Goal: Communication & Community: Participate in discussion

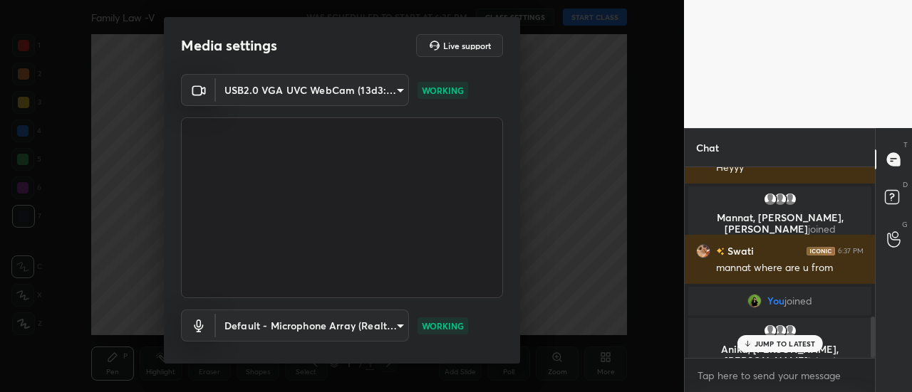
scroll to position [687, 0]
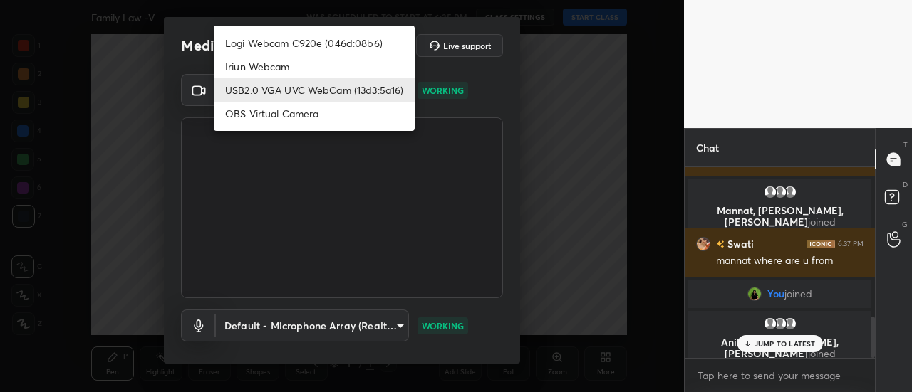
click at [296, 98] on body "1 2 3 4 5 6 7 C X Z C X Z E E Erase all H H Family Law -V WAS SCHEDULED TO STAR…" at bounding box center [456, 196] width 912 height 392
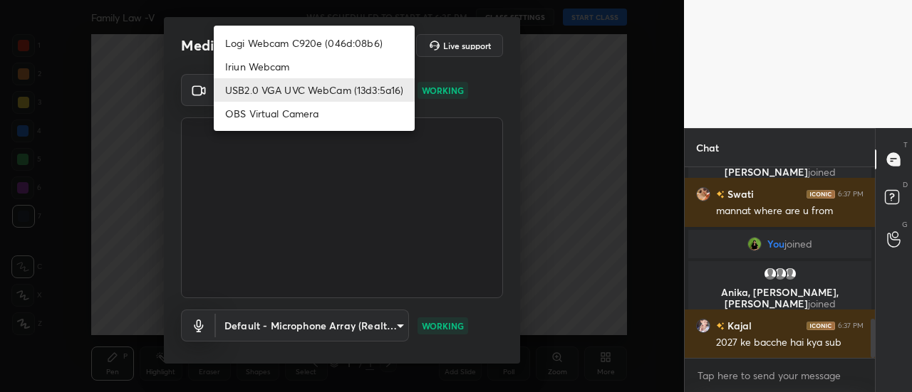
click at [277, 37] on li "Logi Webcam C920e (046d:08b6)" at bounding box center [314, 43] width 201 height 24
type input "bfdf6e9749fda72fa62dd39b8673869026ae3a59935418d763b6de5de5fe21f0"
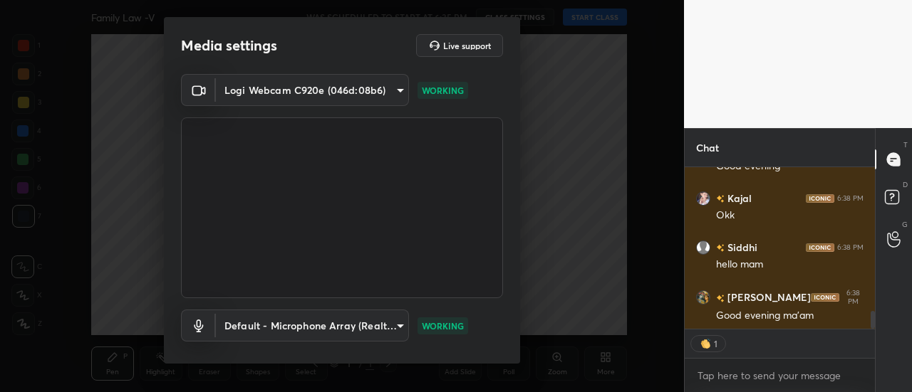
scroll to position [0, 0]
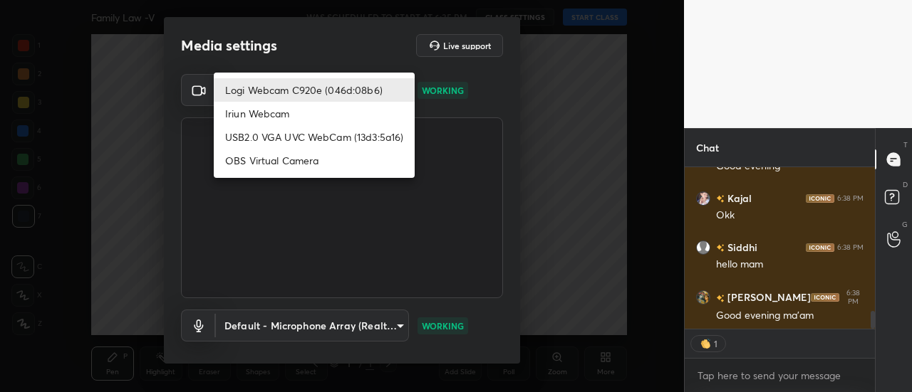
click at [278, 100] on body "1 2 3 4 5 6 7 C X Z C X Z E E Erase all H H Family Law -V WAS SCHEDULED TO STAR…" at bounding box center [456, 196] width 912 height 392
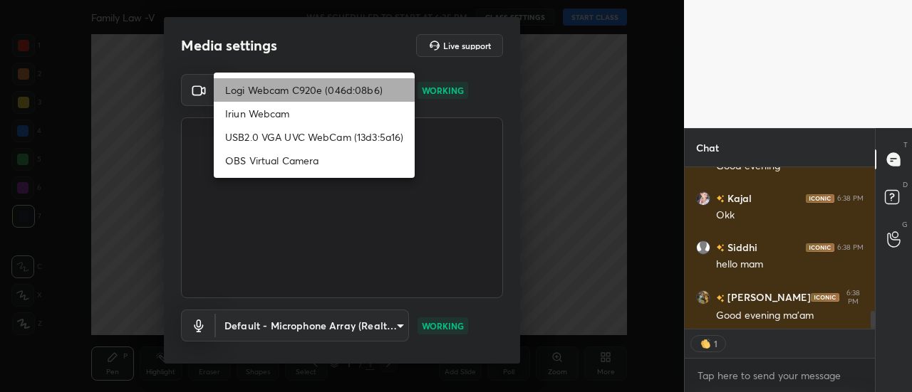
click at [350, 90] on li "Logi Webcam C920e (046d:08b6)" at bounding box center [314, 90] width 201 height 24
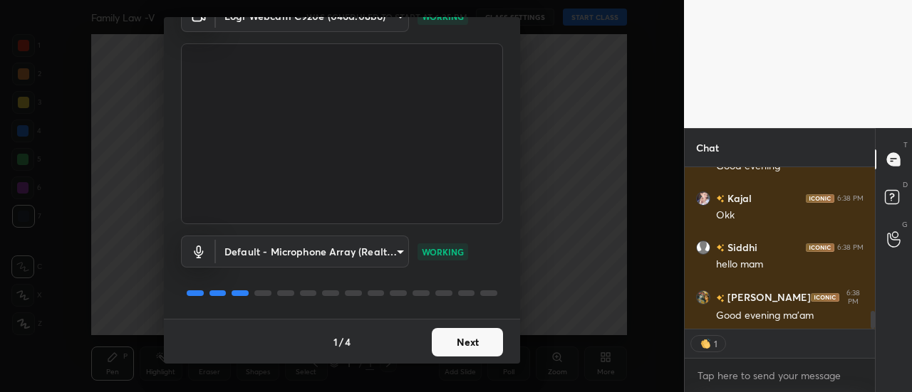
click at [475, 351] on button "Next" at bounding box center [467, 342] width 71 height 28
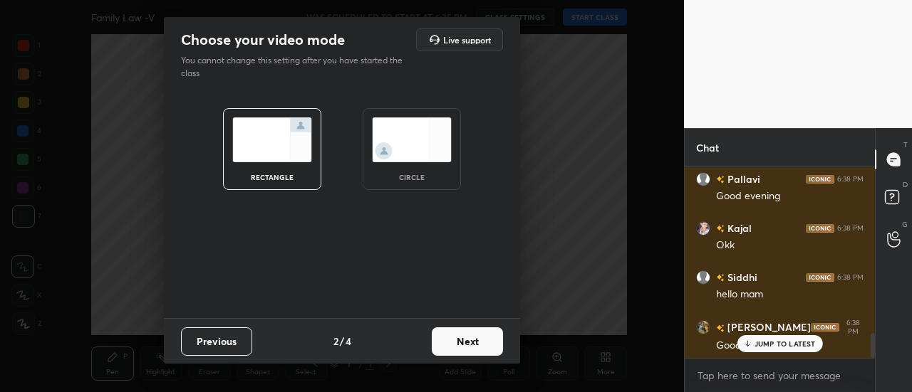
click at [481, 347] on button "Next" at bounding box center [467, 342] width 71 height 28
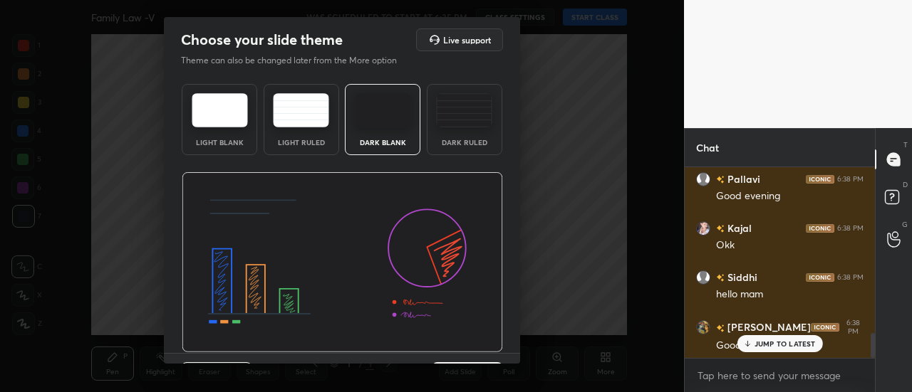
click at [459, 143] on div "Dark Ruled" at bounding box center [464, 142] width 57 height 7
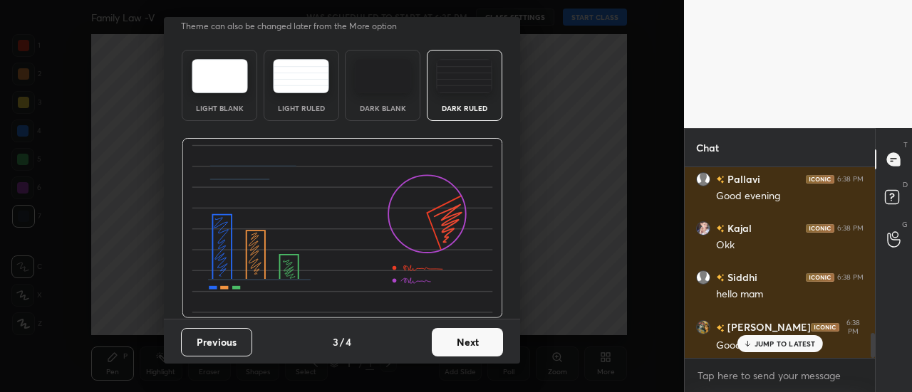
click at [473, 343] on button "Next" at bounding box center [467, 342] width 71 height 28
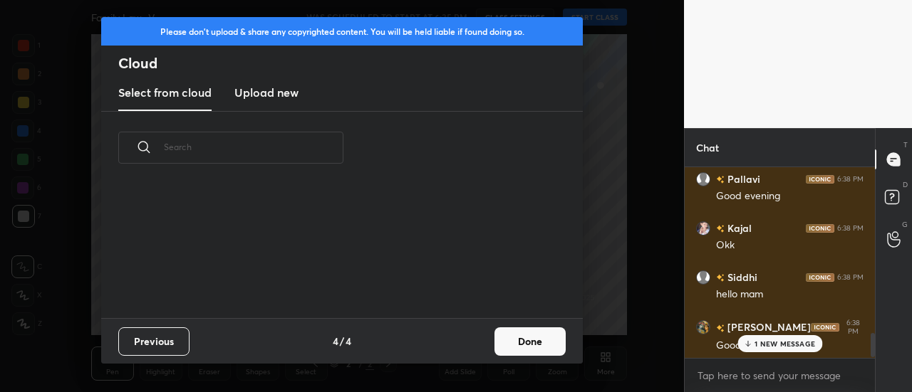
scroll to position [1308, 0]
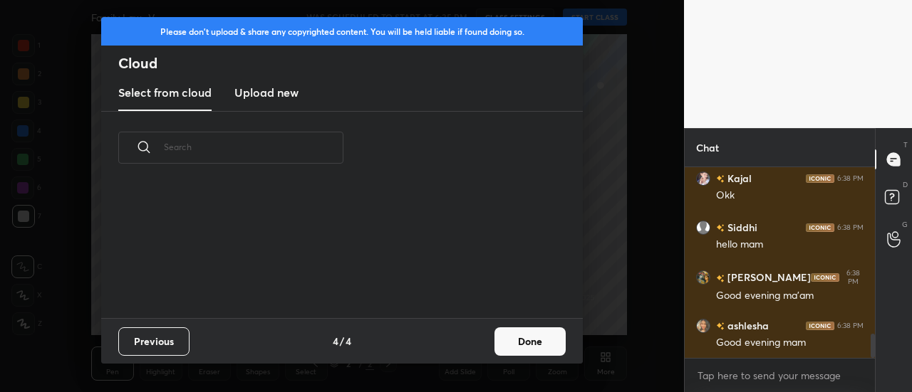
click at [262, 97] on h3 "Upload new" at bounding box center [266, 92] width 64 height 17
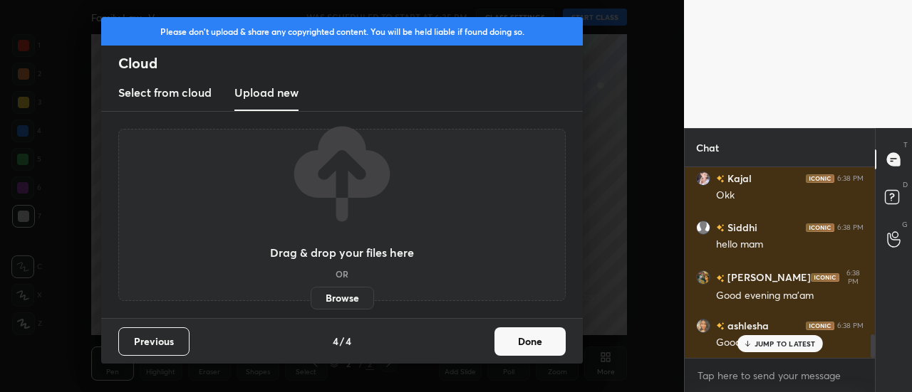
scroll to position [1356, 0]
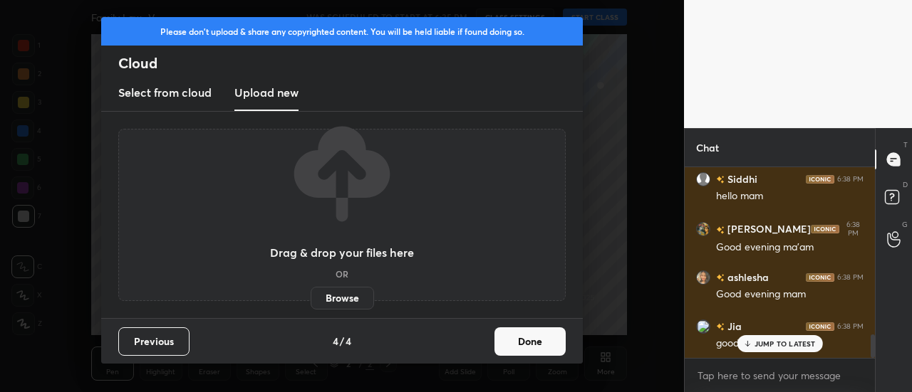
click at [525, 337] on button "Done" at bounding box center [529, 342] width 71 height 28
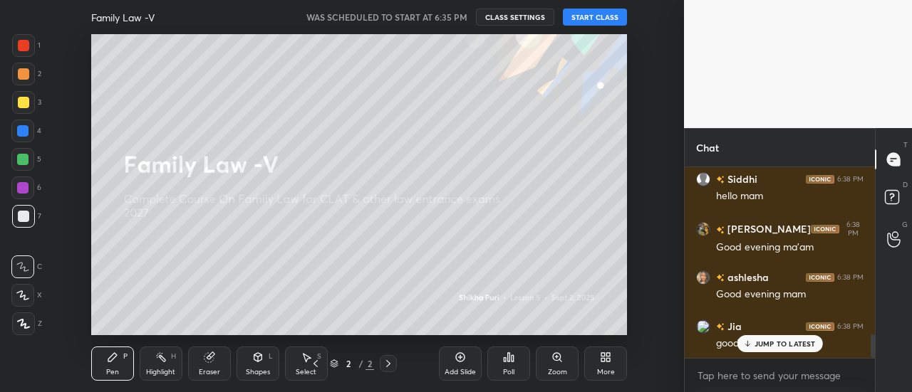
click at [593, 22] on button "START CLASS" at bounding box center [595, 17] width 64 height 17
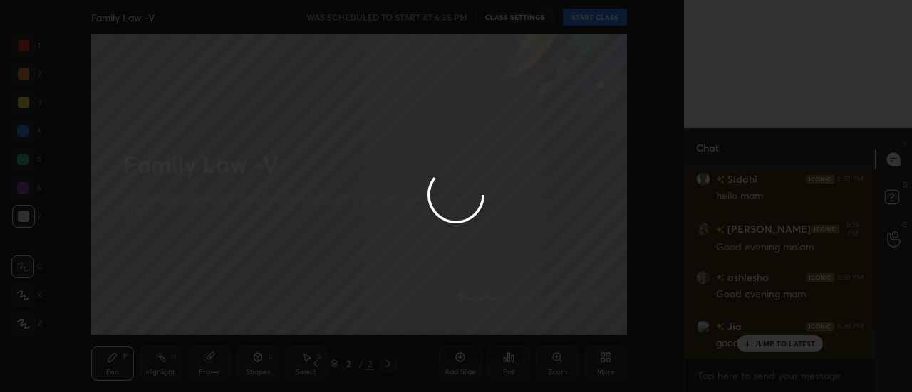
type textarea "x"
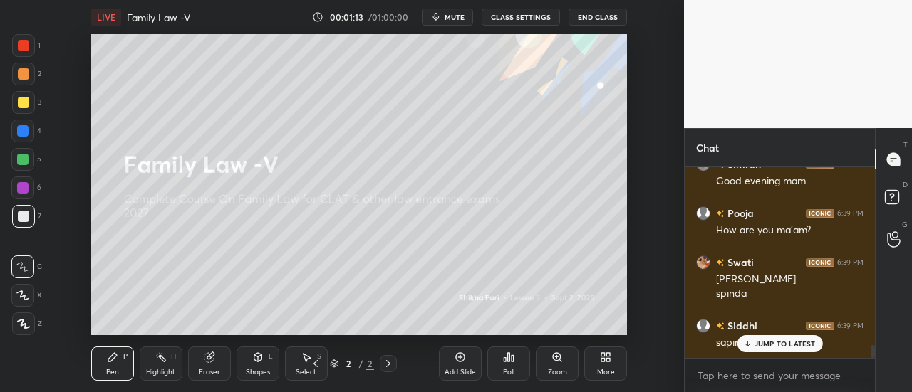
scroll to position [2648, 0]
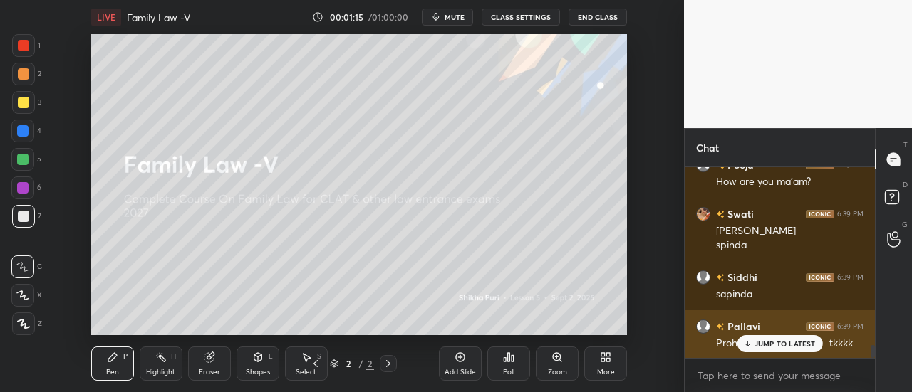
click at [768, 343] on p "JUMP TO LATEST" at bounding box center [784, 344] width 61 height 9
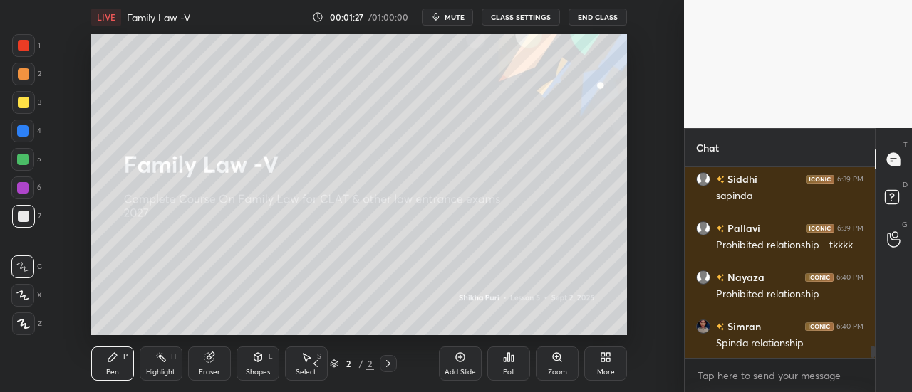
scroll to position [2796, 0]
click at [605, 360] on icon at bounding box center [603, 360] width 4 height 4
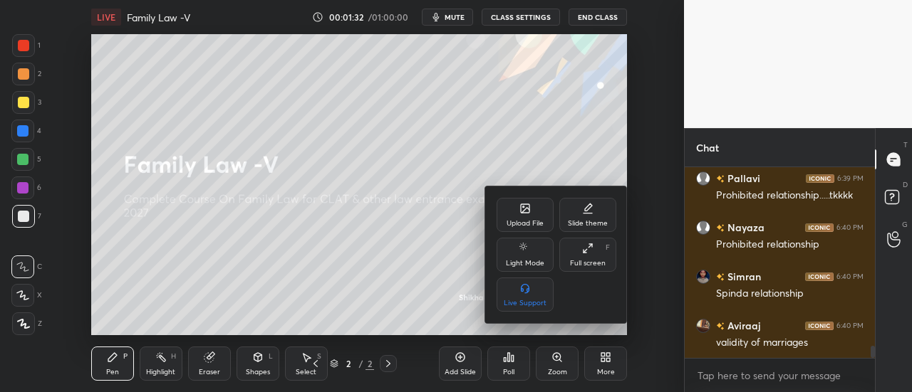
click at [527, 221] on div "Upload File" at bounding box center [524, 223] width 37 height 7
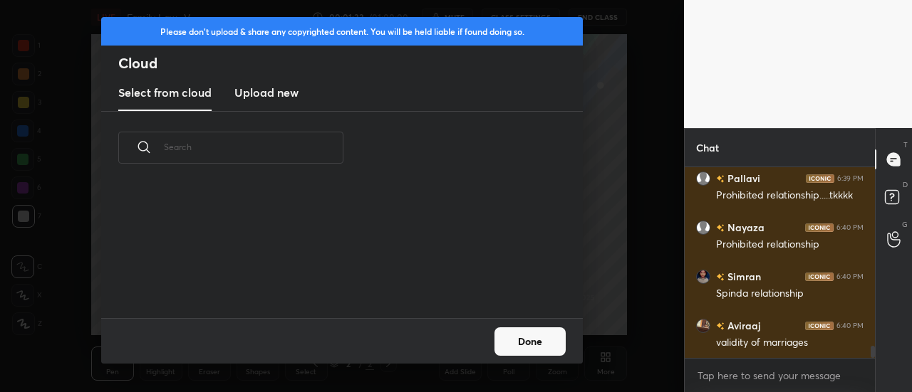
scroll to position [134, 457]
click at [269, 95] on h3 "Upload new" at bounding box center [266, 92] width 64 height 17
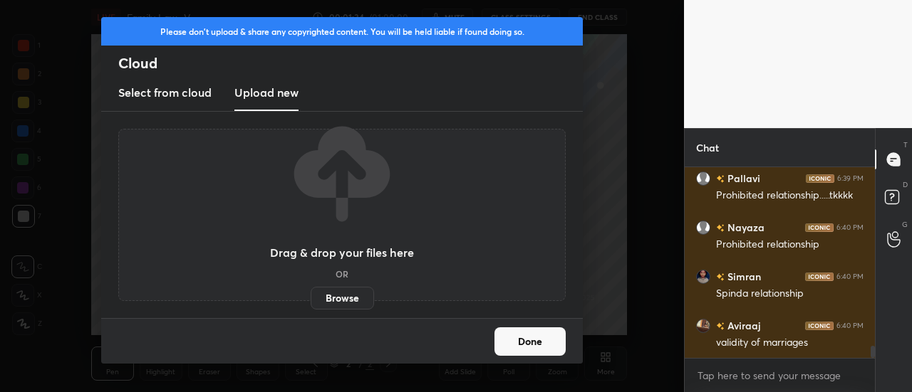
click at [349, 297] on label "Browse" at bounding box center [342, 298] width 63 height 23
click at [311, 297] on input "Browse" at bounding box center [311, 298] width 0 height 23
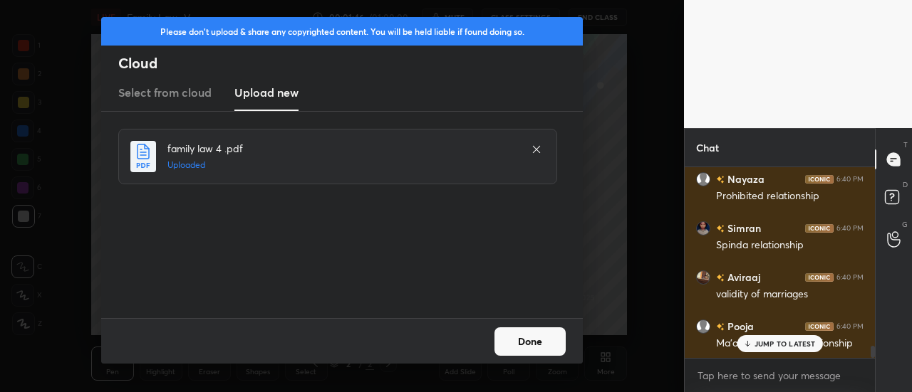
click at [536, 342] on button "Done" at bounding box center [529, 342] width 71 height 28
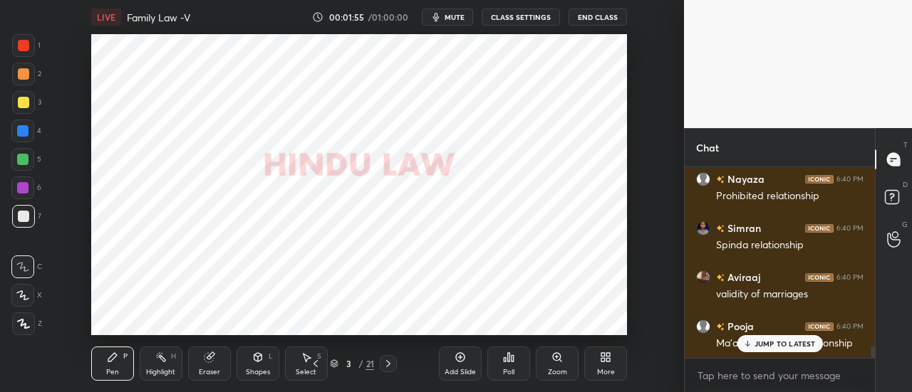
click at [607, 367] on div "More" at bounding box center [605, 364] width 43 height 34
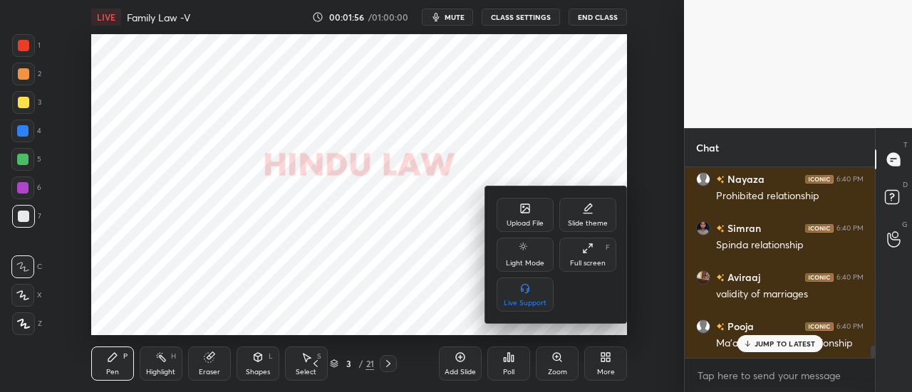
click at [514, 216] on div "Upload File" at bounding box center [524, 215] width 57 height 34
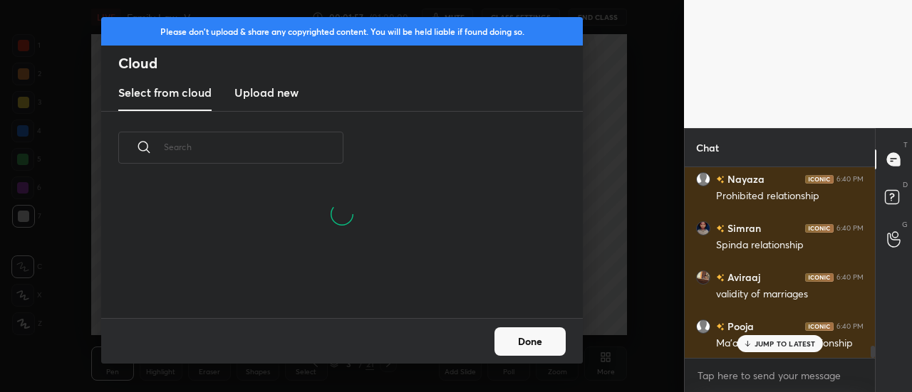
click at [245, 93] on h3 "Upload new" at bounding box center [266, 92] width 64 height 17
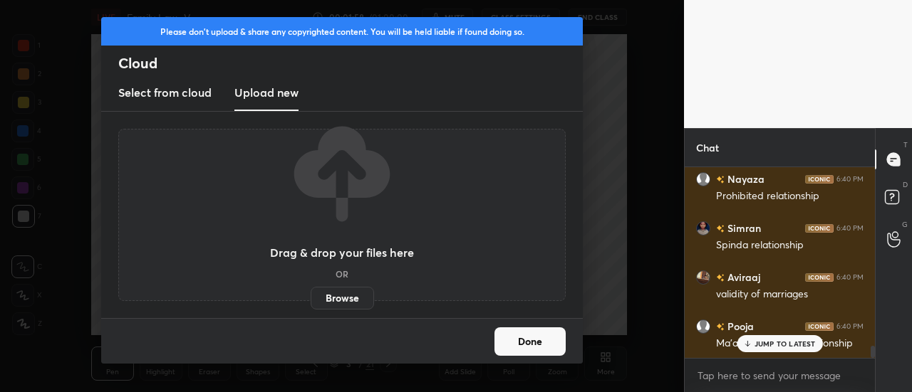
click at [346, 296] on label "Browse" at bounding box center [342, 298] width 63 height 23
click at [311, 296] on input "Browse" at bounding box center [311, 298] width 0 height 23
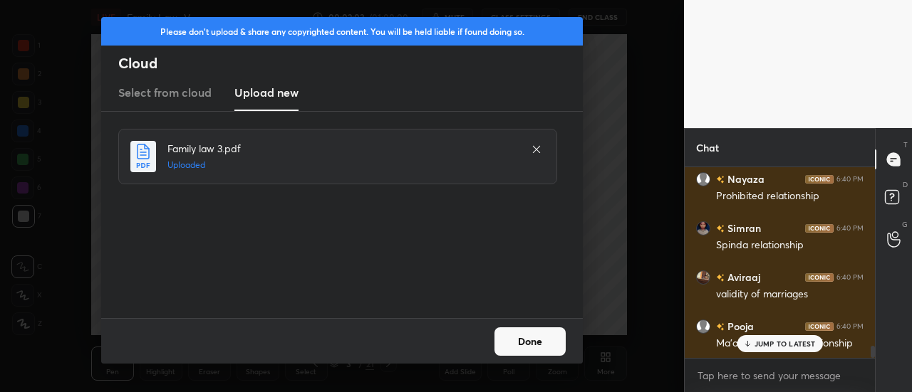
click at [543, 341] on button "Done" at bounding box center [529, 342] width 71 height 28
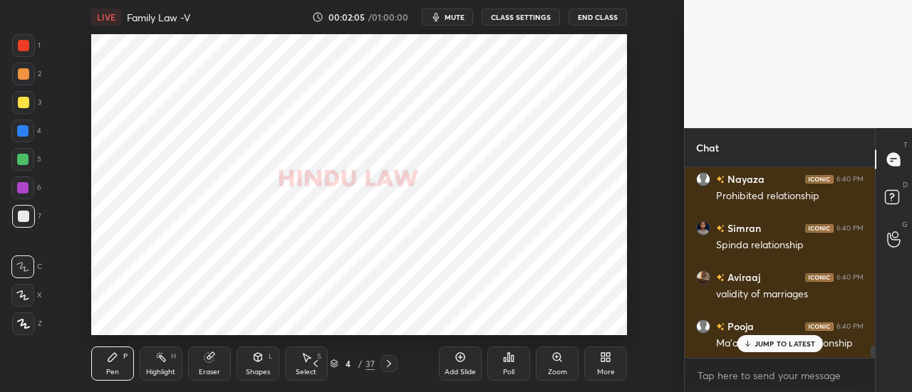
click at [768, 344] on p "JUMP TO LATEST" at bounding box center [784, 344] width 61 height 9
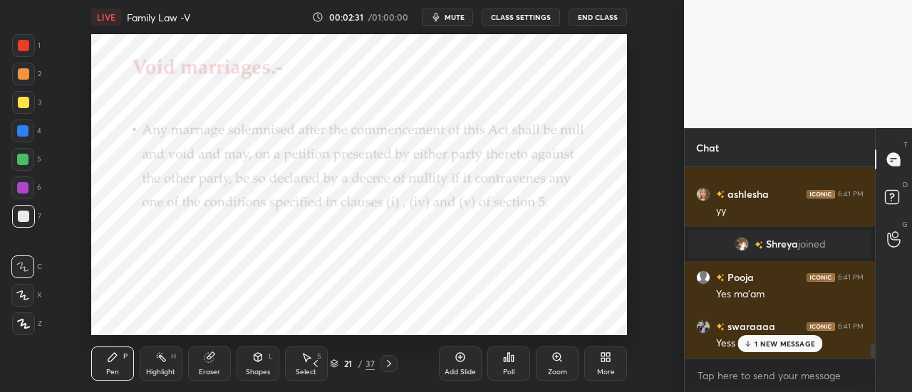
scroll to position [2607, 0]
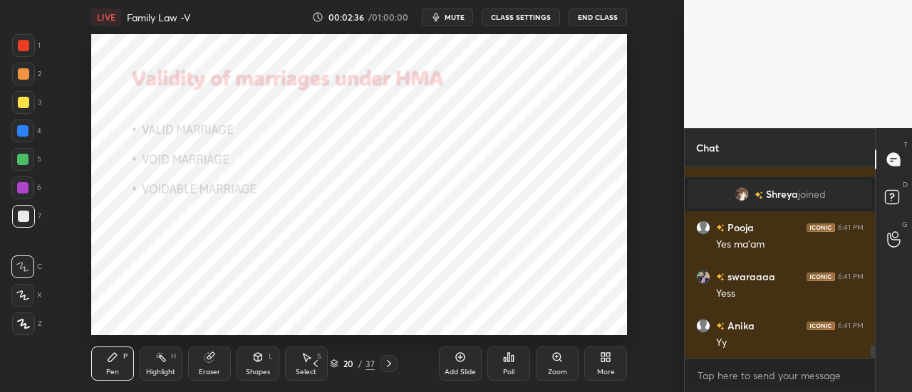
click at [27, 43] on div at bounding box center [23, 45] width 11 height 11
click at [29, 318] on div at bounding box center [23, 324] width 23 height 23
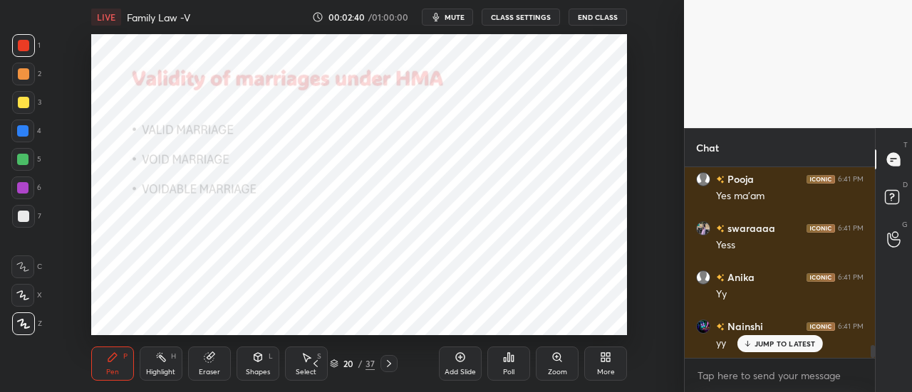
scroll to position [2689, 0]
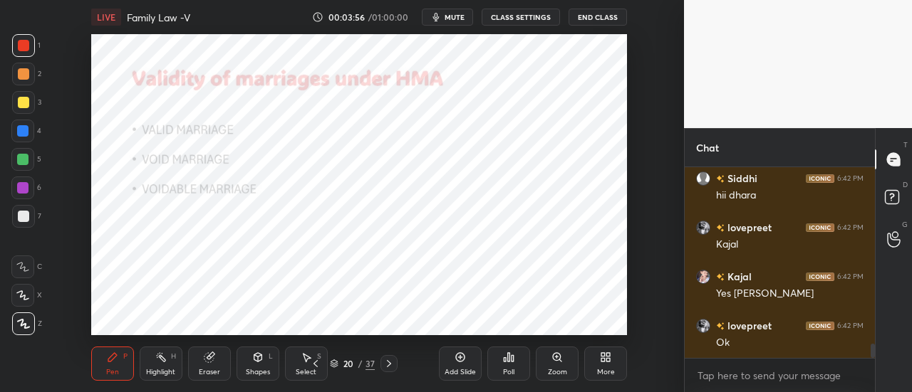
scroll to position [2414, 0]
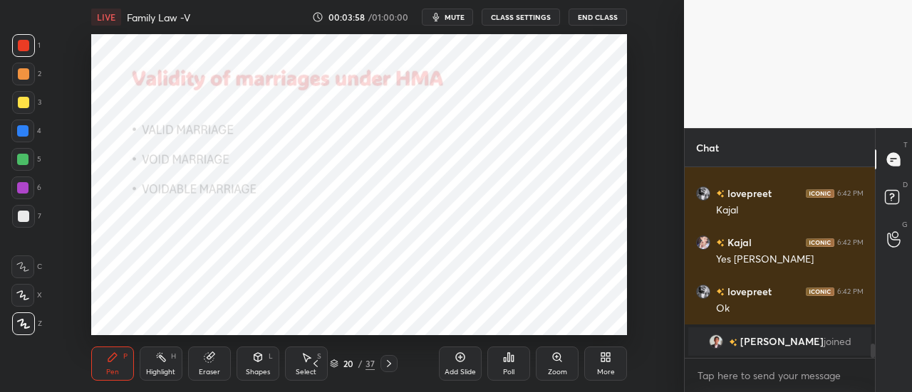
click at [453, 369] on div "Add Slide" at bounding box center [459, 372] width 31 height 7
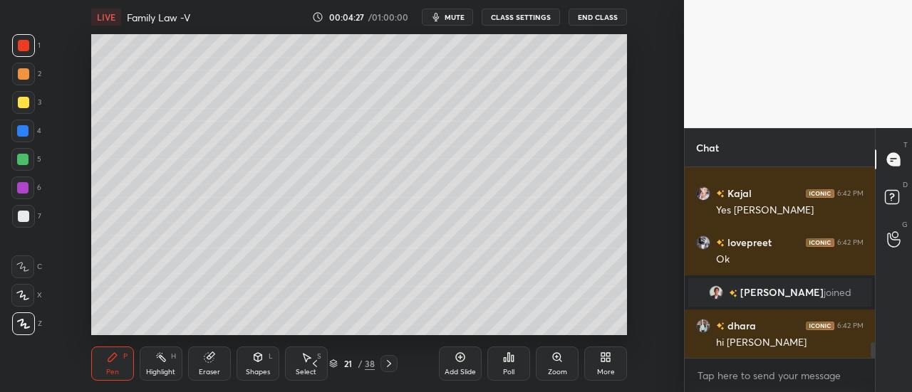
scroll to position [2152, 0]
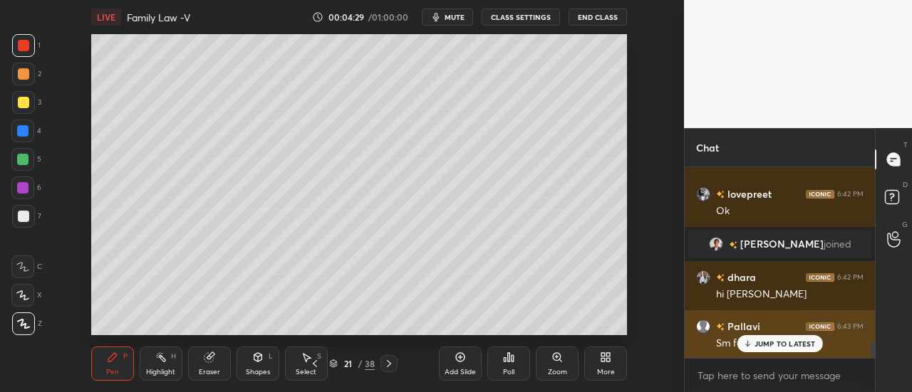
click at [776, 343] on p "JUMP TO LATEST" at bounding box center [784, 344] width 61 height 9
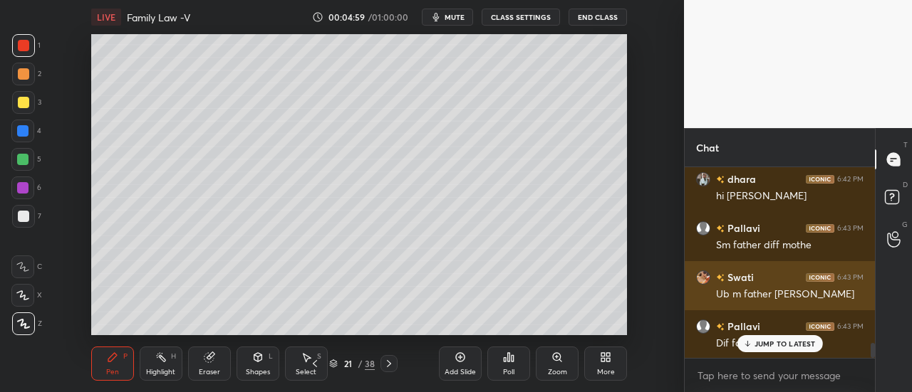
scroll to position [2300, 0]
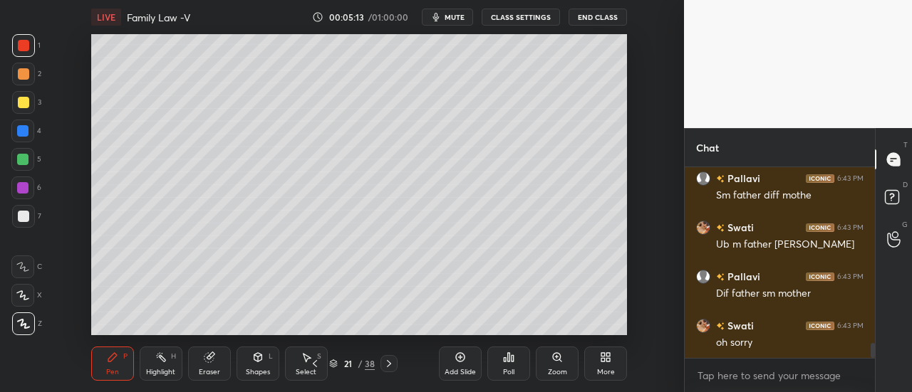
click at [456, 370] on div "Add Slide" at bounding box center [459, 372] width 31 height 7
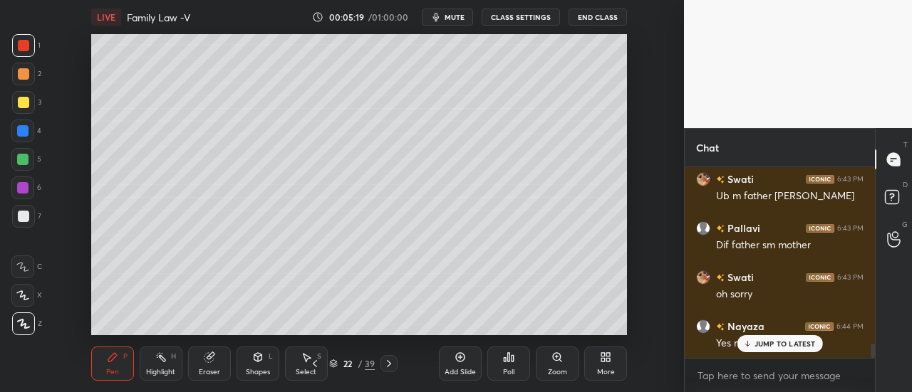
scroll to position [2399, 0]
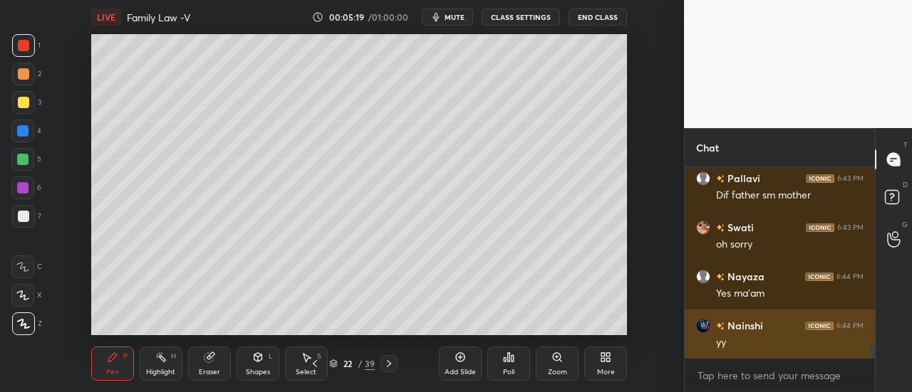
click at [768, 347] on div "yy" at bounding box center [789, 343] width 147 height 14
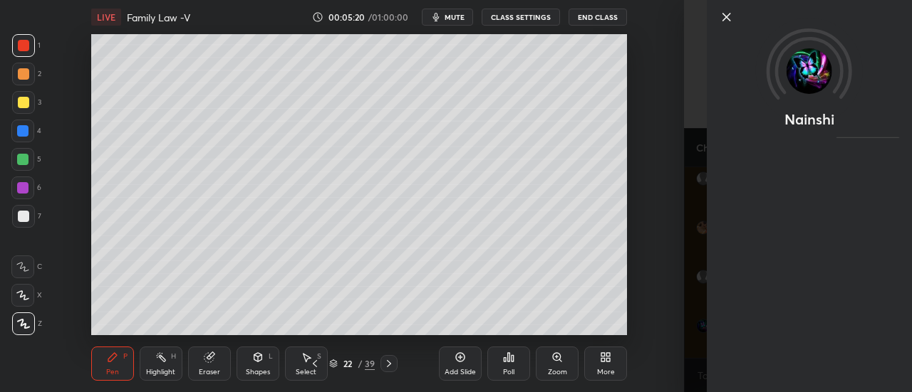
click at [728, 21] on icon at bounding box center [726, 17] width 17 height 17
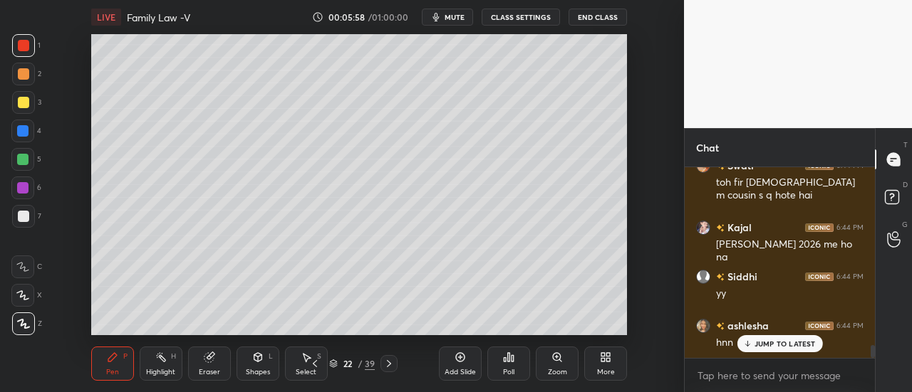
scroll to position [2656, 0]
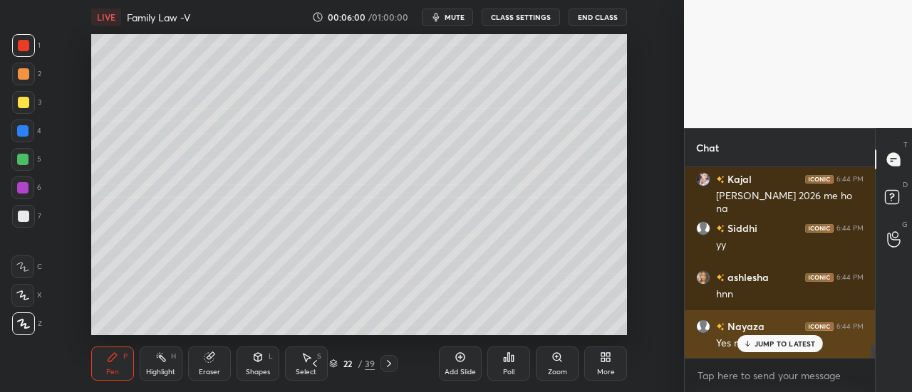
click at [778, 337] on div "JUMP TO LATEST" at bounding box center [778, 343] width 85 height 17
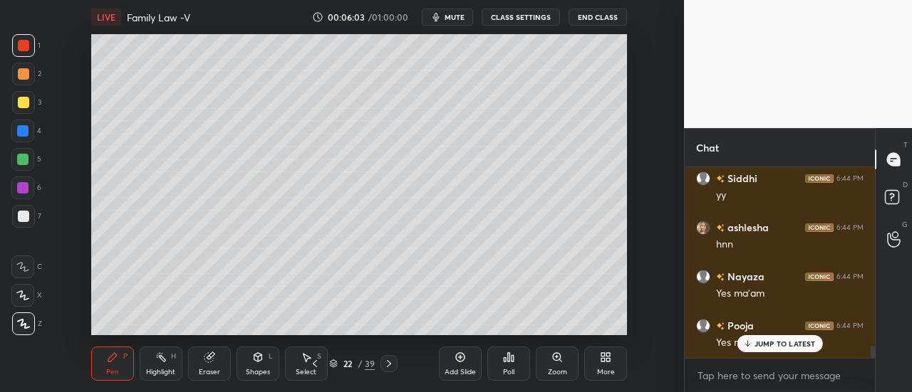
scroll to position [2755, 0]
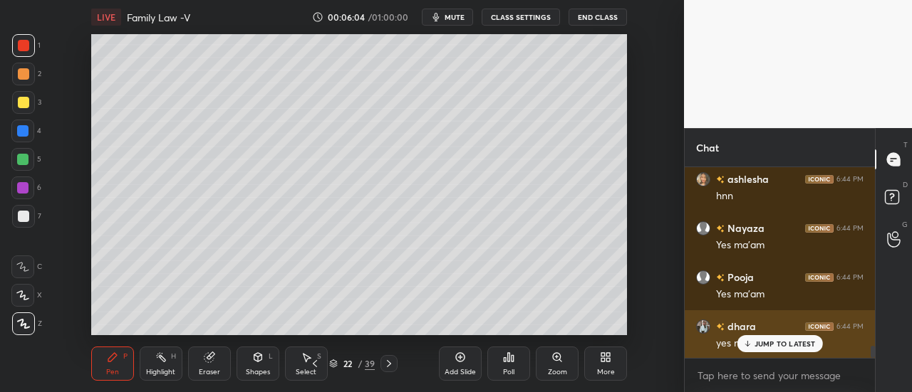
click at [776, 345] on p "JUMP TO LATEST" at bounding box center [784, 344] width 61 height 9
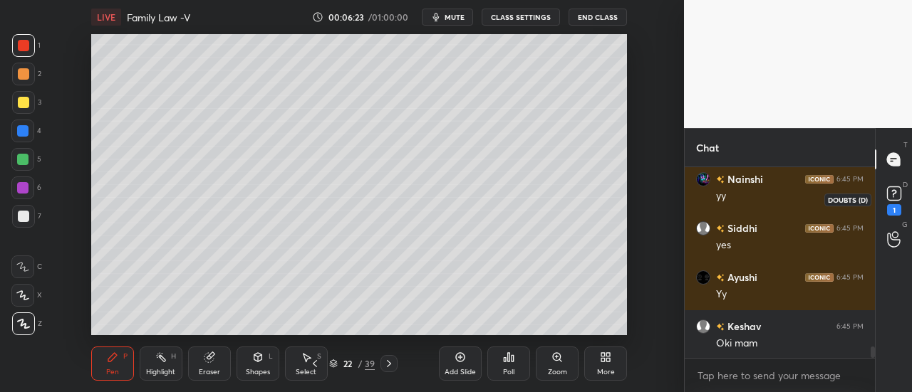
scroll to position [3114, 0]
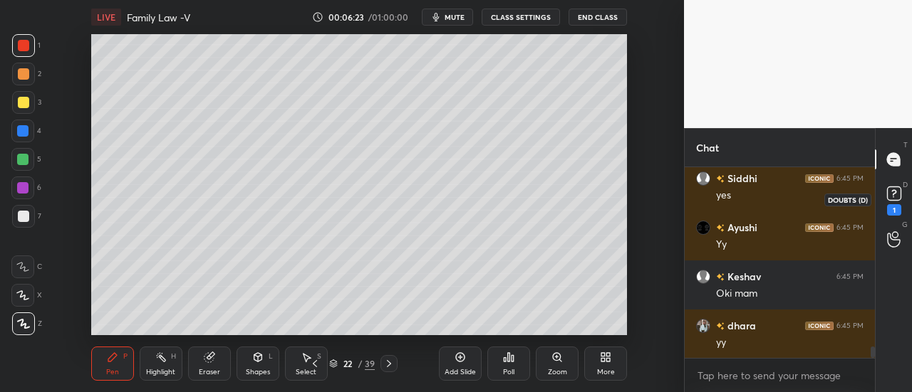
click at [894, 200] on rect at bounding box center [894, 194] width 14 height 14
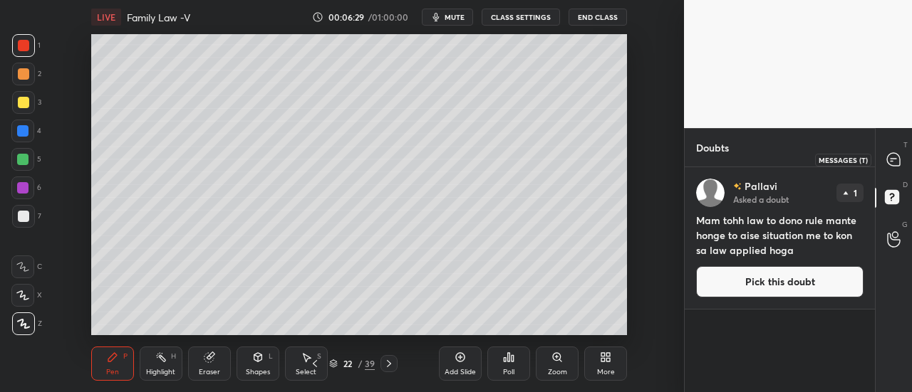
click at [892, 156] on icon at bounding box center [893, 159] width 13 height 13
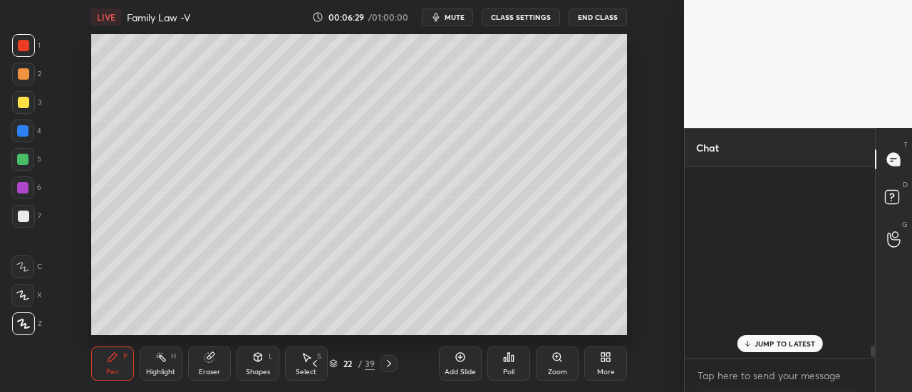
scroll to position [187, 186]
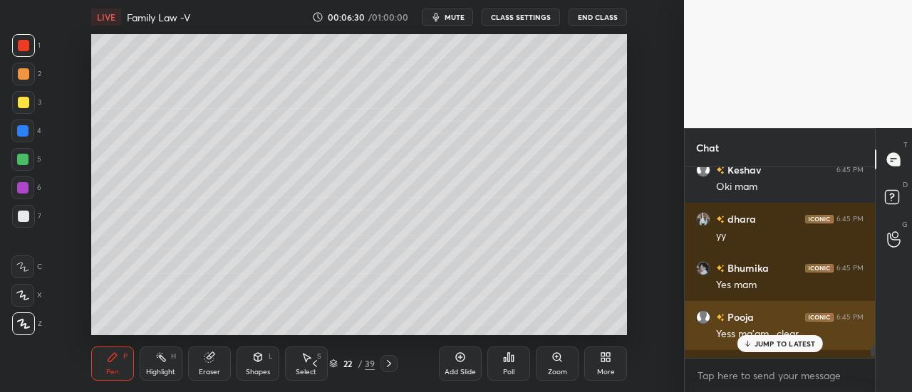
click at [785, 334] on div "Yess ma'am, clear" at bounding box center [789, 335] width 147 height 14
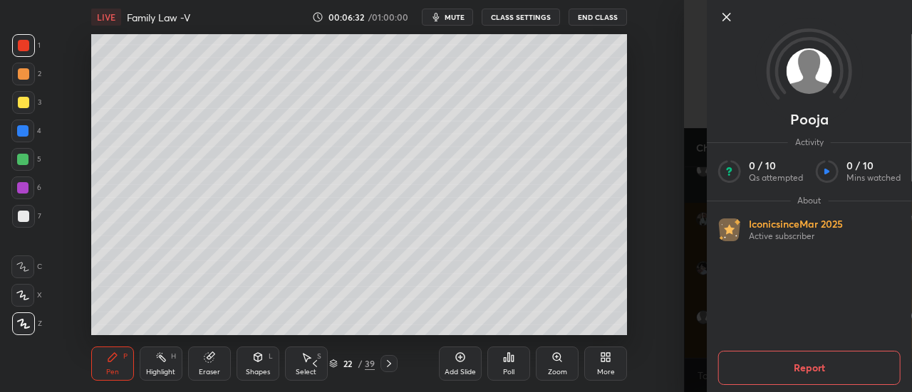
click at [725, 4] on div at bounding box center [808, 41] width 205 height 82
click at [725, 20] on icon at bounding box center [726, 17] width 17 height 17
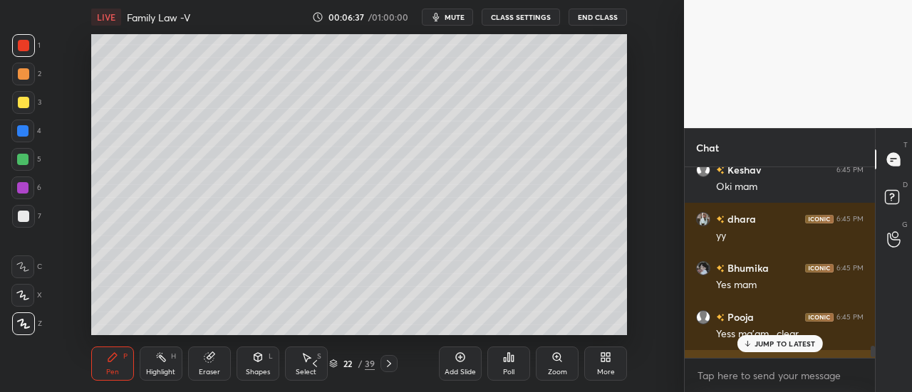
click at [763, 344] on p "JUMP TO LATEST" at bounding box center [784, 344] width 61 height 9
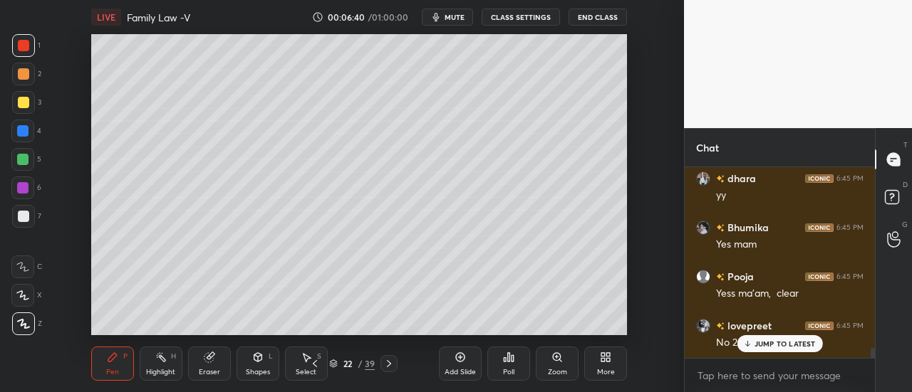
scroll to position [3511, 0]
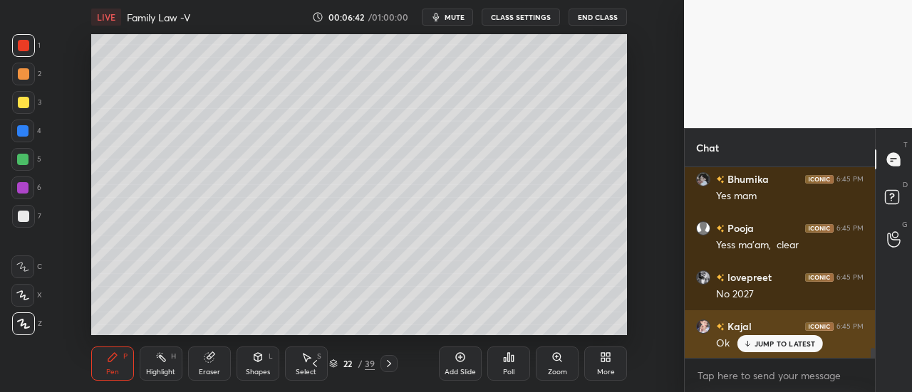
click at [781, 351] on div "JUMP TO LATEST" at bounding box center [778, 343] width 85 height 17
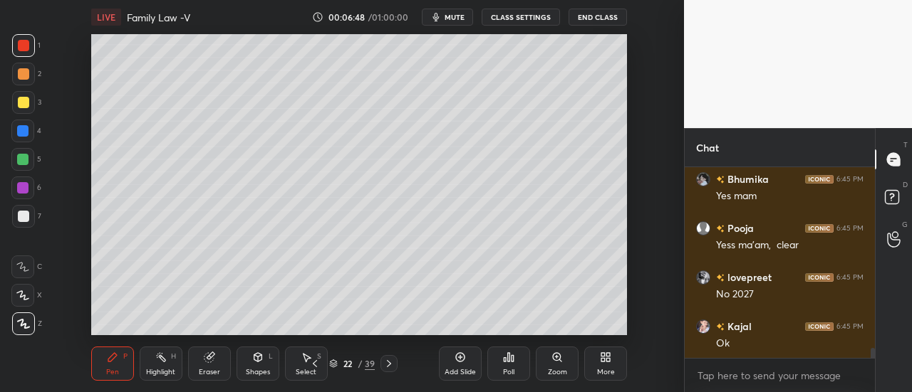
click at [454, 362] on div "Add Slide" at bounding box center [460, 364] width 43 height 34
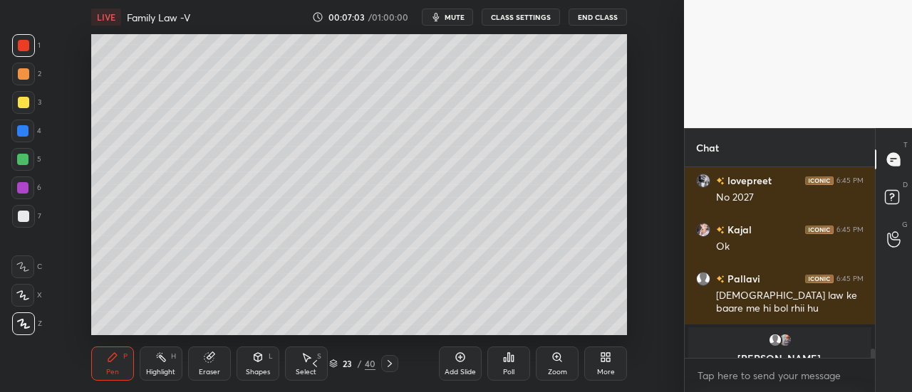
scroll to position [3625, 0]
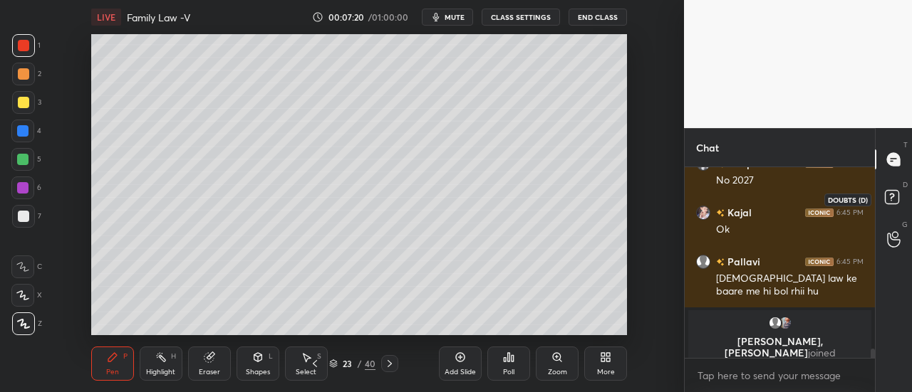
click at [894, 196] on rect at bounding box center [892, 198] width 14 height 14
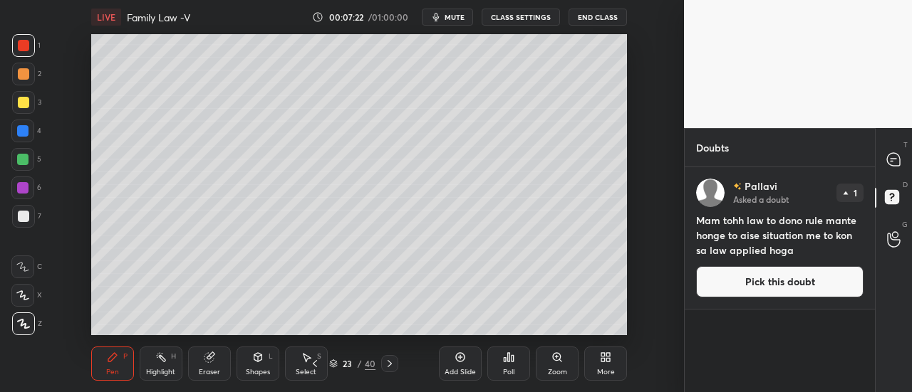
click at [887, 159] on icon at bounding box center [893, 159] width 13 height 13
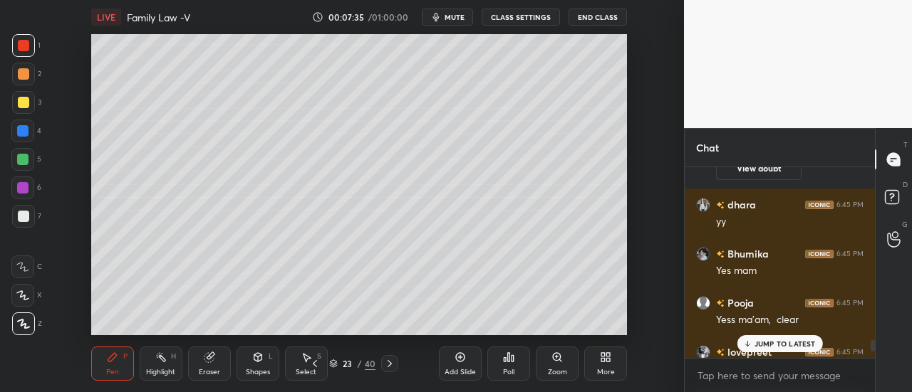
scroll to position [3168, 0]
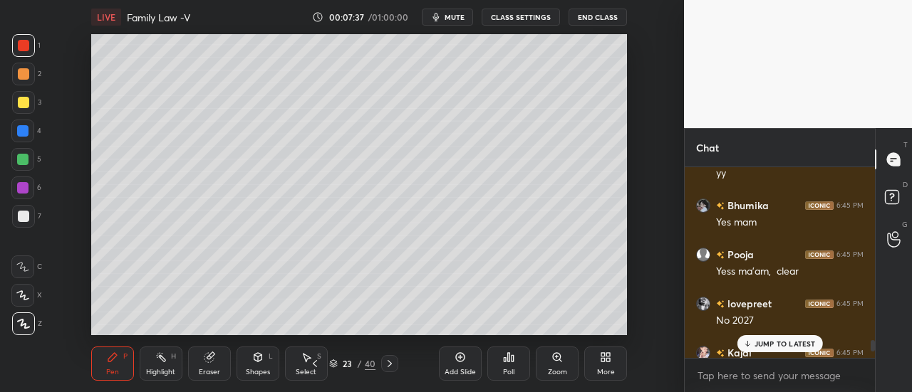
click at [784, 340] on p "JUMP TO LATEST" at bounding box center [784, 344] width 61 height 9
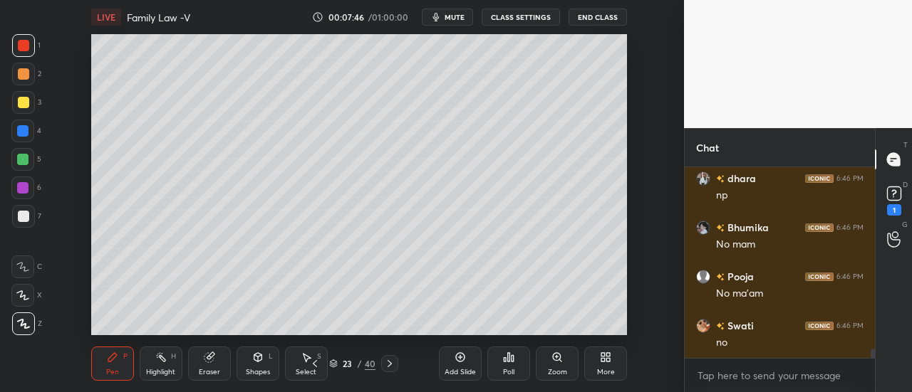
scroll to position [3458, 0]
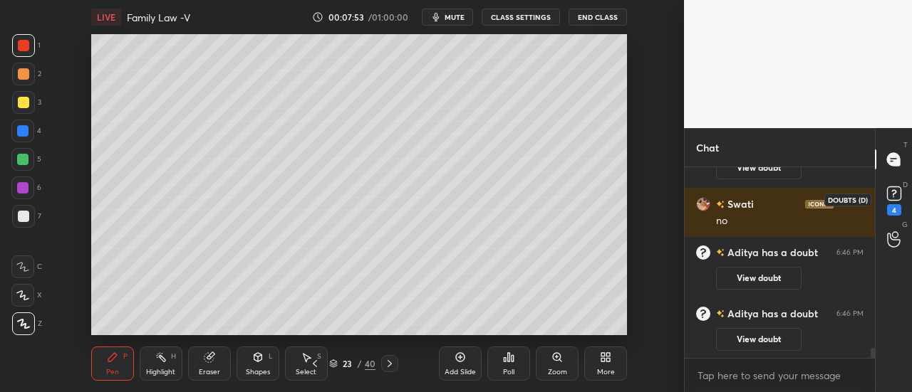
click at [894, 209] on div "4" at bounding box center [894, 209] width 14 height 11
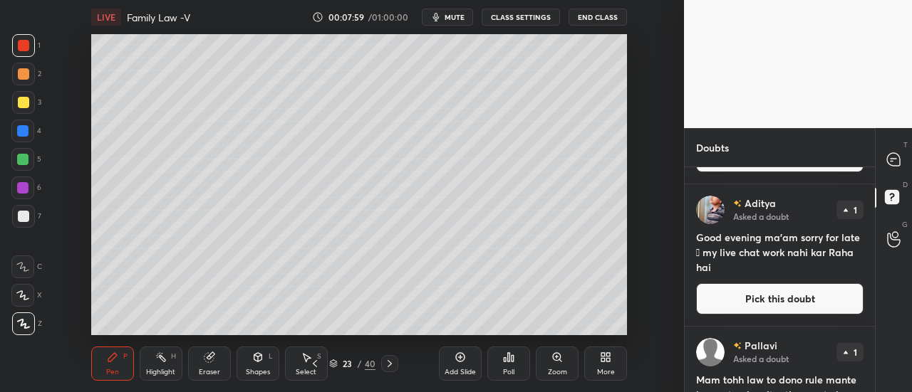
scroll to position [403, 0]
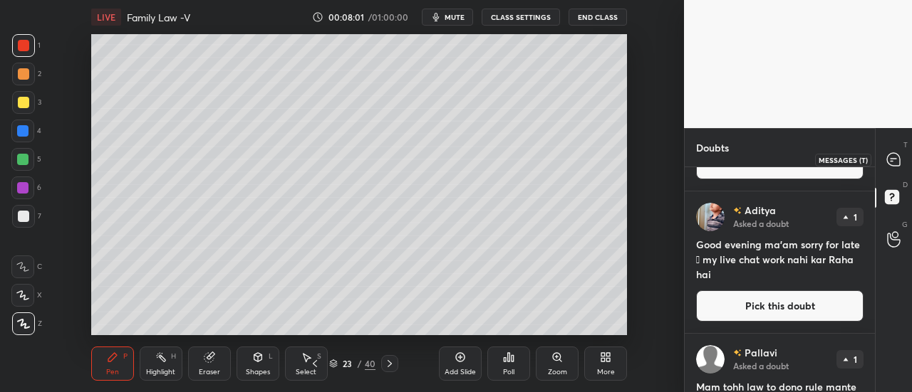
click at [897, 153] on icon at bounding box center [893, 159] width 15 height 15
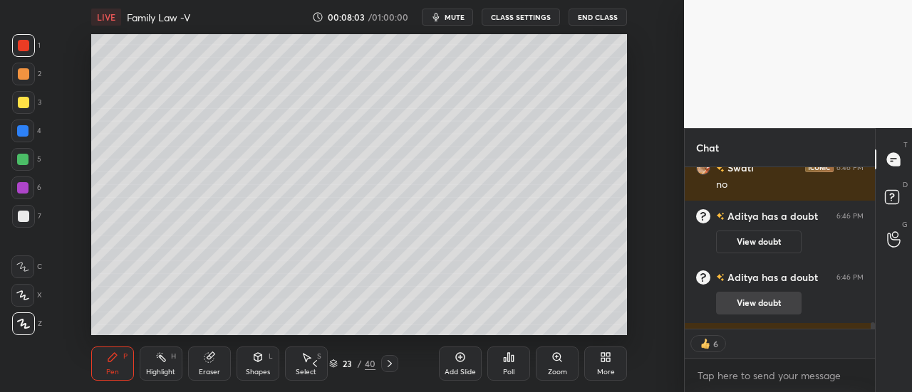
scroll to position [3739, 0]
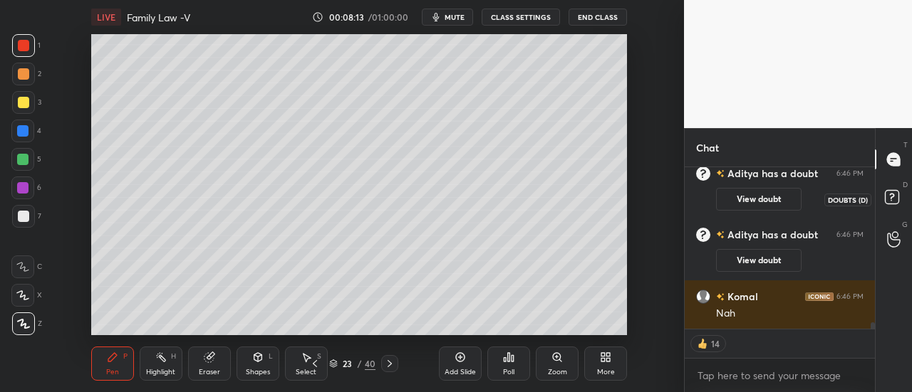
click at [892, 195] on rect at bounding box center [892, 198] width 14 height 14
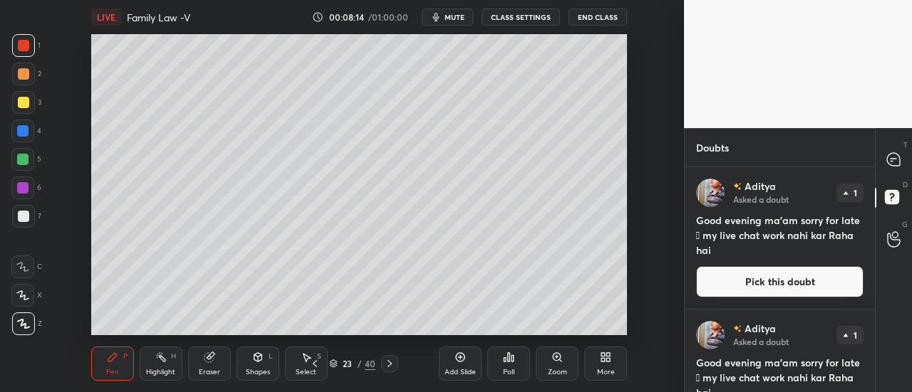
scroll to position [0, 0]
click at [893, 162] on icon at bounding box center [893, 159] width 13 height 13
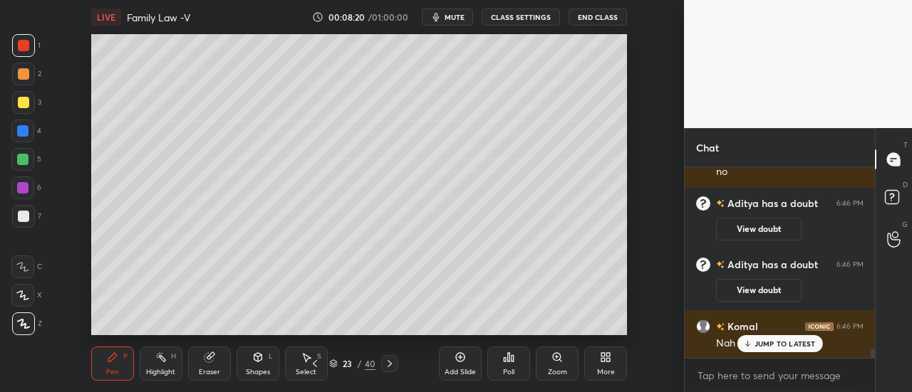
scroll to position [187, 186]
click at [892, 159] on icon at bounding box center [893, 159] width 6 height 0
click at [892, 196] on rect at bounding box center [892, 198] width 14 height 14
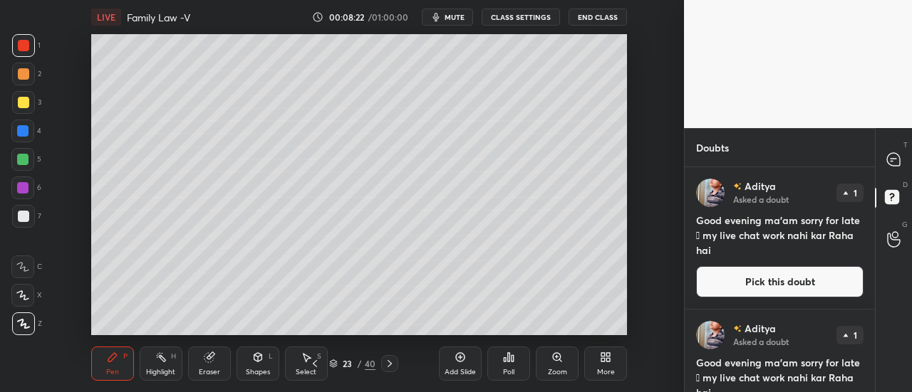
scroll to position [0, 0]
click at [890, 159] on icon at bounding box center [893, 159] width 13 height 13
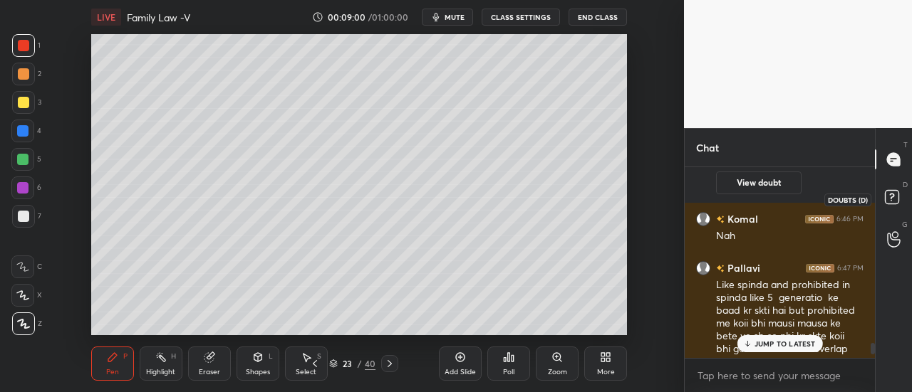
scroll to position [187, 186]
click at [891, 202] on rect at bounding box center [892, 198] width 14 height 14
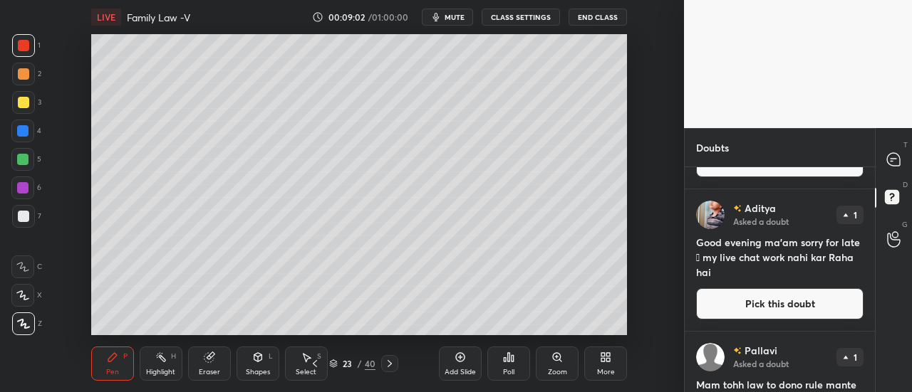
scroll to position [486, 0]
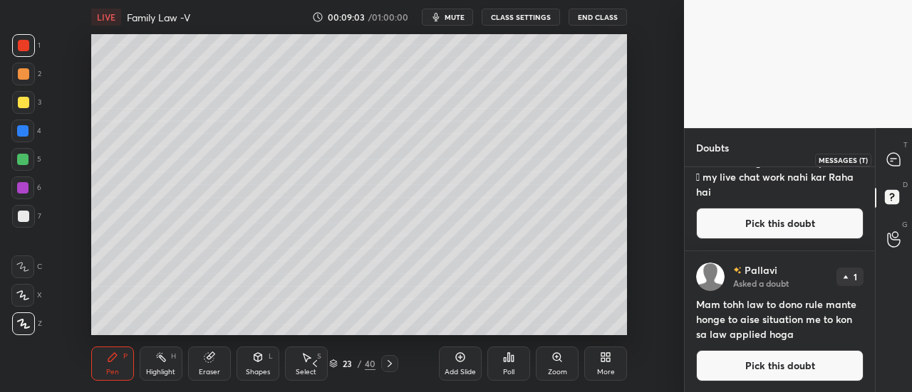
click at [903, 157] on div at bounding box center [894, 160] width 28 height 26
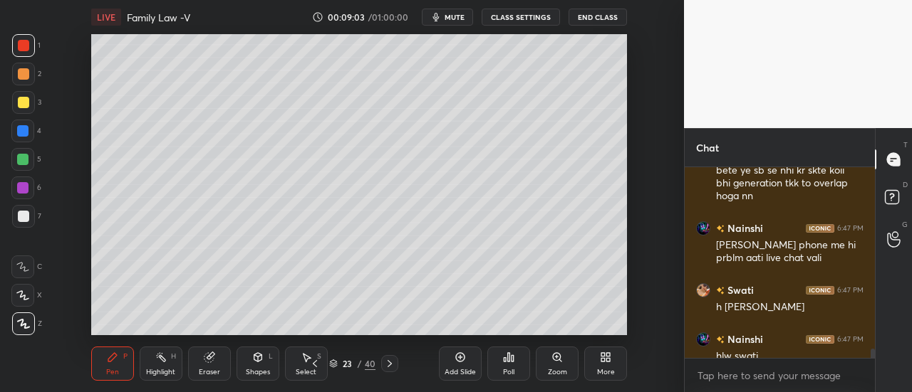
scroll to position [3995, 0]
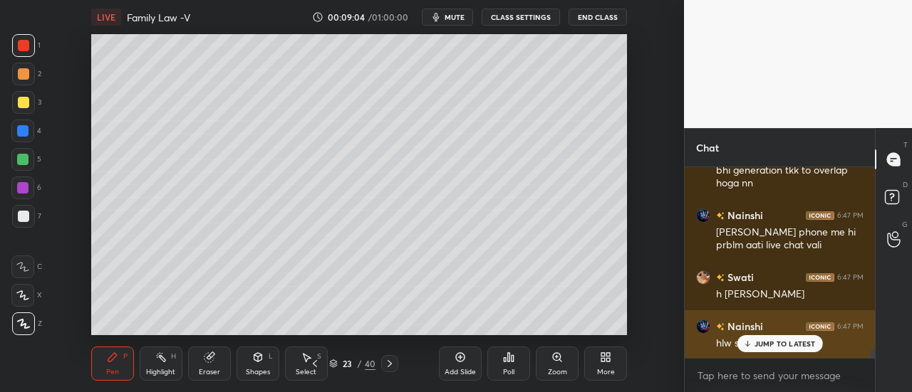
click at [792, 343] on p "JUMP TO LATEST" at bounding box center [784, 344] width 61 height 9
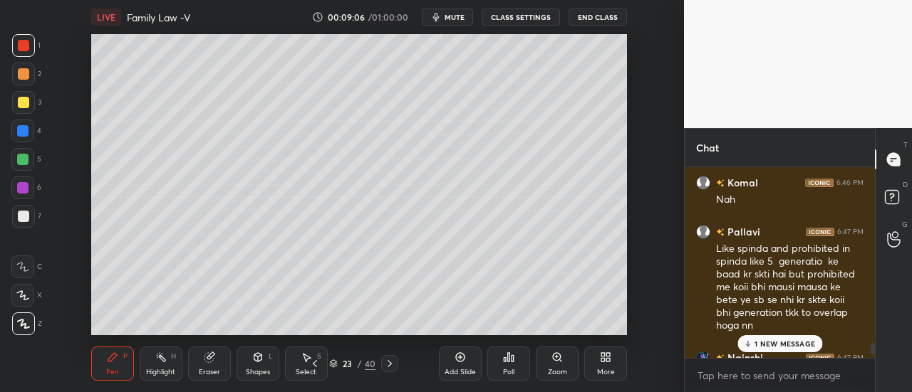
scroll to position [3851, 0]
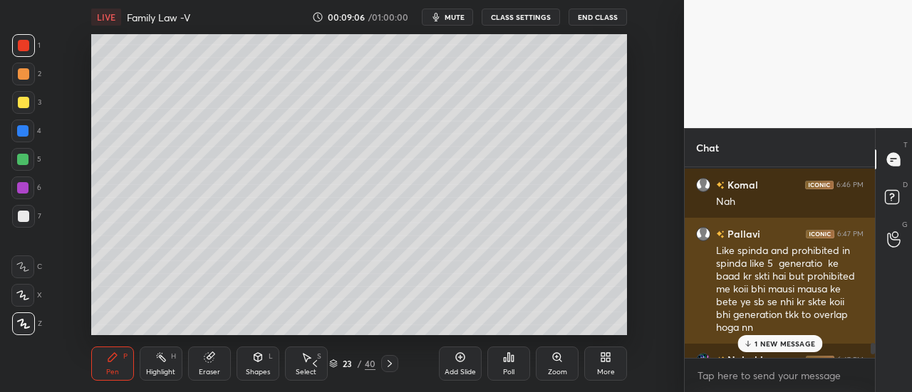
click at [768, 256] on div "Like spinda and prohibited in spinda like 5 generatio ke baad kr skti hai but p…" at bounding box center [789, 289] width 147 height 91
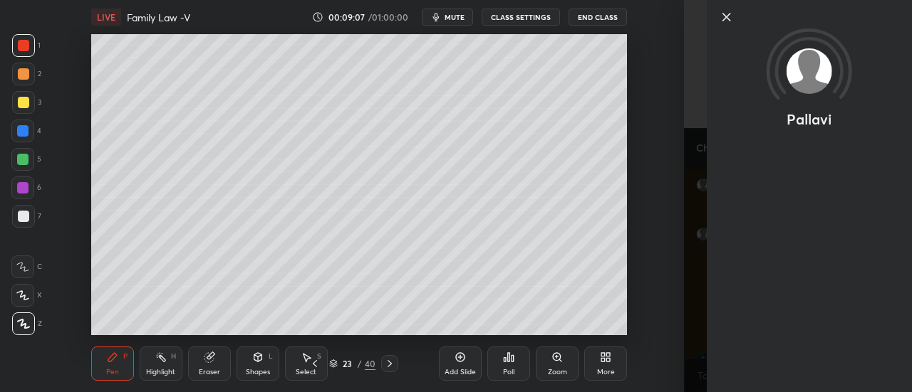
click at [726, 14] on icon at bounding box center [726, 17] width 17 height 17
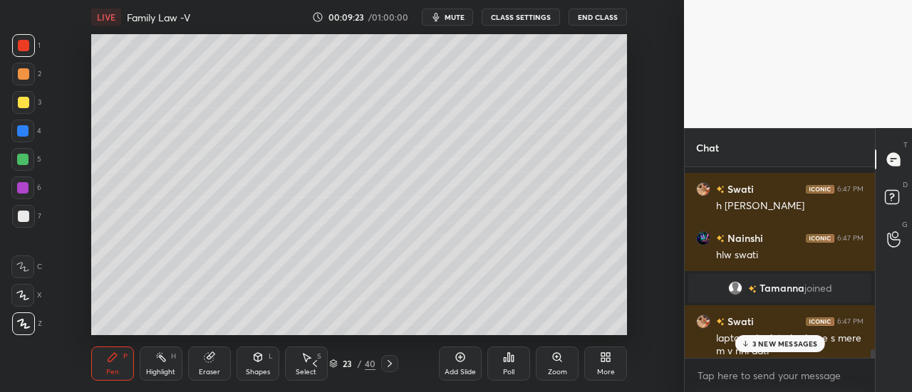
scroll to position [4141, 0]
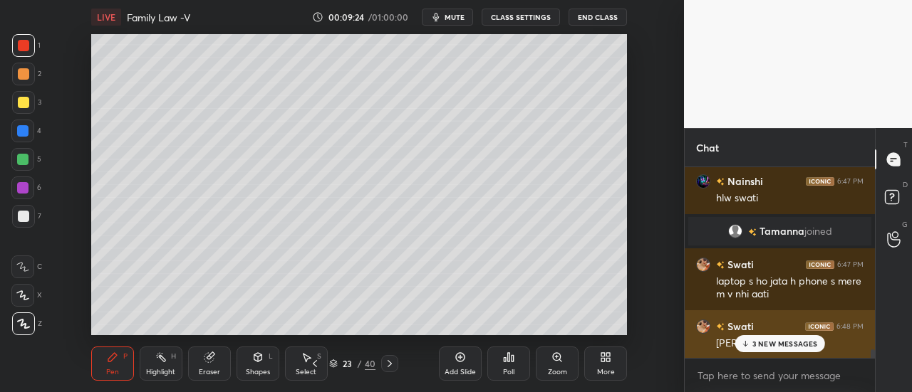
click at [783, 348] on p "3 NEW MESSAGES" at bounding box center [785, 344] width 66 height 9
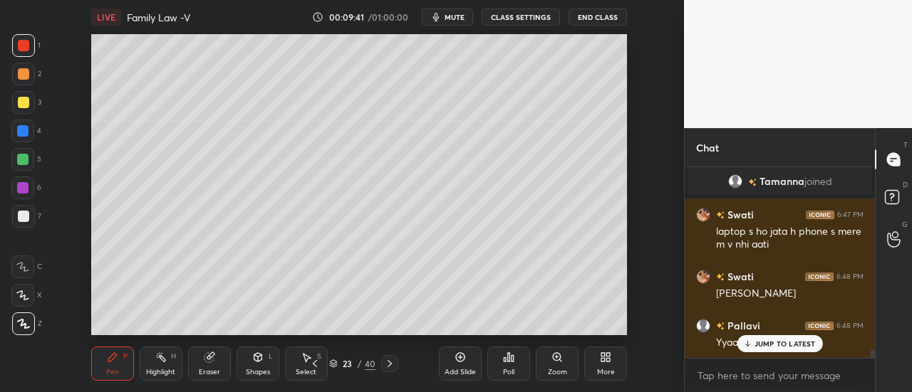
scroll to position [4252, 0]
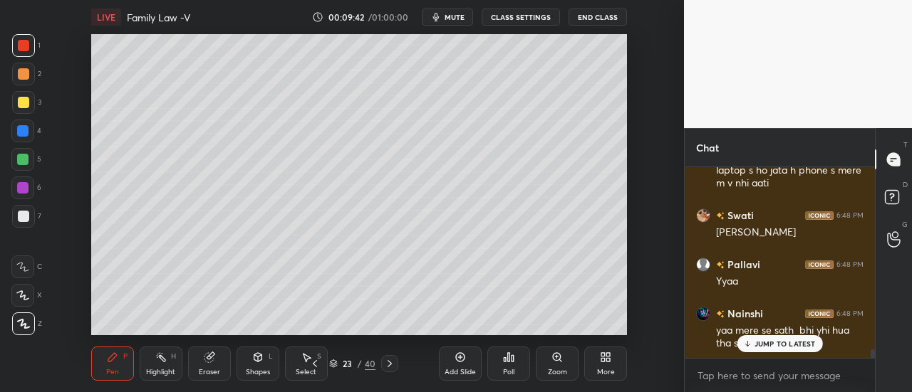
click at [765, 348] on p "JUMP TO LATEST" at bounding box center [784, 344] width 61 height 9
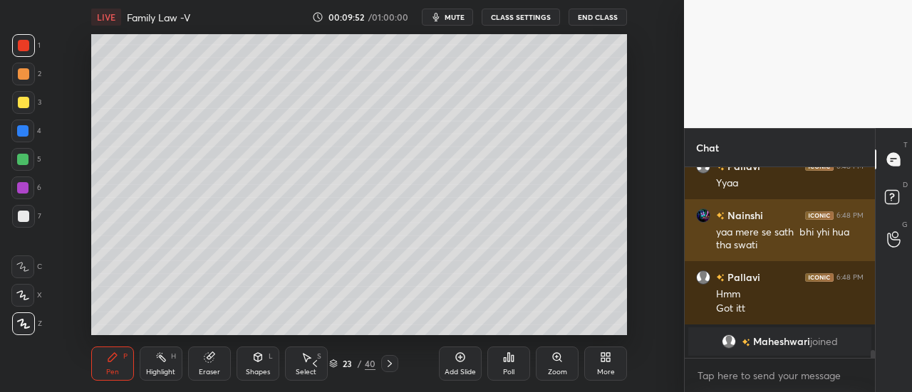
scroll to position [4121, 0]
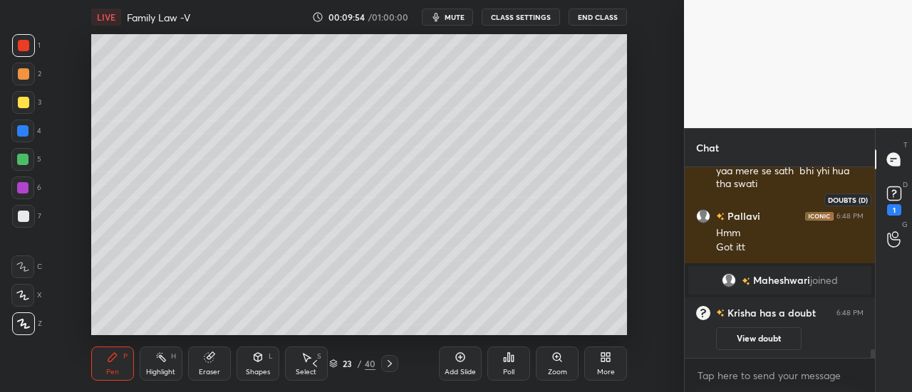
click at [896, 193] on rect at bounding box center [894, 194] width 14 height 14
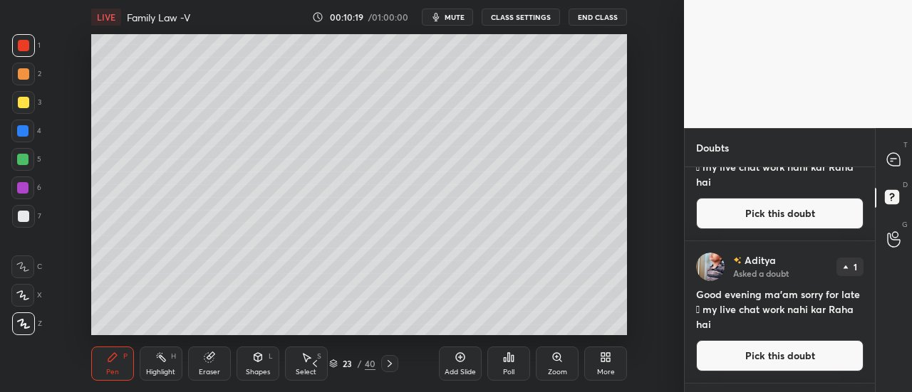
scroll to position [207, 0]
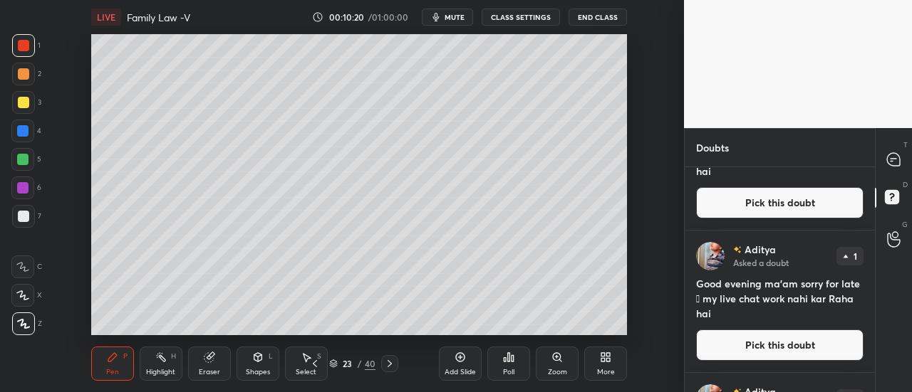
click at [895, 167] on div at bounding box center [894, 160] width 28 height 26
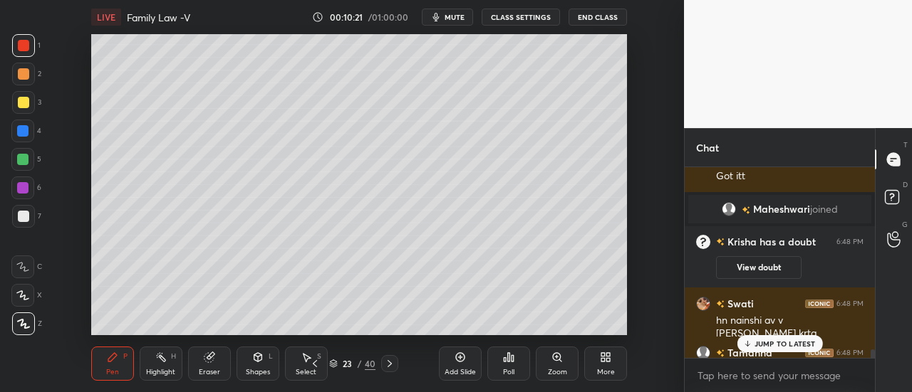
scroll to position [4433, 0]
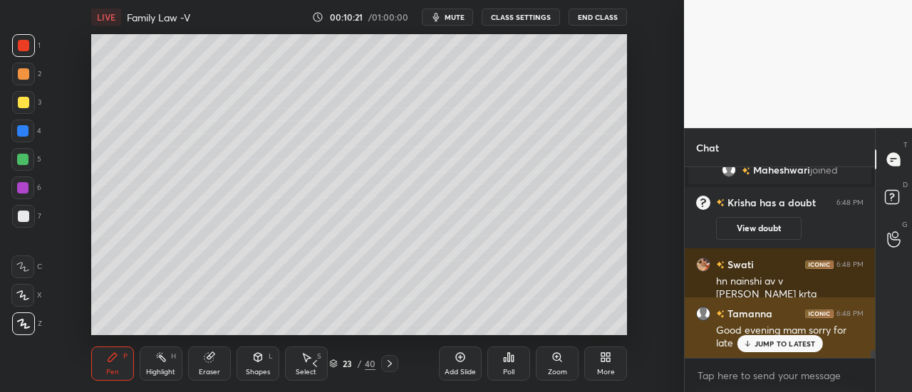
click at [784, 337] on div "JUMP TO LATEST" at bounding box center [778, 343] width 85 height 17
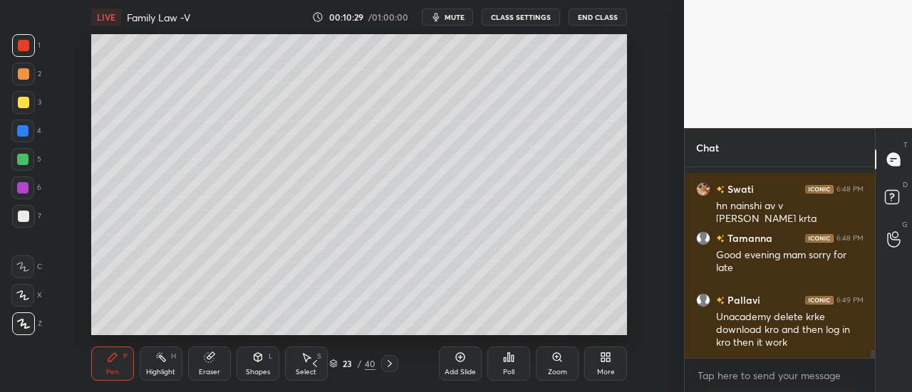
scroll to position [4569, 0]
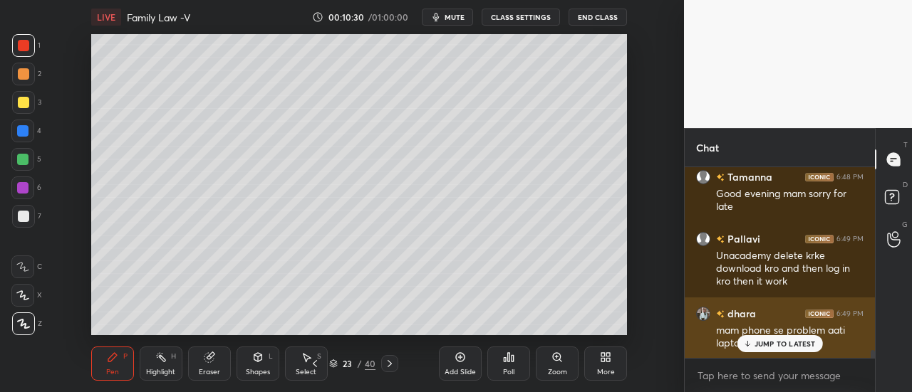
click at [796, 348] on p "JUMP TO LATEST" at bounding box center [784, 344] width 61 height 9
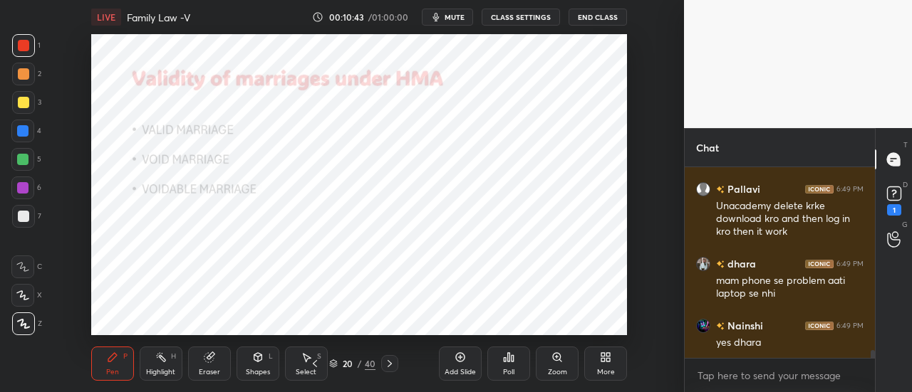
scroll to position [4680, 0]
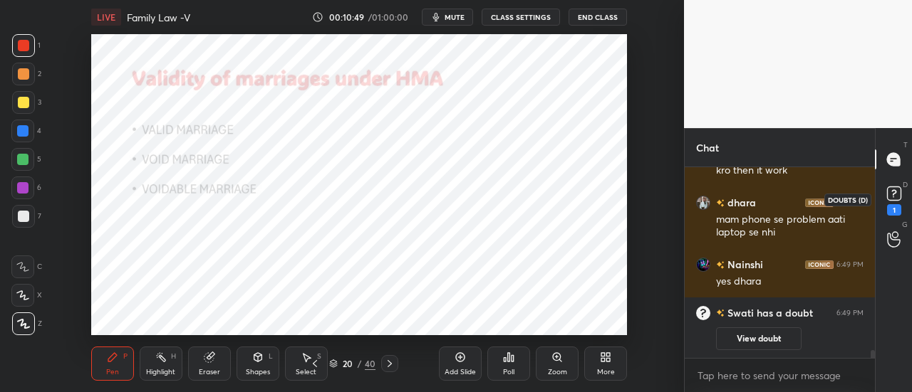
click at [902, 187] on icon at bounding box center [893, 193] width 21 height 21
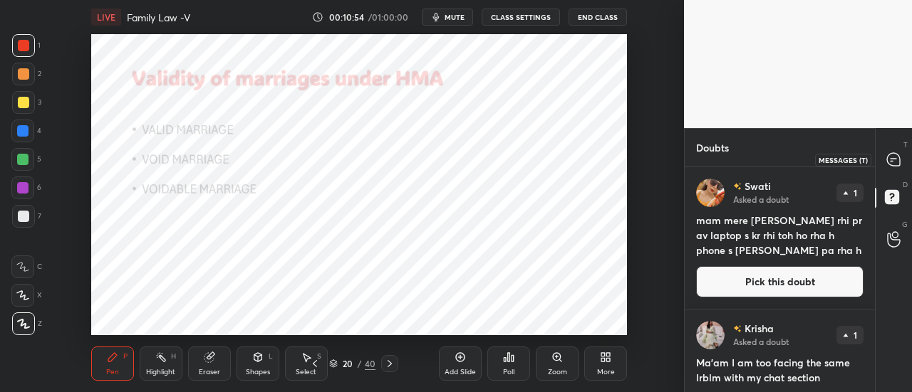
click at [887, 162] on icon at bounding box center [893, 159] width 13 height 13
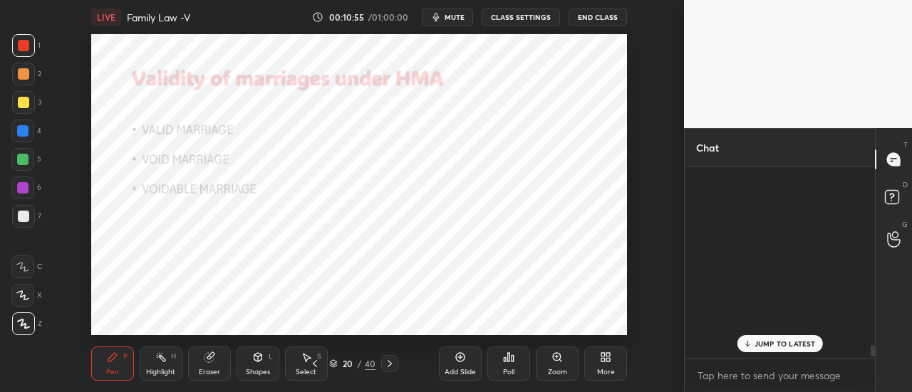
scroll to position [187, 186]
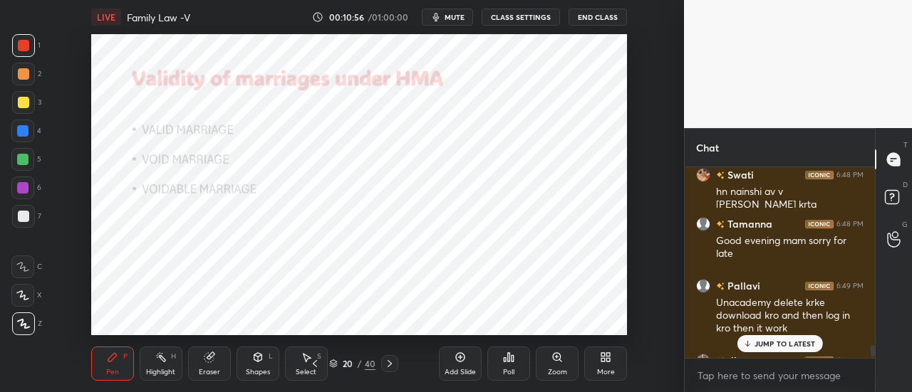
click at [775, 340] on p "JUMP TO LATEST" at bounding box center [784, 344] width 61 height 9
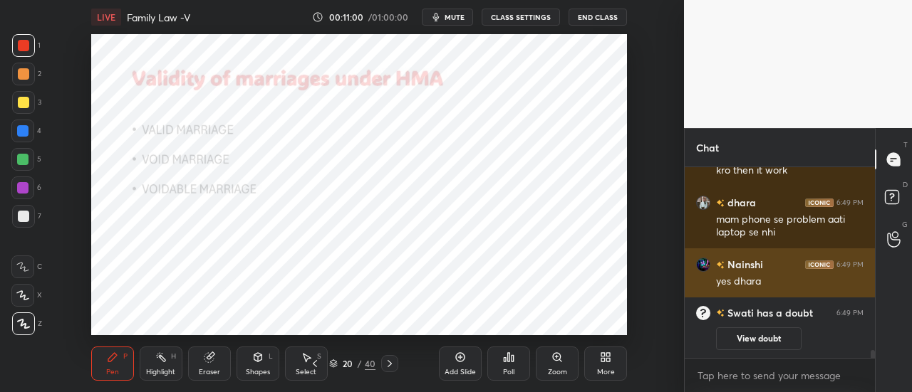
scroll to position [4455, 0]
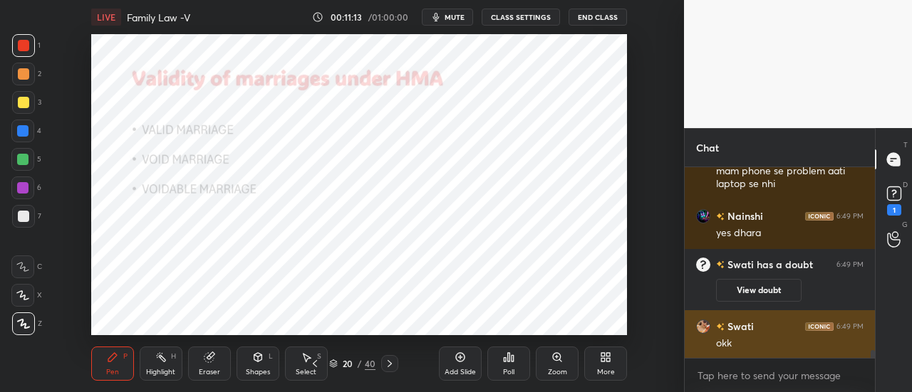
click at [771, 343] on div "okk" at bounding box center [789, 344] width 147 height 14
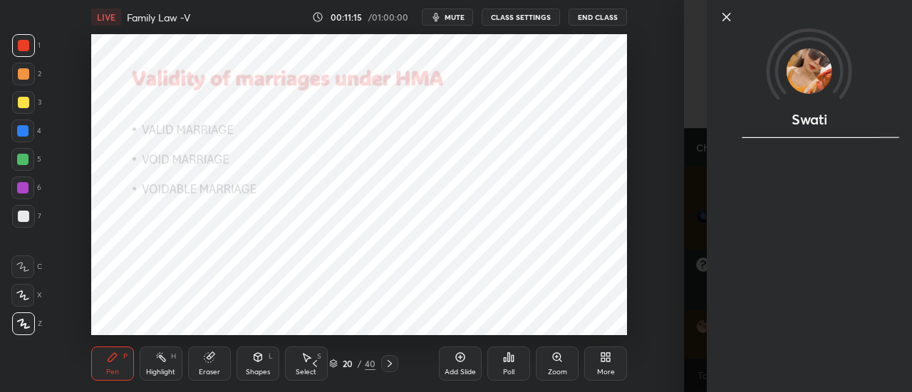
click at [729, 18] on icon at bounding box center [726, 17] width 17 height 17
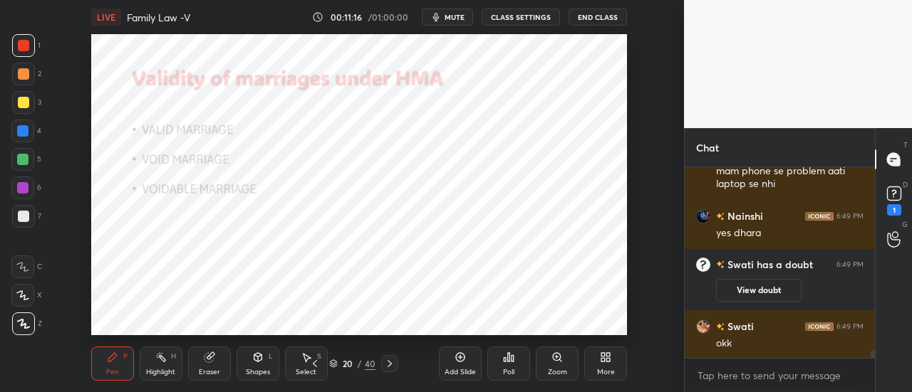
click at [895, 203] on icon at bounding box center [893, 193] width 21 height 21
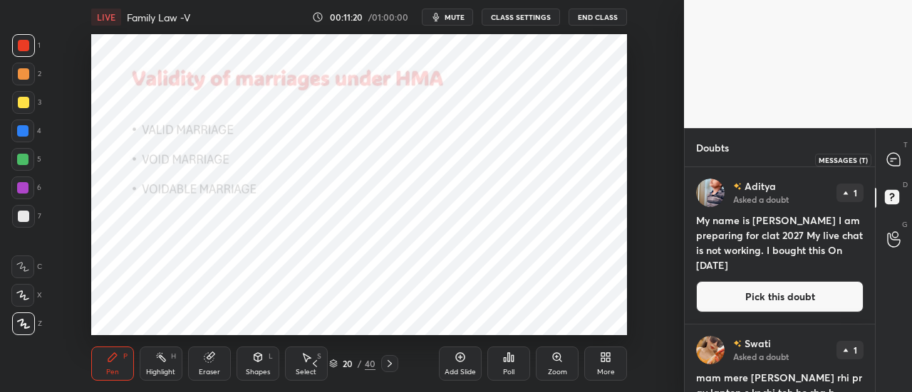
click at [889, 164] on icon at bounding box center [893, 159] width 13 height 13
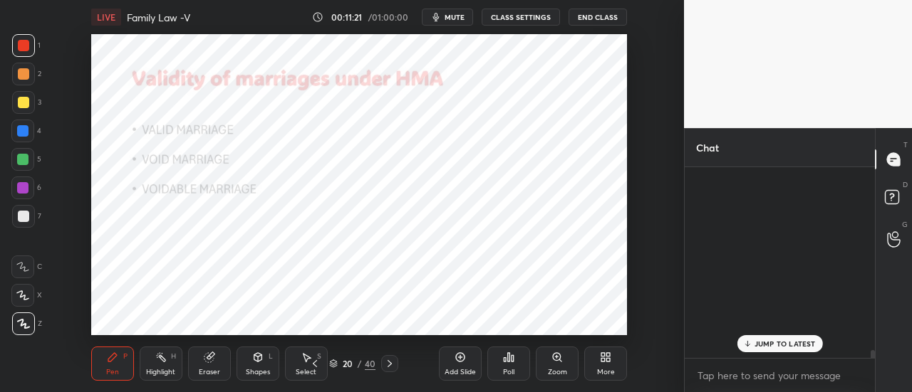
scroll to position [187, 186]
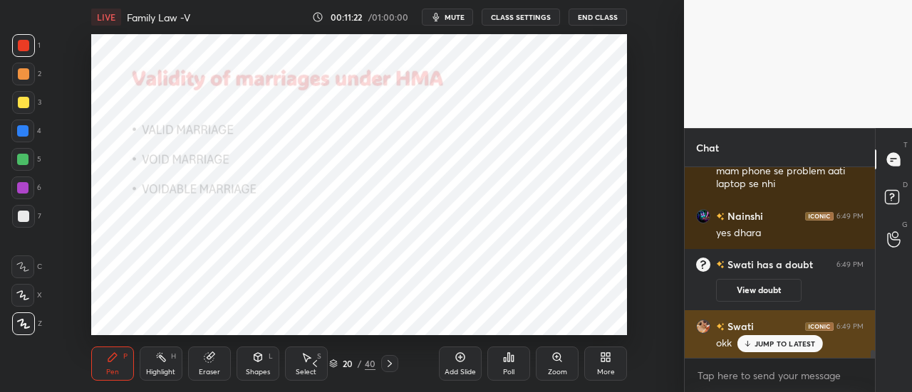
click at [790, 350] on div "JUMP TO LATEST" at bounding box center [778, 343] width 85 height 17
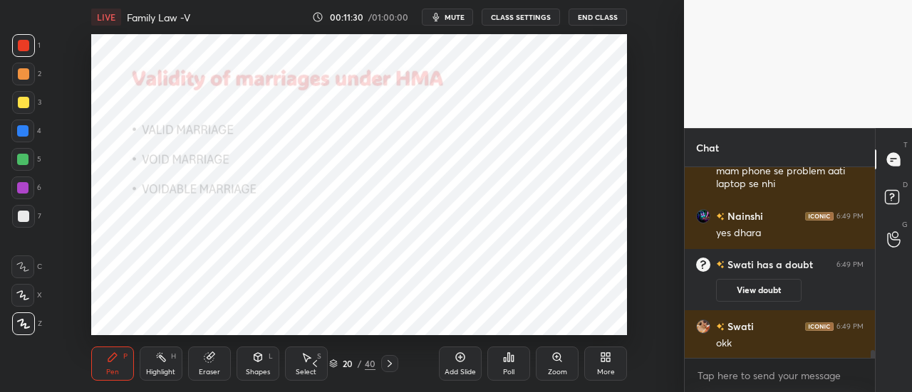
click at [464, 364] on div "Add Slide" at bounding box center [460, 364] width 43 height 34
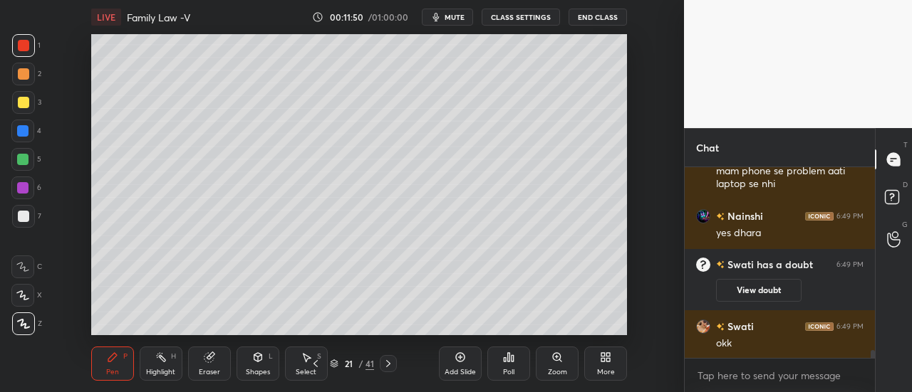
scroll to position [4551, 0]
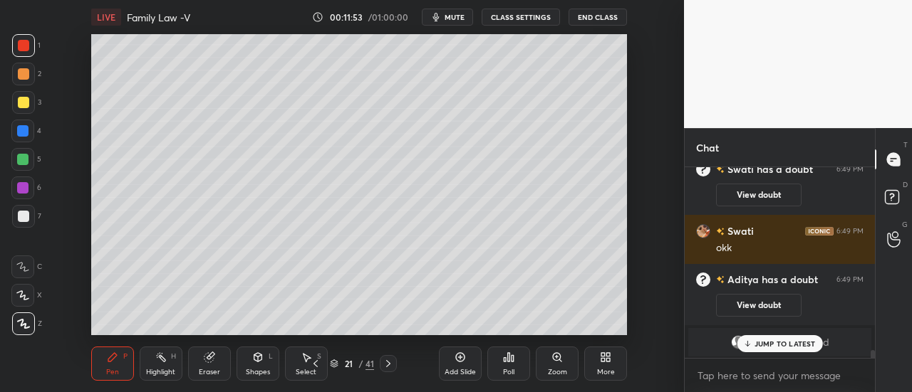
click at [796, 350] on div "JUMP TO LATEST" at bounding box center [778, 343] width 85 height 17
click at [887, 203] on rect at bounding box center [892, 198] width 14 height 14
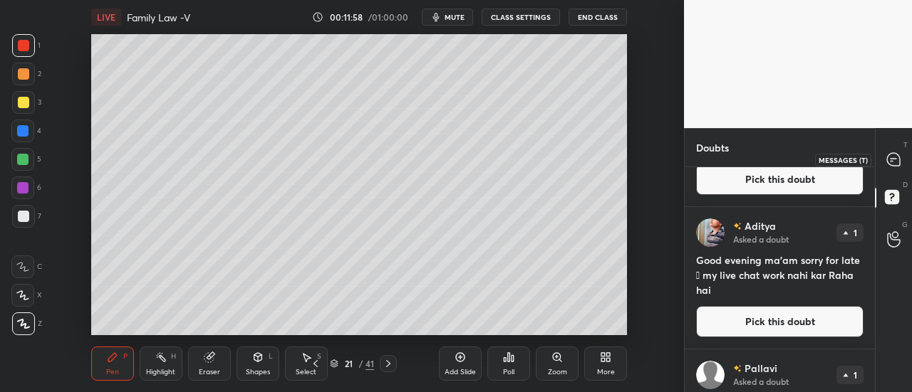
scroll to position [817, 0]
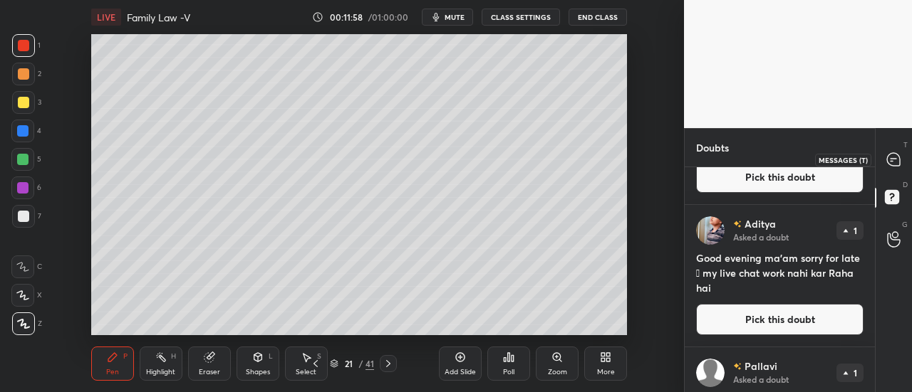
click at [894, 159] on icon at bounding box center [893, 159] width 13 height 13
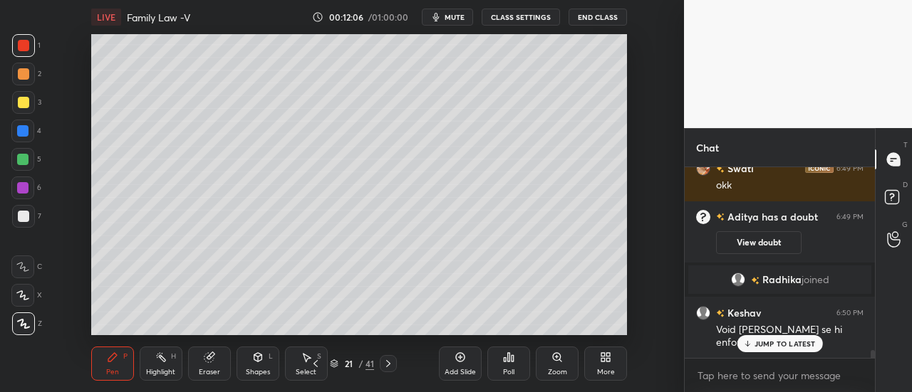
scroll to position [4609, 0]
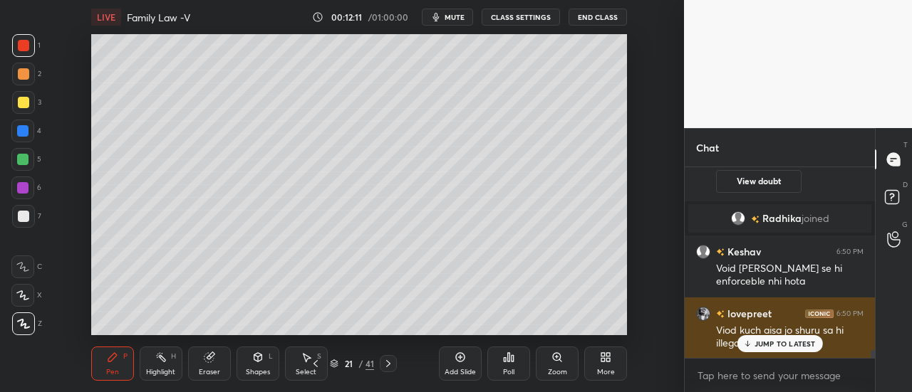
click at [767, 344] on p "JUMP TO LATEST" at bounding box center [784, 344] width 61 height 9
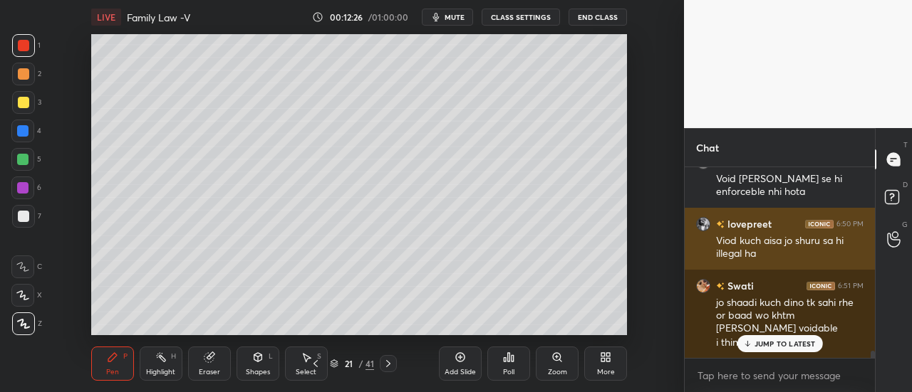
scroll to position [4760, 0]
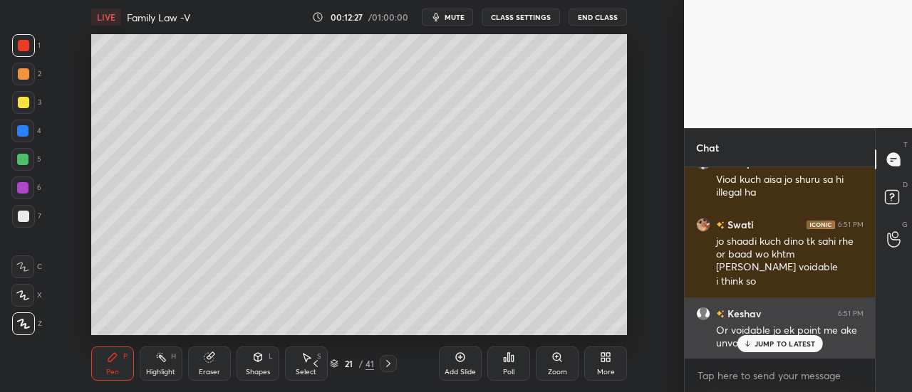
click at [798, 344] on p "JUMP TO LATEST" at bounding box center [784, 344] width 61 height 9
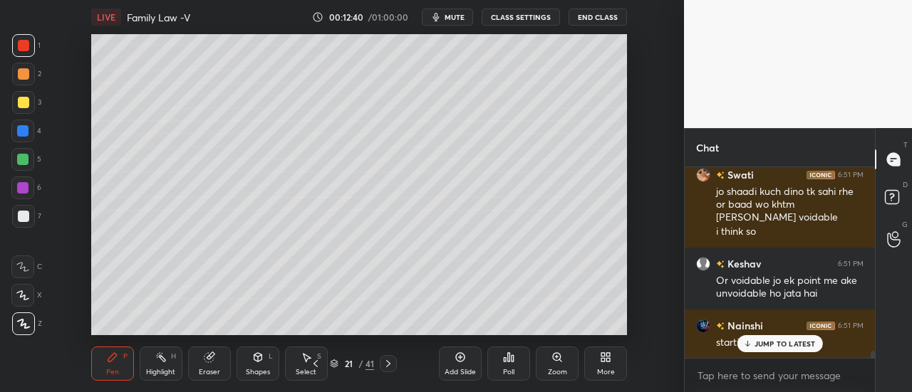
scroll to position [4858, 0]
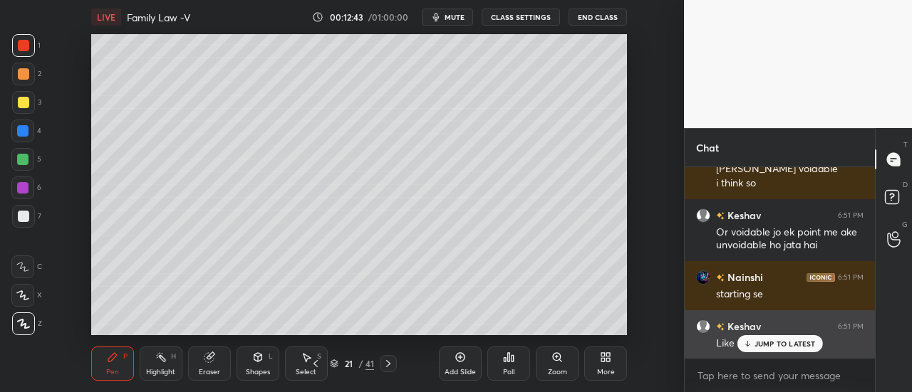
click at [793, 338] on div "JUMP TO LATEST" at bounding box center [778, 343] width 85 height 17
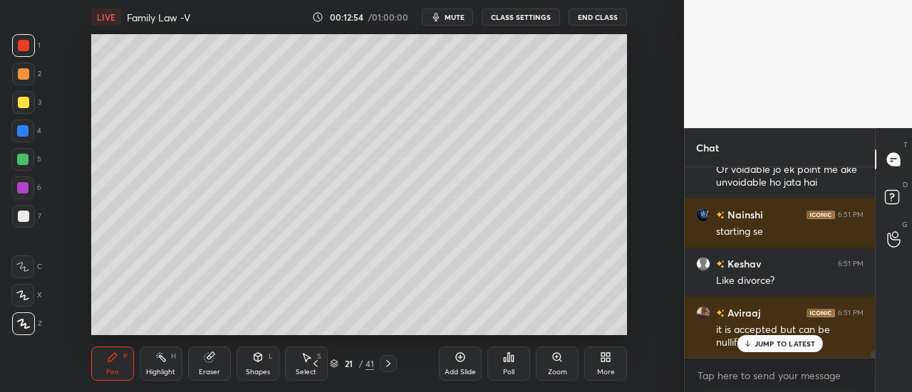
scroll to position [4969, 0]
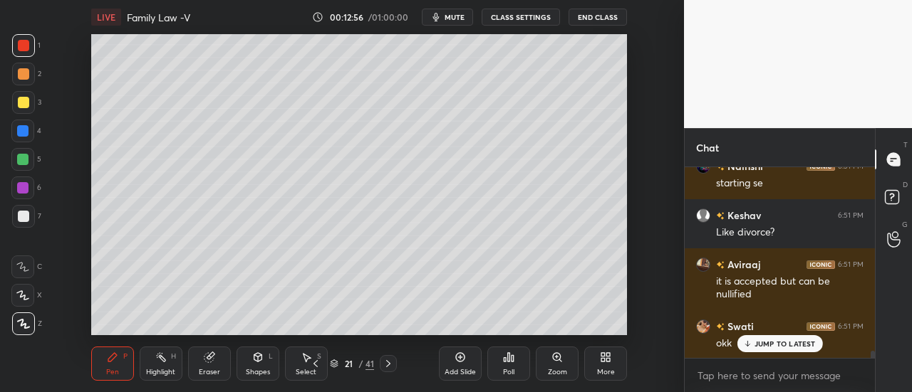
click at [789, 347] on p "JUMP TO LATEST" at bounding box center [784, 344] width 61 height 9
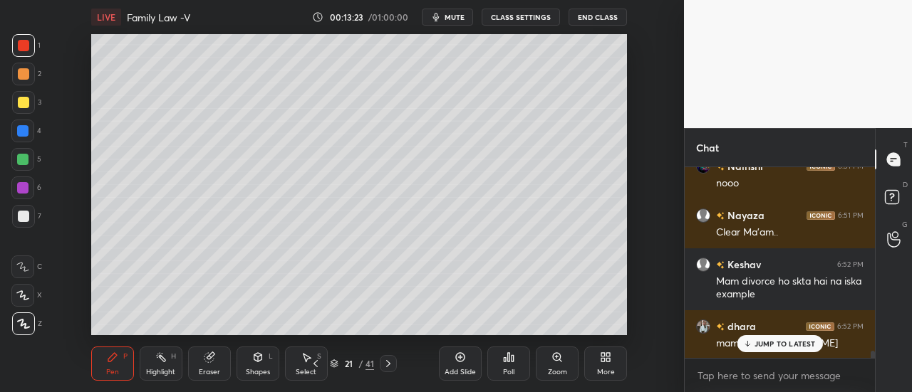
scroll to position [4935, 0]
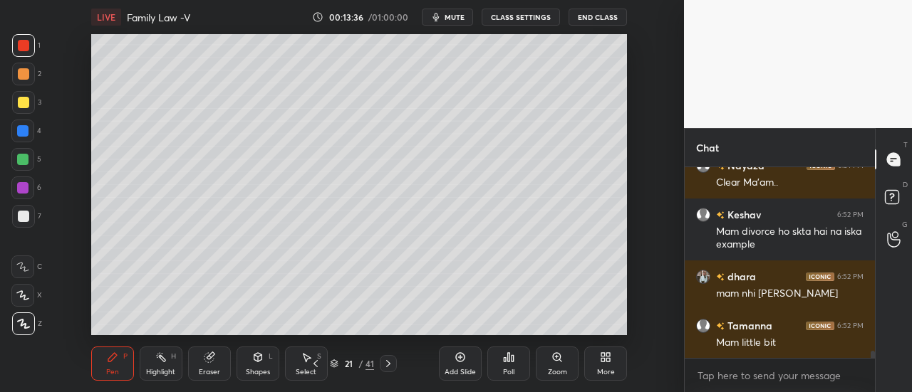
click at [459, 357] on icon at bounding box center [459, 357] width 11 height 11
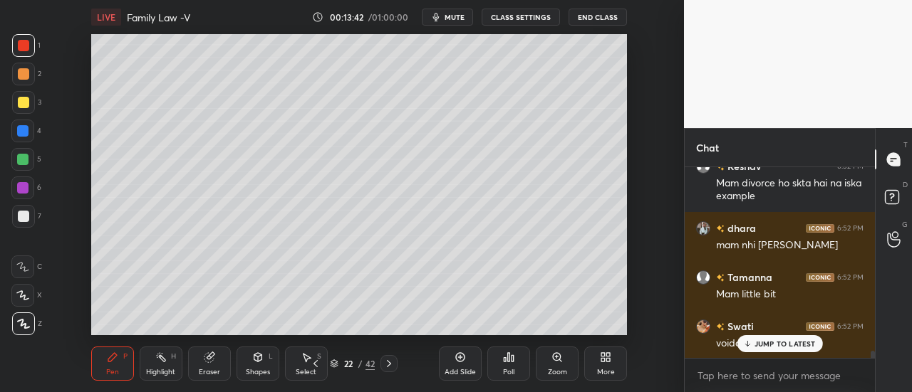
click at [783, 353] on div "Swati 6:52 PM voidable" at bounding box center [779, 335] width 190 height 49
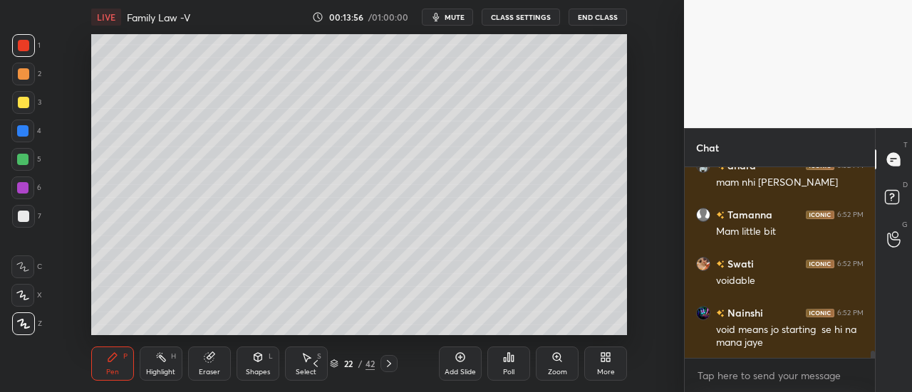
scroll to position [5095, 0]
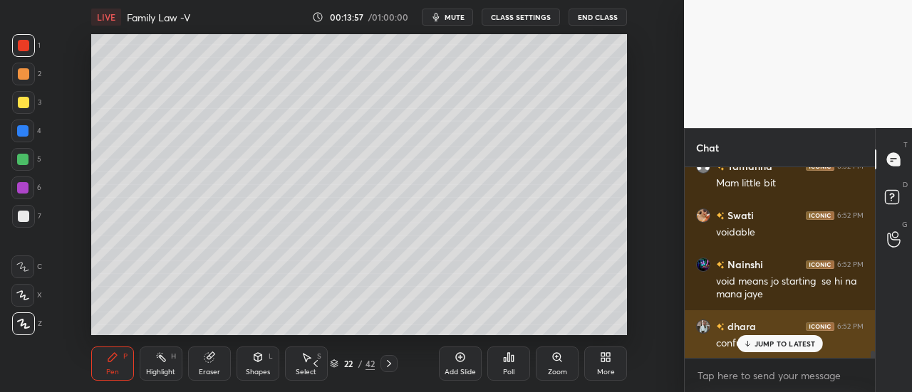
click at [788, 345] on p "JUMP TO LATEST" at bounding box center [784, 344] width 61 height 9
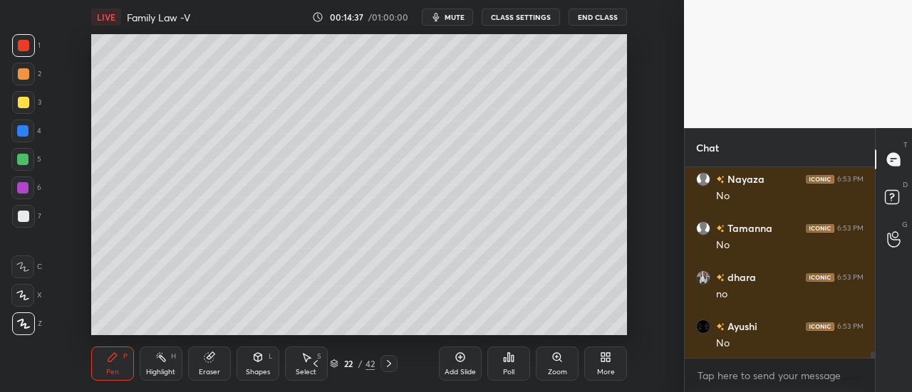
scroll to position [5636, 0]
click at [466, 360] on div "Add Slide" at bounding box center [460, 364] width 43 height 34
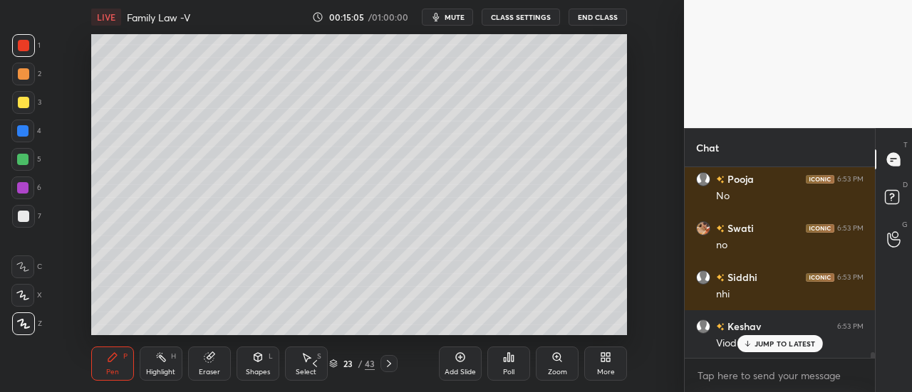
scroll to position [5881, 0]
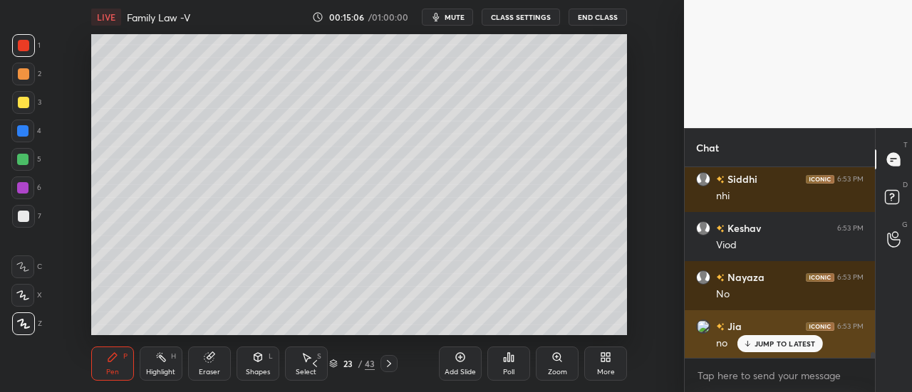
click at [776, 343] on p "JUMP TO LATEST" at bounding box center [784, 344] width 61 height 9
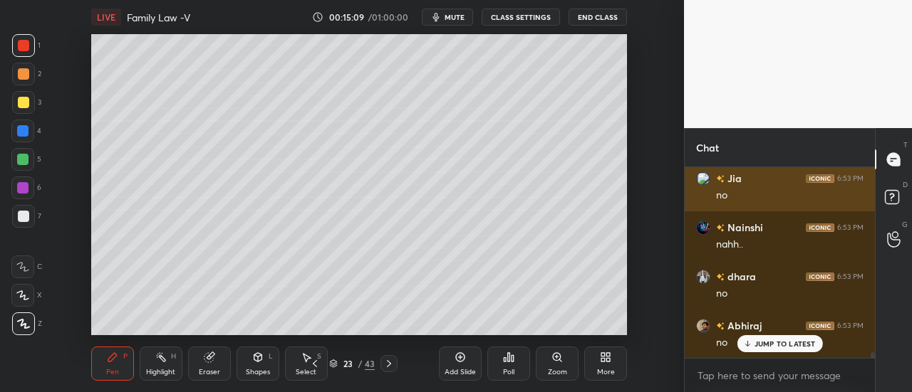
scroll to position [6078, 0]
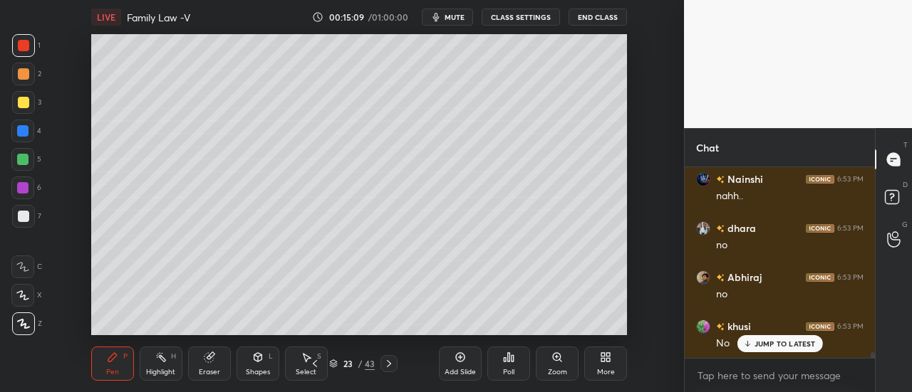
click at [460, 356] on icon at bounding box center [460, 357] width 4 height 4
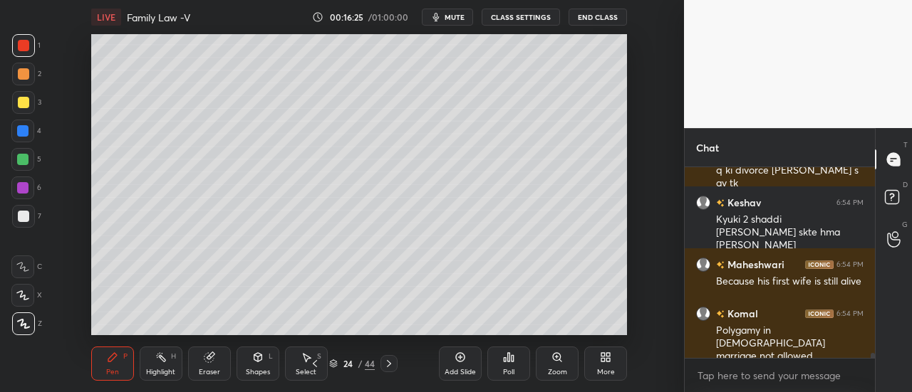
scroll to position [6965, 0]
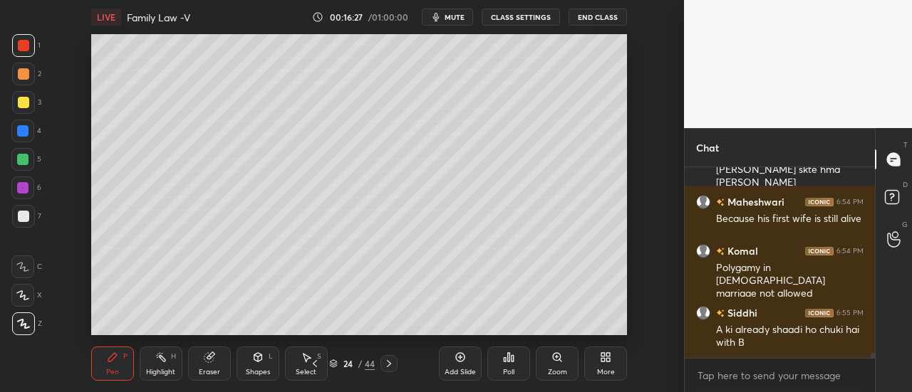
click at [466, 362] on div "Add Slide" at bounding box center [460, 364] width 43 height 34
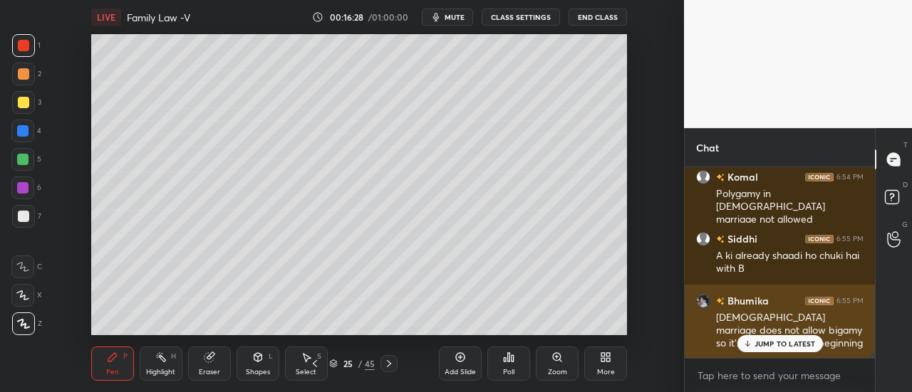
click at [773, 350] on div "JUMP TO LATEST" at bounding box center [778, 343] width 85 height 17
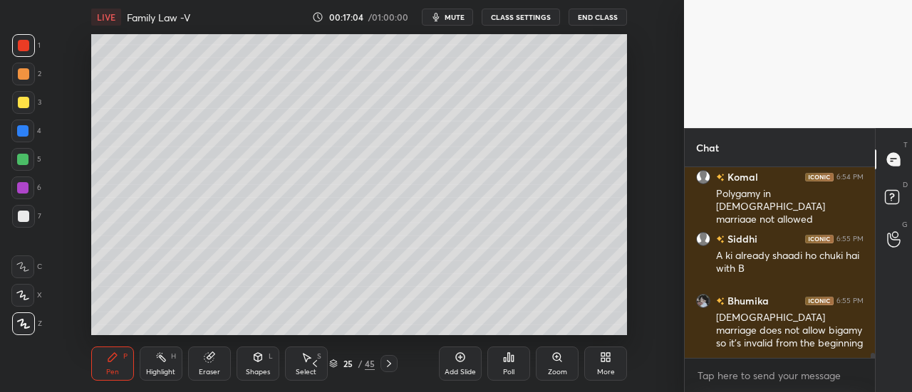
click at [27, 215] on div at bounding box center [23, 216] width 11 height 11
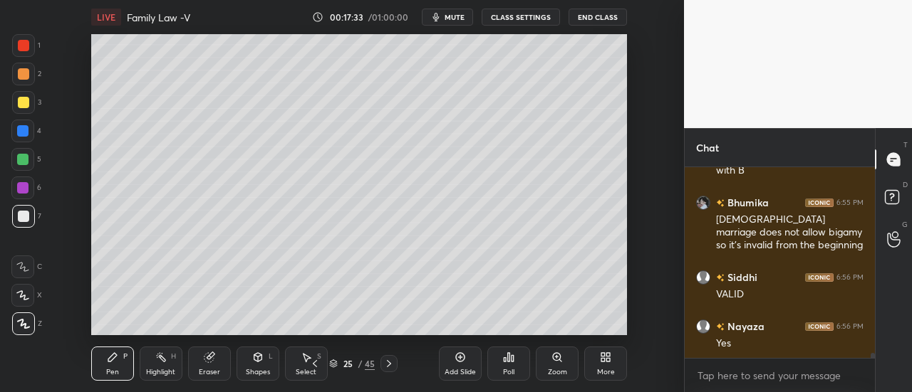
scroll to position [7187, 0]
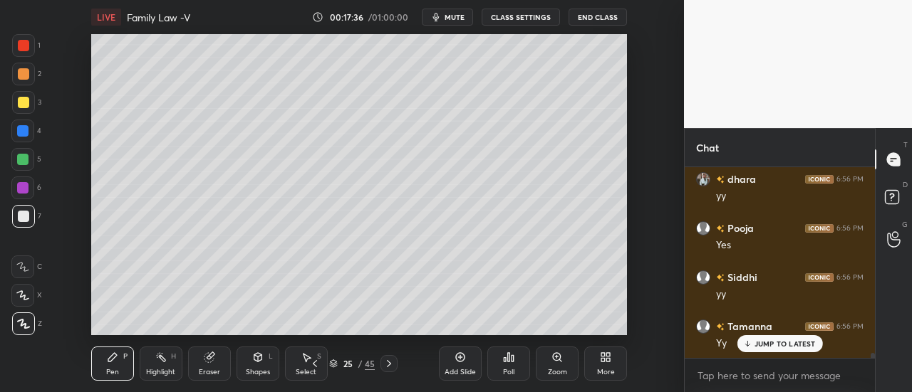
click at [26, 130] on div at bounding box center [22, 130] width 11 height 11
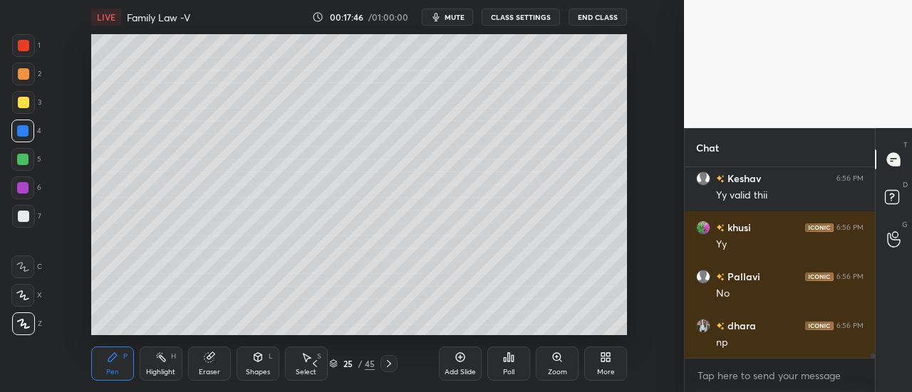
scroll to position [7727, 0]
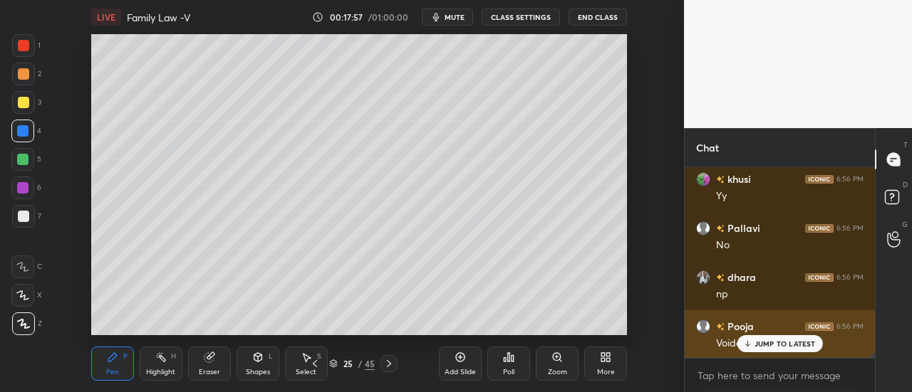
click at [756, 350] on div "JUMP TO LATEST" at bounding box center [778, 343] width 85 height 17
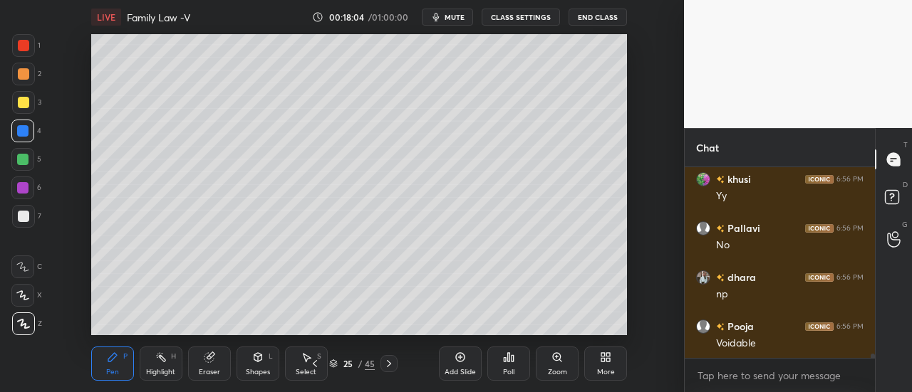
click at [464, 354] on icon at bounding box center [459, 357] width 11 height 11
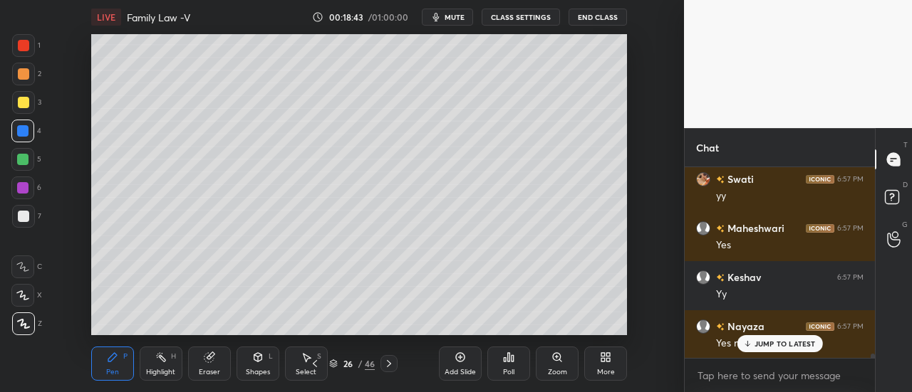
click at [444, 356] on div "Add Slide" at bounding box center [460, 364] width 43 height 34
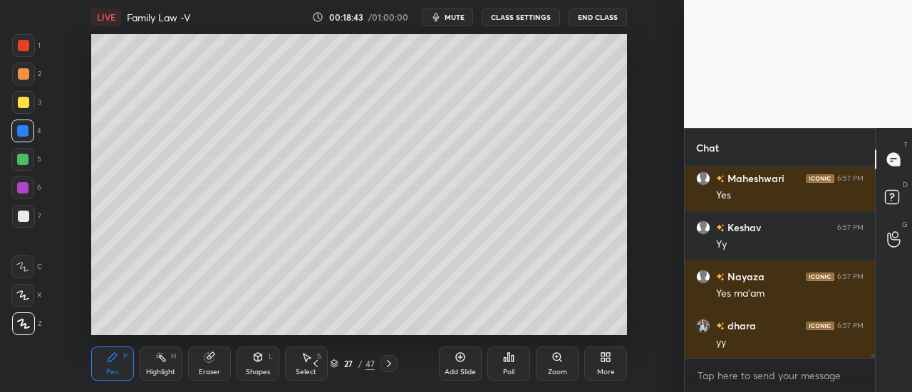
click at [753, 342] on div "yy" at bounding box center [789, 343] width 147 height 14
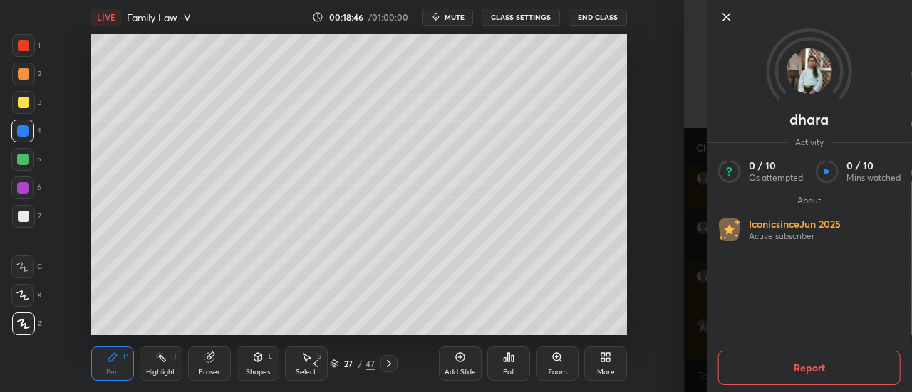
click at [718, 18] on icon at bounding box center [726, 17] width 17 height 17
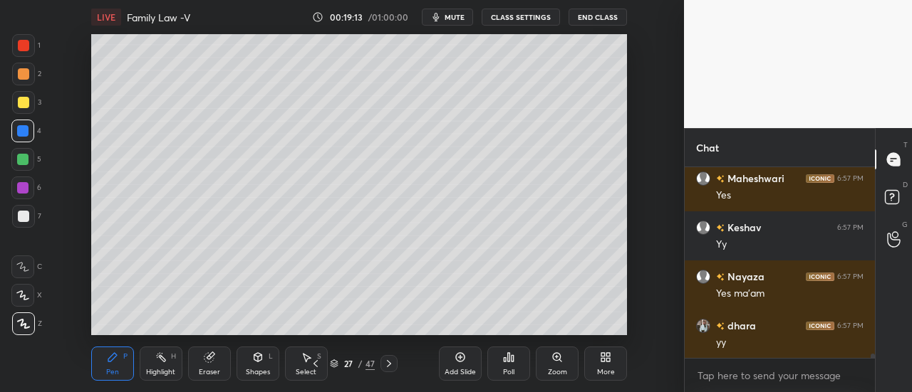
scroll to position [8120, 0]
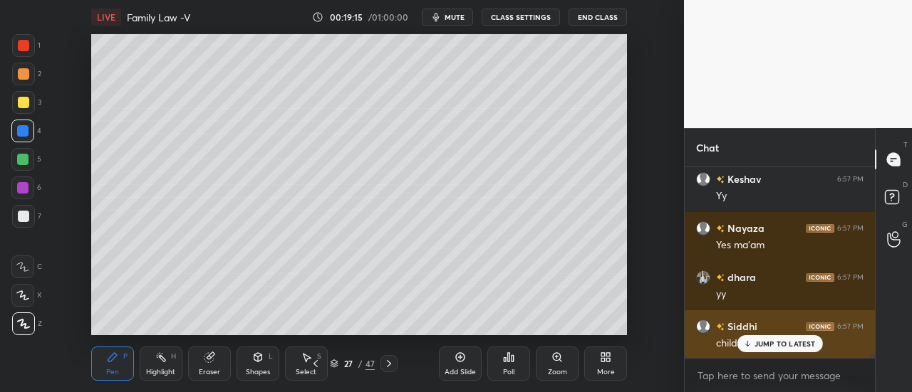
click at [743, 346] on icon at bounding box center [746, 344] width 9 height 9
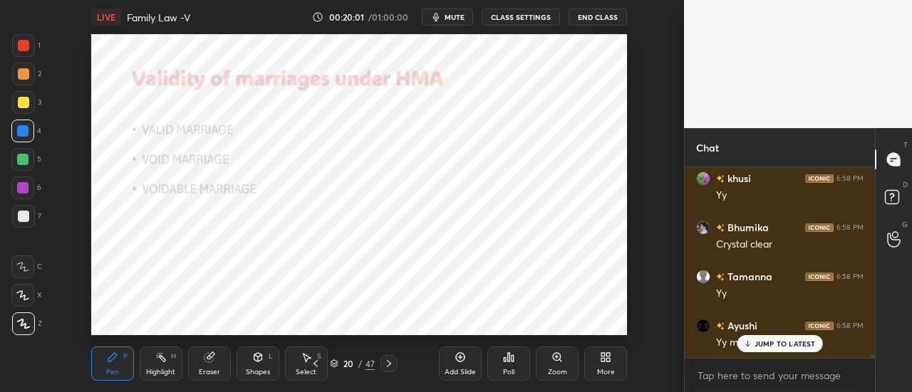
scroll to position [9314, 0]
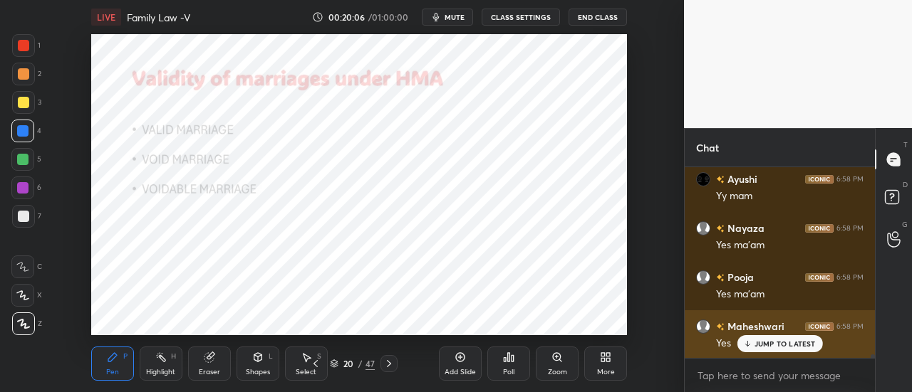
click at [771, 343] on p "JUMP TO LATEST" at bounding box center [784, 344] width 61 height 9
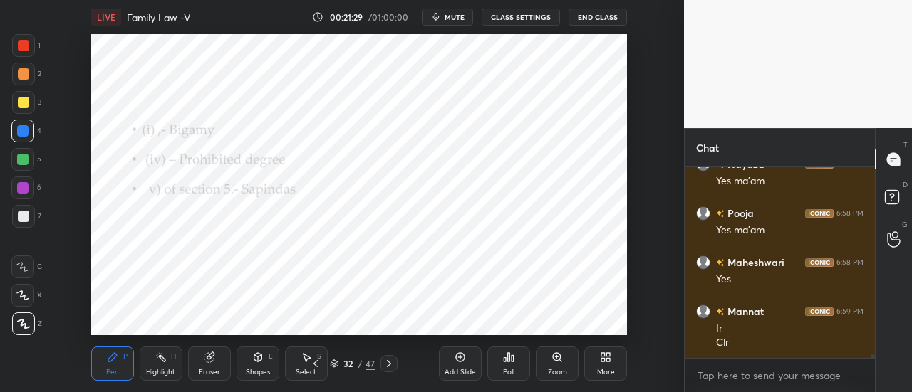
scroll to position [9412, 0]
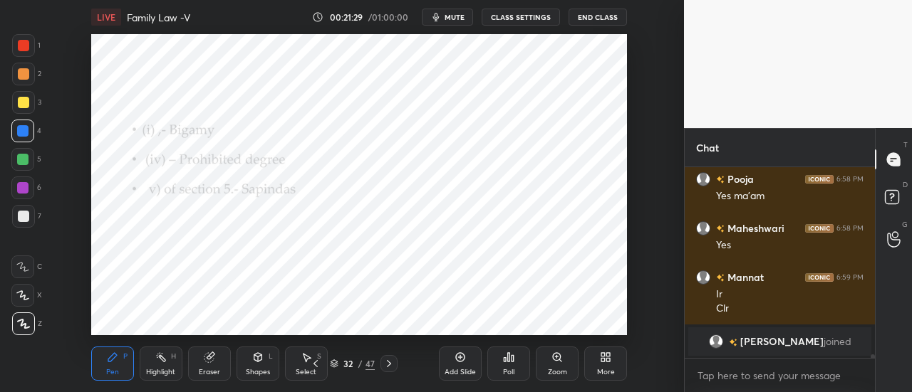
click at [33, 44] on div at bounding box center [23, 45] width 23 height 23
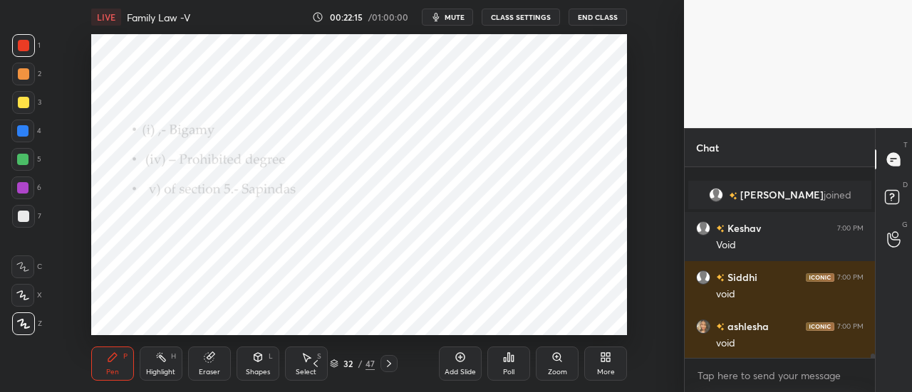
scroll to position [8055, 0]
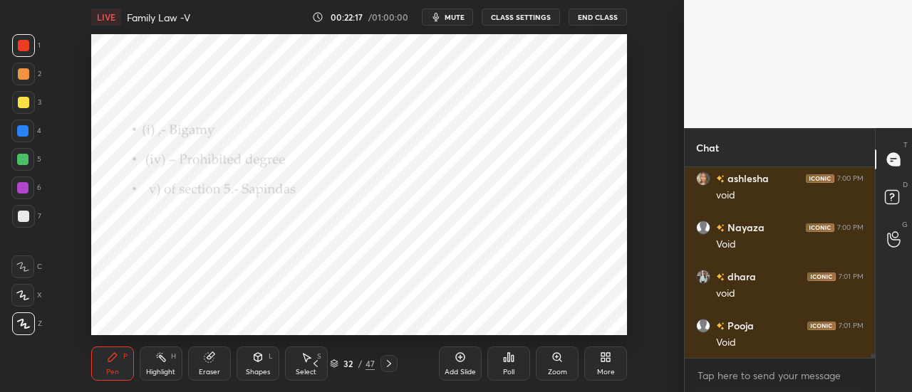
click at [459, 362] on icon at bounding box center [459, 357] width 11 height 11
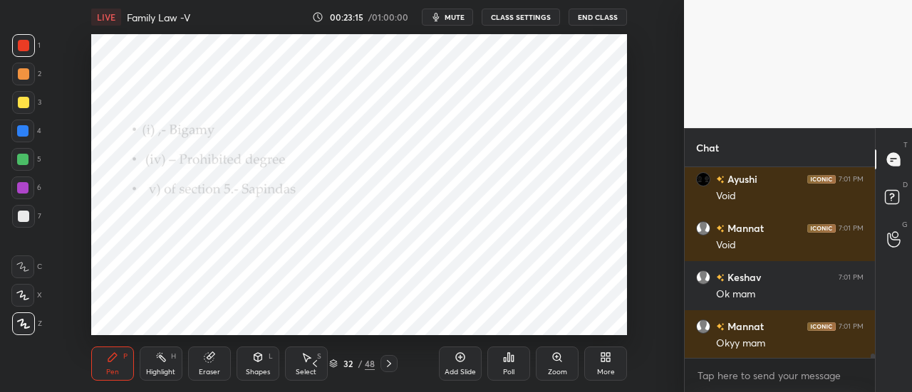
scroll to position [8939, 0]
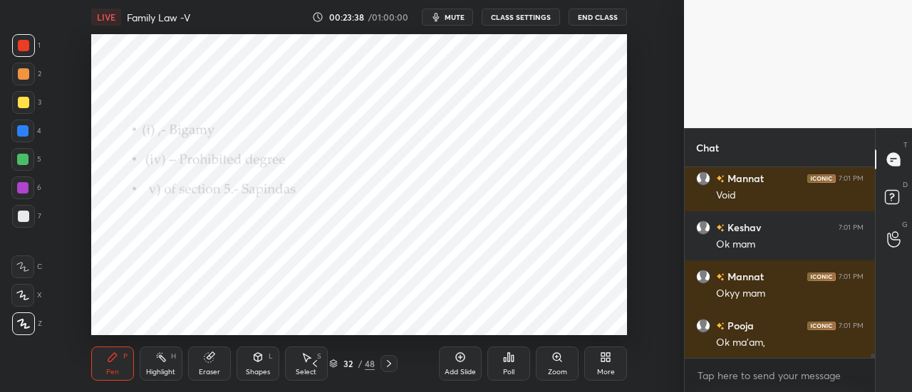
click at [454, 367] on div "Add Slide" at bounding box center [460, 364] width 43 height 34
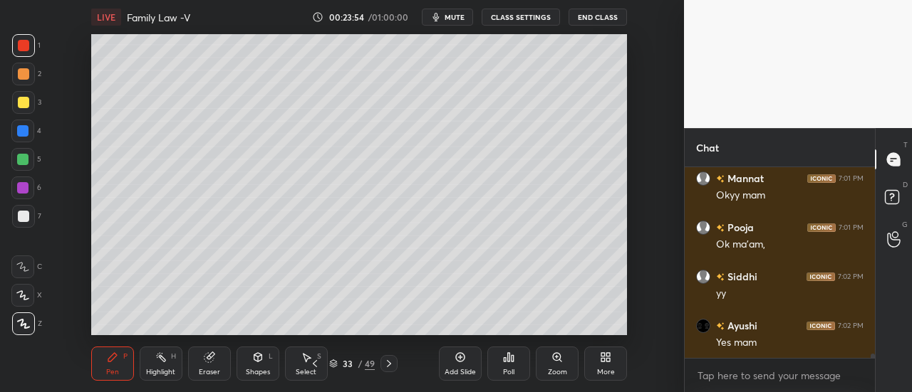
scroll to position [9086, 0]
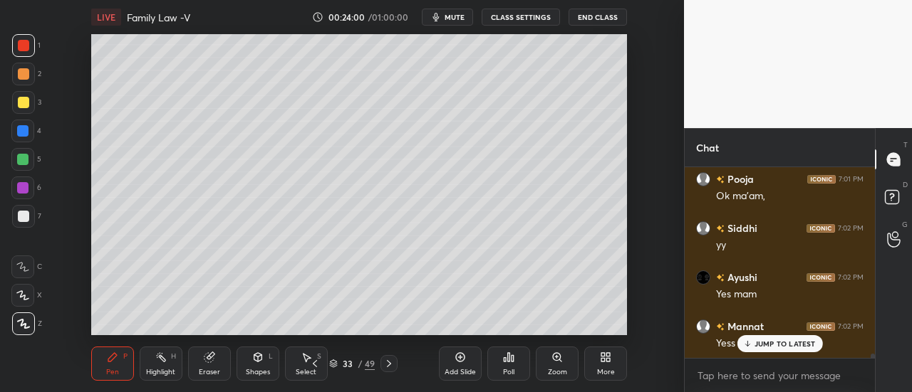
click at [459, 360] on icon at bounding box center [459, 357] width 11 height 11
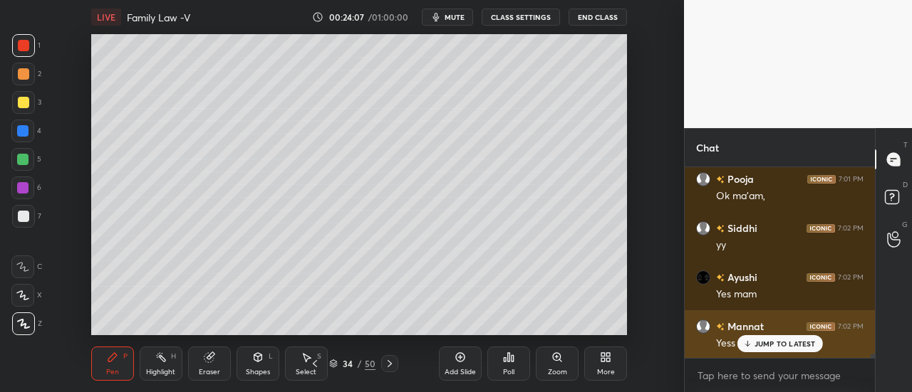
click at [771, 343] on p "JUMP TO LATEST" at bounding box center [784, 344] width 61 height 9
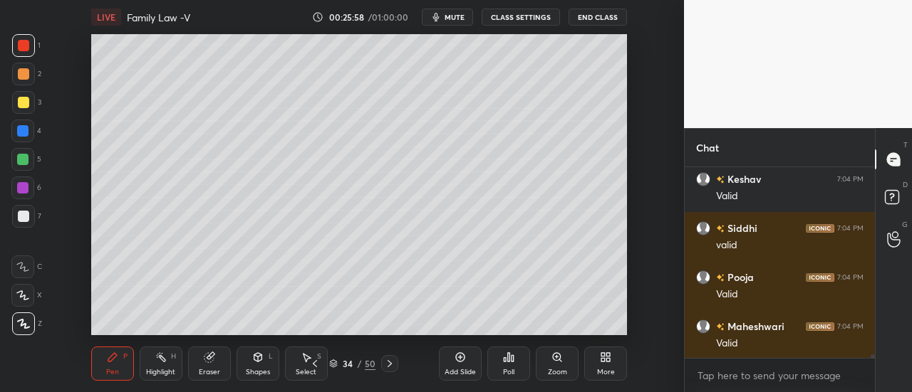
scroll to position [10801, 0]
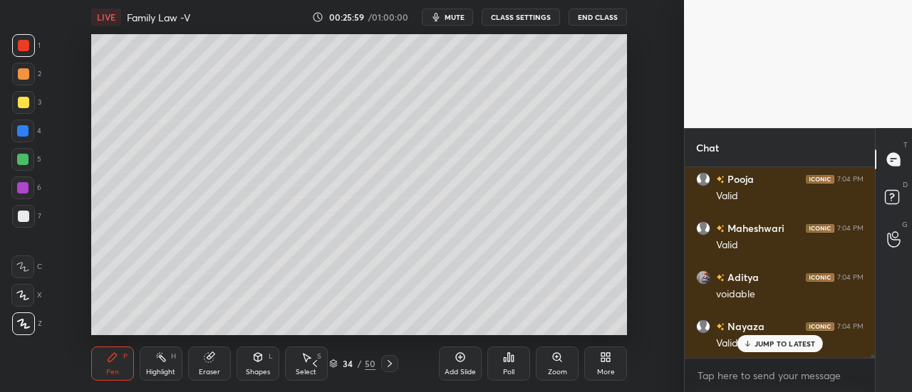
click at [448, 348] on div "Add Slide" at bounding box center [460, 364] width 43 height 34
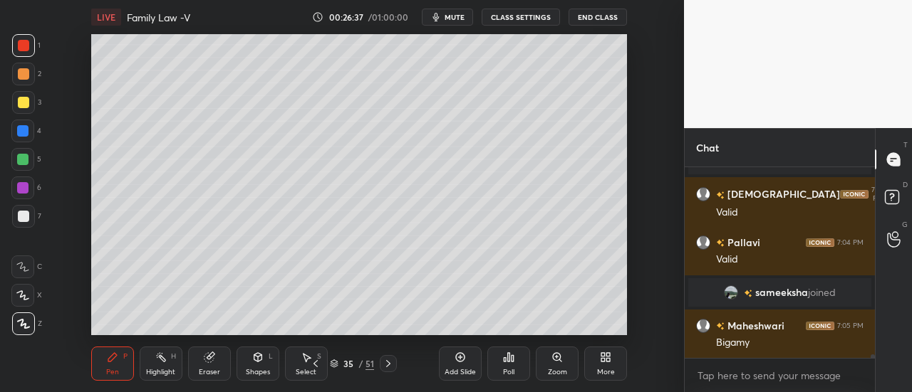
scroll to position [10620, 0]
click at [26, 126] on div at bounding box center [22, 130] width 11 height 11
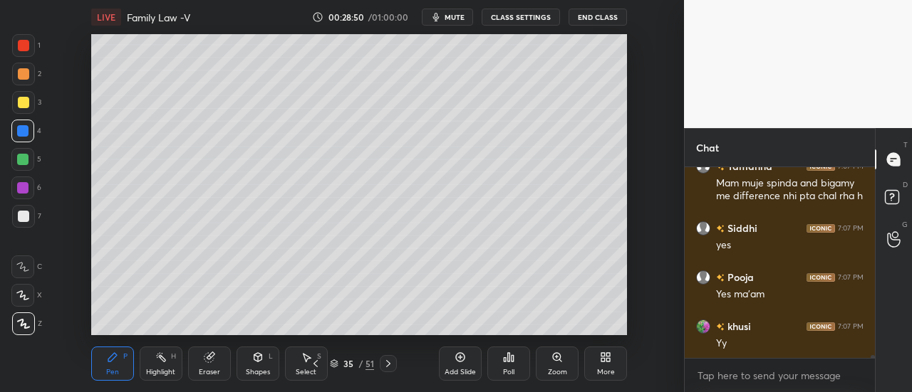
scroll to position [12820, 0]
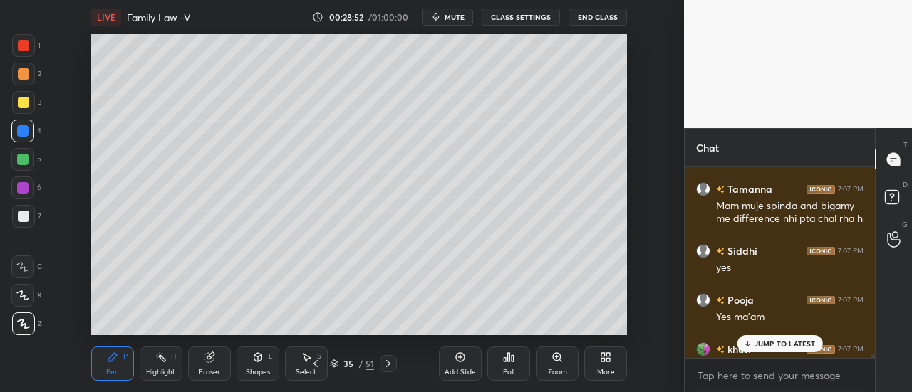
click at [768, 343] on p "JUMP TO LATEST" at bounding box center [784, 344] width 61 height 9
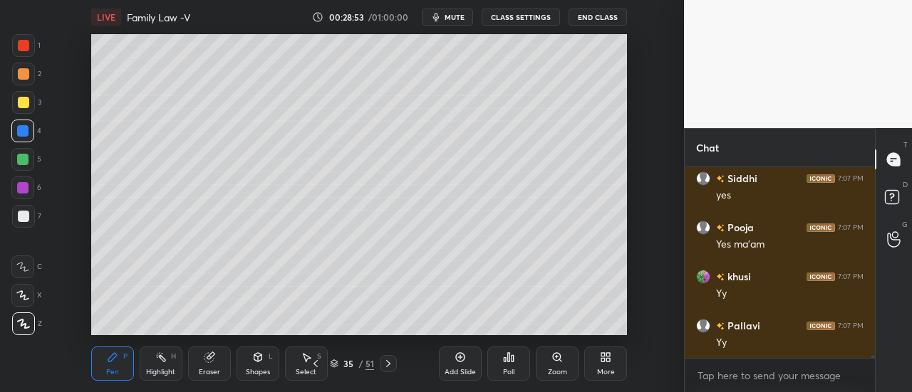
scroll to position [12869, 0]
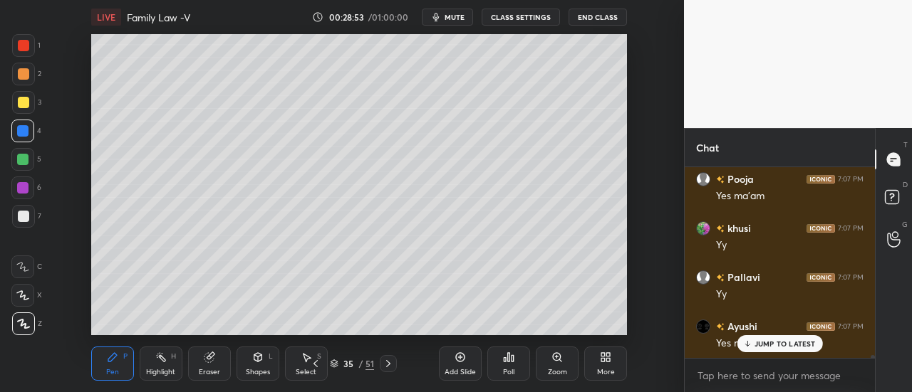
click at [456, 360] on icon at bounding box center [460, 357] width 9 height 9
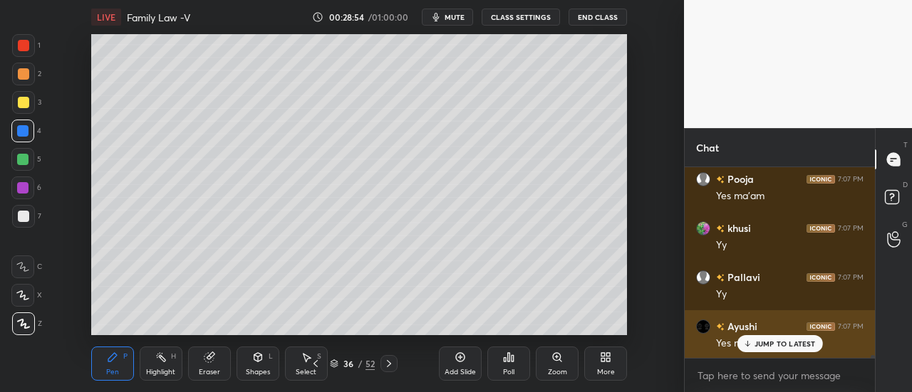
click at [778, 348] on p "JUMP TO LATEST" at bounding box center [784, 344] width 61 height 9
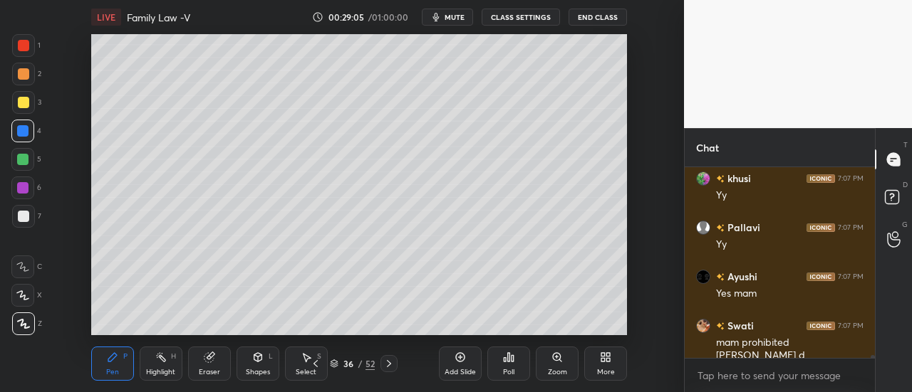
scroll to position [12993, 0]
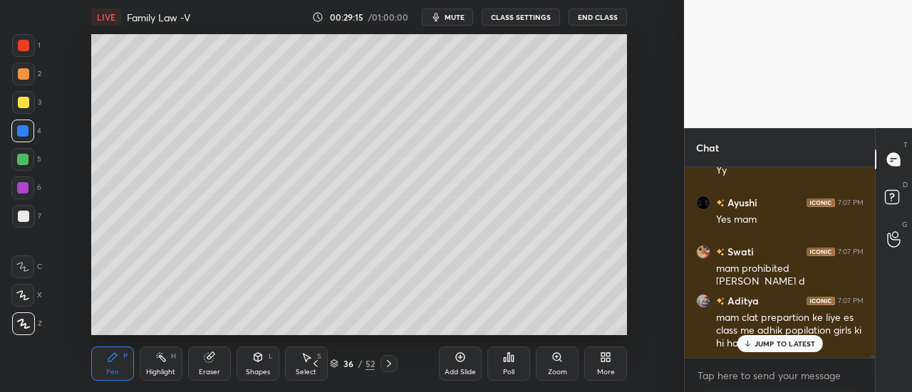
click at [774, 350] on div "JUMP TO LATEST" at bounding box center [778, 343] width 85 height 17
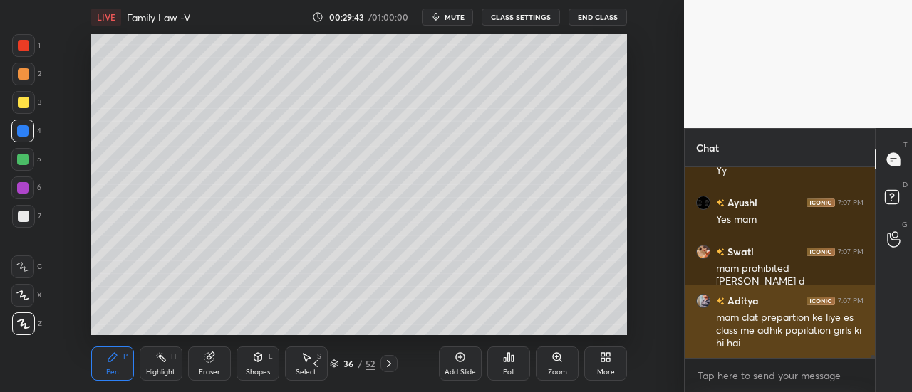
scroll to position [13054, 0]
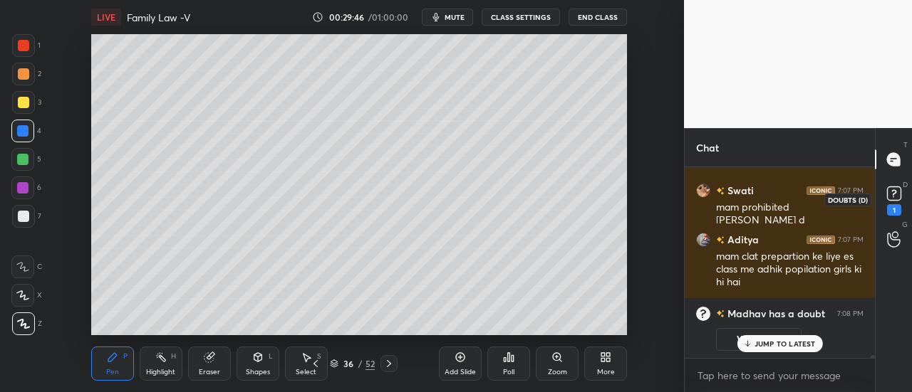
click at [892, 202] on icon at bounding box center [893, 193] width 21 height 21
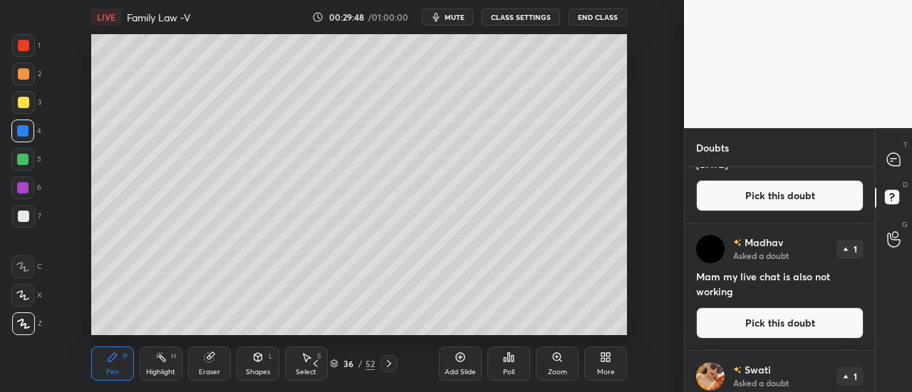
scroll to position [103, 0]
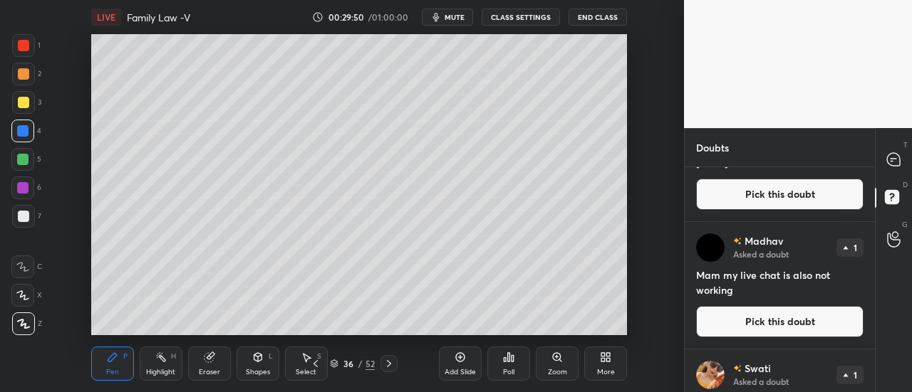
click at [911, 169] on div "T Messages (T)" at bounding box center [893, 160] width 36 height 40
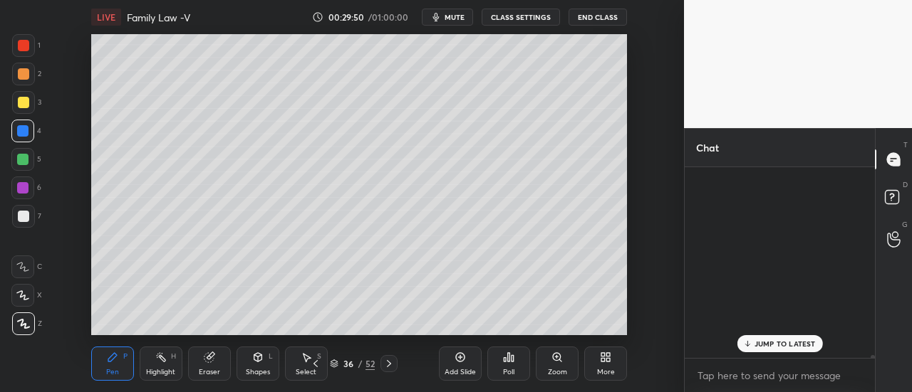
scroll to position [187, 186]
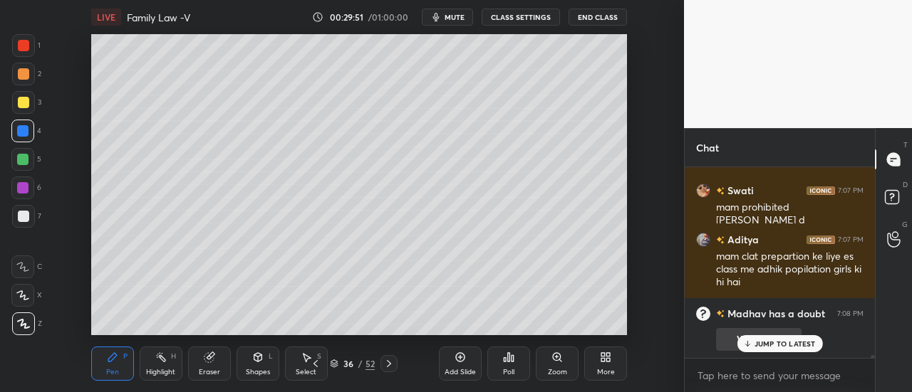
click at [791, 340] on p "JUMP TO LATEST" at bounding box center [784, 344] width 61 height 9
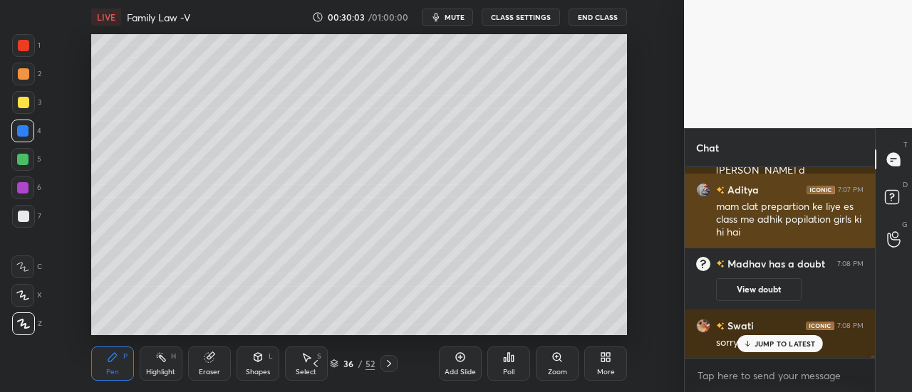
scroll to position [12681, 0]
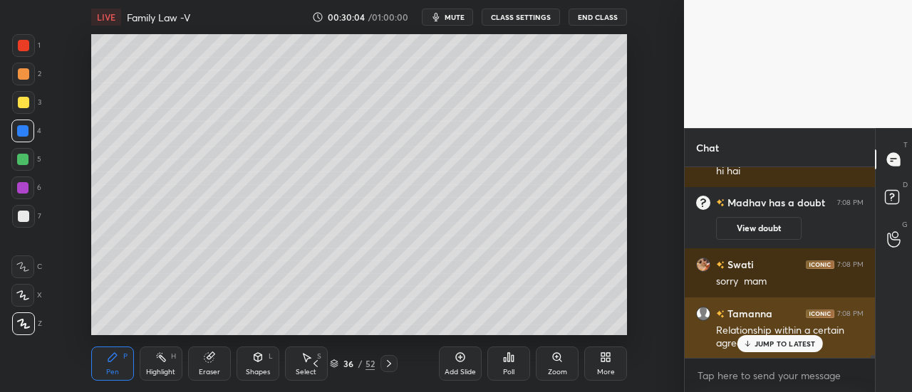
click at [771, 347] on p "JUMP TO LATEST" at bounding box center [784, 344] width 61 height 9
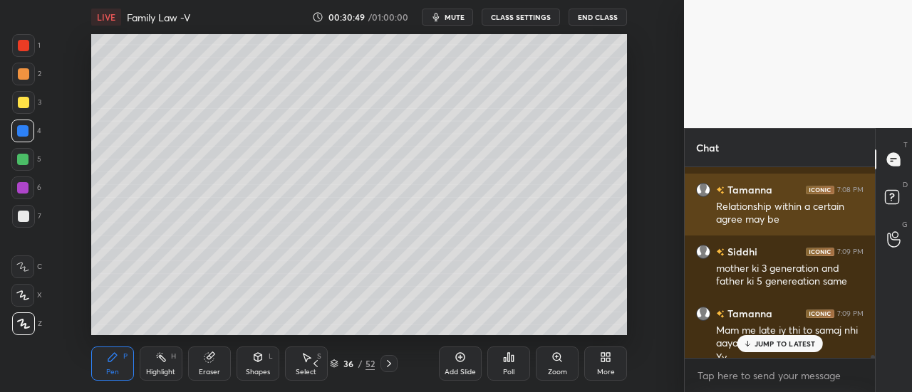
scroll to position [12604, 0]
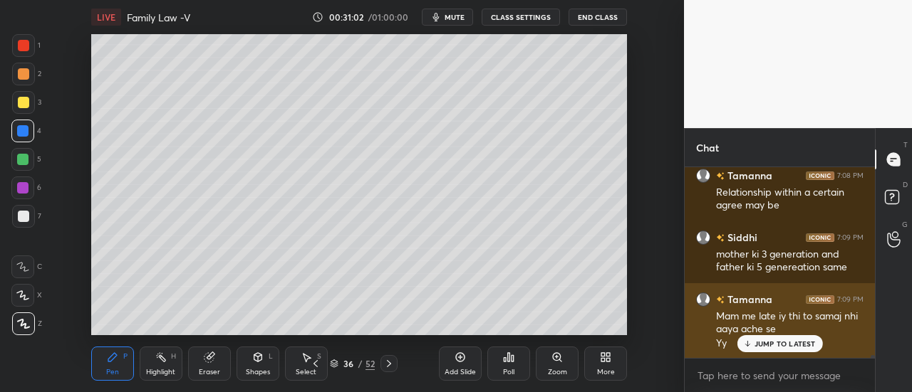
click at [766, 343] on p "JUMP TO LATEST" at bounding box center [784, 344] width 61 height 9
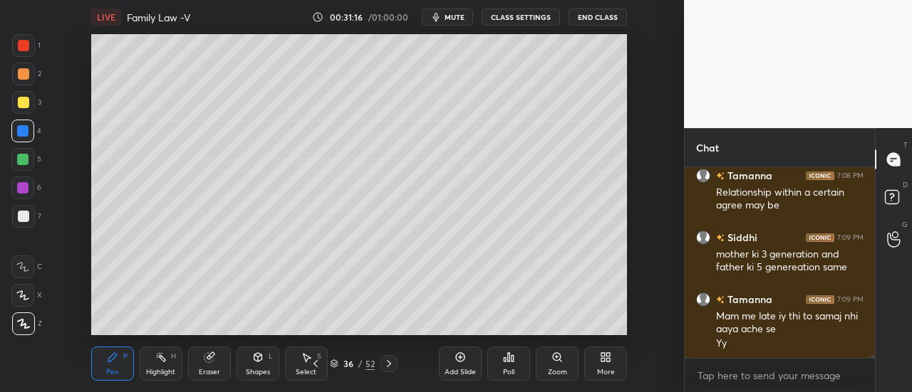
scroll to position [12665, 0]
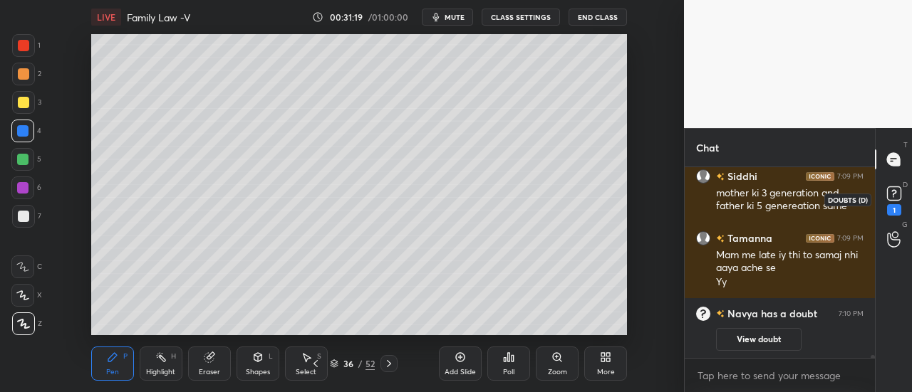
click at [892, 200] on rect at bounding box center [894, 194] width 14 height 14
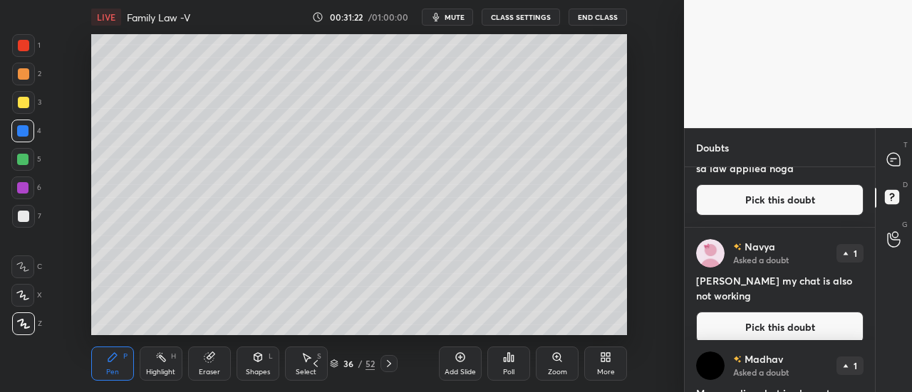
scroll to position [234, 0]
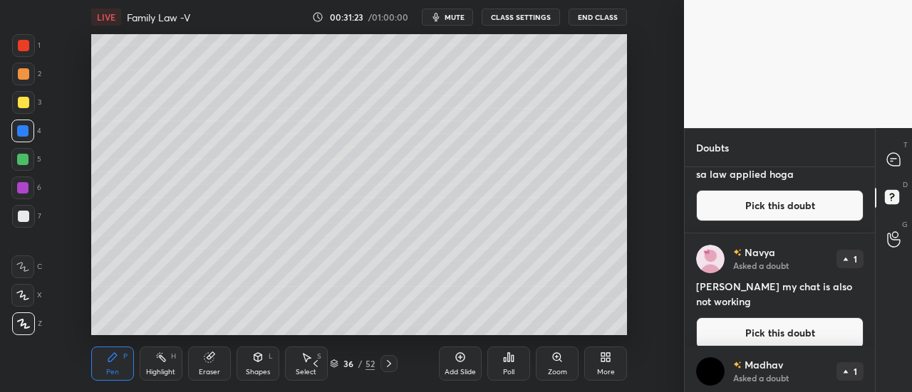
click at [911, 164] on div "T Messages (T)" at bounding box center [893, 160] width 36 height 40
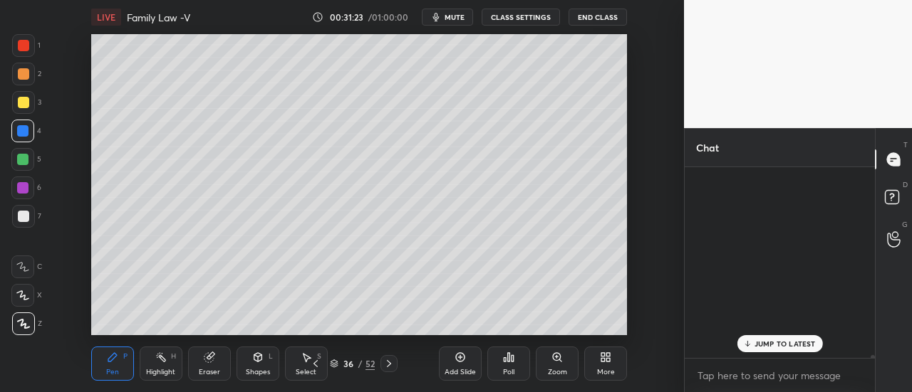
scroll to position [187, 186]
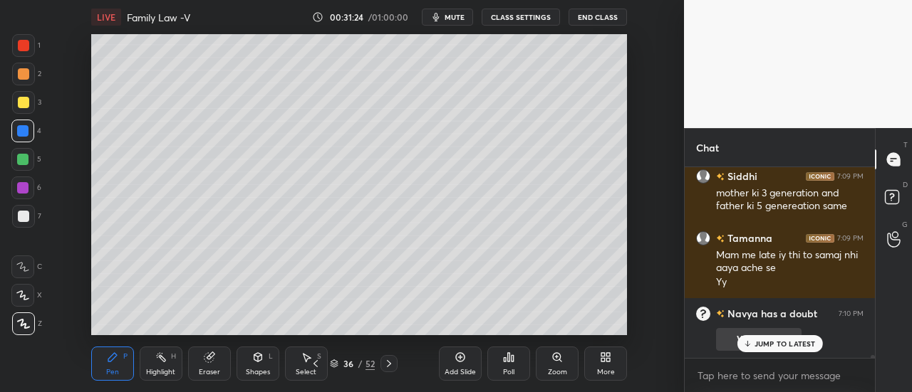
click at [758, 344] on p "JUMP TO LATEST" at bounding box center [784, 344] width 61 height 9
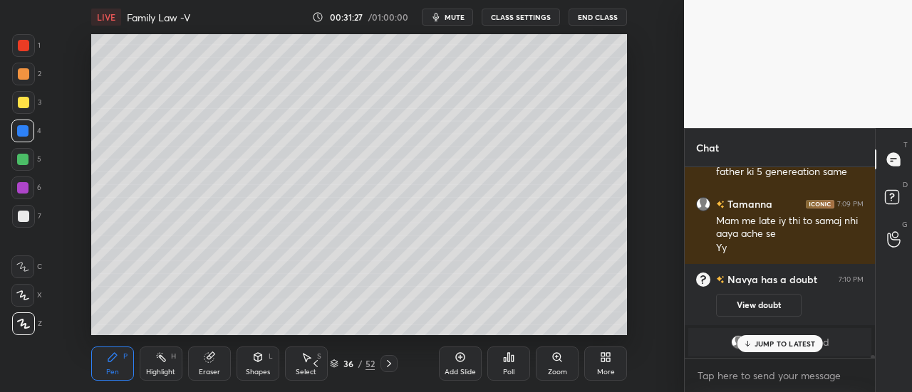
click at [789, 348] on p "JUMP TO LATEST" at bounding box center [784, 344] width 61 height 9
click at [459, 348] on div "Add Slide" at bounding box center [460, 364] width 43 height 34
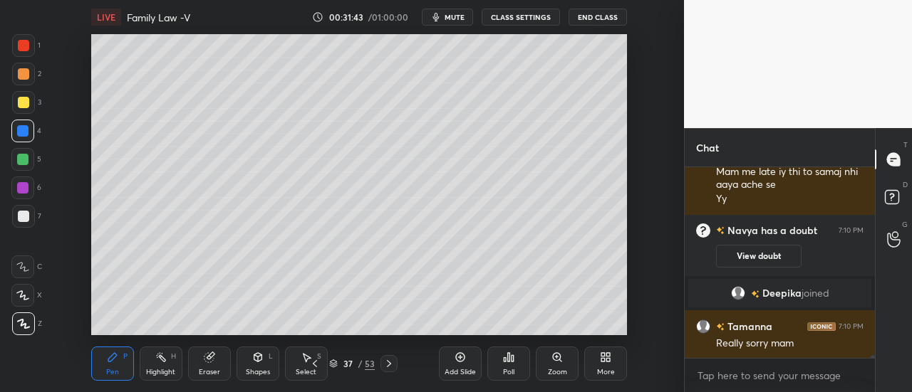
scroll to position [12756, 0]
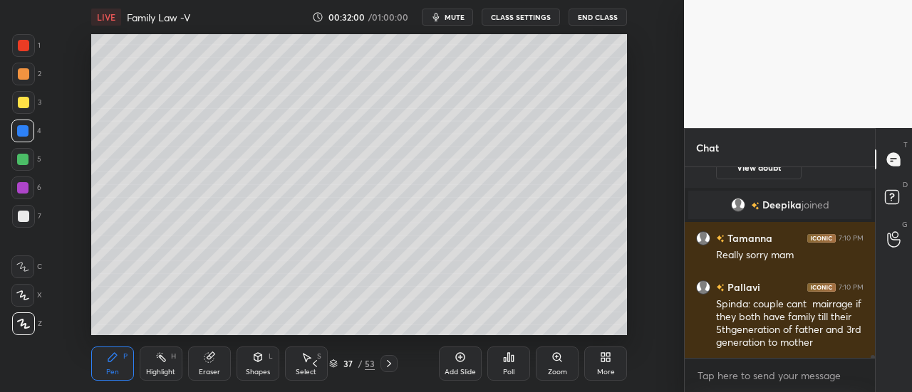
click at [430, 349] on div "Pen P Highlight H Eraser Shapes L Select S 37 / 53 Add Slide Poll Zoom More" at bounding box center [359, 363] width 536 height 57
click at [446, 358] on div "Add Slide" at bounding box center [460, 364] width 43 height 34
click at [469, 362] on div "Add Slide" at bounding box center [460, 364] width 43 height 34
click at [471, 356] on div "Add Slide" at bounding box center [460, 364] width 43 height 34
click at [449, 375] on div "Add Slide" at bounding box center [459, 372] width 31 height 7
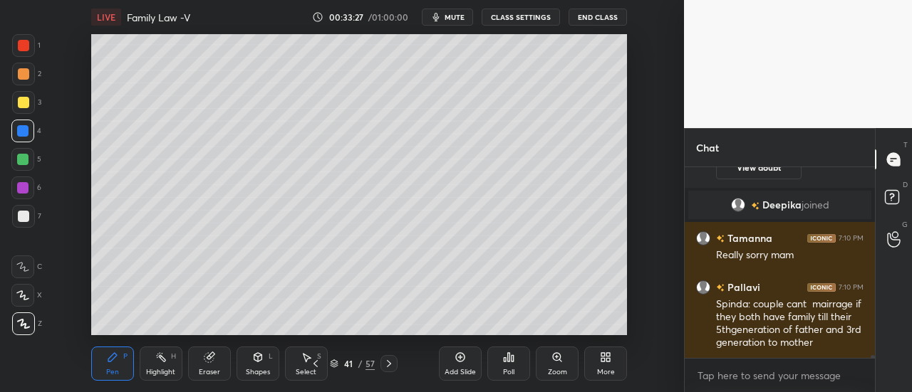
scroll to position [12805, 0]
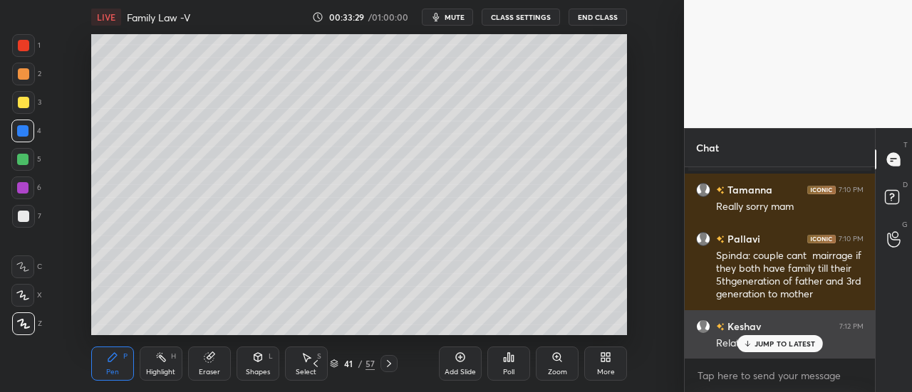
click at [763, 348] on p "JUMP TO LATEST" at bounding box center [784, 344] width 61 height 9
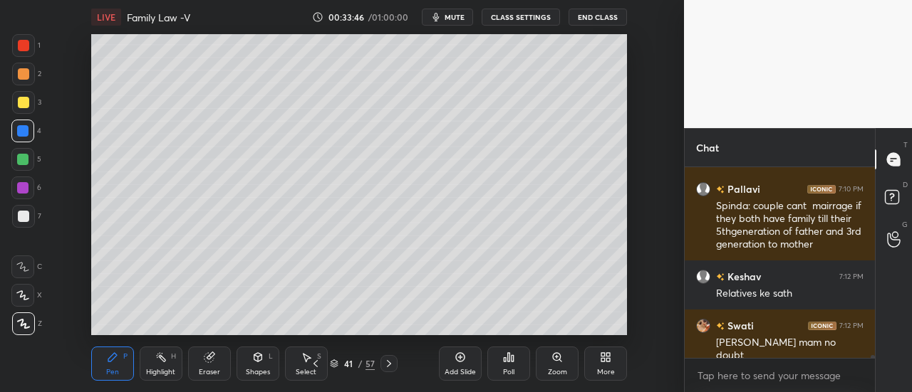
scroll to position [12889, 0]
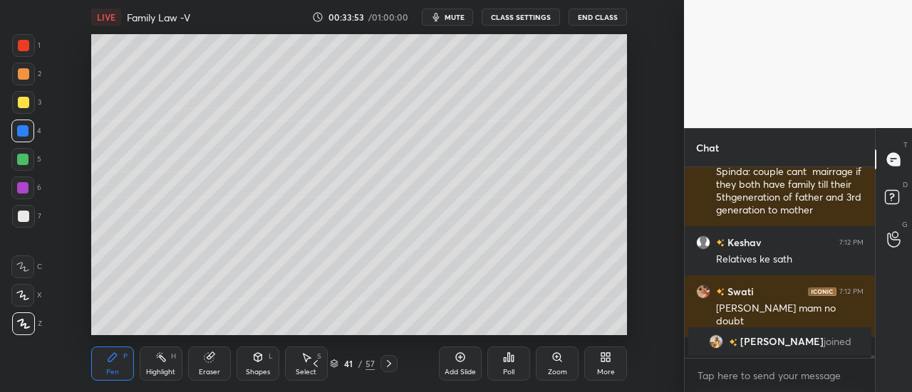
click at [461, 367] on div "Add Slide" at bounding box center [460, 364] width 43 height 34
click at [474, 361] on div "Add Slide" at bounding box center [460, 364] width 43 height 34
click at [26, 215] on div at bounding box center [23, 216] width 11 height 11
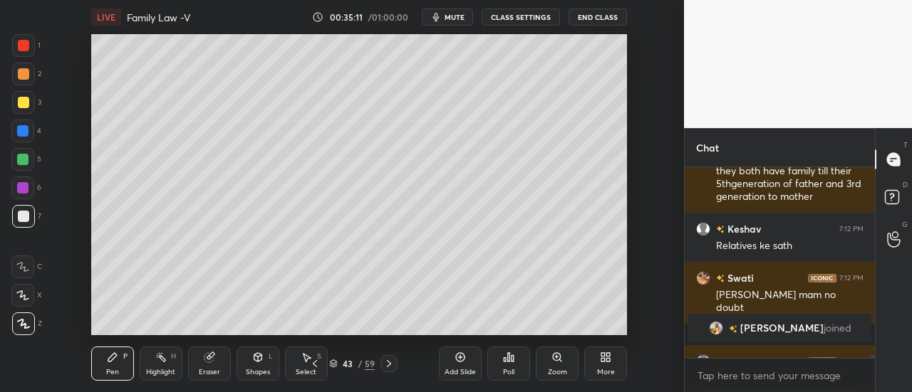
scroll to position [12937, 0]
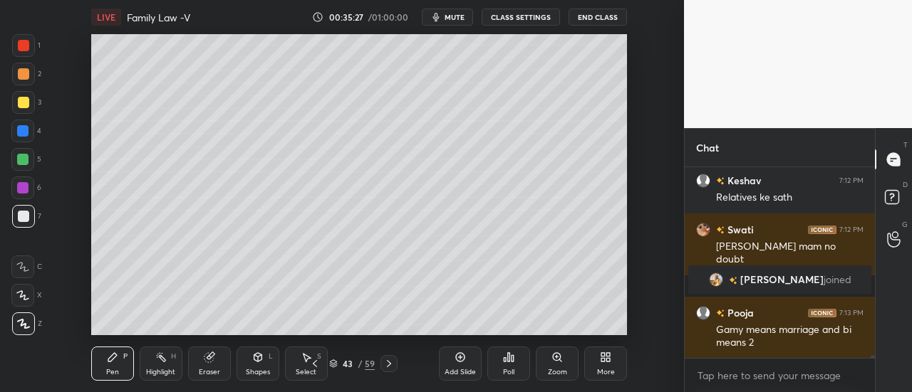
click at [453, 357] on div "Add Slide" at bounding box center [460, 364] width 43 height 34
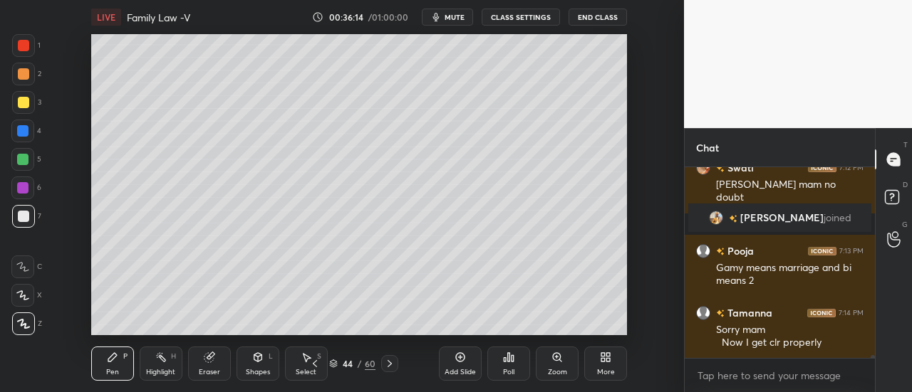
scroll to position [13034, 0]
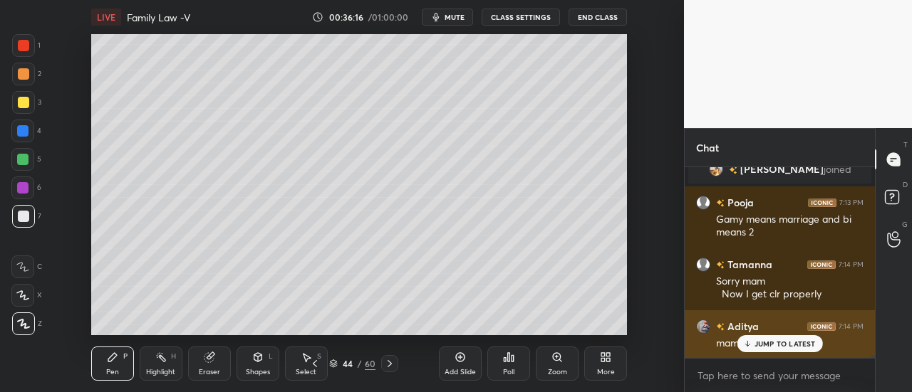
click at [777, 347] on p "JUMP TO LATEST" at bounding box center [784, 344] width 61 height 9
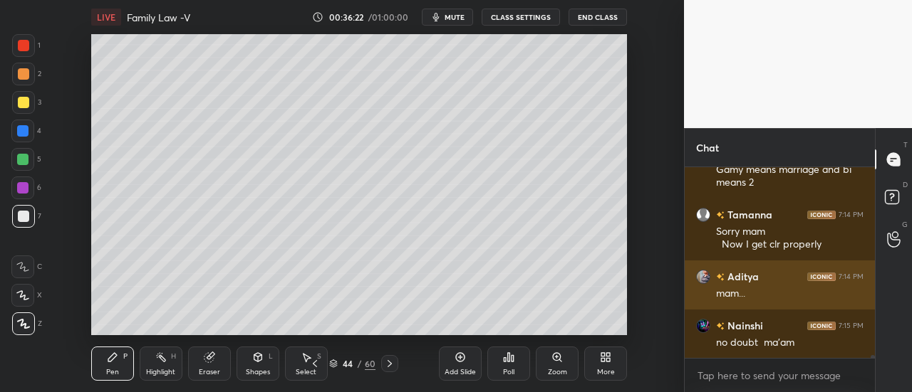
scroll to position [13145, 0]
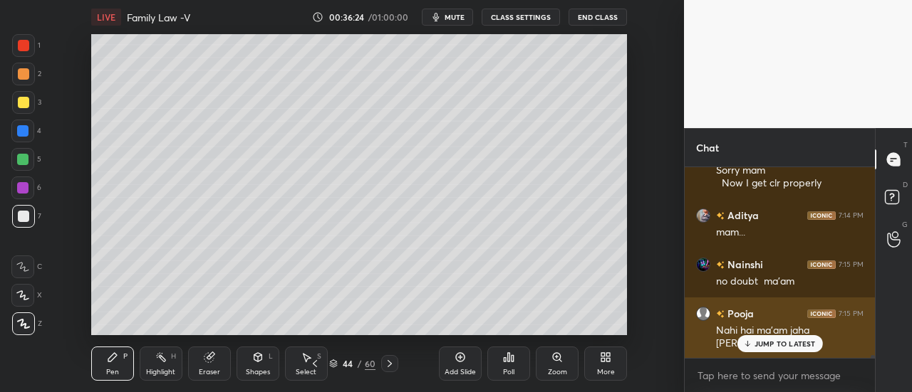
click at [790, 349] on div "JUMP TO LATEST" at bounding box center [778, 343] width 85 height 17
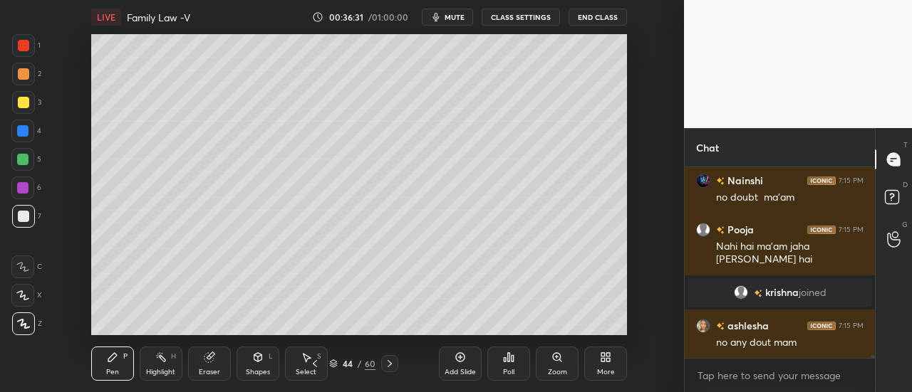
scroll to position [13092, 0]
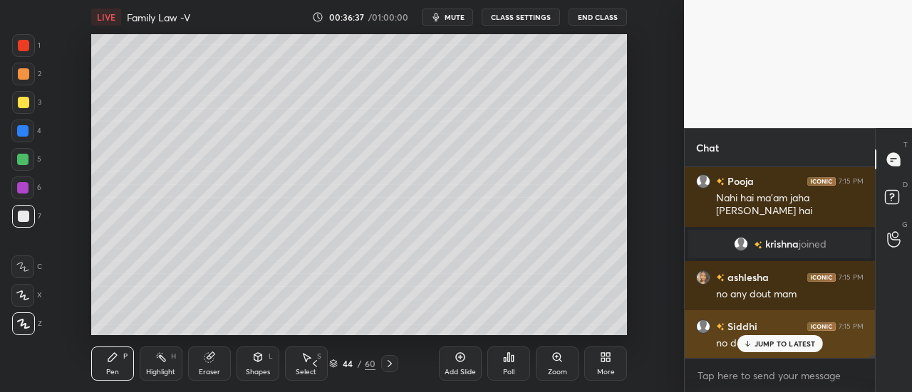
click at [788, 341] on p "JUMP TO LATEST" at bounding box center [784, 344] width 61 height 9
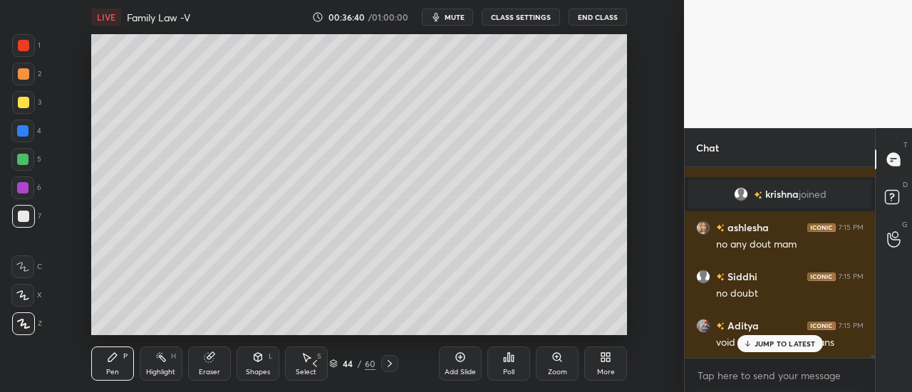
scroll to position [13191, 0]
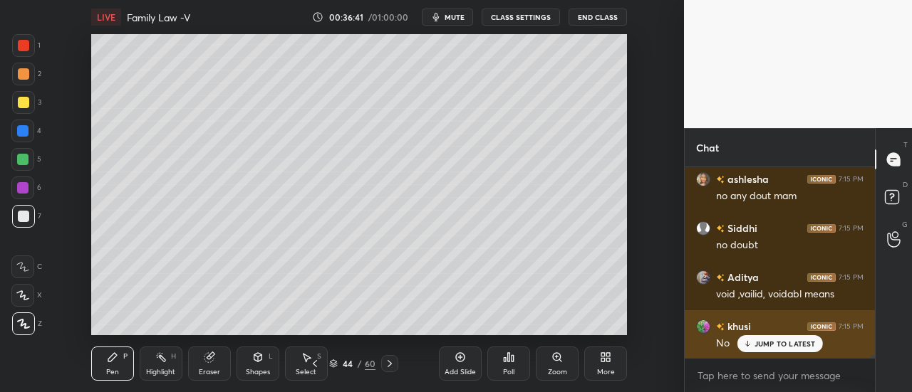
click at [775, 353] on div "khusi 7:15 PM No" at bounding box center [779, 335] width 190 height 49
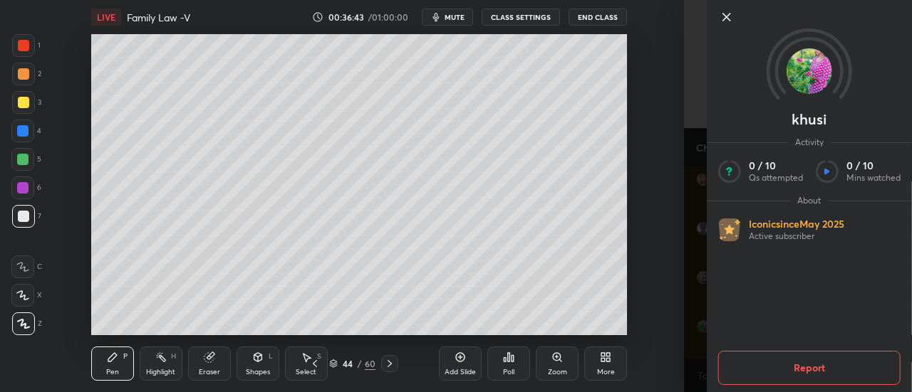
click at [725, 17] on icon at bounding box center [726, 17] width 17 height 17
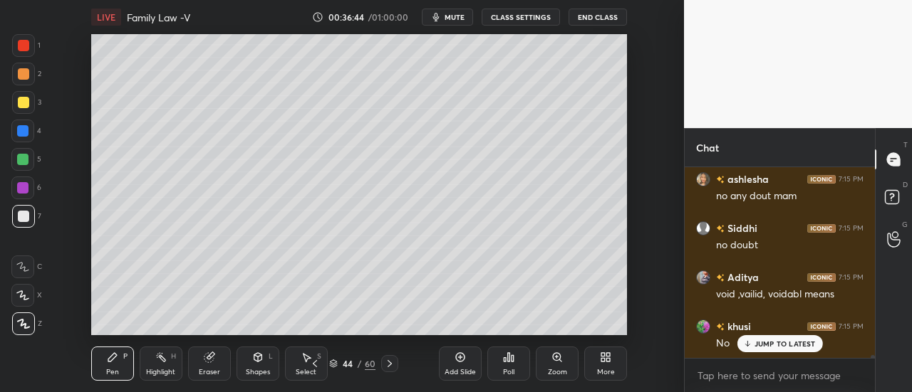
click at [464, 355] on icon at bounding box center [460, 357] width 9 height 9
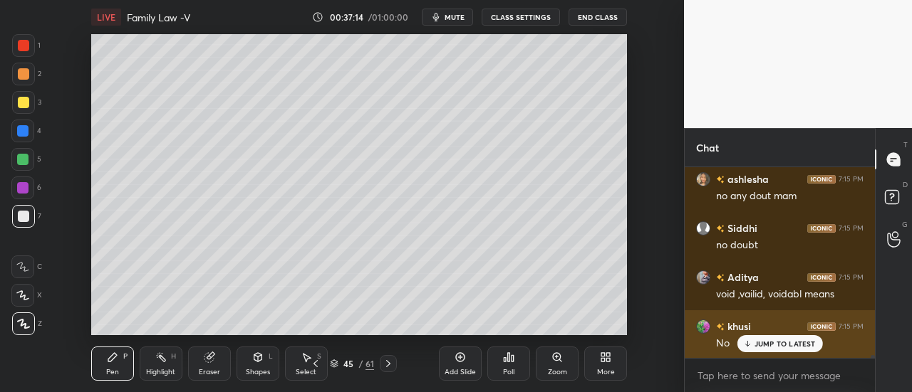
click at [786, 336] on div "JUMP TO LATEST" at bounding box center [778, 343] width 85 height 17
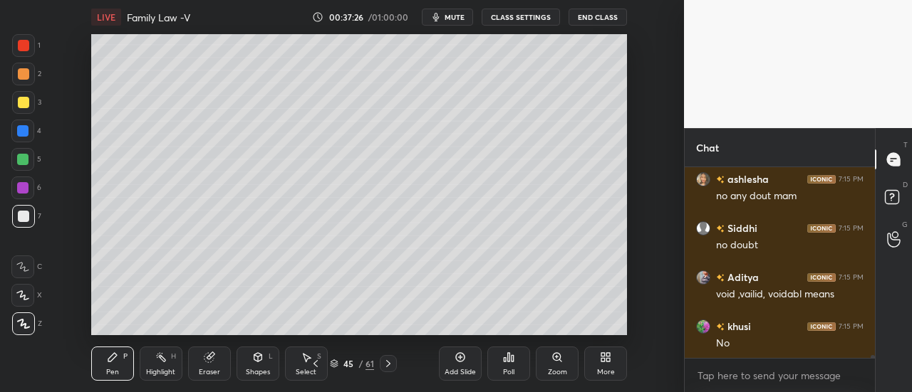
scroll to position [13225, 0]
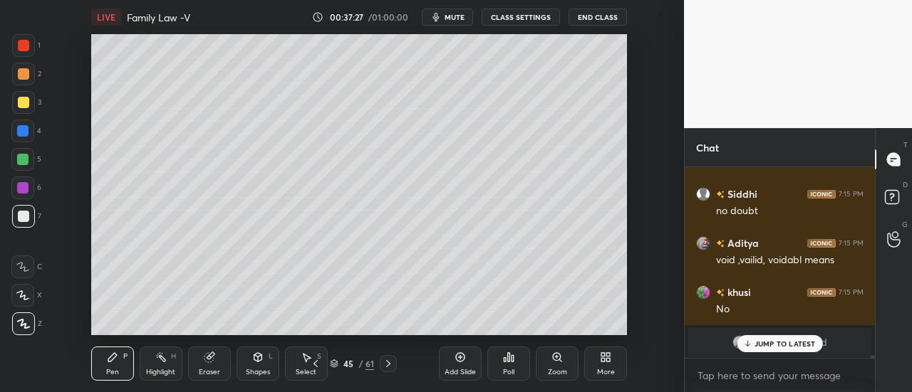
click at [786, 338] on div "JUMP TO LATEST" at bounding box center [778, 343] width 85 height 17
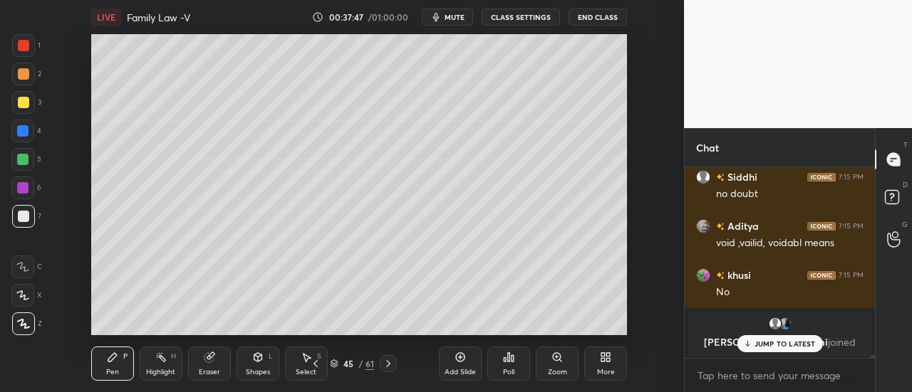
click at [788, 345] on p "JUMP TO LATEST" at bounding box center [784, 344] width 61 height 9
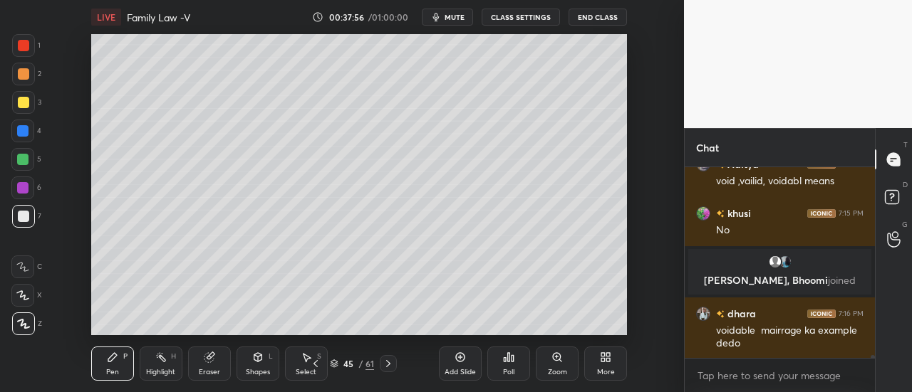
click at [462, 362] on icon at bounding box center [459, 357] width 11 height 11
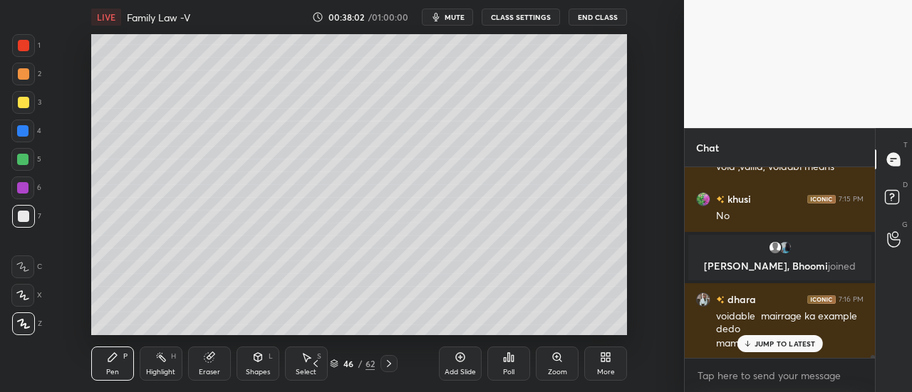
scroll to position [13238, 0]
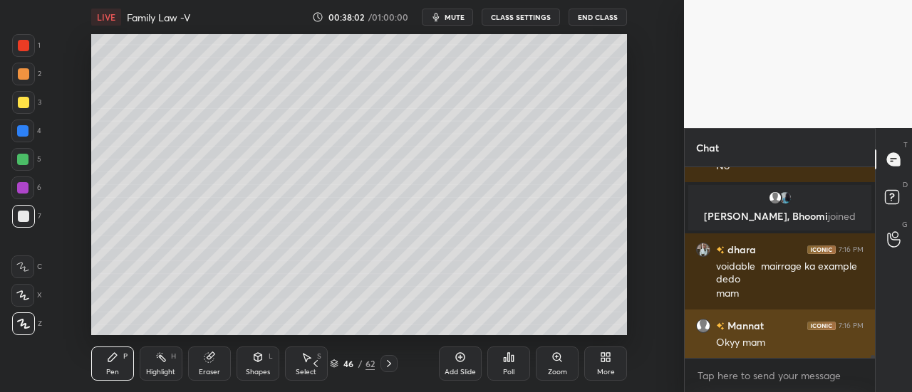
click at [771, 340] on div "Okyy mam" at bounding box center [789, 343] width 147 height 14
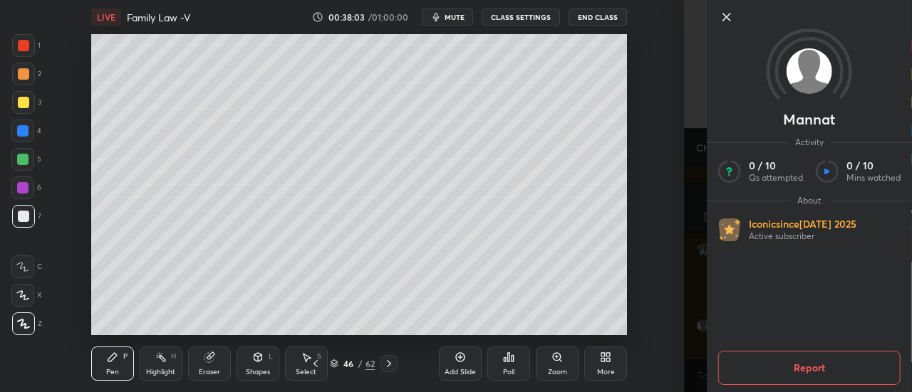
click at [721, 16] on icon at bounding box center [726, 17] width 17 height 17
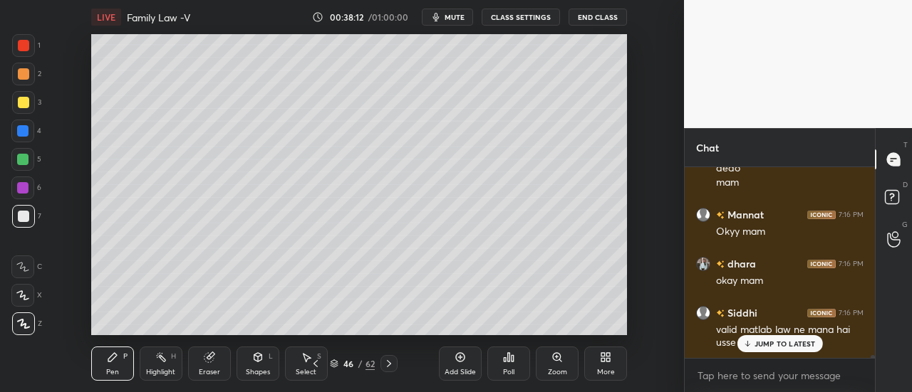
scroll to position [13410, 0]
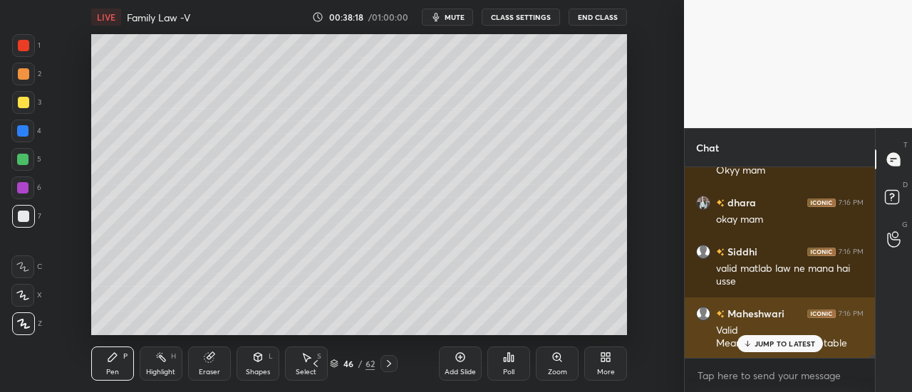
click at [788, 343] on p "JUMP TO LATEST" at bounding box center [784, 344] width 61 height 9
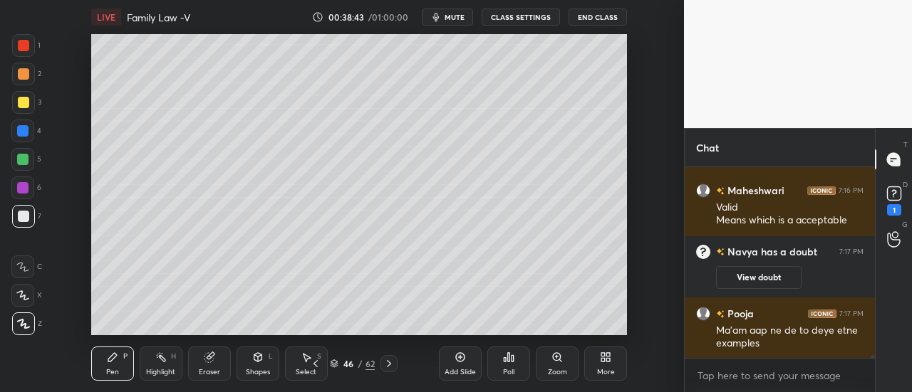
scroll to position [13504, 0]
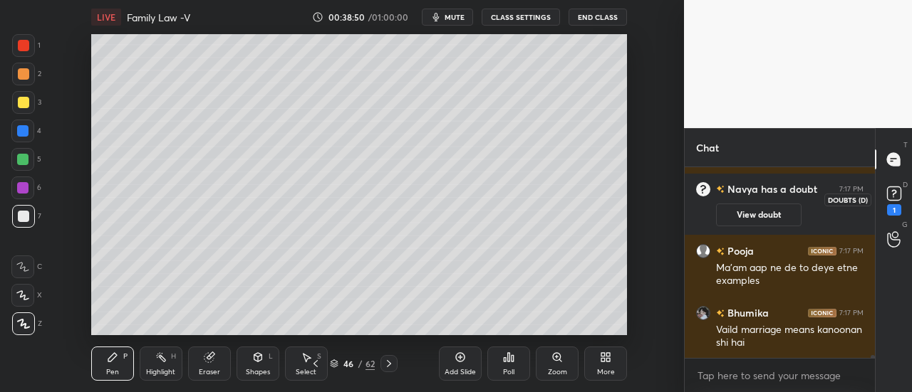
click at [899, 196] on rect at bounding box center [894, 194] width 14 height 14
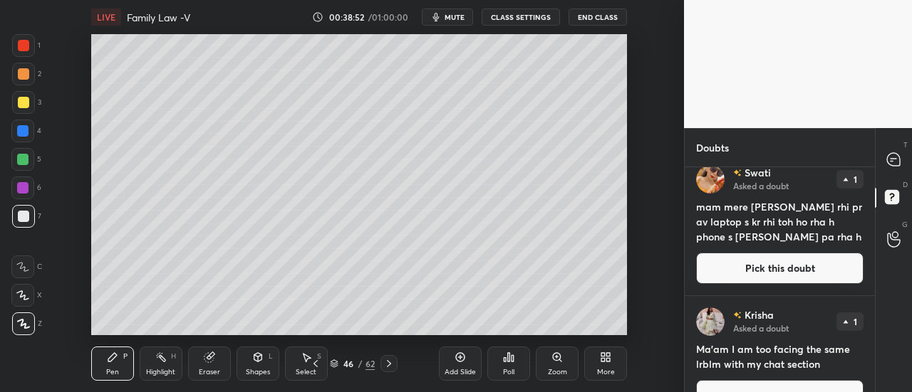
scroll to position [1280, 0]
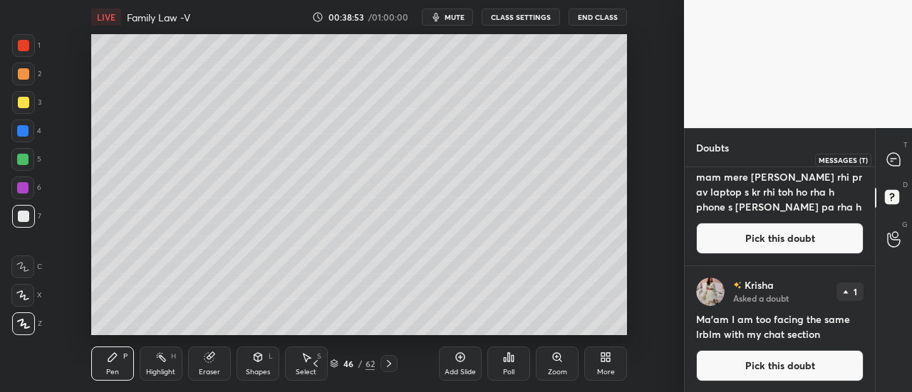
click at [889, 160] on icon at bounding box center [893, 159] width 13 height 13
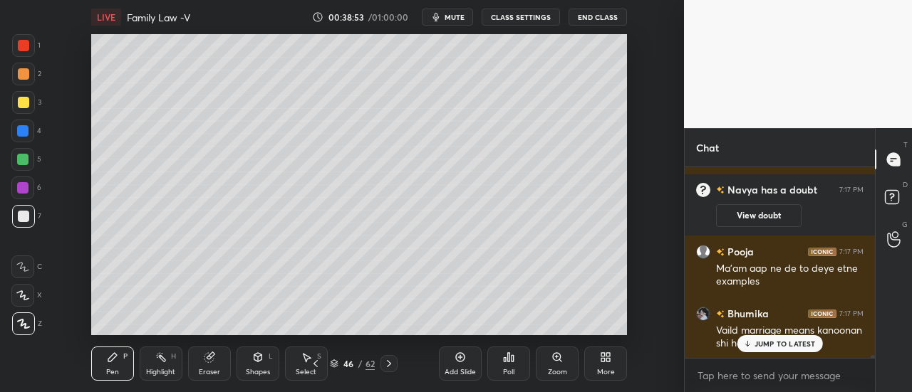
scroll to position [187, 186]
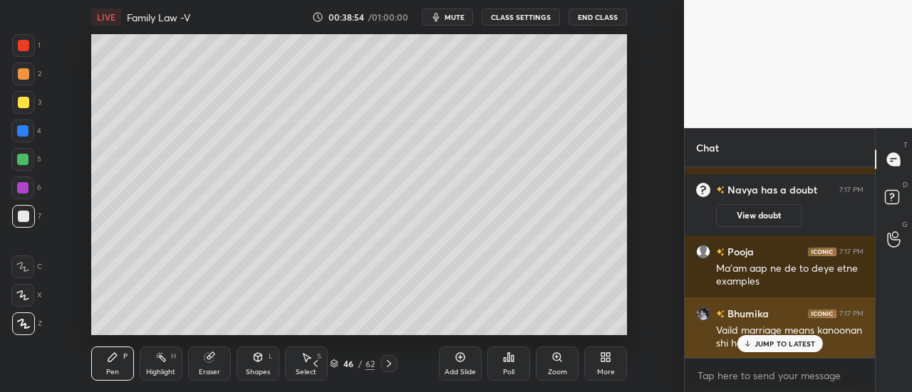
click at [788, 335] on div "JUMP TO LATEST" at bounding box center [778, 343] width 85 height 17
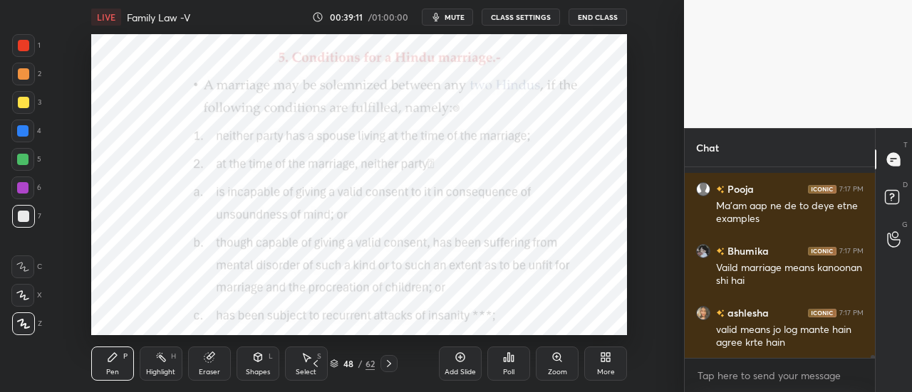
scroll to position [13552, 0]
click at [28, 188] on div at bounding box center [22, 188] width 23 height 23
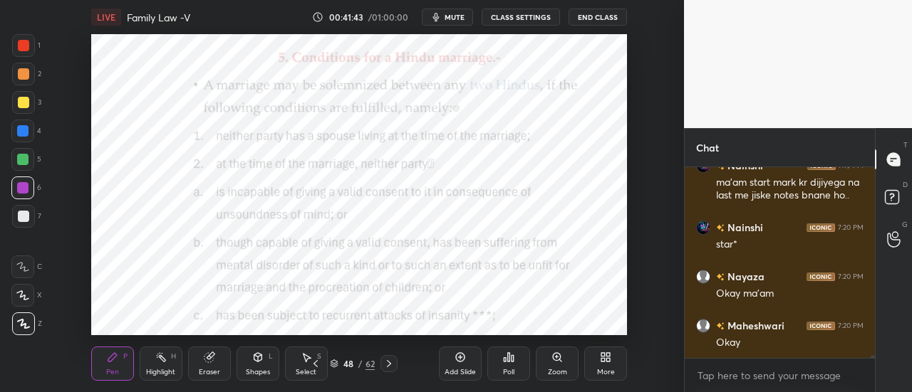
scroll to position [13973, 0]
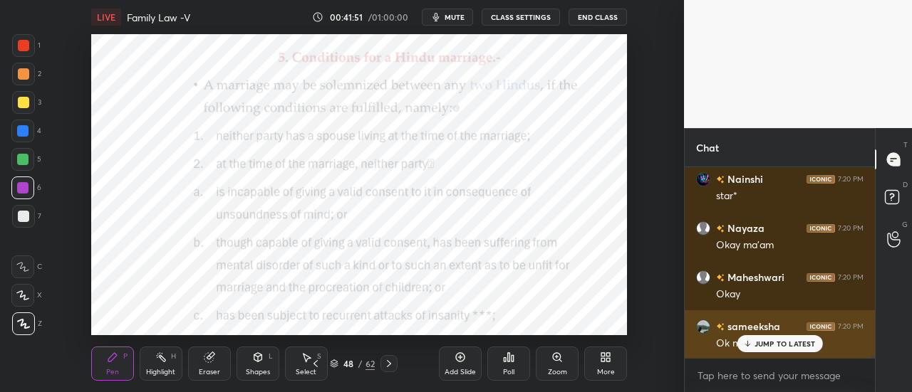
click at [764, 341] on p "JUMP TO LATEST" at bounding box center [784, 344] width 61 height 9
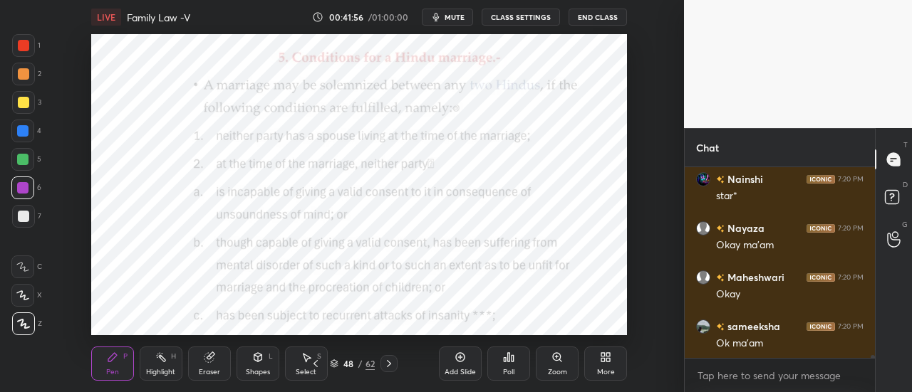
click at [460, 367] on div "Add Slide" at bounding box center [460, 364] width 43 height 34
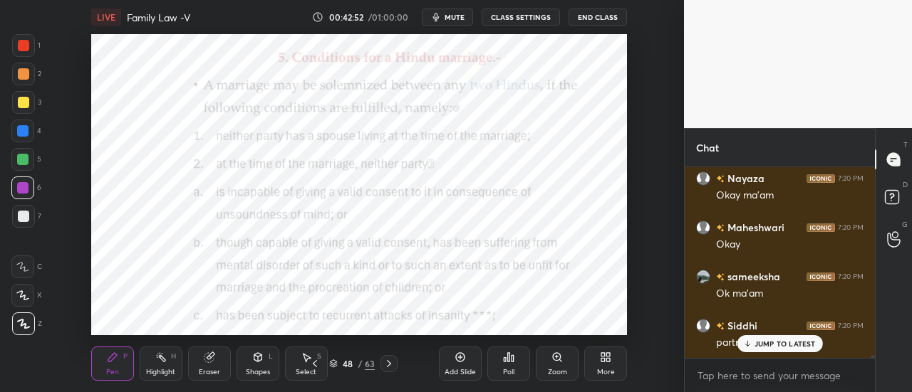
scroll to position [14109, 0]
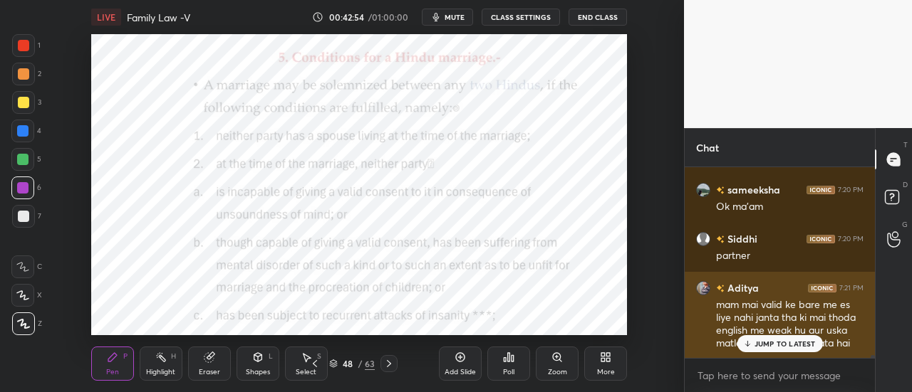
click at [771, 345] on p "JUMP TO LATEST" at bounding box center [784, 344] width 61 height 9
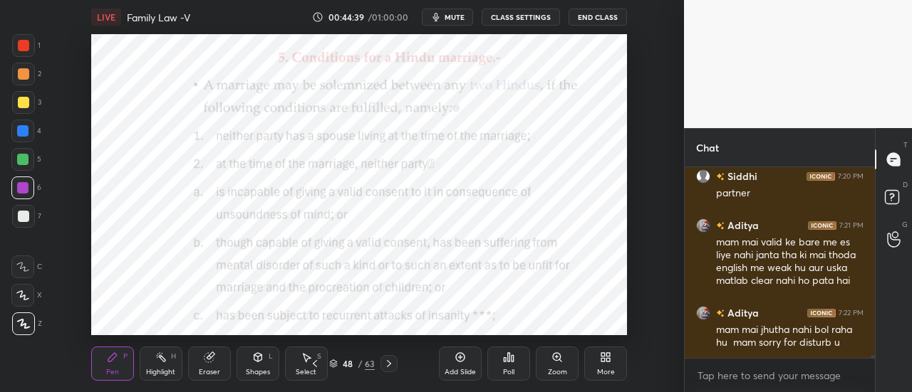
scroll to position [187, 186]
click at [459, 370] on div "Add Slide" at bounding box center [459, 372] width 31 height 7
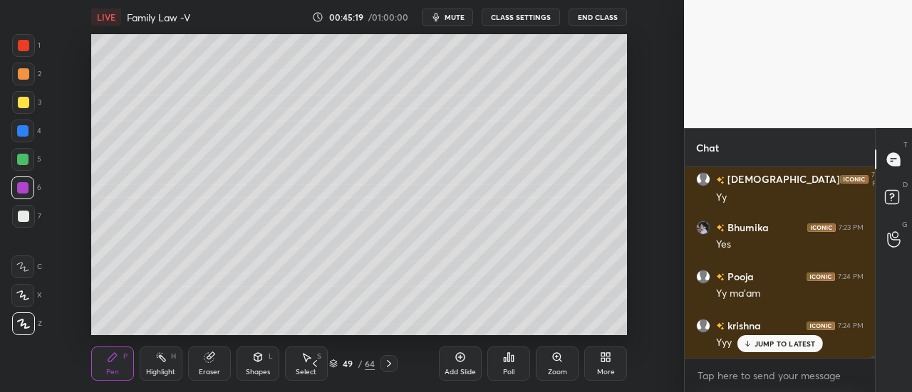
scroll to position [14810, 0]
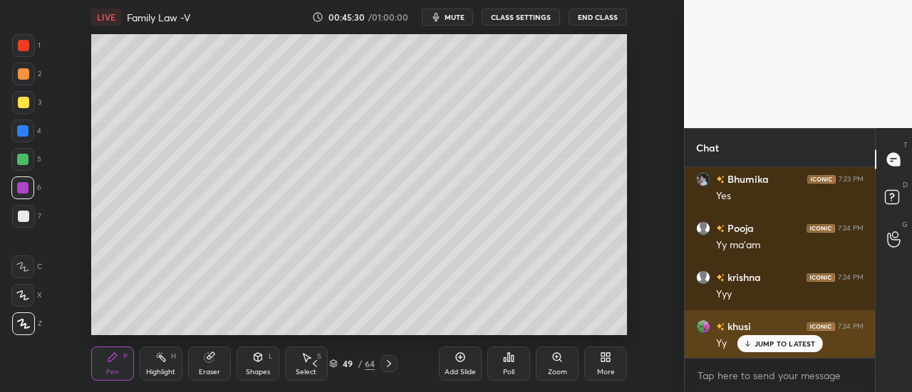
click at [773, 345] on p "JUMP TO LATEST" at bounding box center [784, 344] width 61 height 9
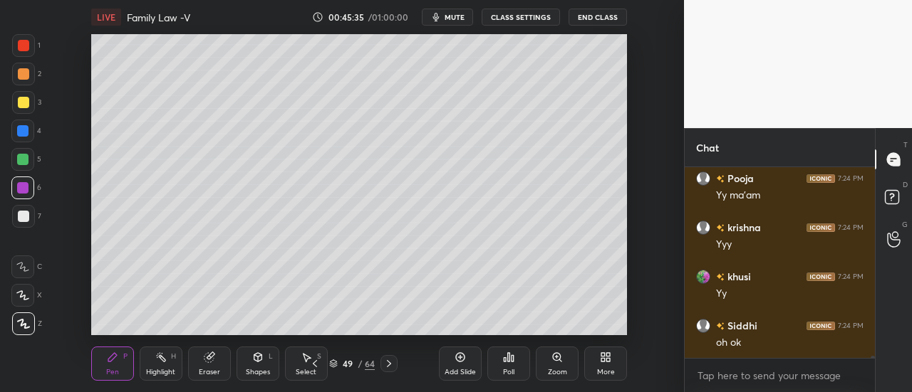
click at [197, 367] on div "Eraser" at bounding box center [209, 364] width 43 height 34
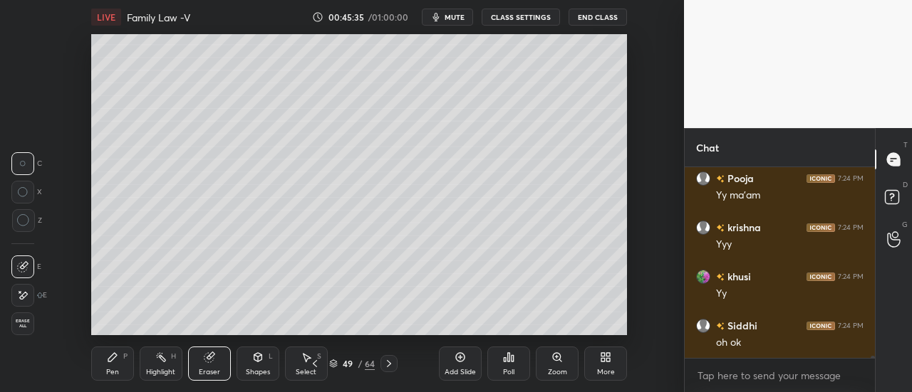
scroll to position [14908, 0]
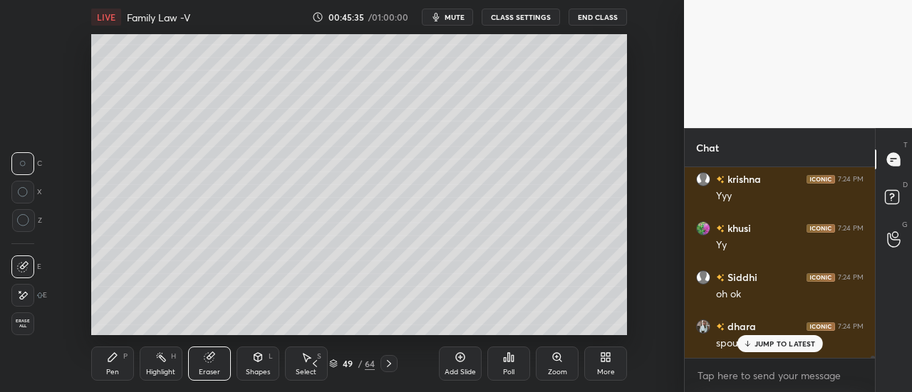
click at [19, 329] on span "Erase all" at bounding box center [22, 324] width 21 height 10
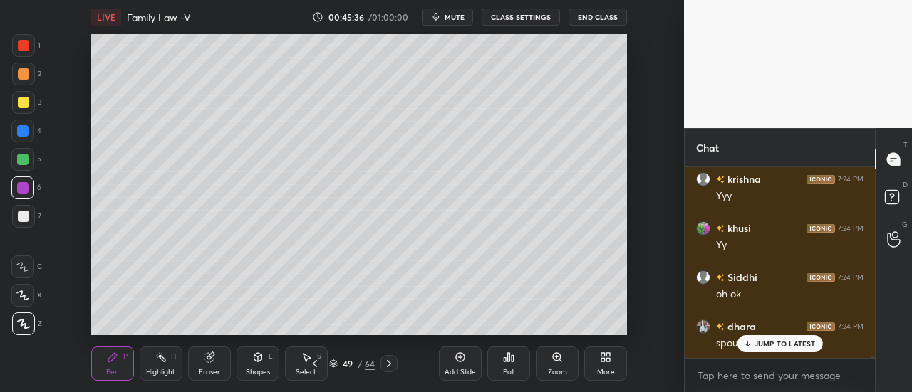
click at [109, 359] on icon at bounding box center [112, 357] width 9 height 9
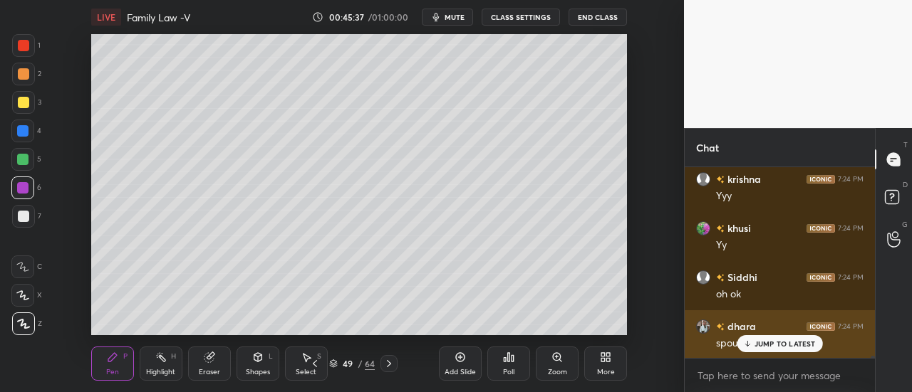
click at [782, 340] on p "JUMP TO LATEST" at bounding box center [784, 344] width 61 height 9
click at [772, 337] on div "spouse hi nahi h na" at bounding box center [789, 344] width 147 height 14
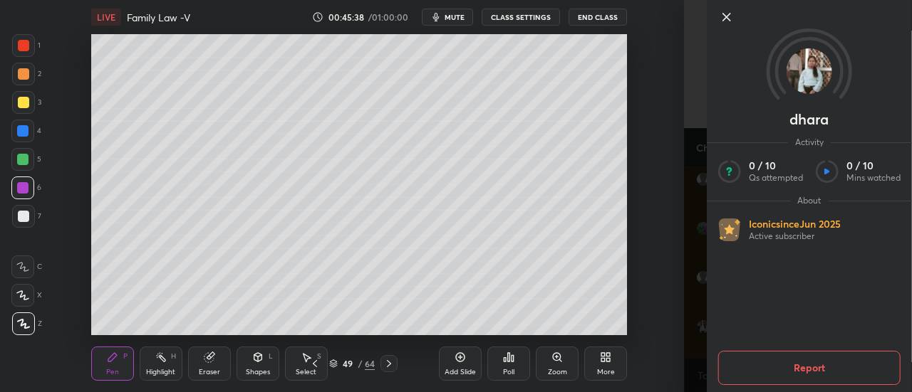
click at [724, 20] on icon at bounding box center [726, 17] width 7 height 7
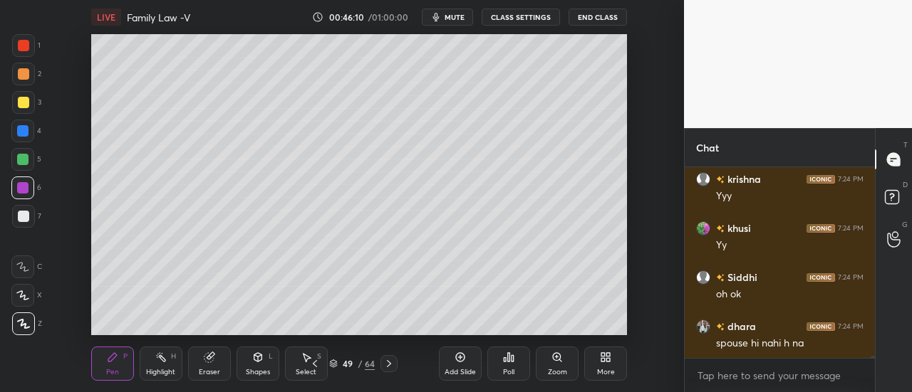
click at [26, 218] on div at bounding box center [23, 216] width 11 height 11
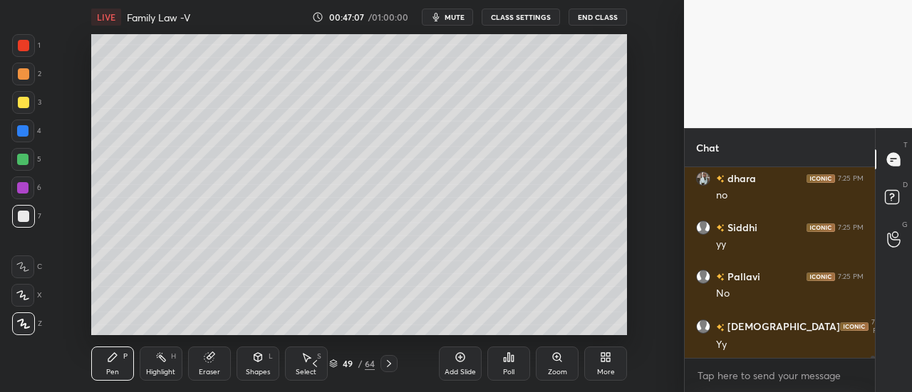
scroll to position [15793, 0]
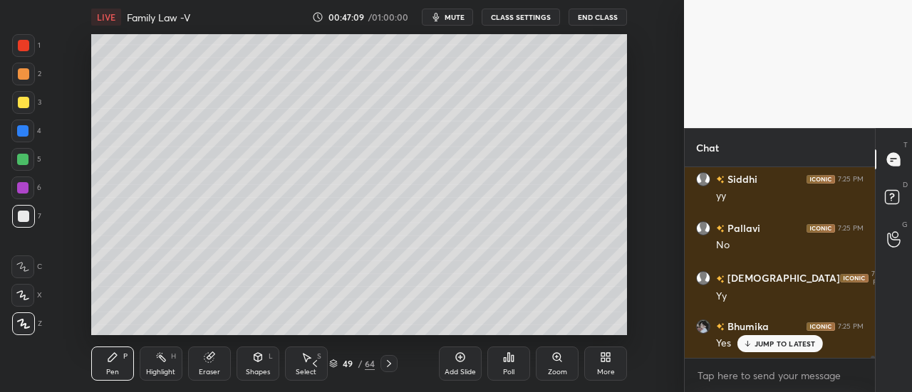
click at [768, 343] on p "JUMP TO LATEST" at bounding box center [784, 344] width 61 height 9
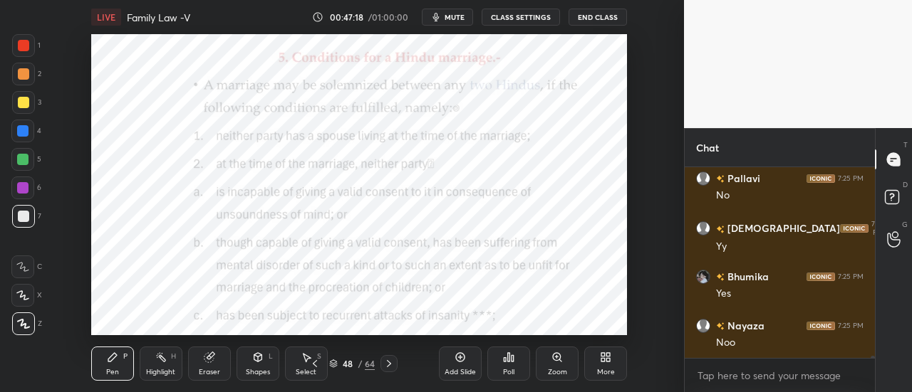
click at [27, 43] on div at bounding box center [23, 45] width 11 height 11
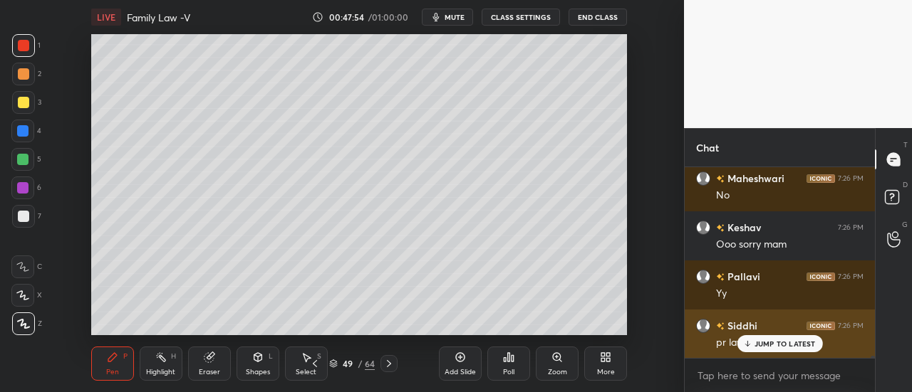
scroll to position [16088, 0]
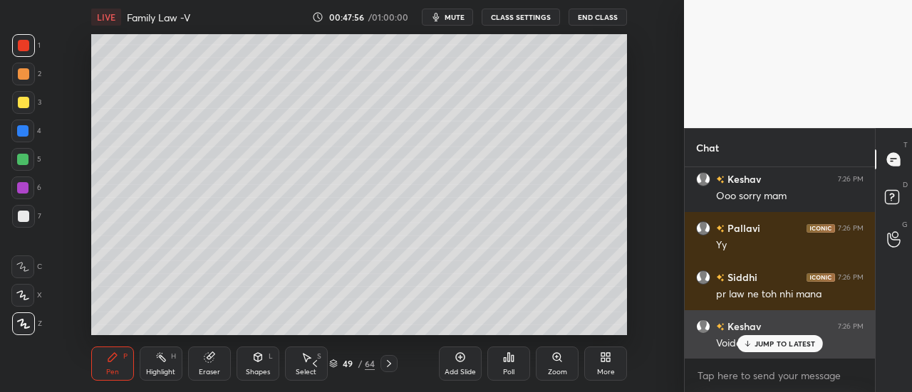
click at [795, 344] on p "JUMP TO LATEST" at bounding box center [784, 344] width 61 height 9
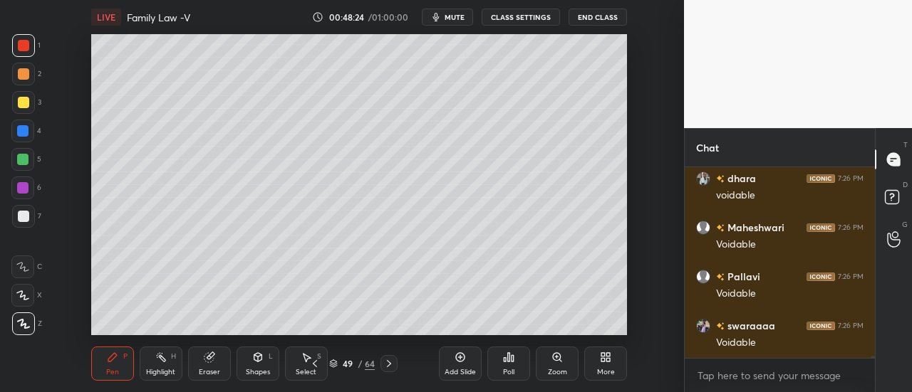
scroll to position [16383, 0]
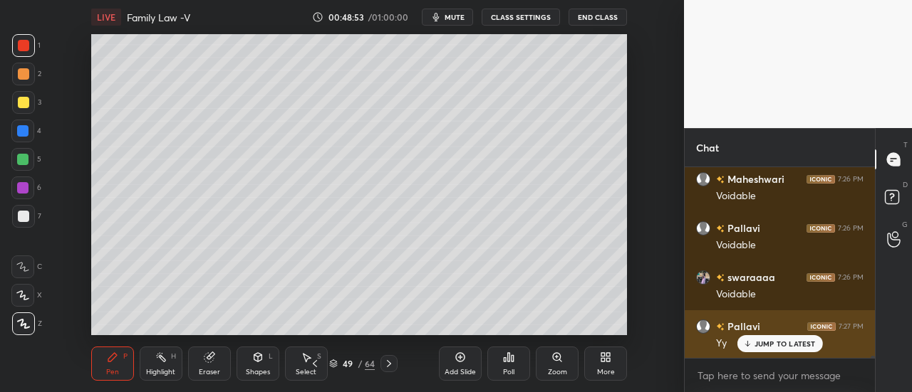
click at [777, 344] on p "JUMP TO LATEST" at bounding box center [784, 344] width 61 height 9
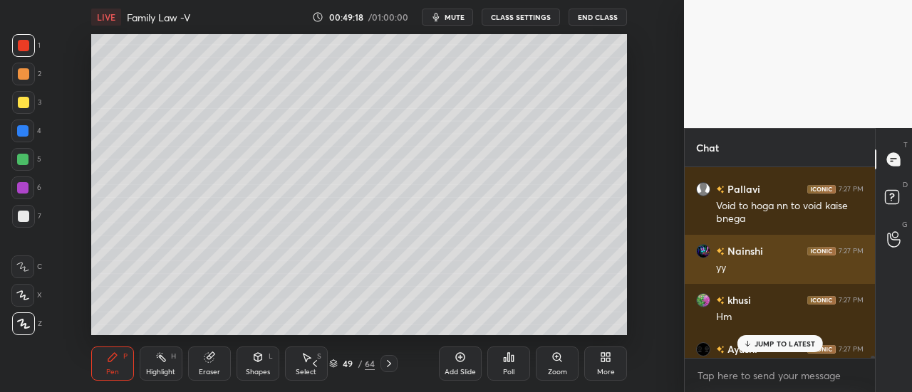
scroll to position [16887, 0]
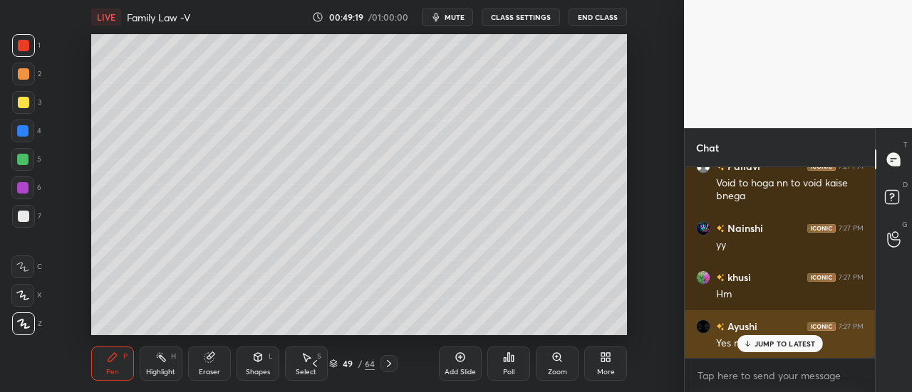
click at [778, 351] on div "JUMP TO LATEST" at bounding box center [778, 343] width 85 height 17
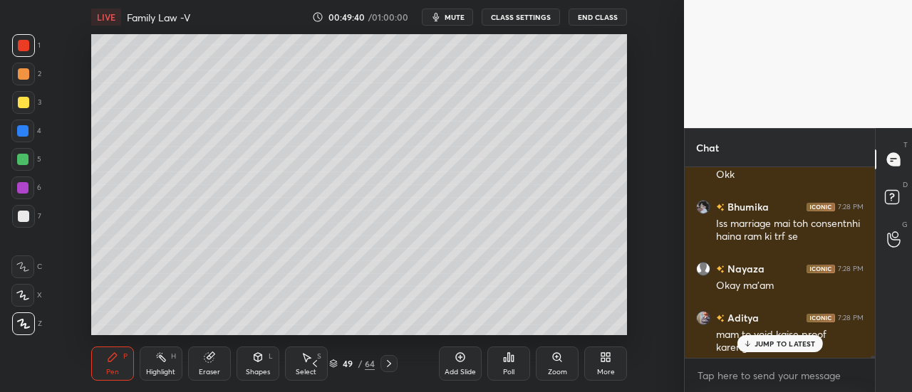
scroll to position [17344, 0]
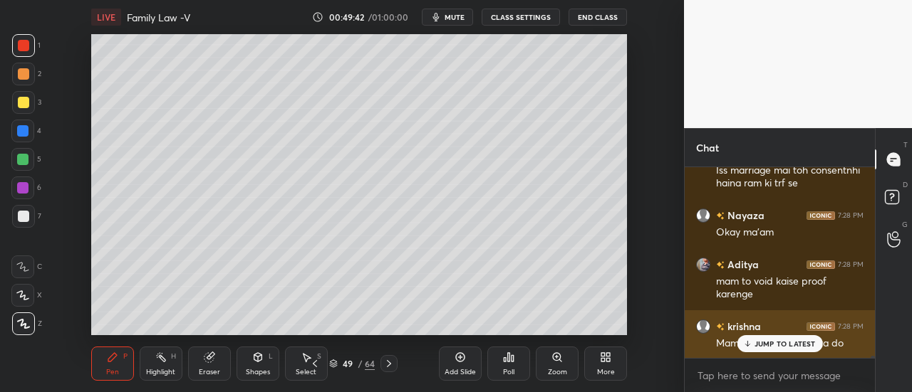
click at [777, 344] on p "JUMP TO LATEST" at bounding box center [784, 344] width 61 height 9
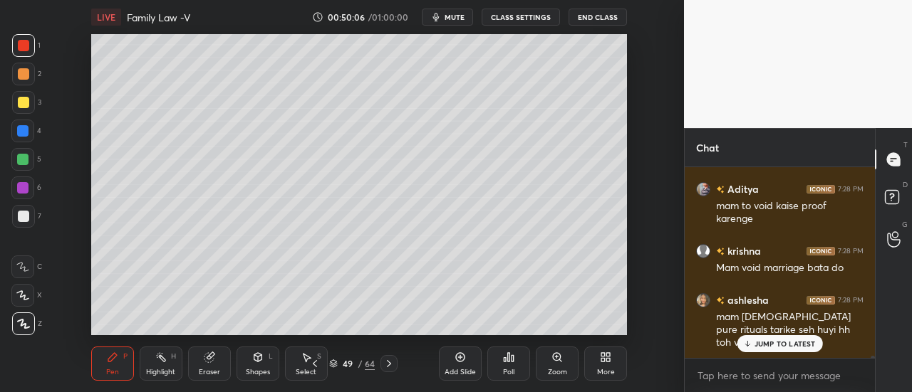
scroll to position [17494, 0]
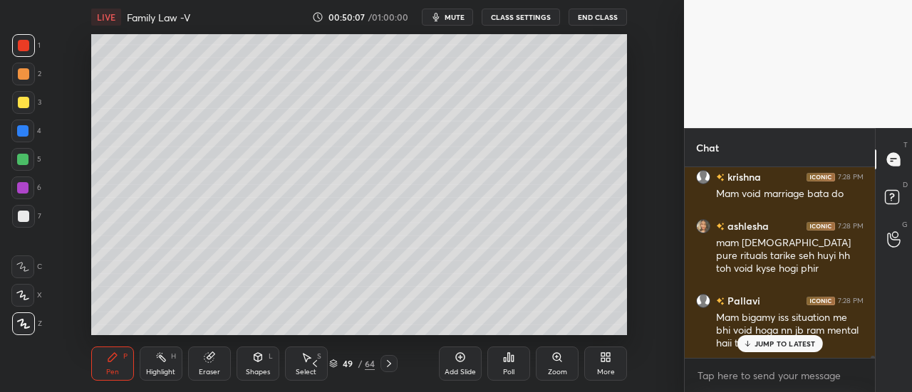
click at [470, 364] on div "Add Slide" at bounding box center [460, 364] width 43 height 34
click at [750, 343] on icon at bounding box center [746, 344] width 9 height 9
click at [457, 353] on icon at bounding box center [459, 357] width 11 height 11
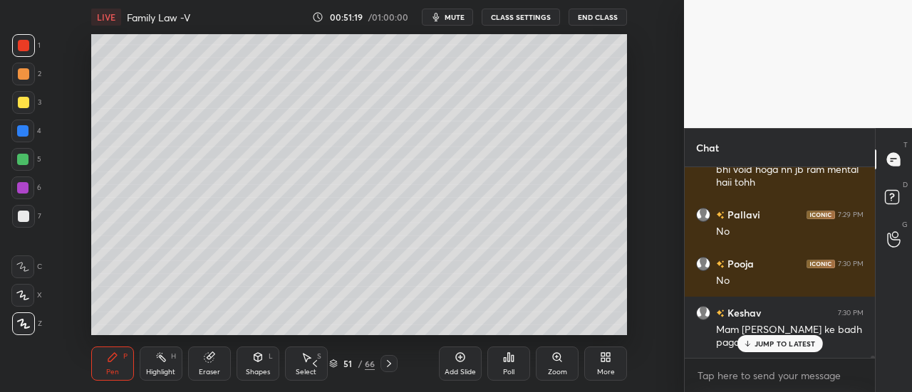
scroll to position [17729, 0]
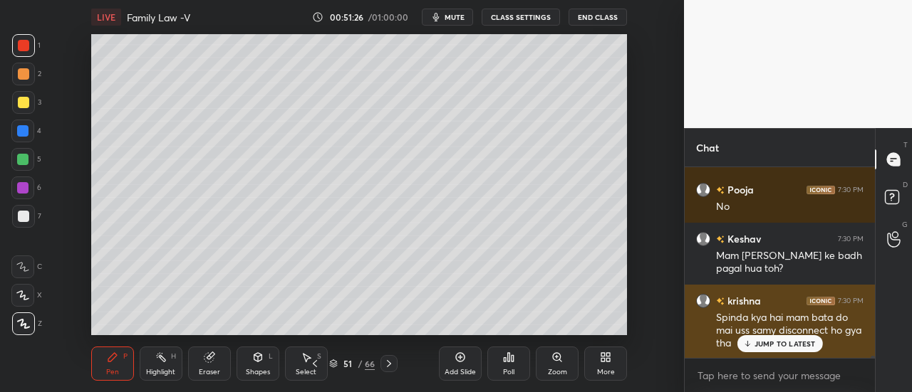
click at [786, 348] on p "JUMP TO LATEST" at bounding box center [784, 344] width 61 height 9
click at [541, 325] on div "Add Slide Poll Zoom More" at bounding box center [533, 364] width 188 height 80
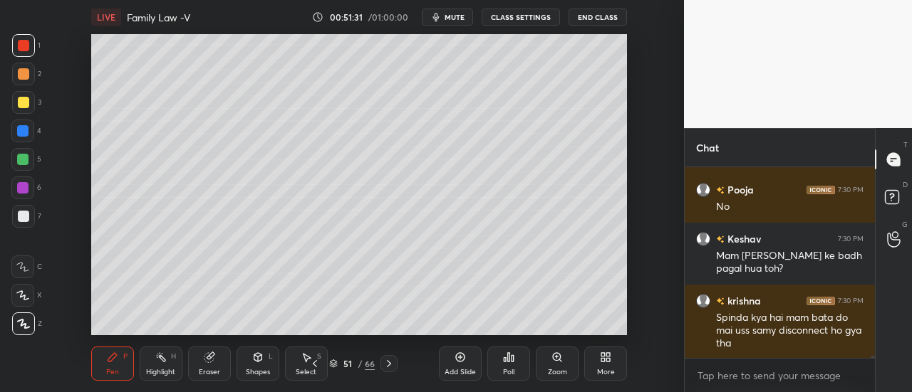
click at [459, 374] on div "Add Slide" at bounding box center [459, 372] width 31 height 7
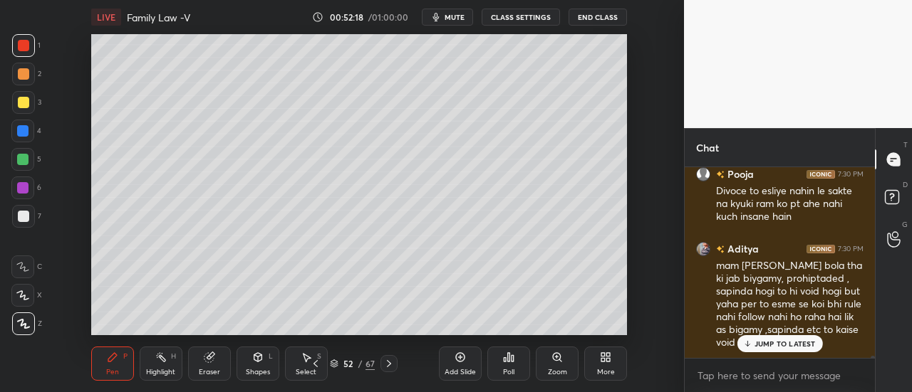
scroll to position [18055, 0]
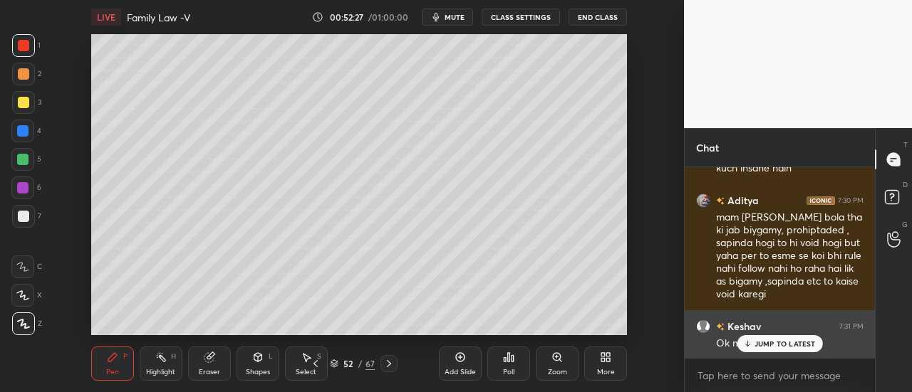
click at [771, 347] on p "JUMP TO LATEST" at bounding box center [784, 344] width 61 height 9
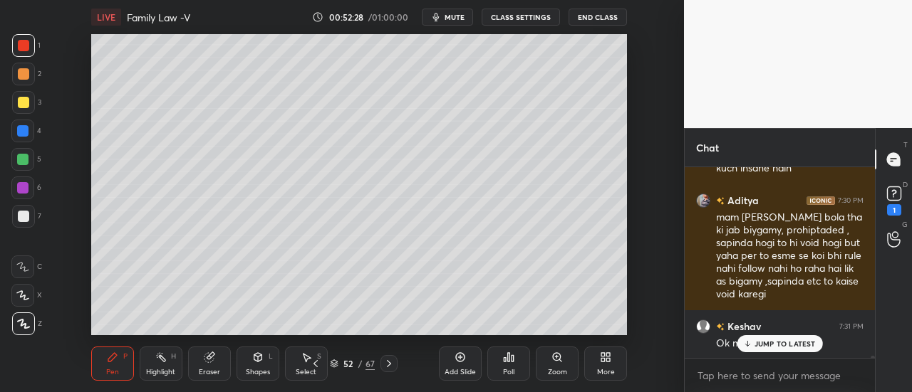
scroll to position [18116, 0]
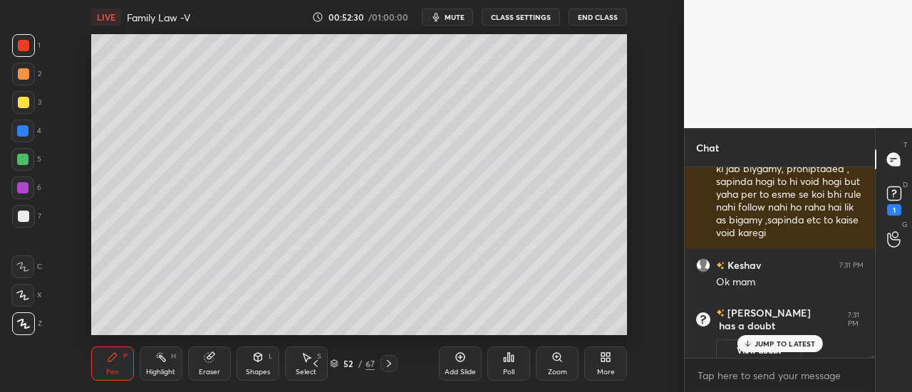
click at [797, 345] on p "JUMP TO LATEST" at bounding box center [784, 344] width 61 height 9
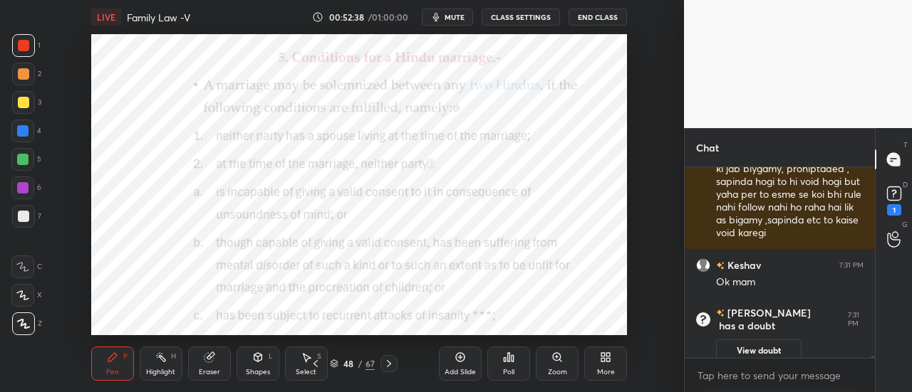
click at [462, 367] on div "Add Slide" at bounding box center [460, 364] width 43 height 34
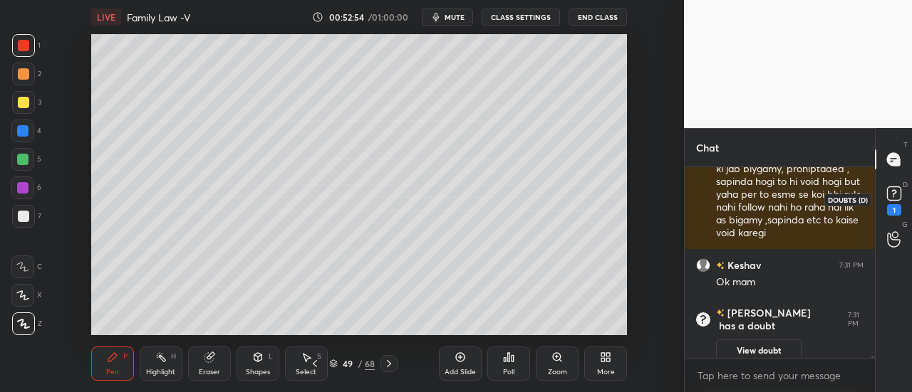
click at [887, 197] on rect at bounding box center [894, 194] width 14 height 14
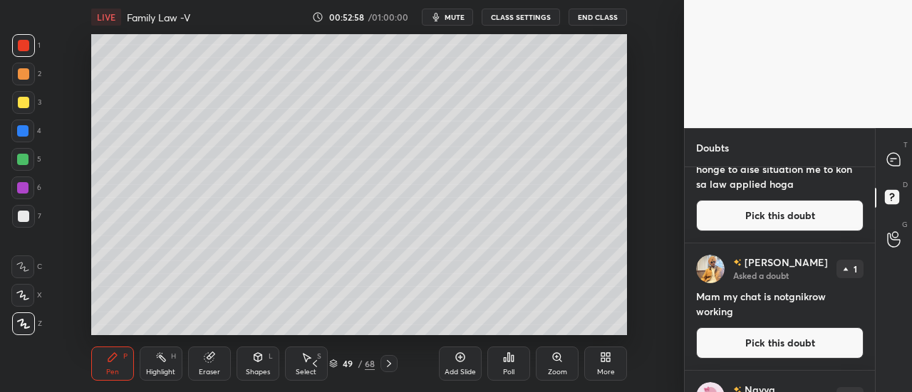
scroll to position [919, 0]
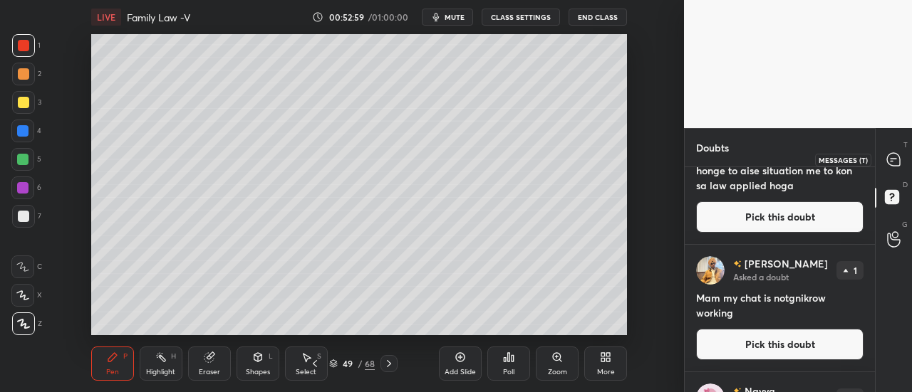
click at [893, 152] on icon at bounding box center [893, 159] width 15 height 15
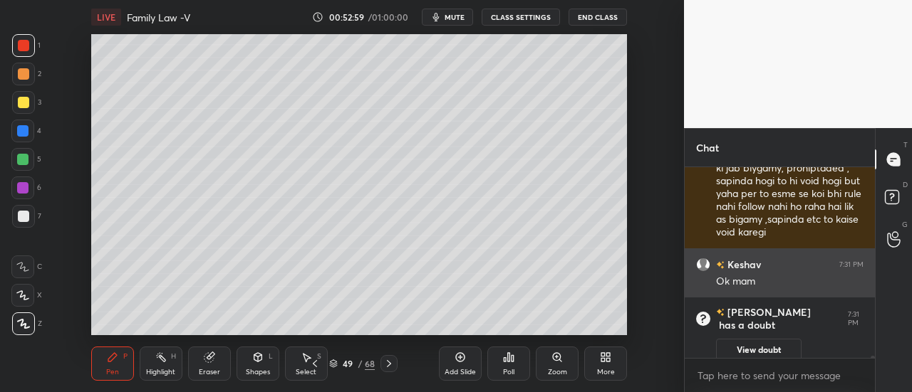
scroll to position [187, 186]
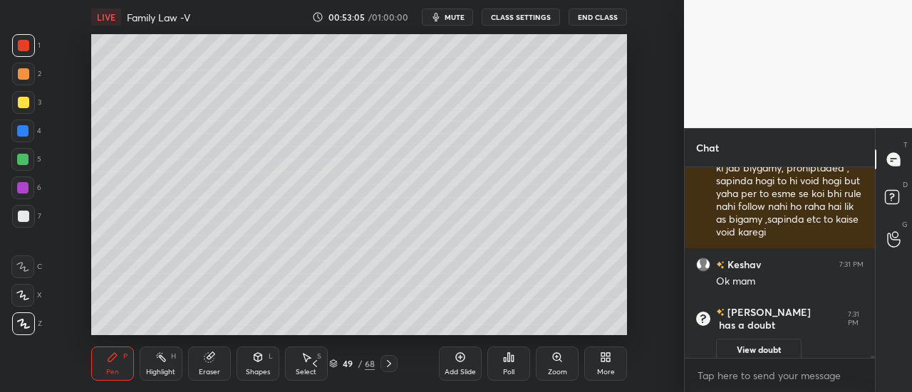
click at [461, 361] on icon at bounding box center [460, 357] width 9 height 9
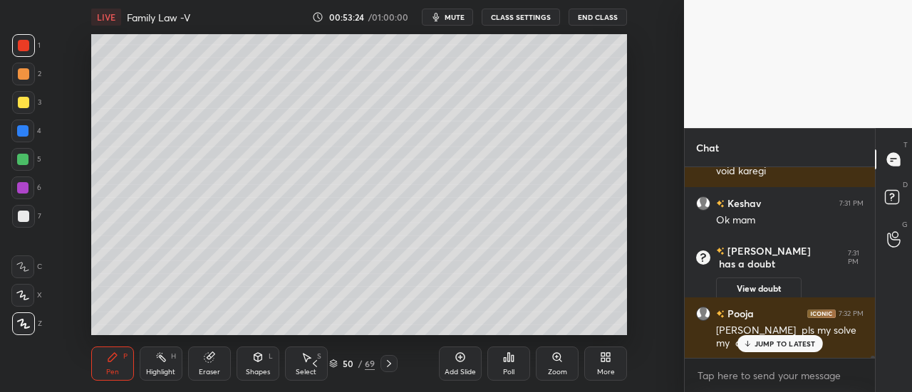
click at [460, 365] on div "Add Slide" at bounding box center [460, 364] width 43 height 34
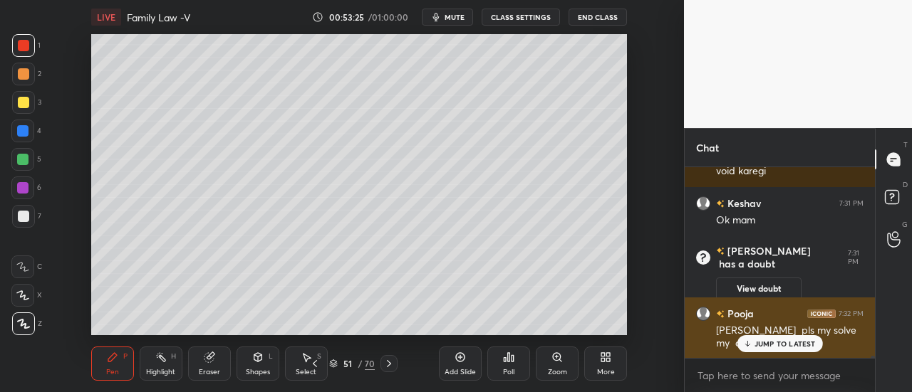
click at [800, 344] on p "JUMP TO LATEST" at bounding box center [784, 344] width 61 height 9
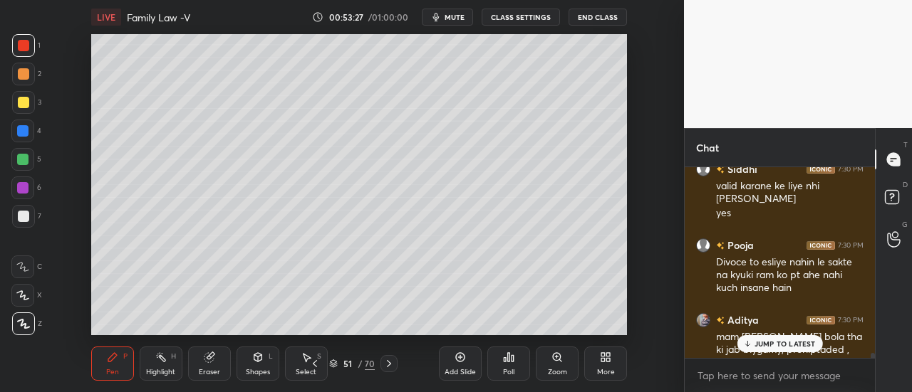
scroll to position [16731, 0]
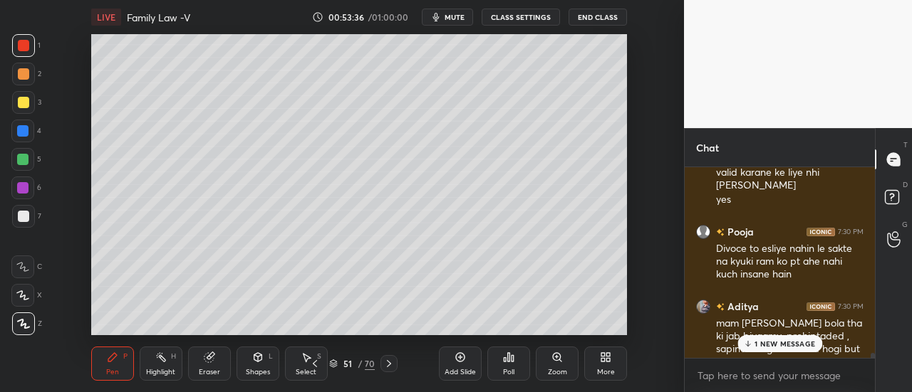
click at [780, 339] on div "1 NEW MESSAGE" at bounding box center [779, 343] width 85 height 17
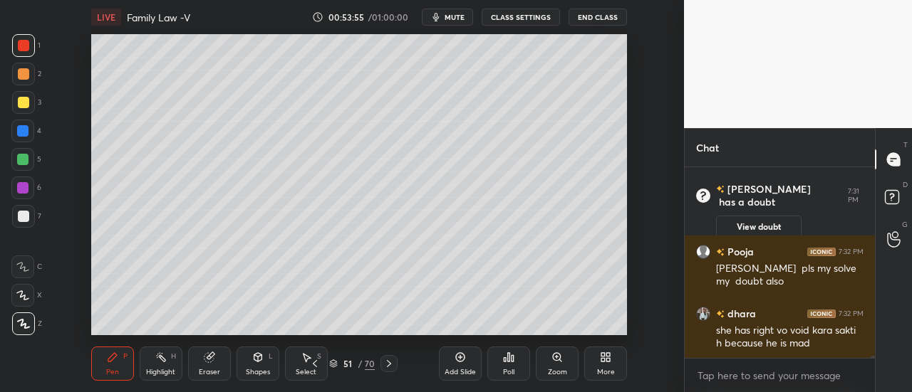
scroll to position [17085, 0]
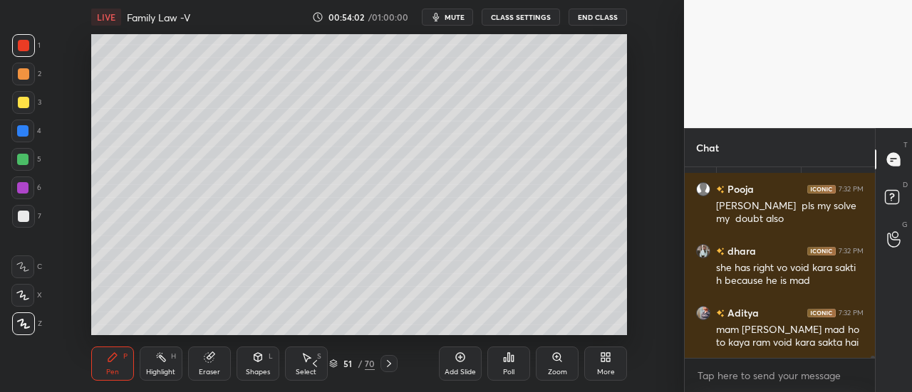
click at [870, 267] on div at bounding box center [870, 262] width 9 height 191
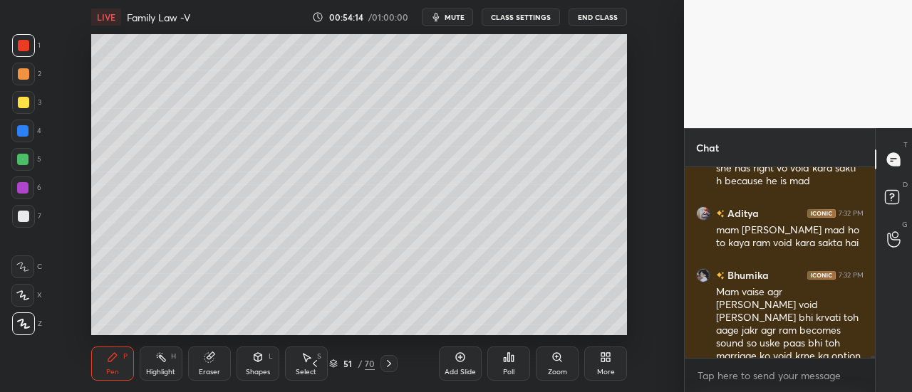
scroll to position [17234, 0]
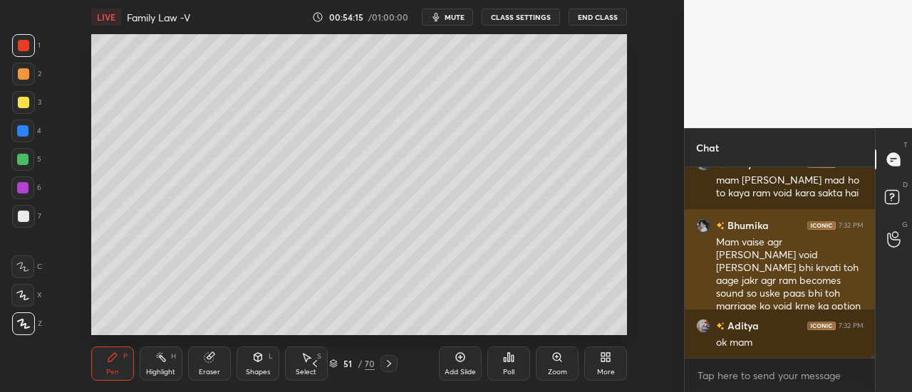
click at [712, 247] on div "Bhumika 7:32 PM Mam vaise agr laxmi void nhi bhi krvati toh aage jakr agr ram b…" at bounding box center [779, 272] width 190 height 126
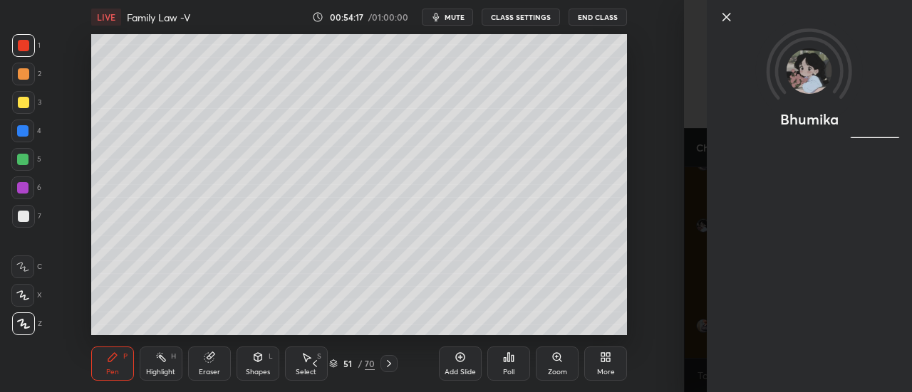
click at [724, 17] on icon at bounding box center [726, 17] width 17 height 17
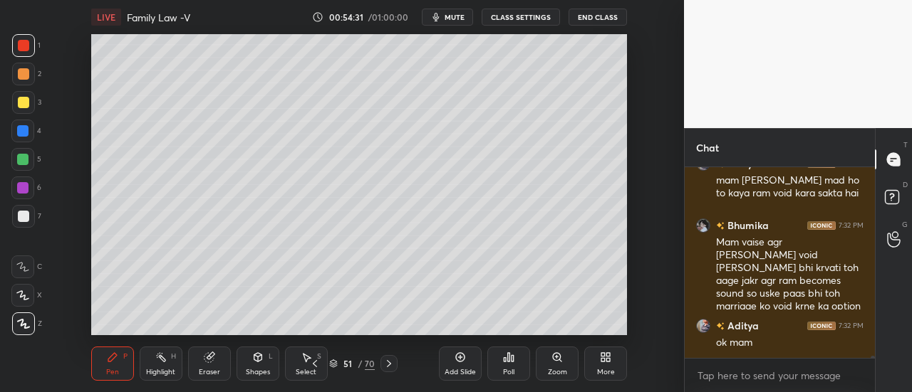
scroll to position [17283, 0]
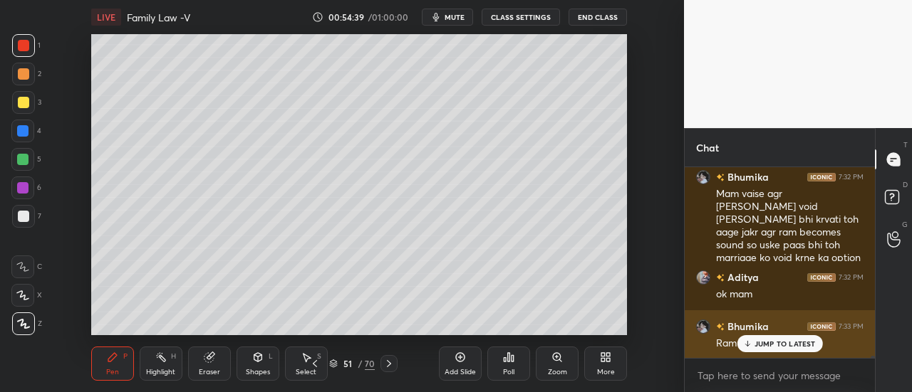
click at [782, 337] on div "JUMP TO LATEST" at bounding box center [778, 343] width 85 height 17
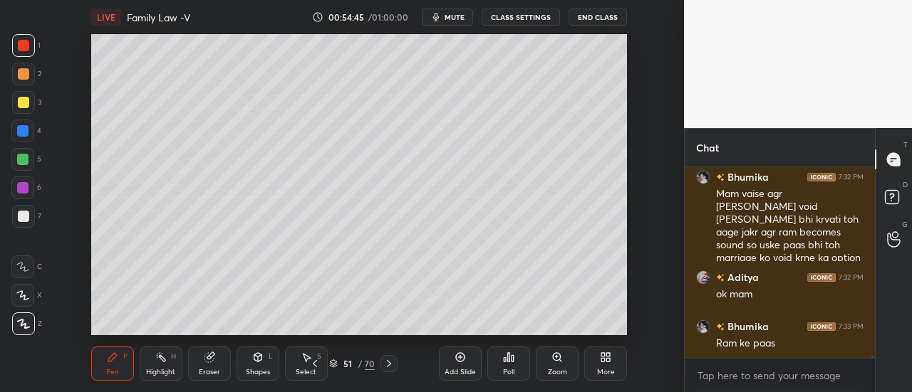
scroll to position [17297, 0]
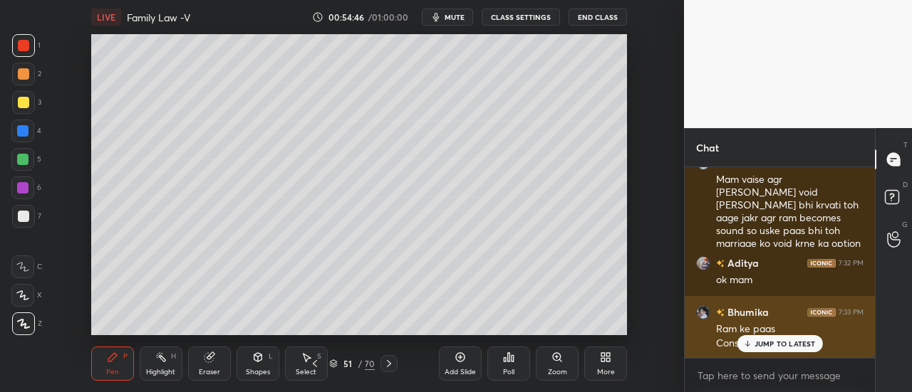
click at [783, 345] on p "JUMP TO LATEST" at bounding box center [784, 344] width 61 height 9
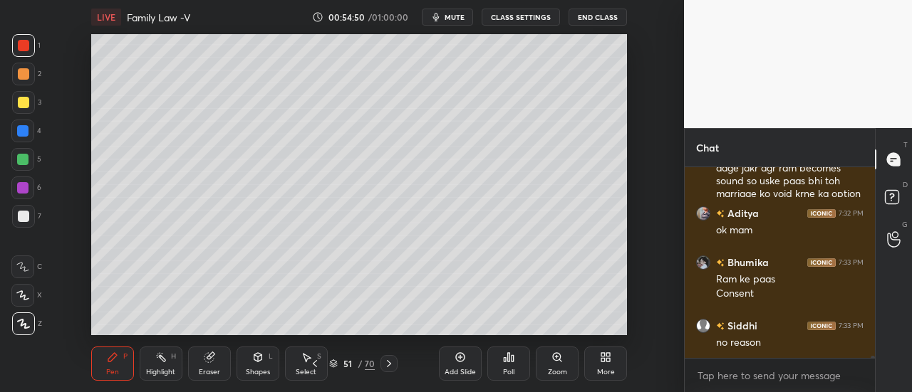
scroll to position [17395, 0]
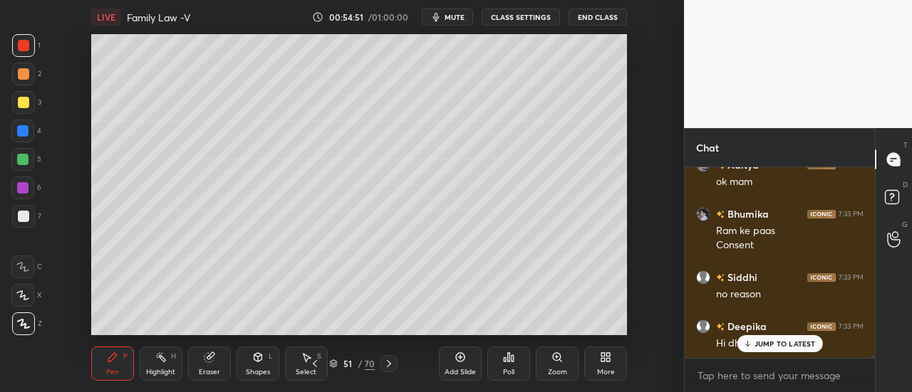
click at [778, 347] on p "JUMP TO LATEST" at bounding box center [784, 344] width 61 height 9
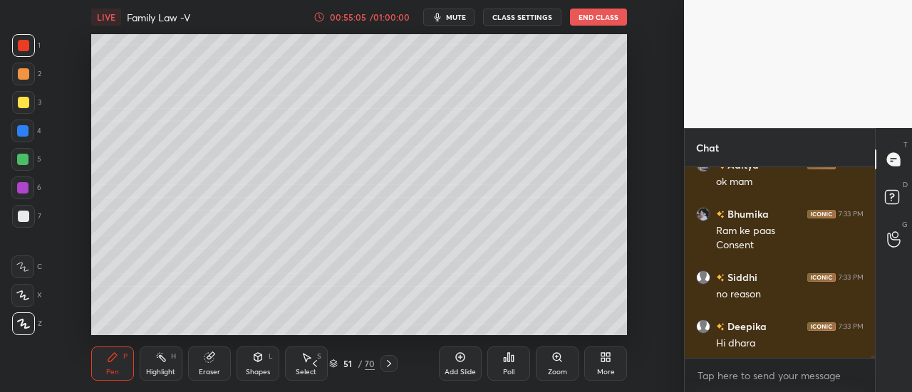
click at [460, 370] on div "Add Slide" at bounding box center [459, 372] width 31 height 7
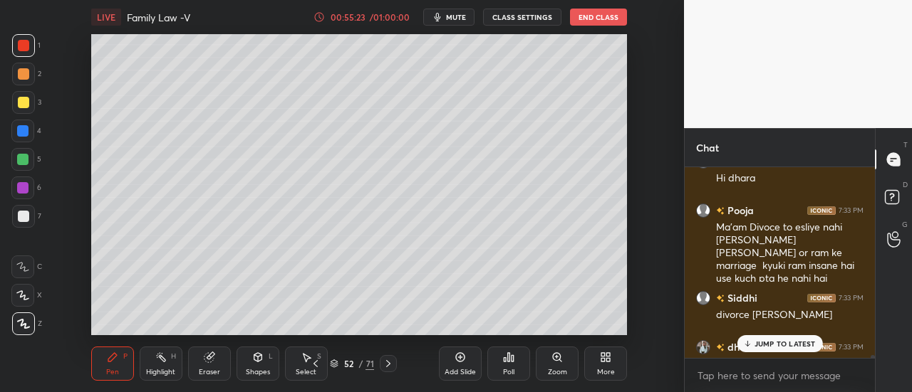
scroll to position [17559, 0]
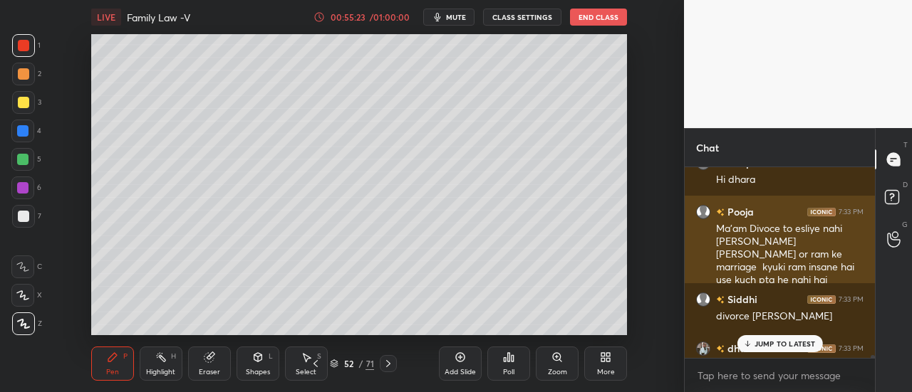
click at [796, 233] on div "Ma'am Divoce to esliye nahi hoge na laxmi or ram ke marriage kyuki ram insane h…" at bounding box center [789, 255] width 147 height 66
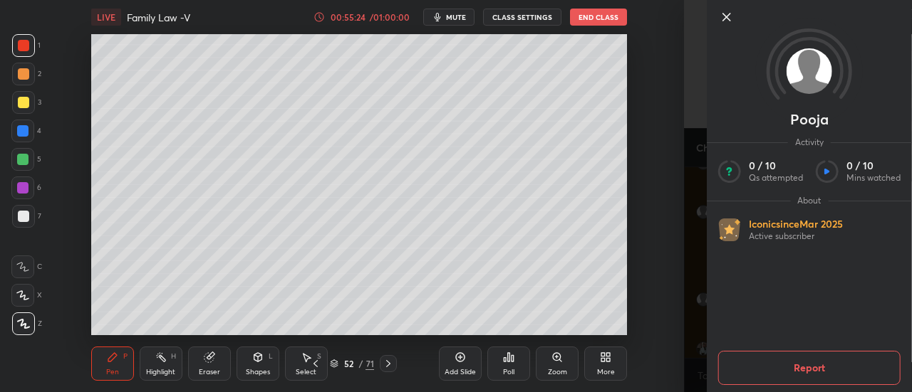
click at [726, 12] on icon at bounding box center [726, 17] width 17 height 17
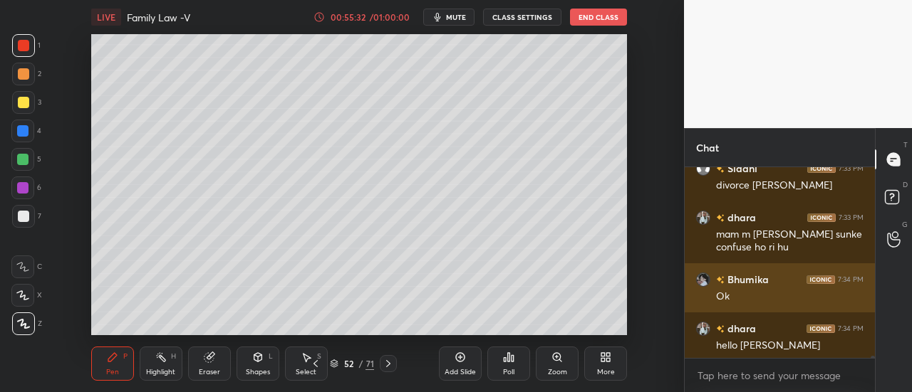
scroll to position [17693, 0]
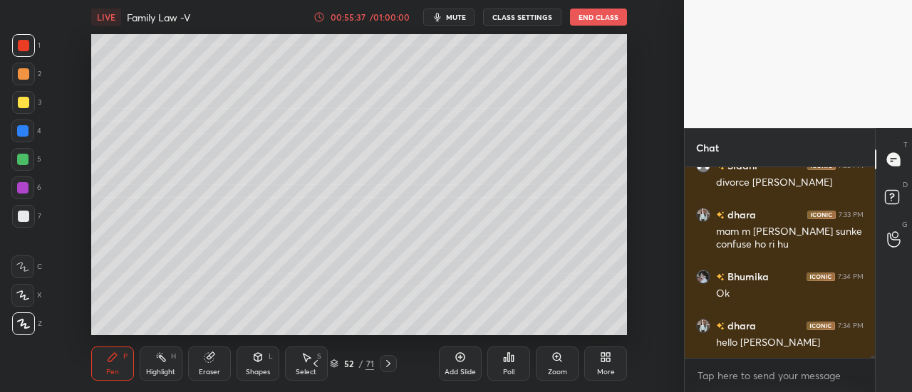
click at [461, 362] on icon at bounding box center [459, 357] width 11 height 11
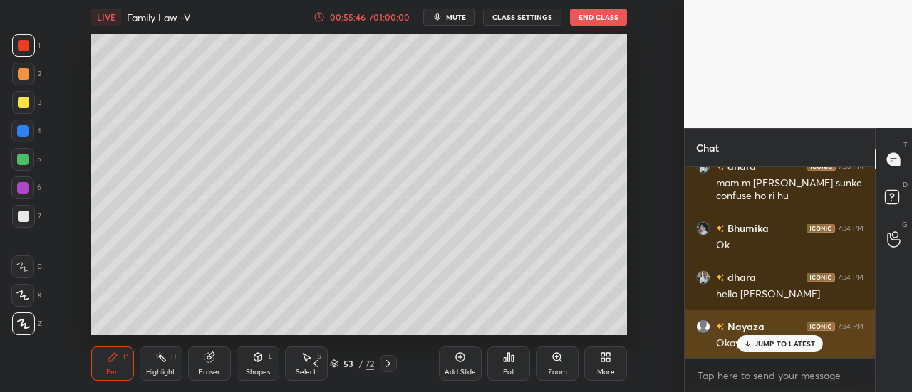
click at [773, 351] on div "JUMP TO LATEST" at bounding box center [778, 343] width 85 height 17
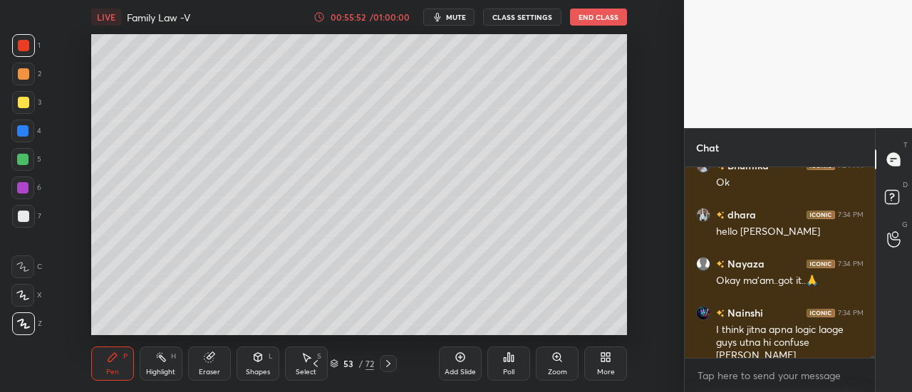
scroll to position [17865, 0]
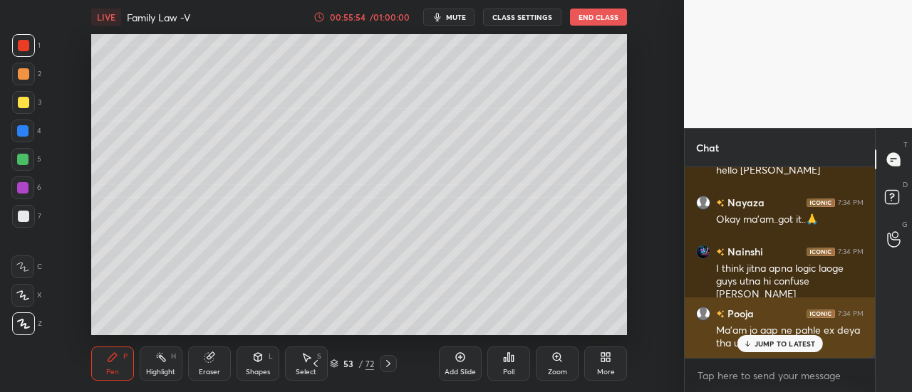
click at [786, 347] on p "JUMP TO LATEST" at bounding box center [784, 344] width 61 height 9
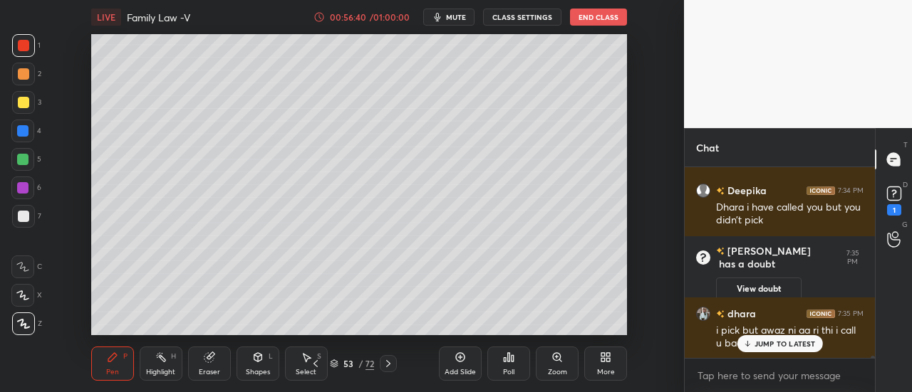
scroll to position [17425, 0]
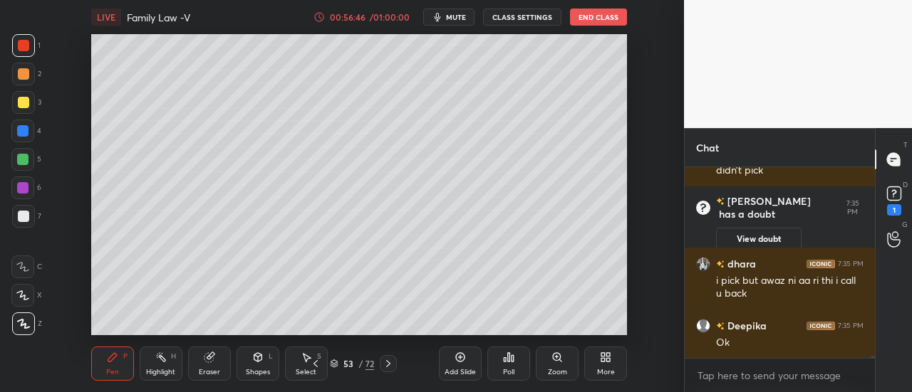
click at [459, 370] on div "Add Slide" at bounding box center [459, 372] width 31 height 7
click at [889, 206] on div "1" at bounding box center [894, 209] width 14 height 11
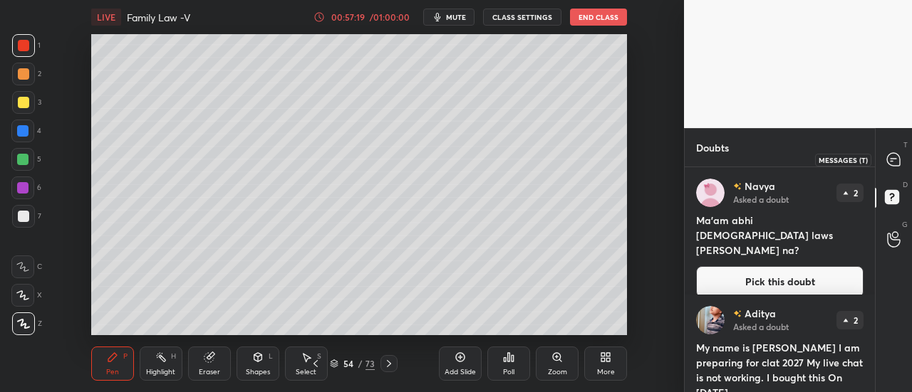
click at [890, 169] on div at bounding box center [894, 160] width 28 height 26
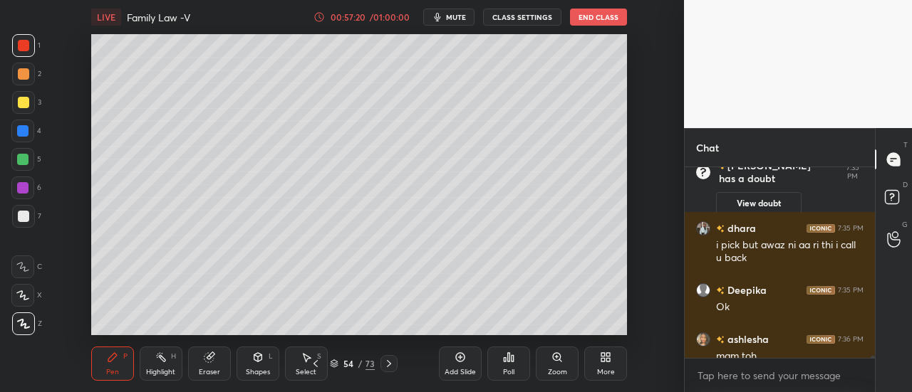
scroll to position [17702, 0]
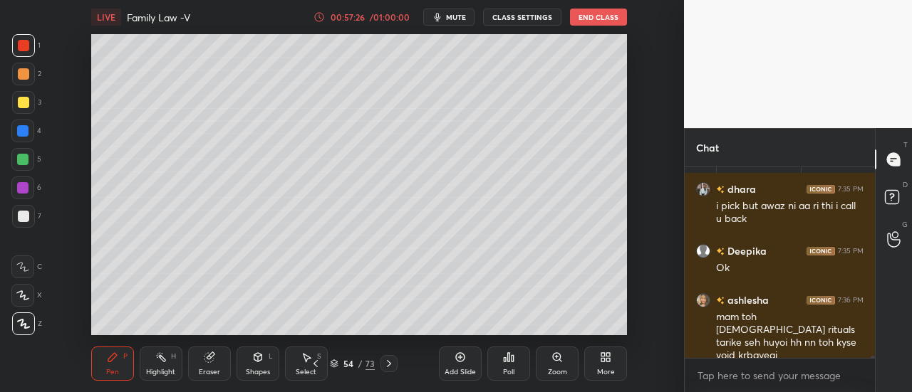
click at [456, 365] on div "Add Slide" at bounding box center [460, 364] width 43 height 34
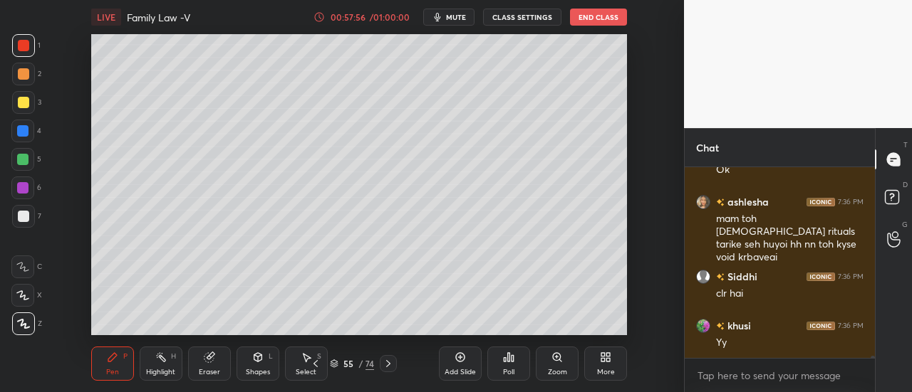
scroll to position [17861, 0]
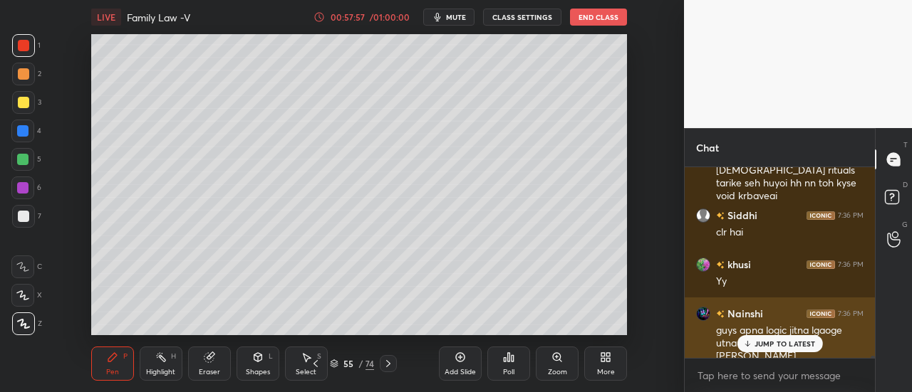
click at [773, 348] on p "JUMP TO LATEST" at bounding box center [784, 344] width 61 height 9
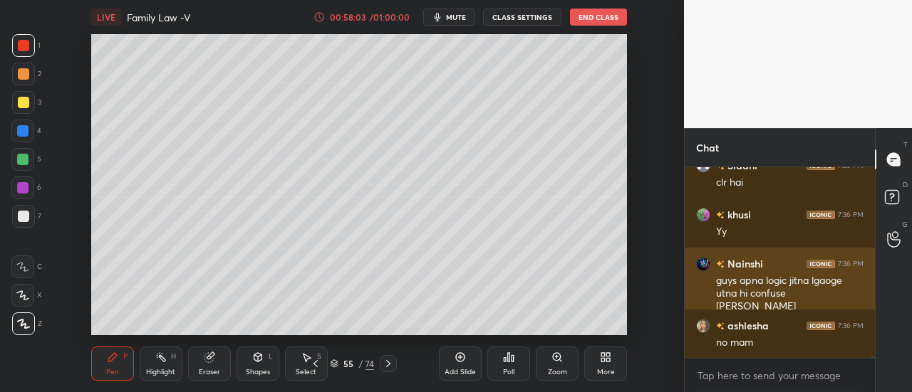
scroll to position [17972, 0]
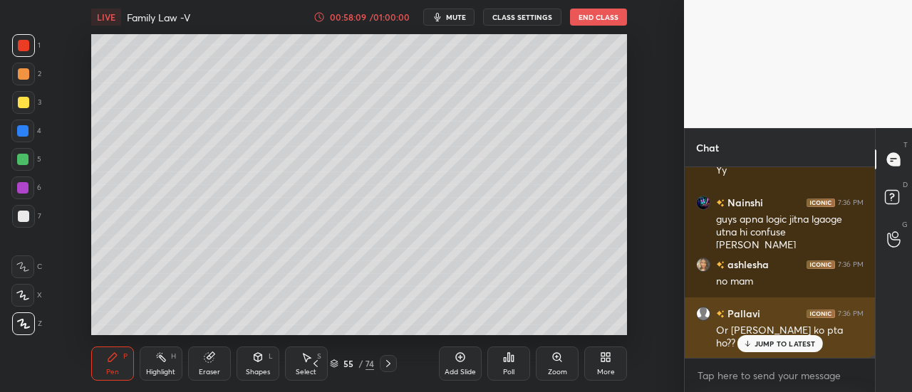
click at [778, 337] on div "JUMP TO LATEST" at bounding box center [778, 343] width 85 height 17
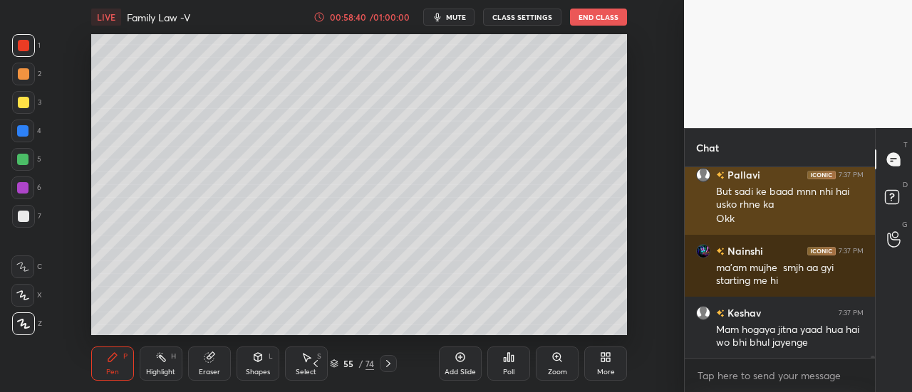
scroll to position [18333, 0]
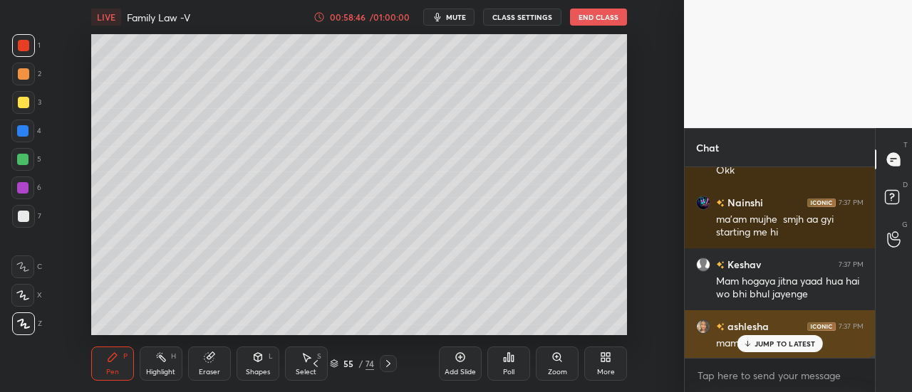
click at [774, 341] on p "JUMP TO LATEST" at bounding box center [784, 344] width 61 height 9
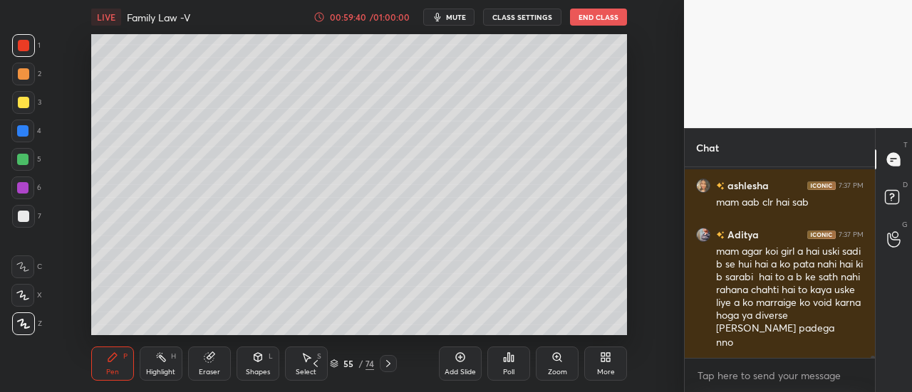
scroll to position [18535, 0]
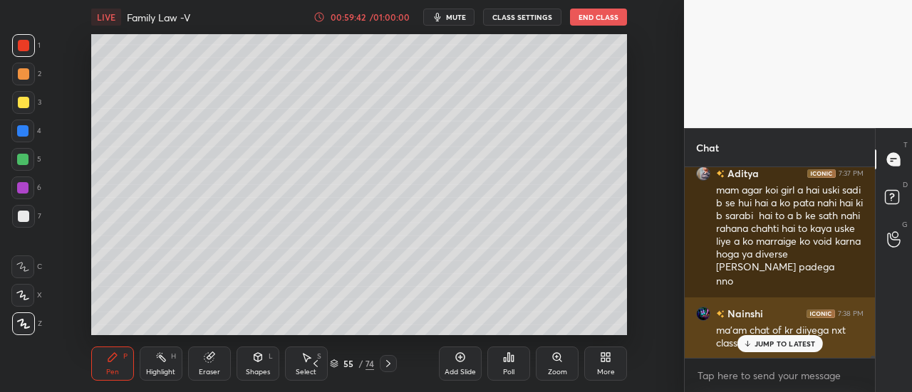
click at [772, 350] on div "JUMP TO LATEST" at bounding box center [778, 343] width 85 height 17
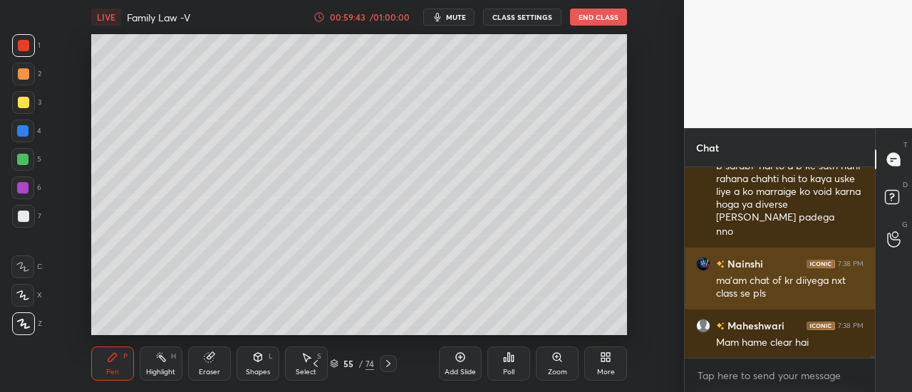
scroll to position [18646, 0]
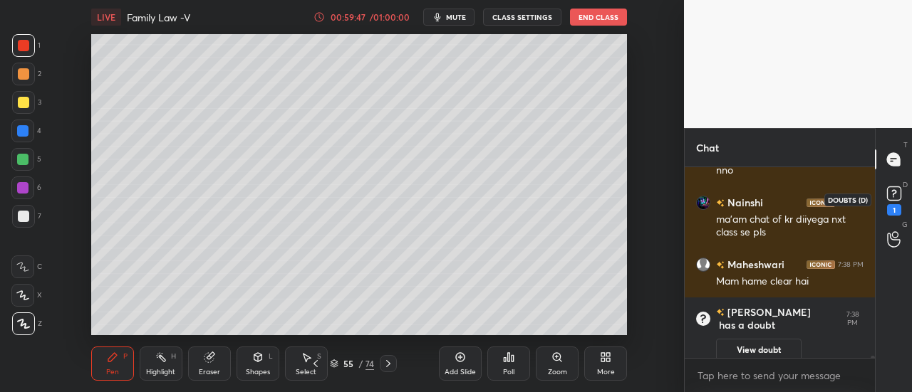
click at [890, 199] on rect at bounding box center [894, 194] width 14 height 14
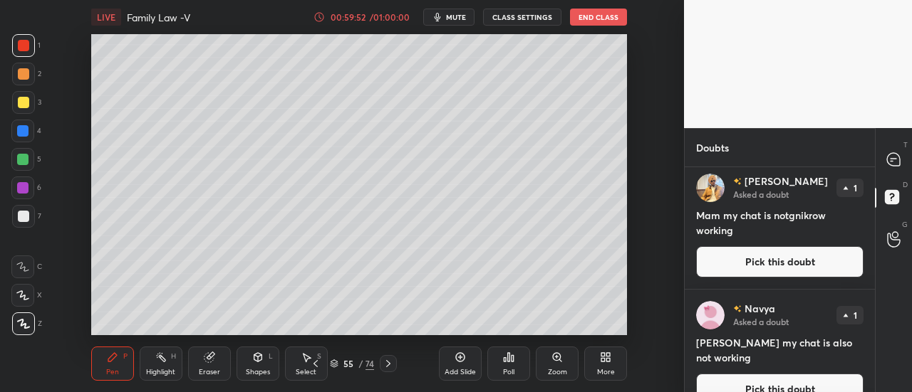
scroll to position [1240, 0]
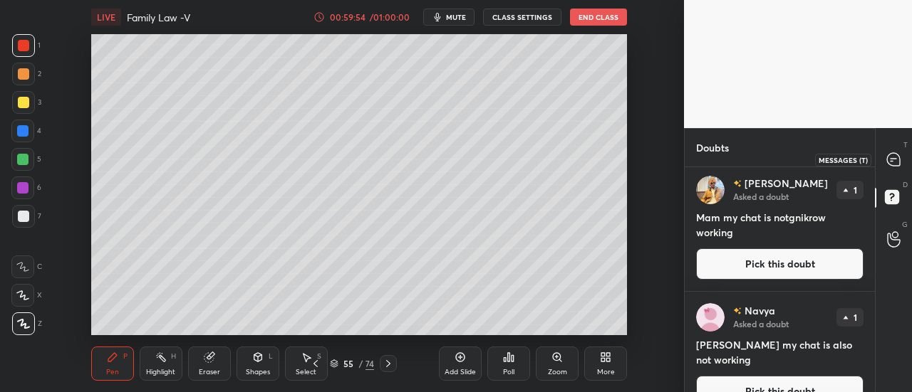
click at [896, 162] on icon at bounding box center [893, 159] width 13 height 13
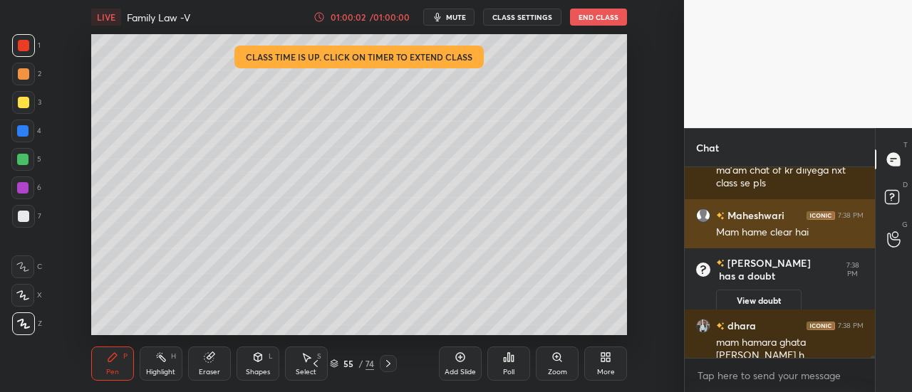
scroll to position [18280, 0]
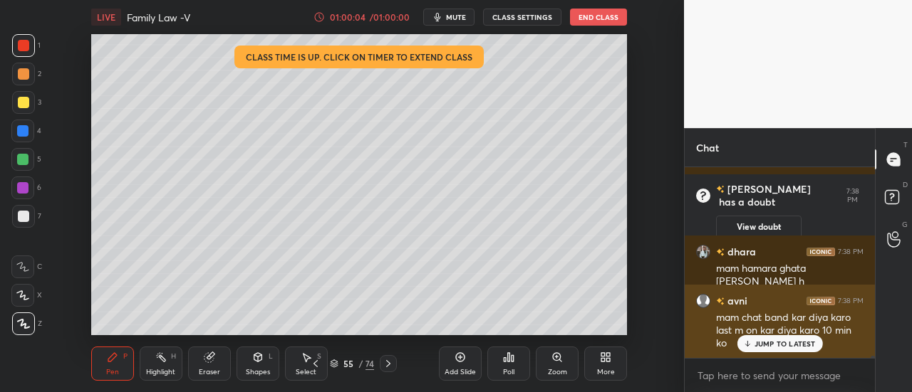
click at [768, 345] on p "JUMP TO LATEST" at bounding box center [784, 344] width 61 height 9
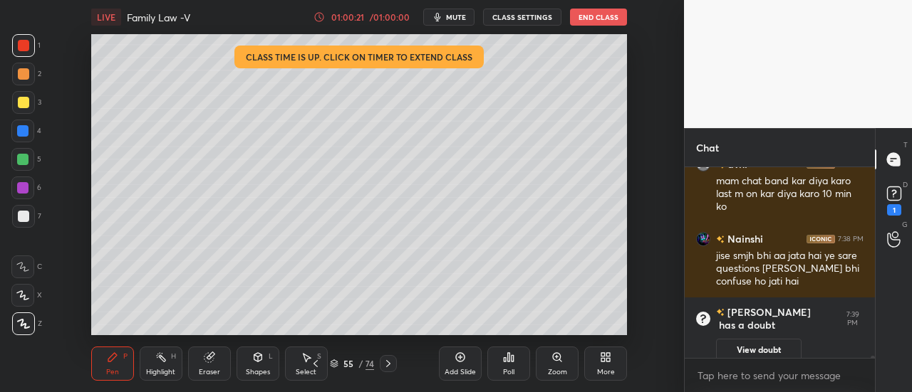
scroll to position [18224, 0]
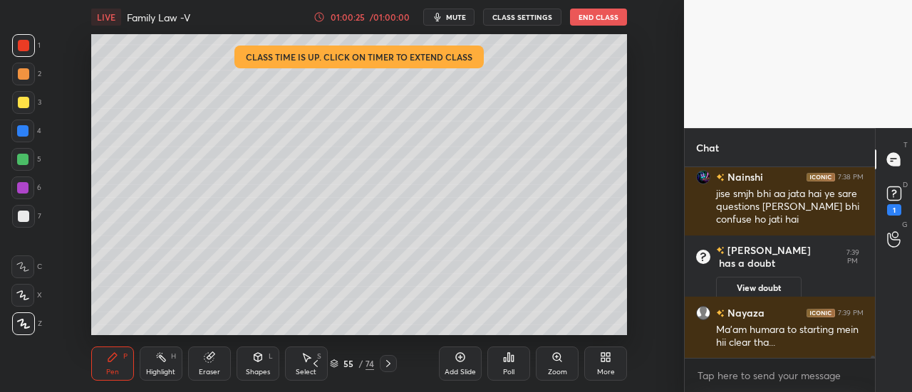
click at [598, 19] on button "End Class" at bounding box center [598, 17] width 57 height 17
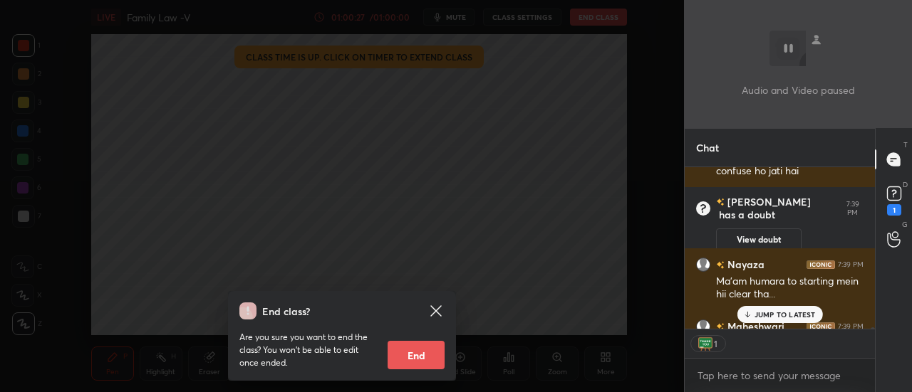
scroll to position [5, 4]
click at [421, 357] on button "End" at bounding box center [415, 355] width 57 height 28
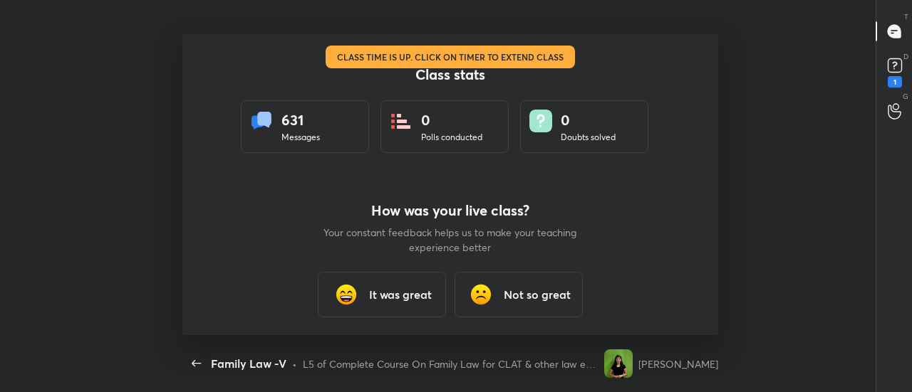
scroll to position [0, 0]
type textarea "x"
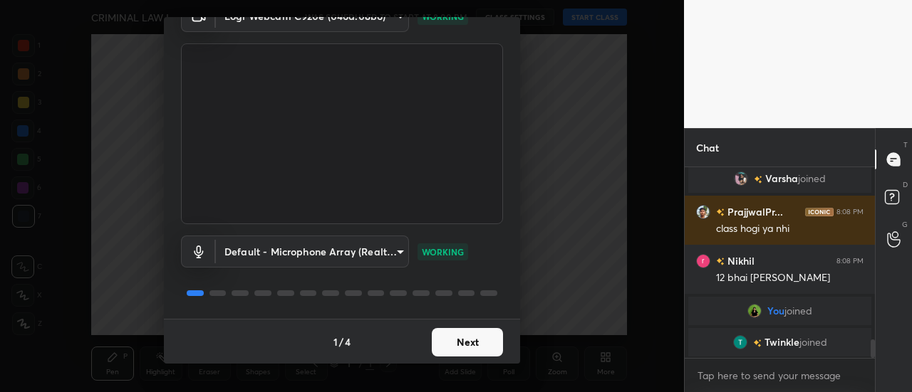
scroll to position [1860, 0]
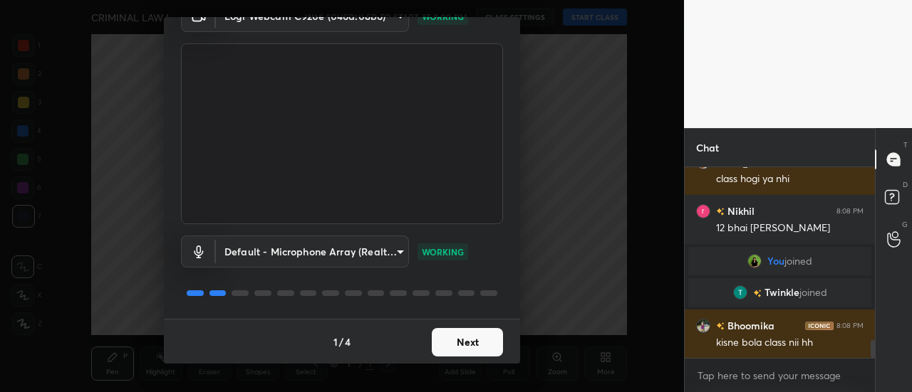
click at [473, 343] on button "Next" at bounding box center [467, 342] width 71 height 28
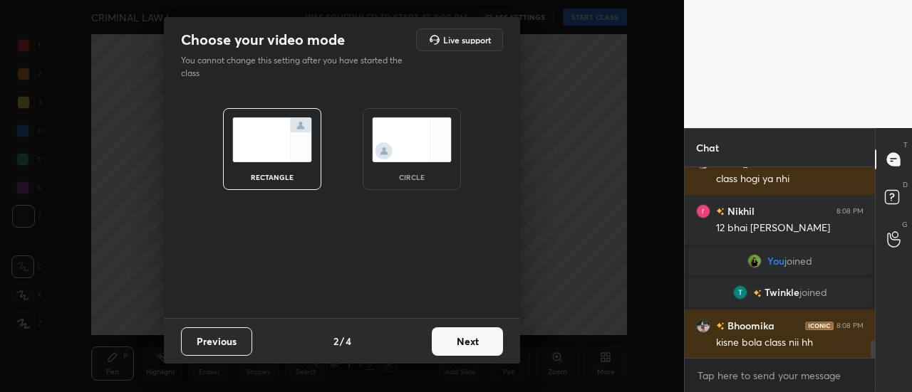
click at [419, 147] on img at bounding box center [412, 140] width 80 height 45
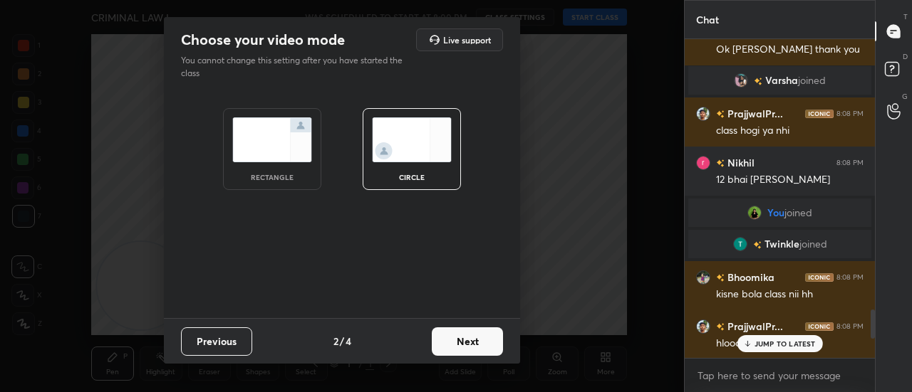
scroll to position [349, 186]
click at [311, 137] on img at bounding box center [272, 140] width 80 height 45
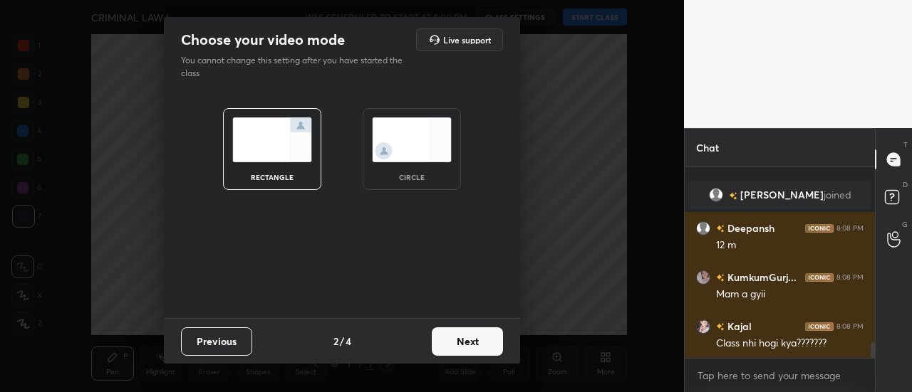
scroll to position [2189, 0]
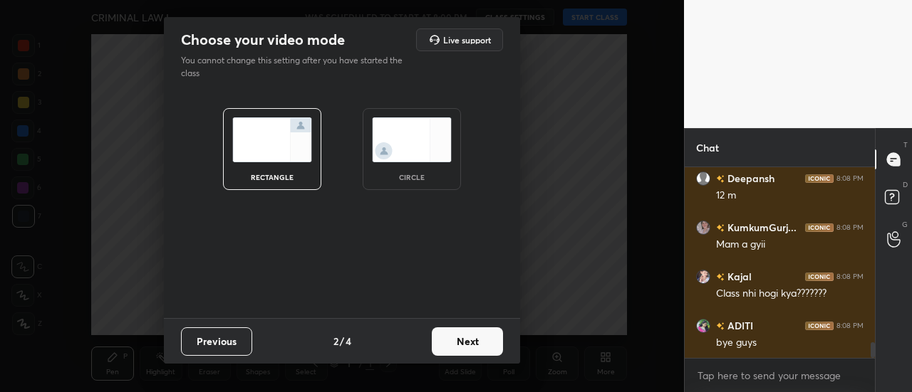
click at [489, 341] on button "Next" at bounding box center [467, 342] width 71 height 28
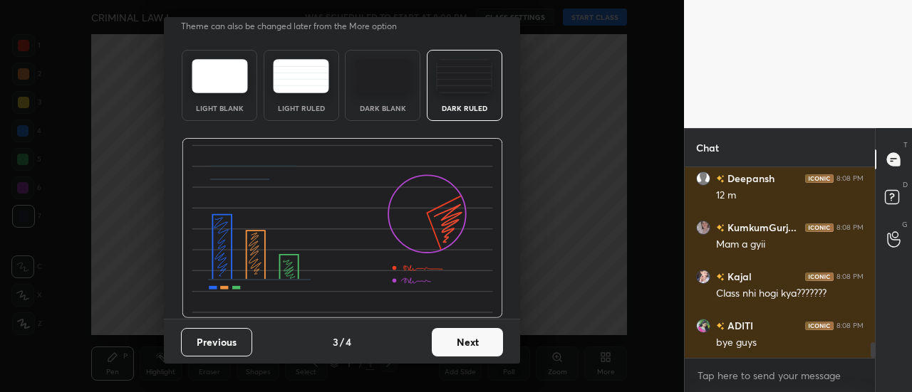
scroll to position [2238, 0]
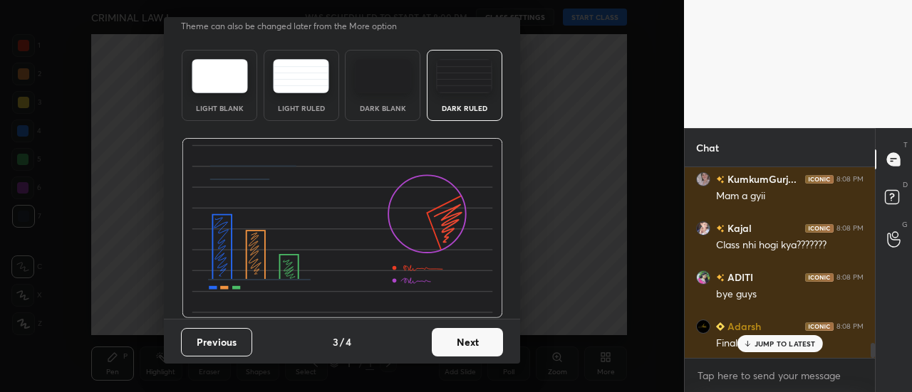
click at [457, 343] on button "Next" at bounding box center [467, 342] width 71 height 28
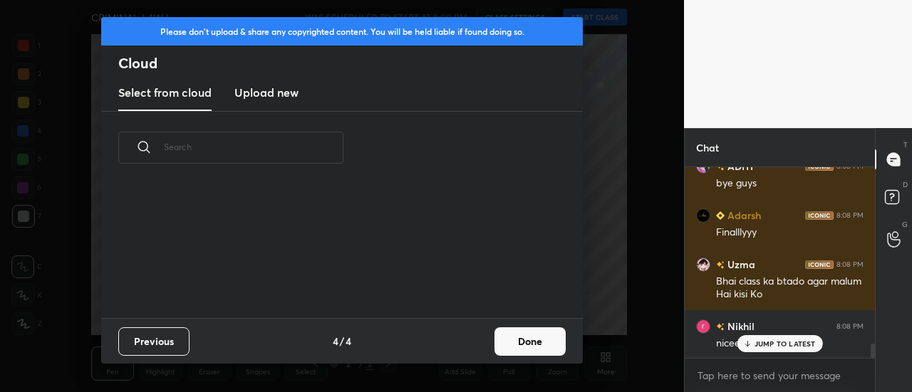
click at [274, 93] on h3 "Upload new" at bounding box center [266, 92] width 64 height 17
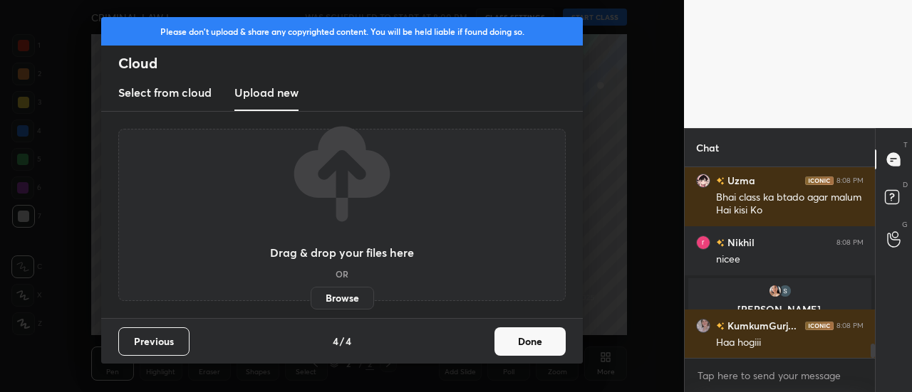
click at [344, 291] on label "Browse" at bounding box center [342, 298] width 63 height 23
click at [311, 291] on input "Browse" at bounding box center [311, 298] width 0 height 23
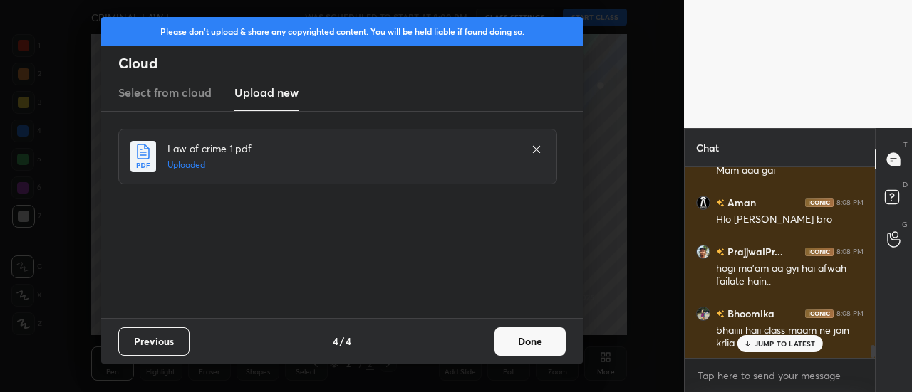
click at [548, 350] on button "Done" at bounding box center [529, 342] width 71 height 28
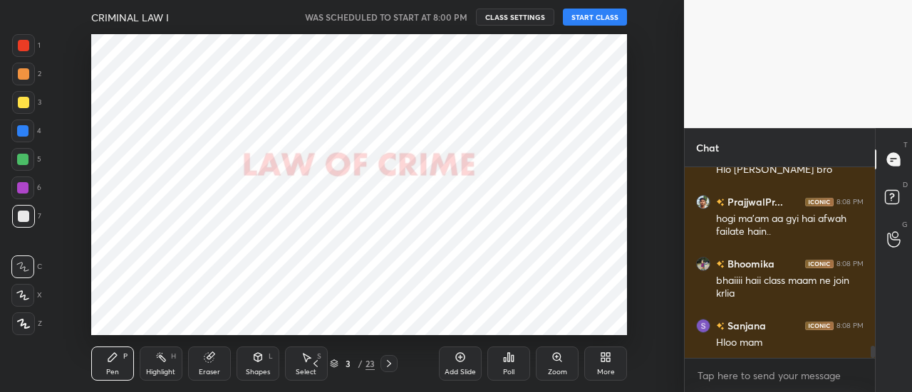
click at [595, 16] on button "START CLASS" at bounding box center [595, 17] width 64 height 17
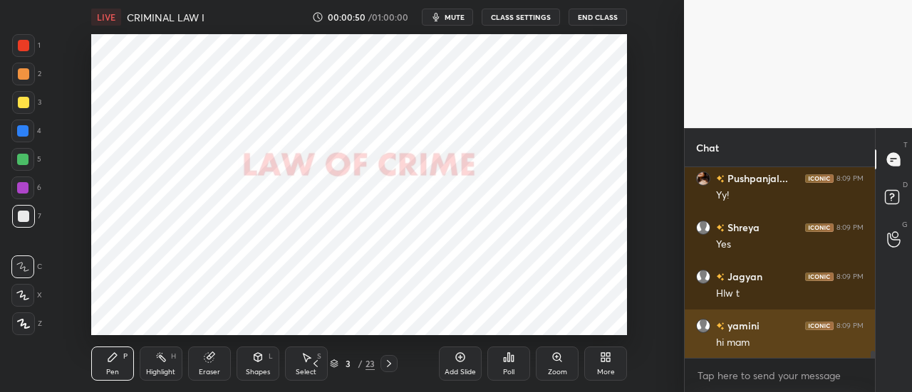
click at [768, 349] on div "hi mam" at bounding box center [789, 343] width 147 height 14
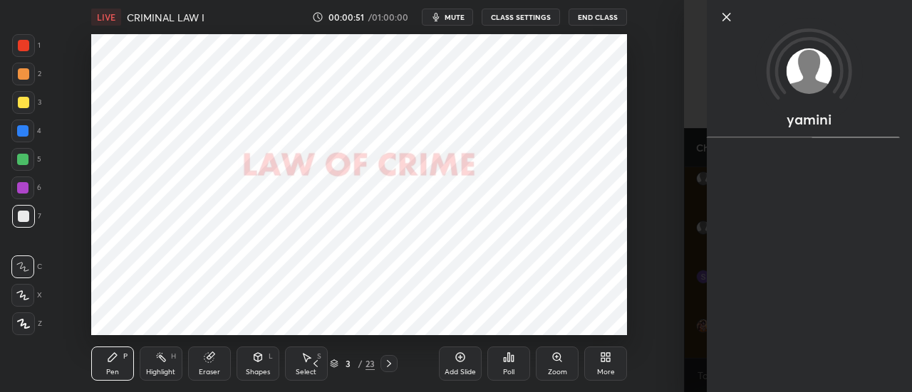
click at [724, 16] on icon at bounding box center [726, 17] width 17 height 17
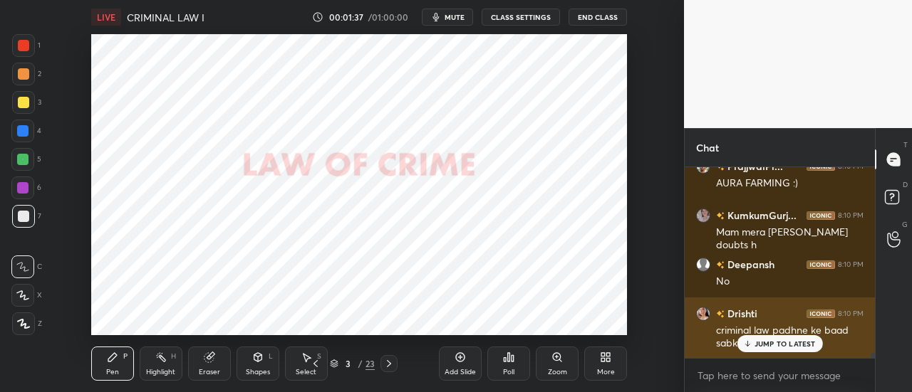
click at [768, 343] on p "JUMP TO LATEST" at bounding box center [784, 344] width 61 height 9
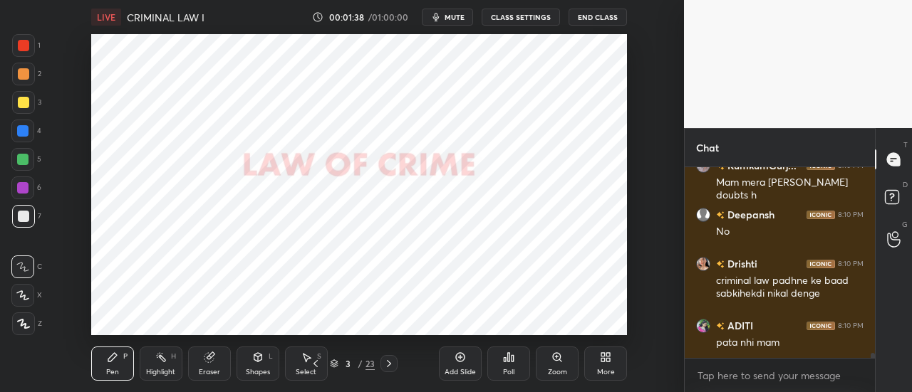
click at [21, 46] on div at bounding box center [23, 45] width 11 height 11
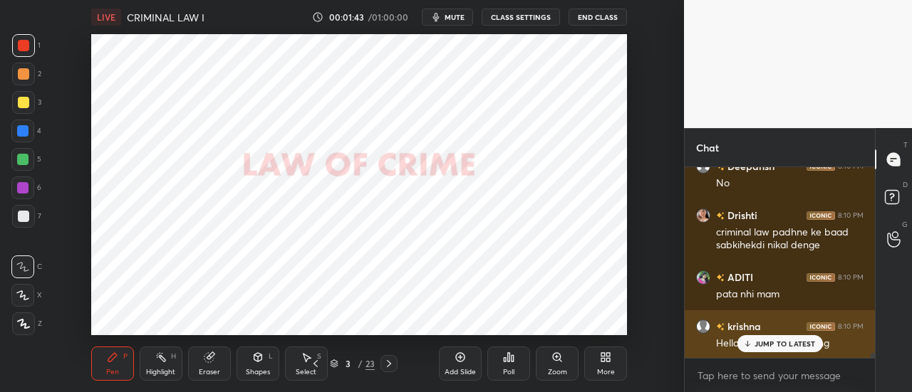
click at [781, 343] on p "JUMP TO LATEST" at bounding box center [784, 344] width 61 height 9
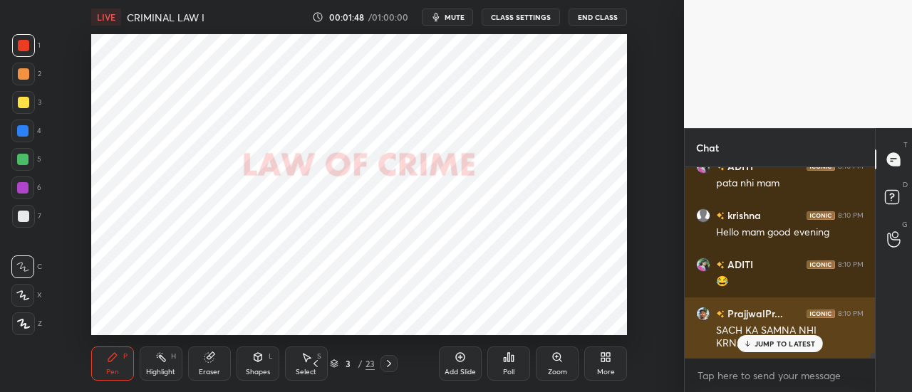
scroll to position [7050, 0]
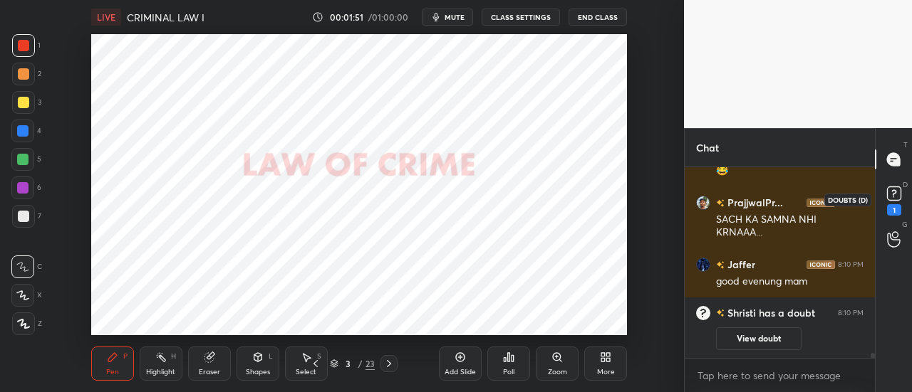
click at [893, 197] on icon at bounding box center [892, 197] width 1 height 1
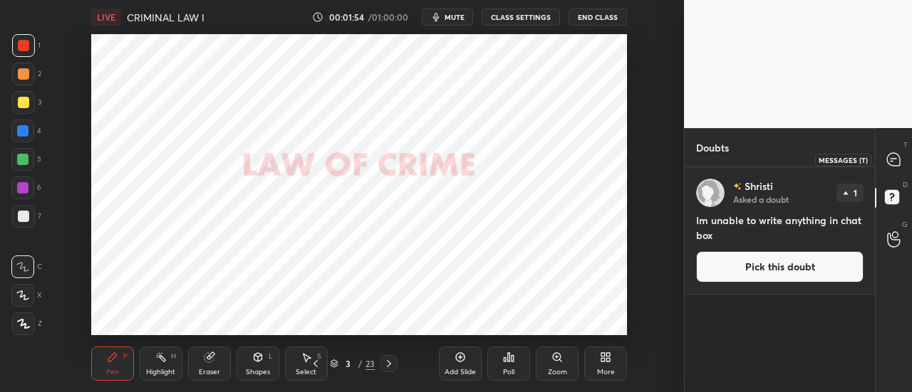
click at [895, 162] on icon at bounding box center [893, 159] width 13 height 13
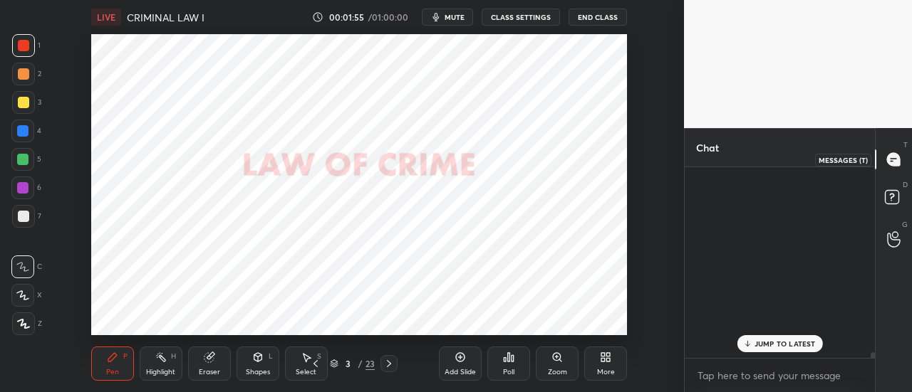
scroll to position [187, 186]
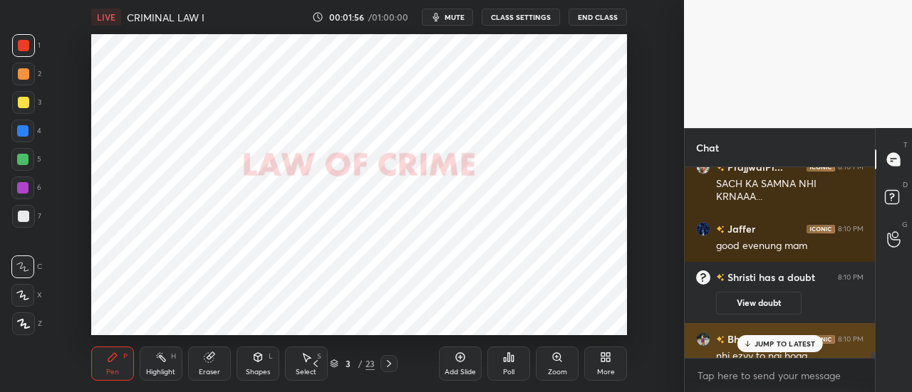
click at [765, 344] on p "JUMP TO LATEST" at bounding box center [784, 344] width 61 height 9
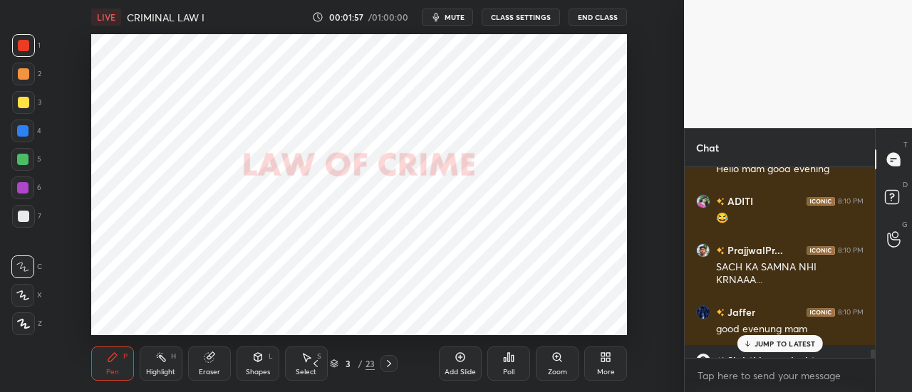
click at [778, 342] on p "JUMP TO LATEST" at bounding box center [784, 344] width 61 height 9
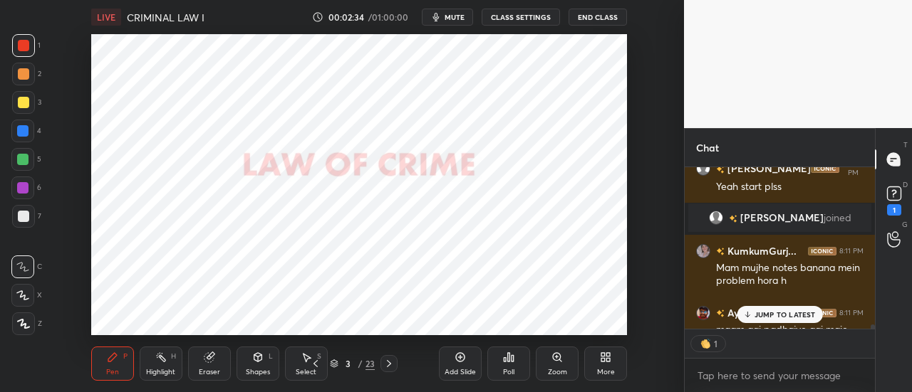
scroll to position [7195, 0]
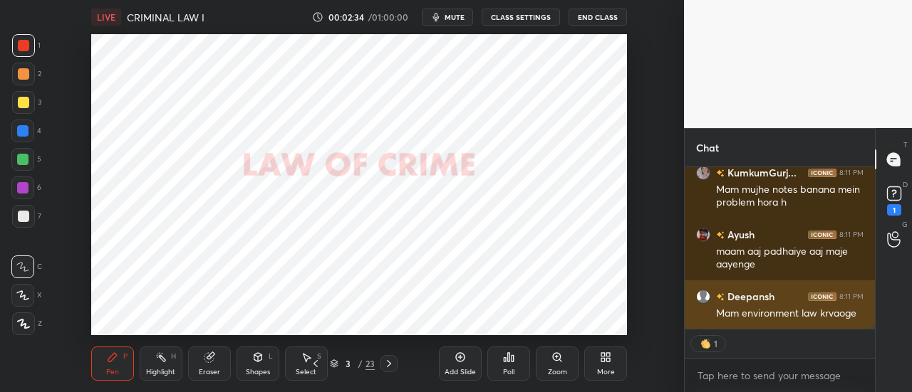
click at [787, 315] on div "Mam environment law krvaoge" at bounding box center [789, 314] width 147 height 14
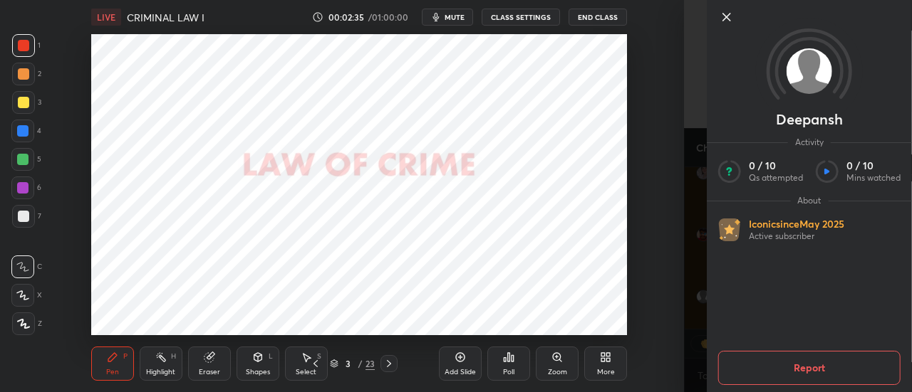
click at [723, 16] on icon at bounding box center [726, 17] width 17 height 17
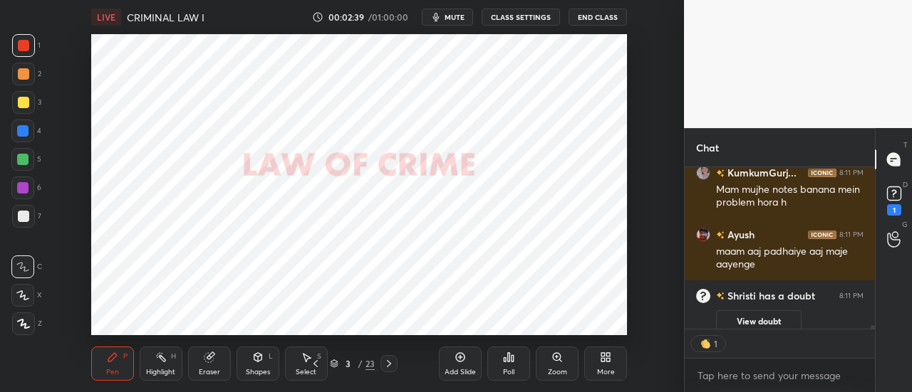
click at [21, 131] on div at bounding box center [22, 130] width 11 height 11
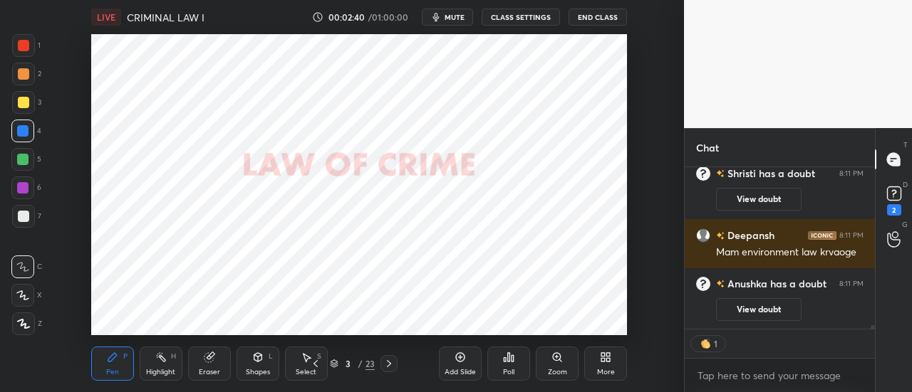
scroll to position [187, 186]
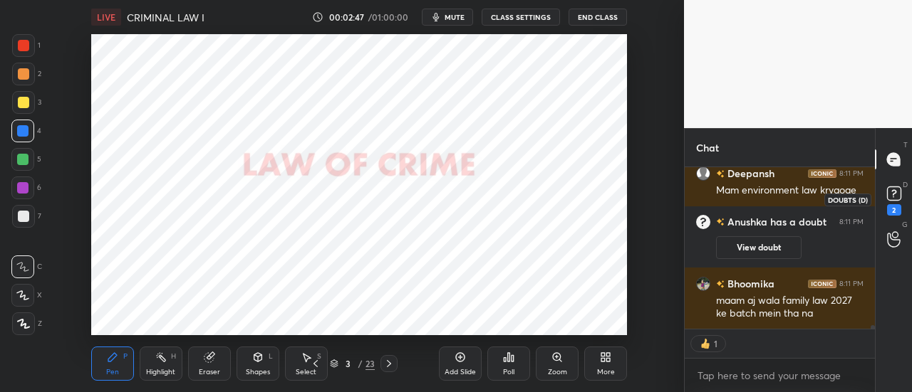
click at [897, 196] on rect at bounding box center [894, 194] width 14 height 14
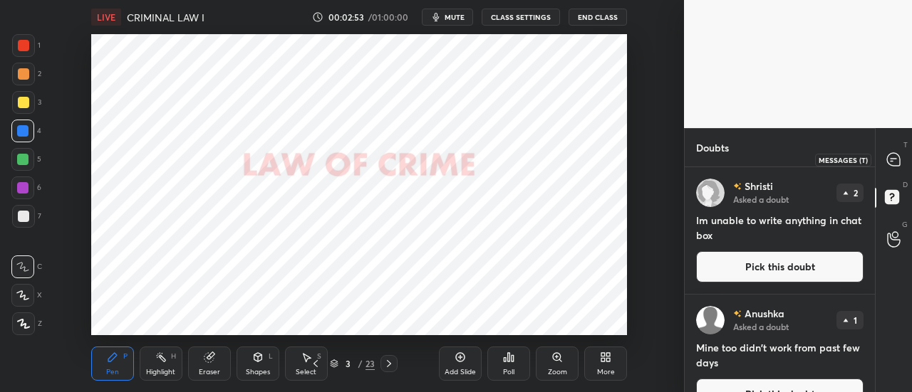
click at [889, 160] on icon at bounding box center [893, 159] width 13 height 13
type textarea "x"
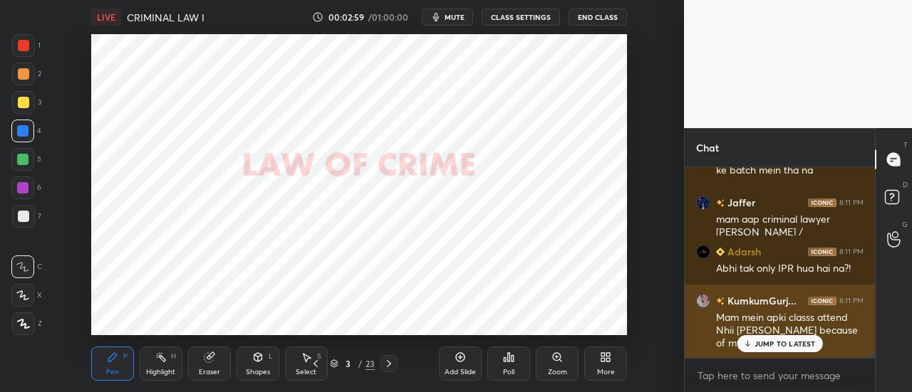
click at [776, 340] on p "JUMP TO LATEST" at bounding box center [784, 344] width 61 height 9
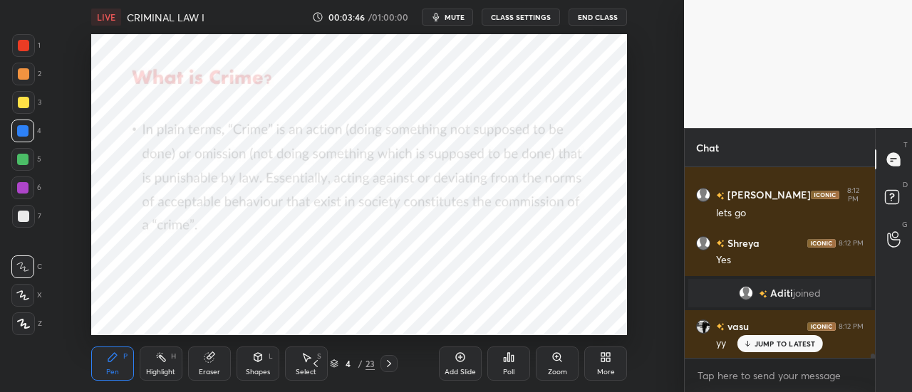
scroll to position [8018, 0]
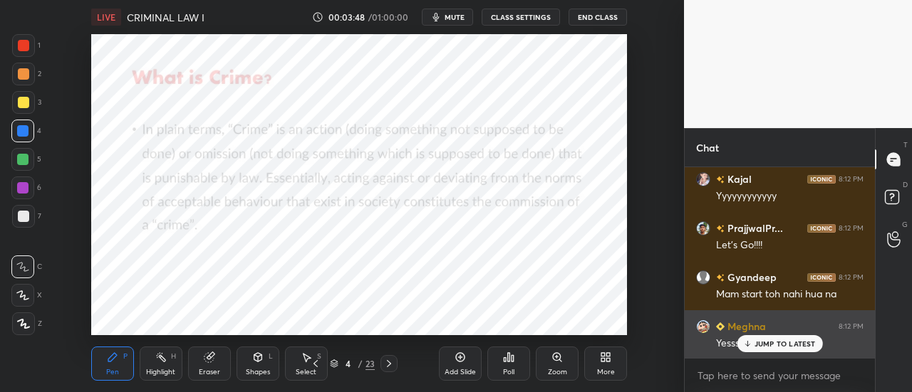
click at [775, 345] on p "JUMP TO LATEST" at bounding box center [784, 344] width 61 height 9
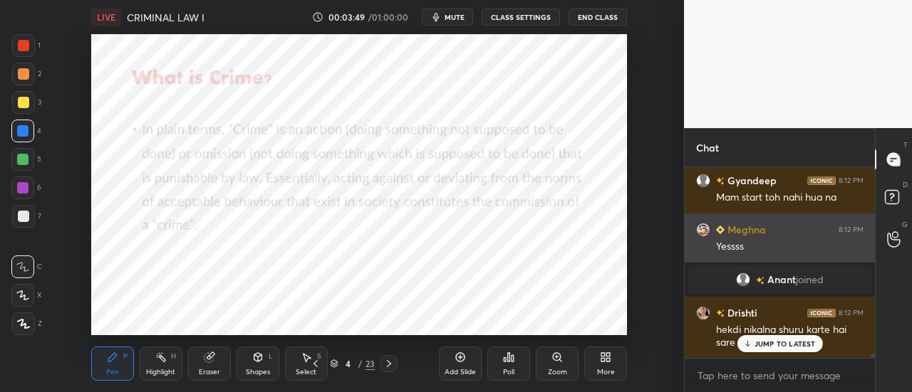
scroll to position [8019, 0]
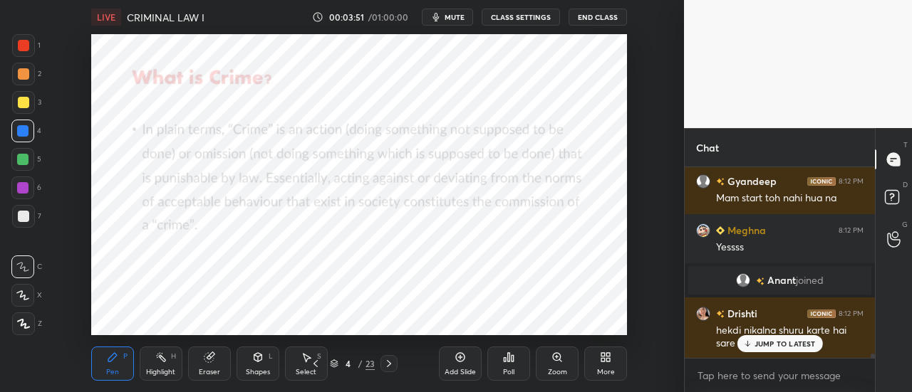
click at [769, 343] on p "JUMP TO LATEST" at bounding box center [784, 344] width 61 height 9
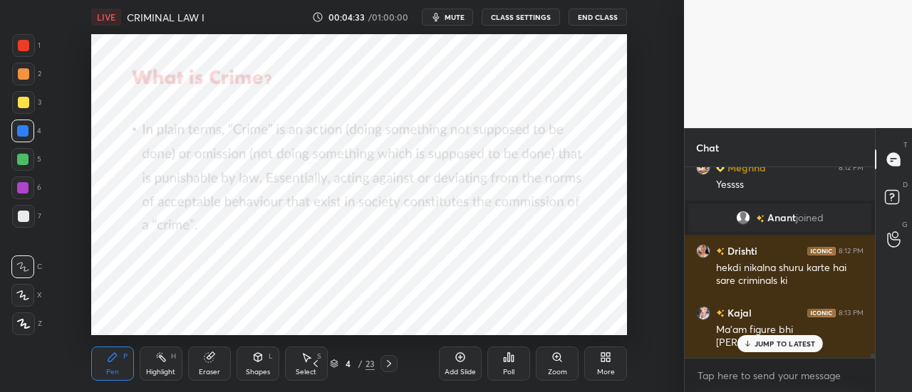
scroll to position [8130, 0]
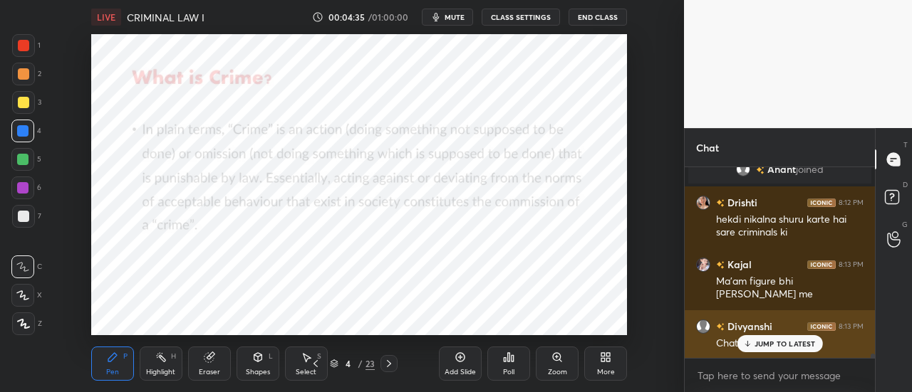
click at [758, 338] on div "JUMP TO LATEST" at bounding box center [778, 343] width 85 height 17
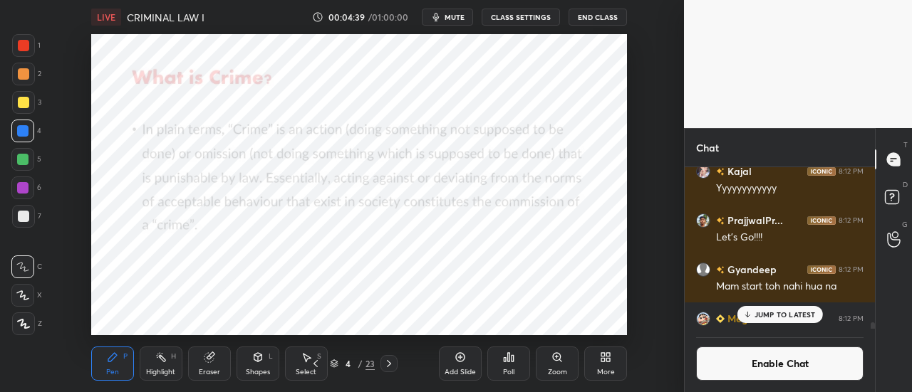
click at [773, 314] on p "JUMP TO LATEST" at bounding box center [784, 315] width 61 height 9
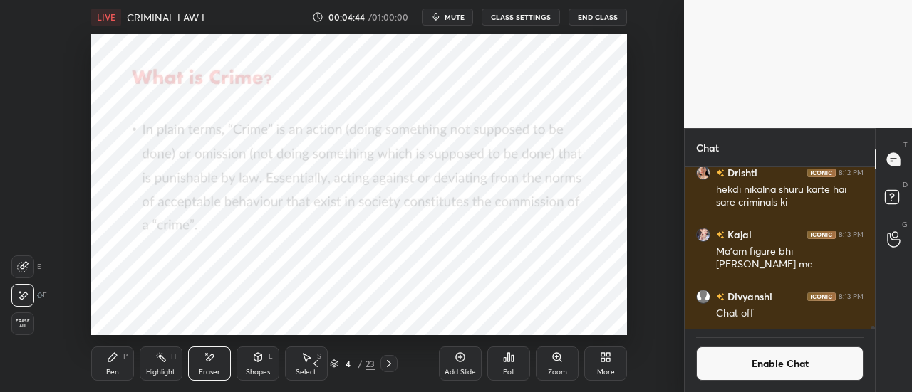
click at [119, 365] on div "Pen P" at bounding box center [112, 364] width 43 height 34
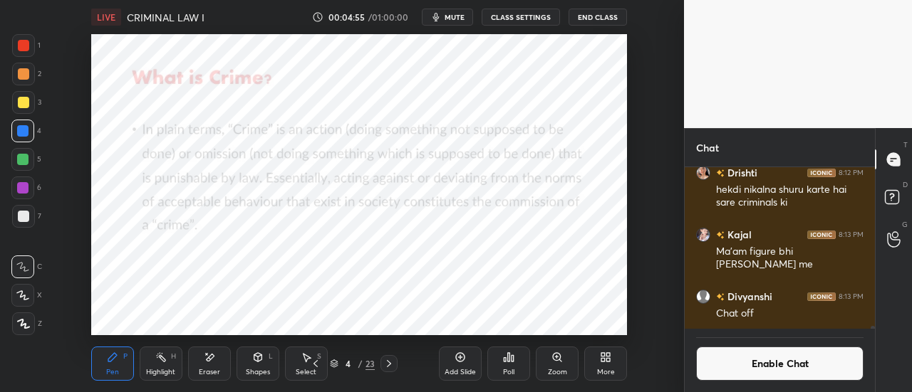
click at [459, 365] on div "Add Slide" at bounding box center [460, 364] width 43 height 34
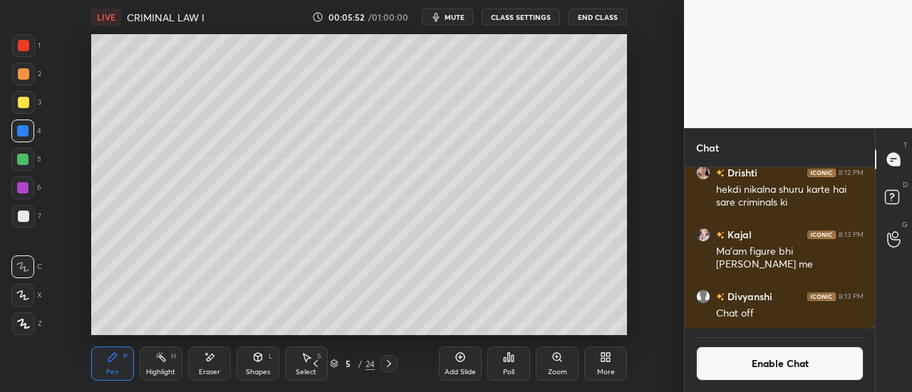
click at [456, 362] on icon at bounding box center [459, 357] width 11 height 11
click at [450, 358] on div "Add Slide" at bounding box center [460, 364] width 43 height 34
click at [463, 362] on icon at bounding box center [459, 357] width 11 height 11
click at [459, 367] on div "Add Slide" at bounding box center [460, 364] width 43 height 34
click at [24, 209] on div at bounding box center [23, 216] width 23 height 23
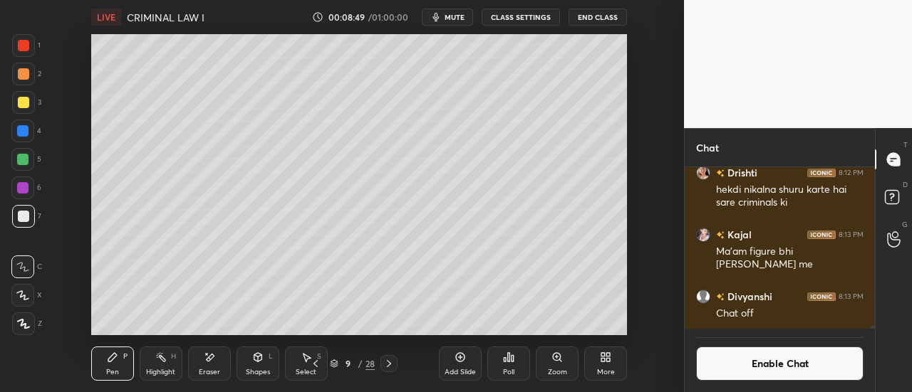
click at [469, 369] on div "Add Slide" at bounding box center [459, 372] width 31 height 7
click at [23, 187] on div at bounding box center [22, 187] width 11 height 11
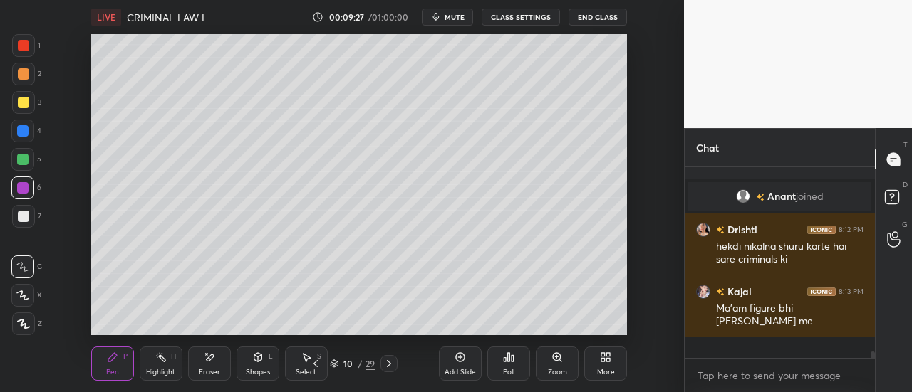
scroll to position [8117, 0]
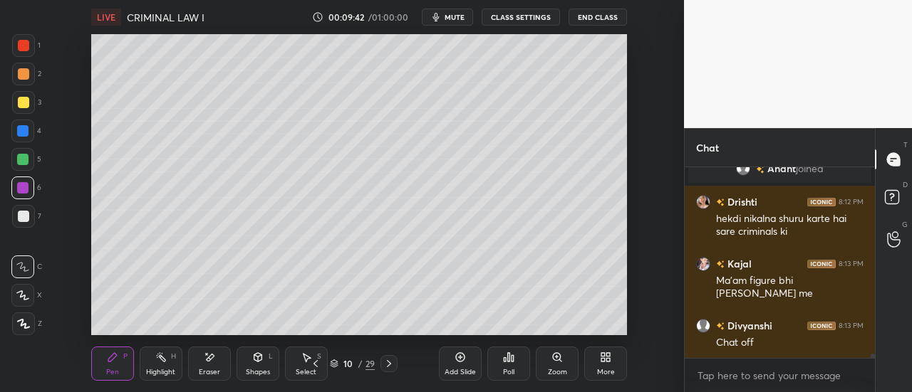
click at [26, 214] on div at bounding box center [23, 216] width 11 height 11
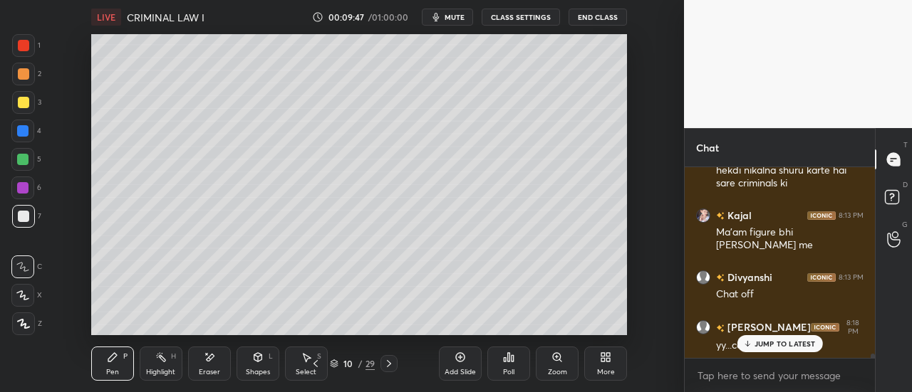
scroll to position [8200, 0]
click at [785, 347] on p "JUMP TO LATEST" at bounding box center [784, 344] width 61 height 9
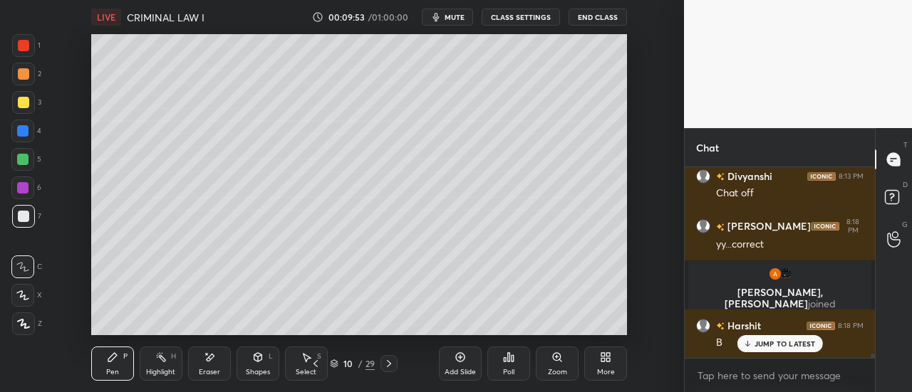
scroll to position [8198, 0]
click at [23, 159] on div at bounding box center [22, 159] width 11 height 11
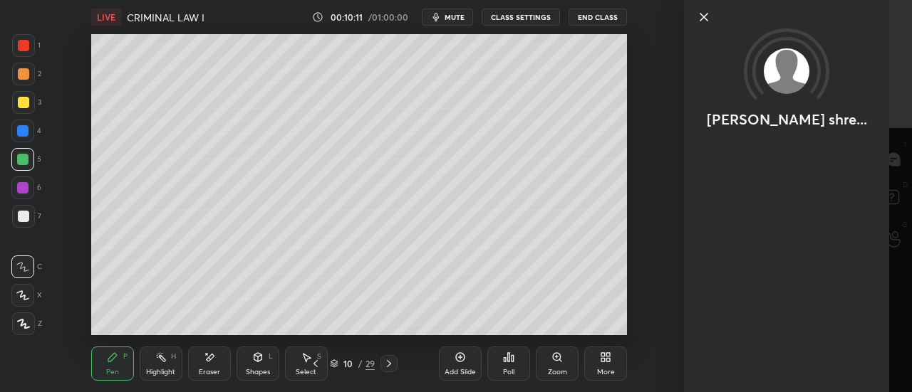
scroll to position [9035, 0]
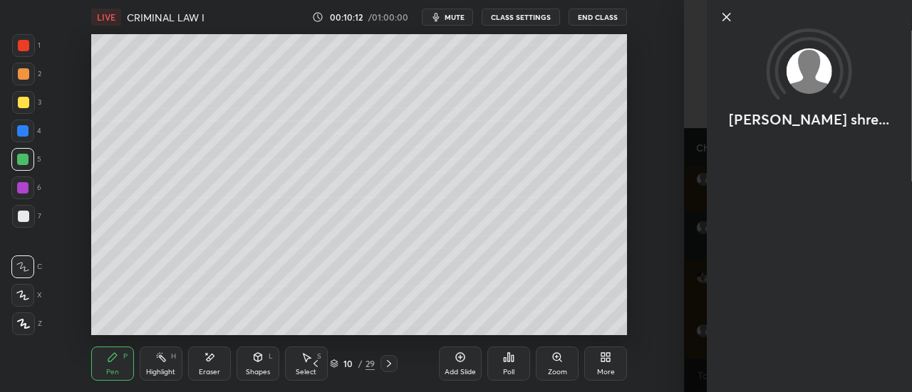
click at [722, 24] on icon at bounding box center [726, 17] width 17 height 17
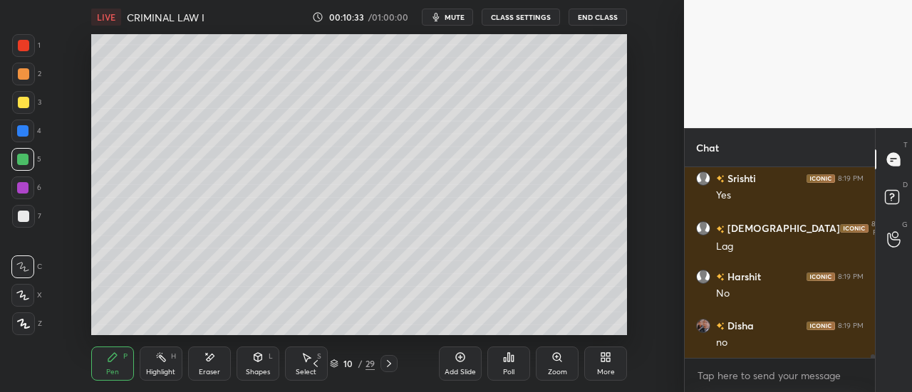
scroll to position [11049, 0]
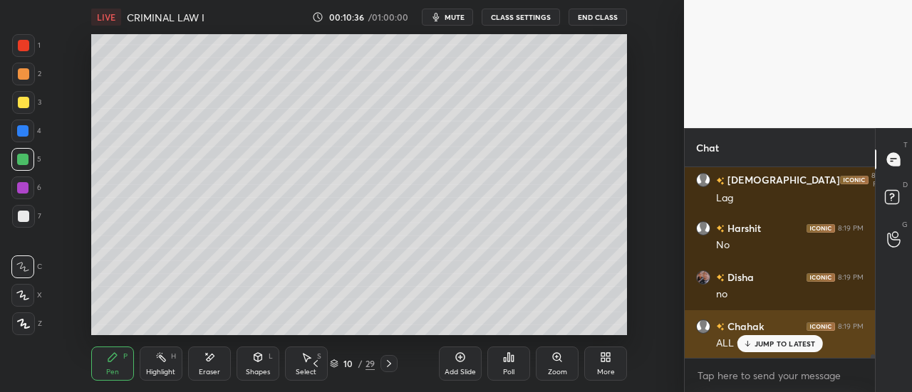
click at [775, 341] on p "JUMP TO LATEST" at bounding box center [784, 344] width 61 height 9
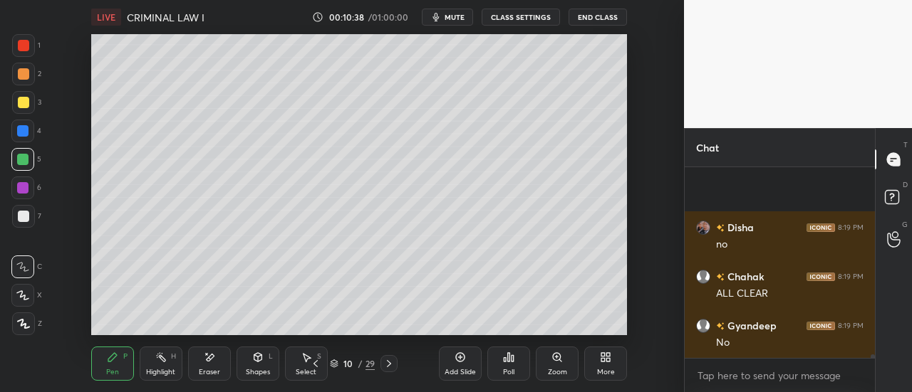
scroll to position [11197, 0]
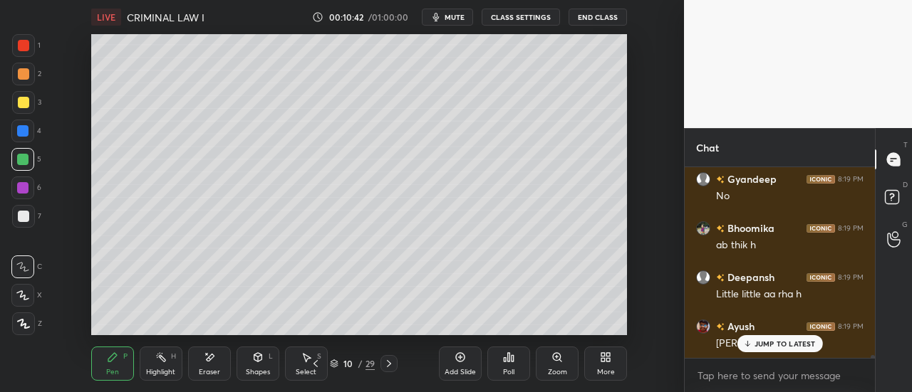
click at [781, 348] on p "JUMP TO LATEST" at bounding box center [784, 344] width 61 height 9
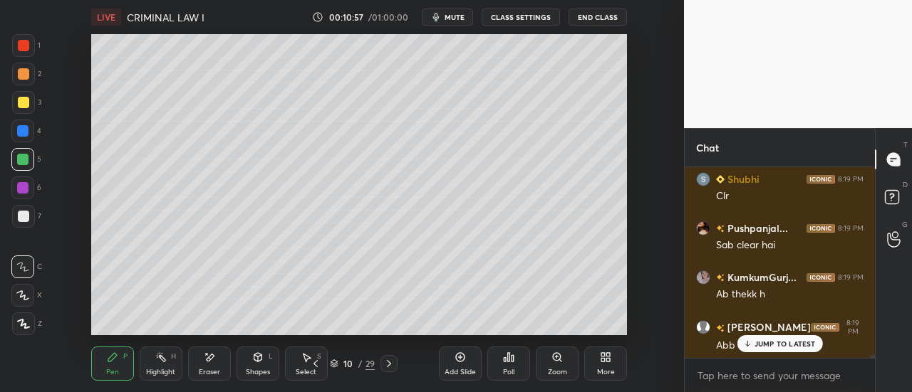
scroll to position [11476, 0]
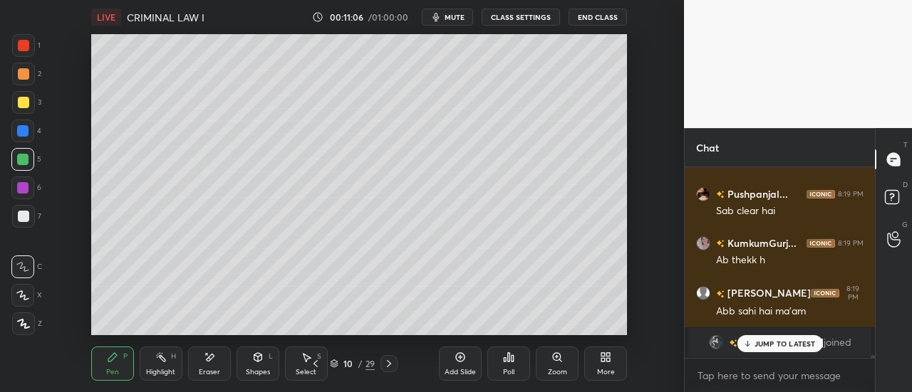
click at [789, 343] on p "JUMP TO LATEST" at bounding box center [784, 344] width 61 height 9
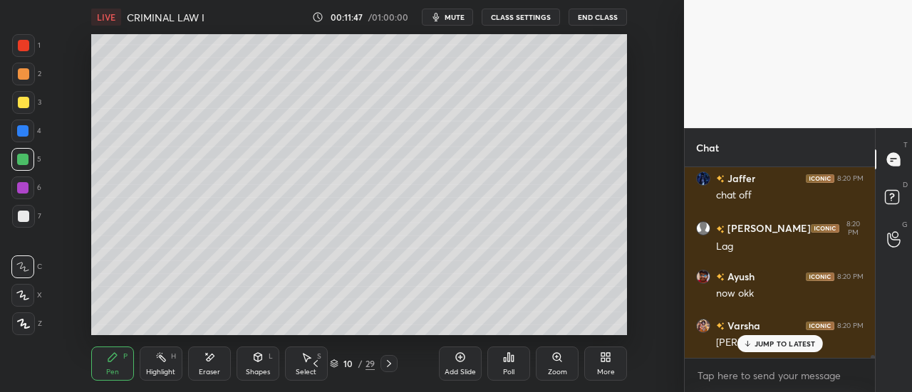
scroll to position [12655, 0]
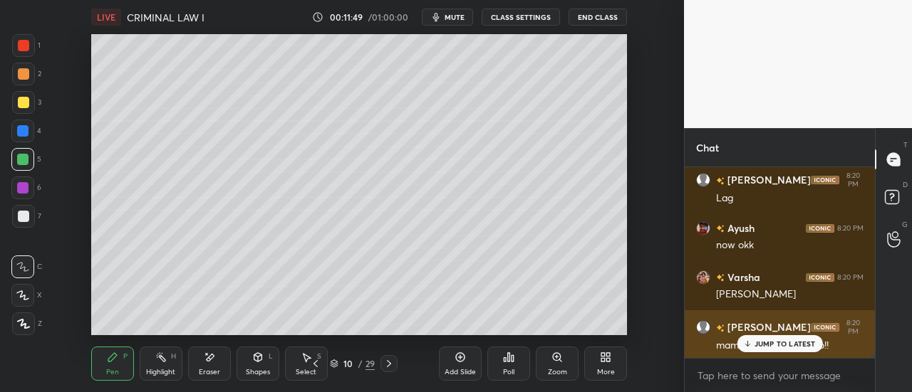
click at [772, 341] on p "JUMP TO LATEST" at bounding box center [784, 344] width 61 height 9
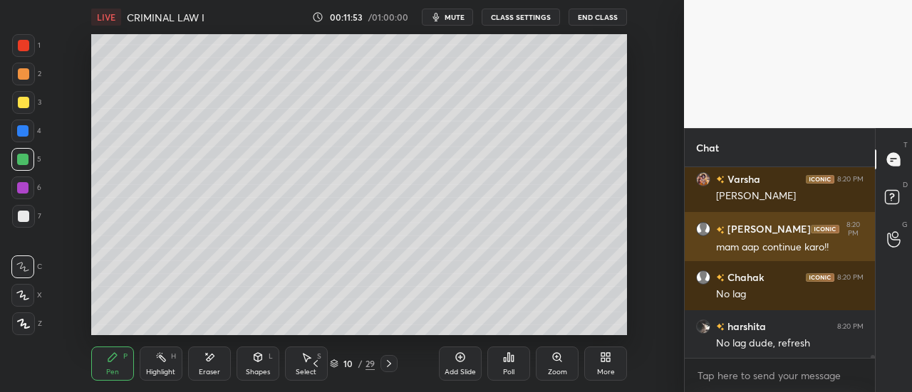
scroll to position [12803, 0]
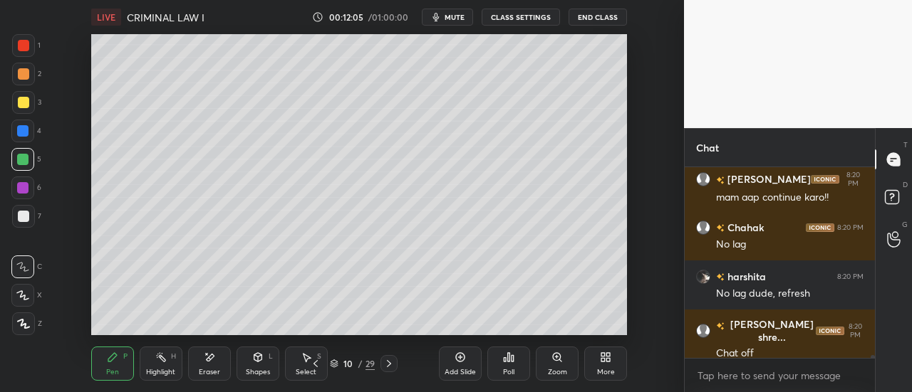
click at [463, 361] on icon at bounding box center [460, 357] width 9 height 9
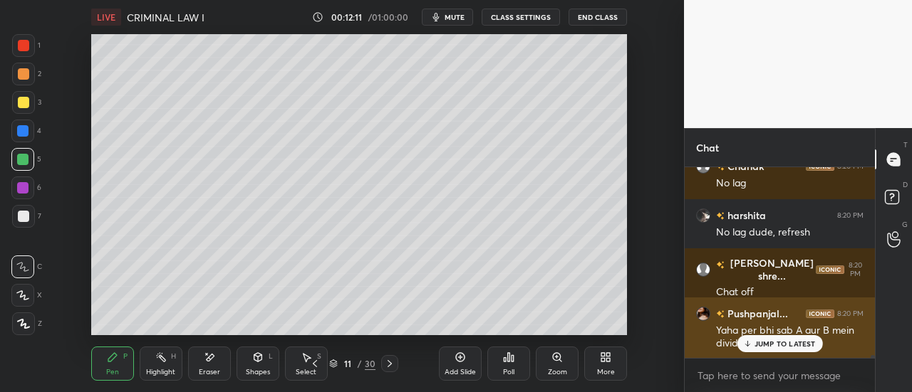
click at [761, 341] on p "JUMP TO LATEST" at bounding box center [784, 344] width 61 height 9
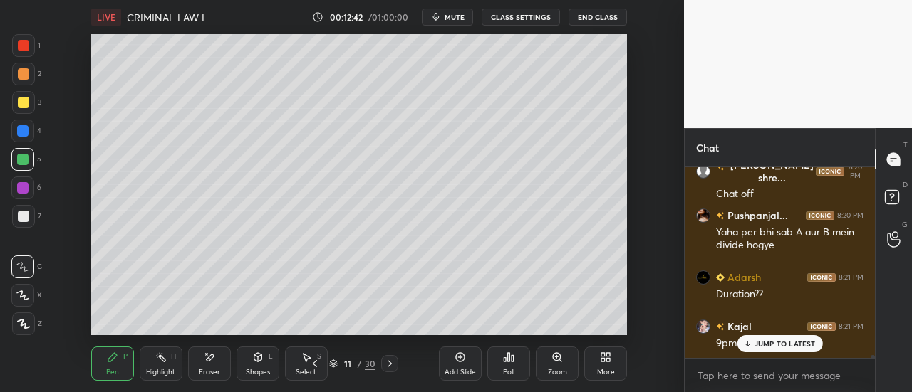
scroll to position [157, 186]
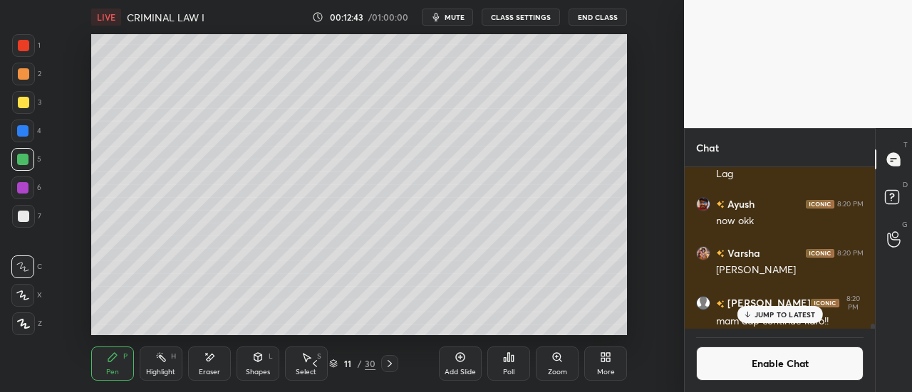
click at [776, 315] on p "JUMP TO LATEST" at bounding box center [784, 315] width 61 height 9
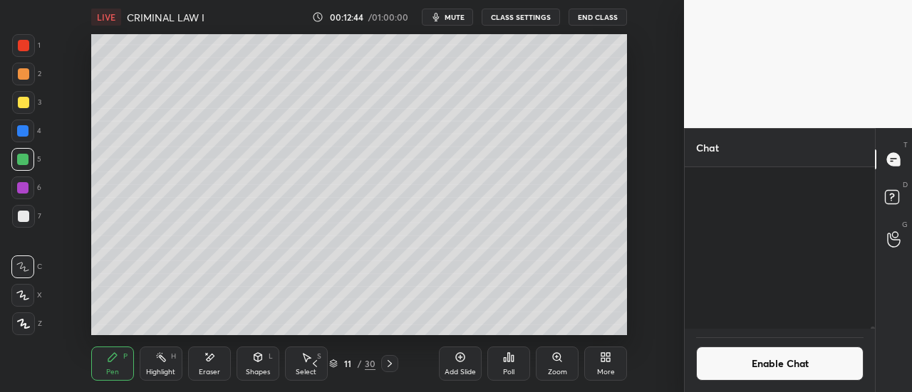
scroll to position [11765, 0]
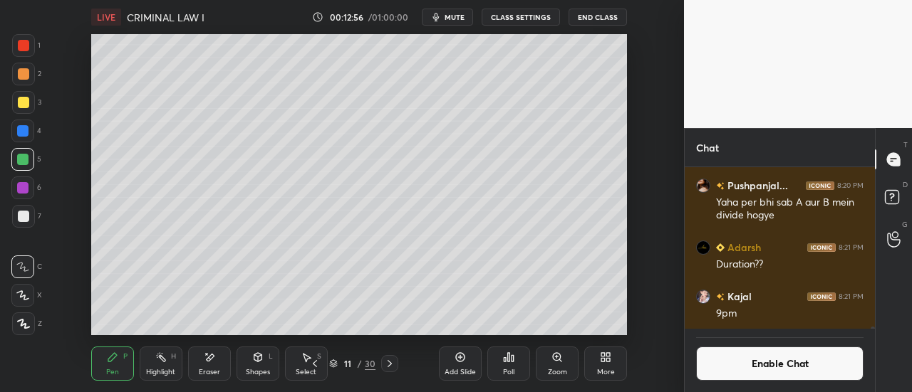
click at [464, 362] on icon at bounding box center [459, 357] width 11 height 11
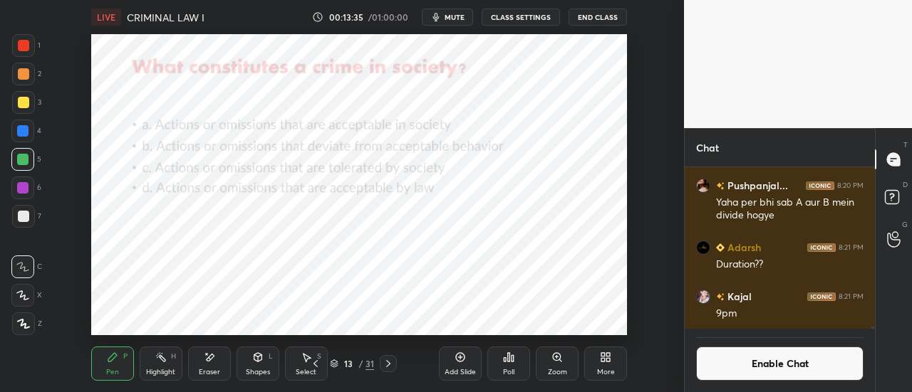
click at [743, 362] on button "Enable Chat" at bounding box center [779, 364] width 167 height 34
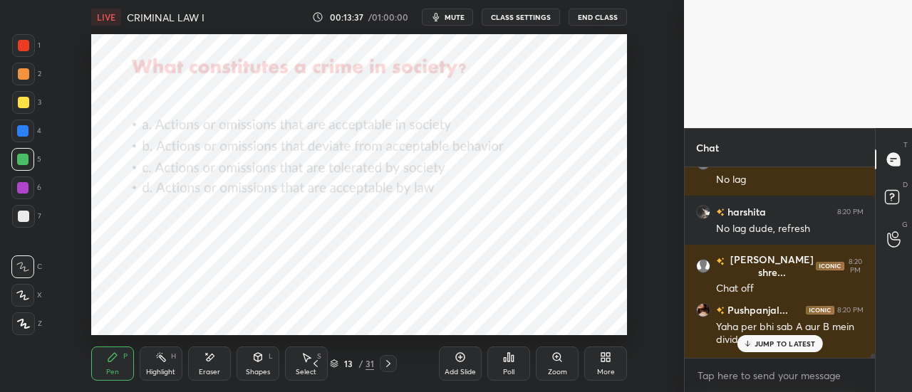
scroll to position [11708, 0]
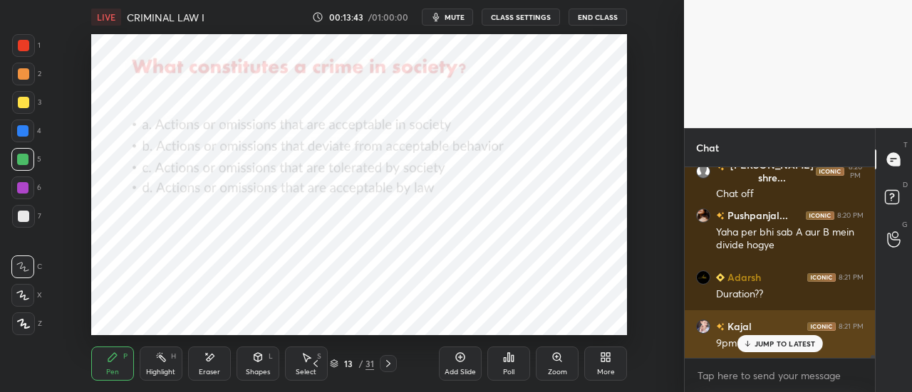
click at [762, 347] on p "JUMP TO LATEST" at bounding box center [784, 344] width 61 height 9
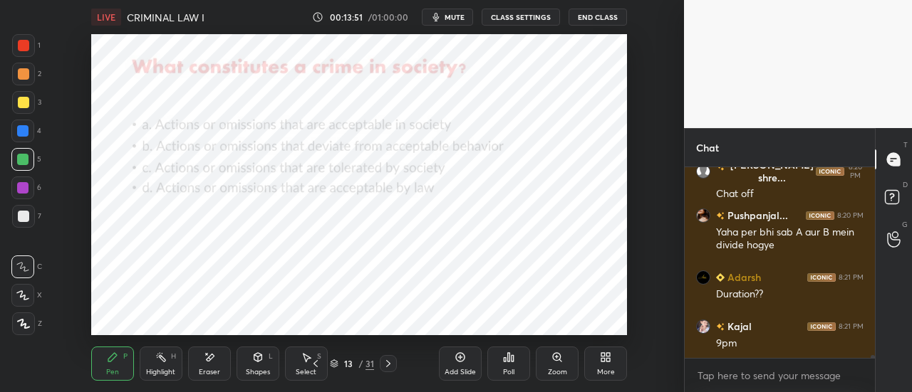
click at [505, 361] on icon at bounding box center [505, 360] width 2 height 4
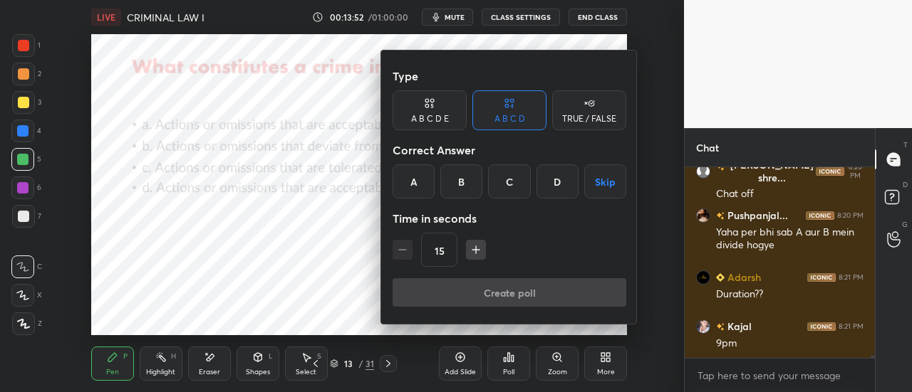
click at [465, 179] on div "B" at bounding box center [461, 182] width 42 height 34
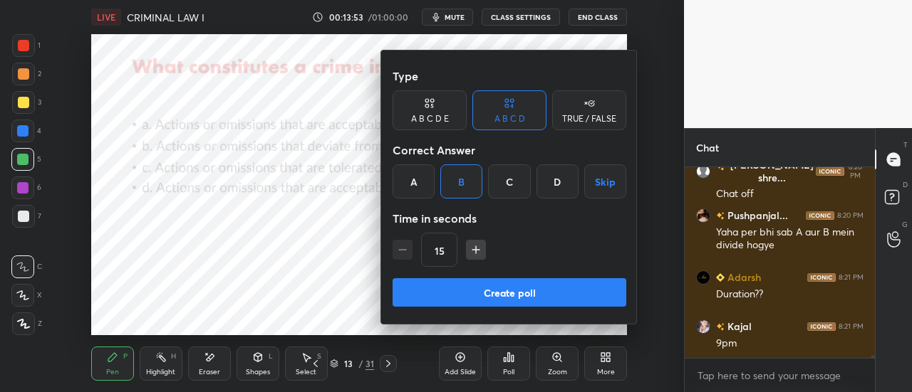
click at [486, 298] on button "Create poll" at bounding box center [509, 292] width 234 height 28
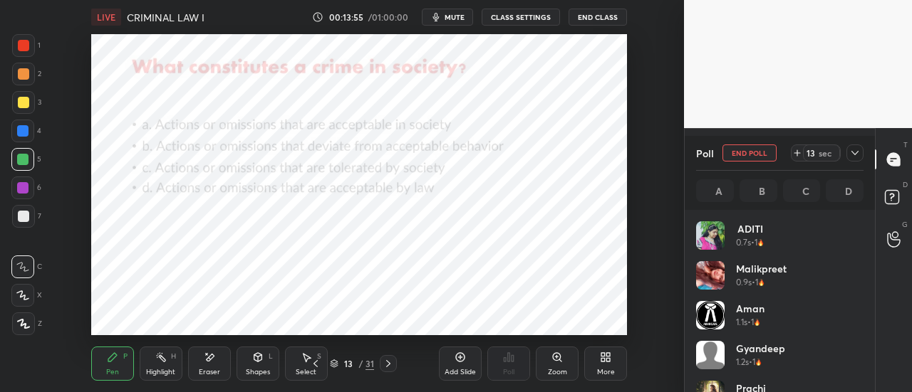
scroll to position [167, 163]
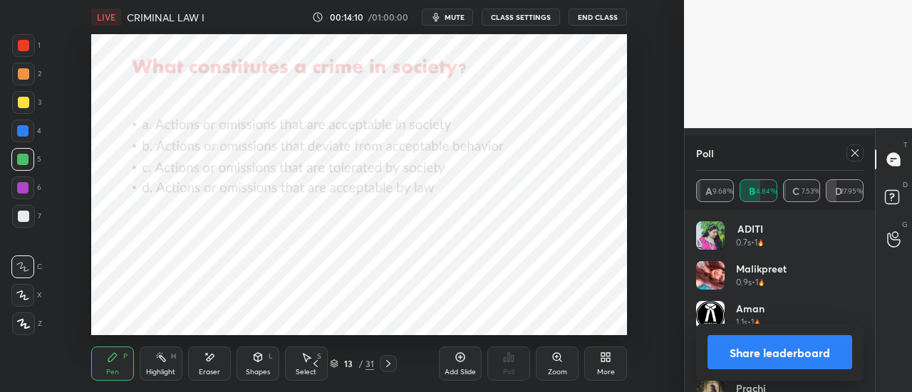
click at [743, 346] on button "Share leaderboard" at bounding box center [779, 352] width 145 height 34
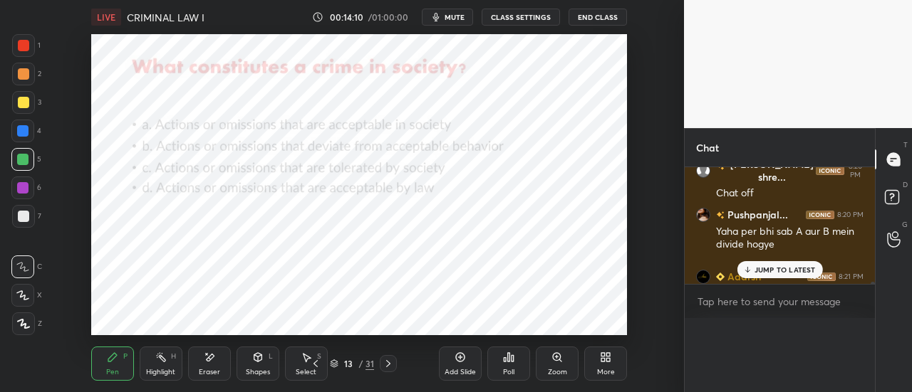
type textarea "x"
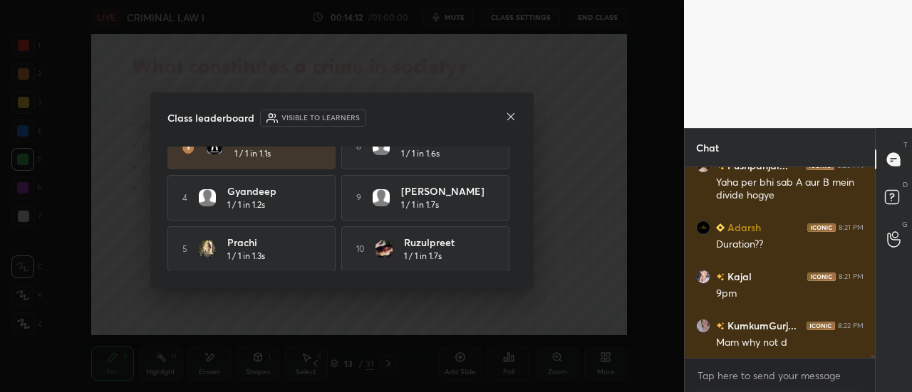
scroll to position [0, 0]
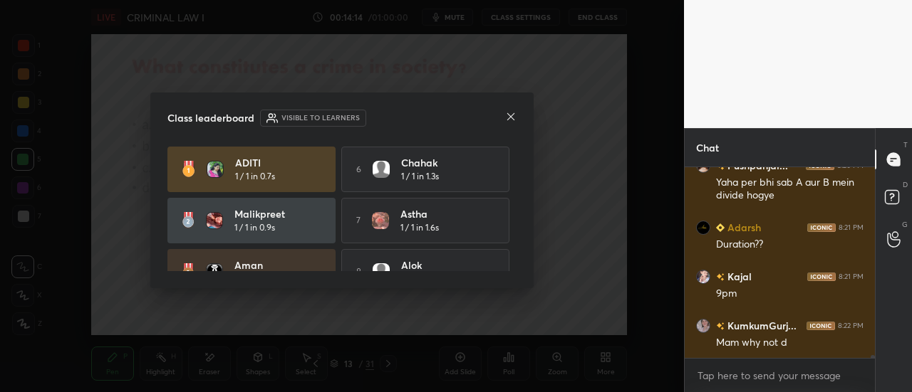
click at [512, 113] on icon at bounding box center [510, 116] width 11 height 11
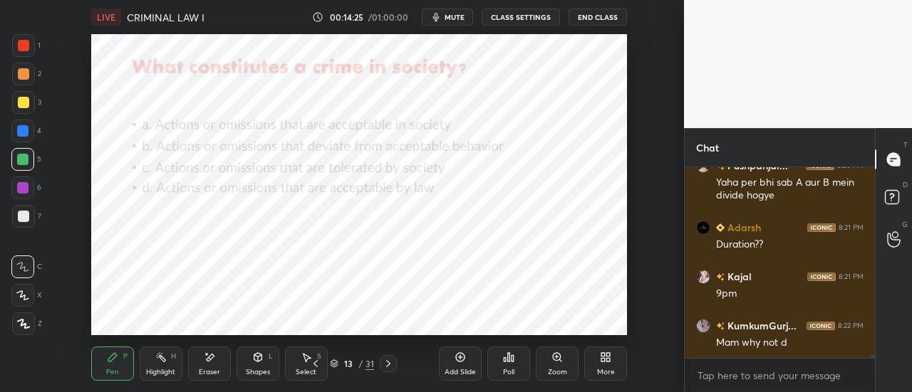
scroll to position [11806, 0]
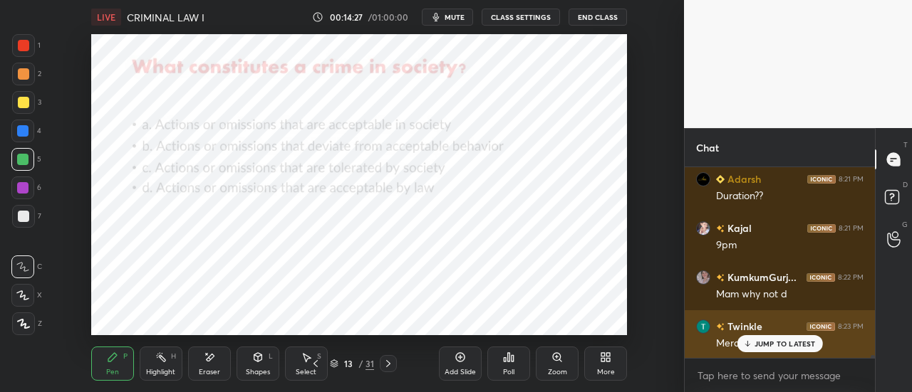
click at [762, 343] on p "JUMP TO LATEST" at bounding box center [784, 344] width 61 height 9
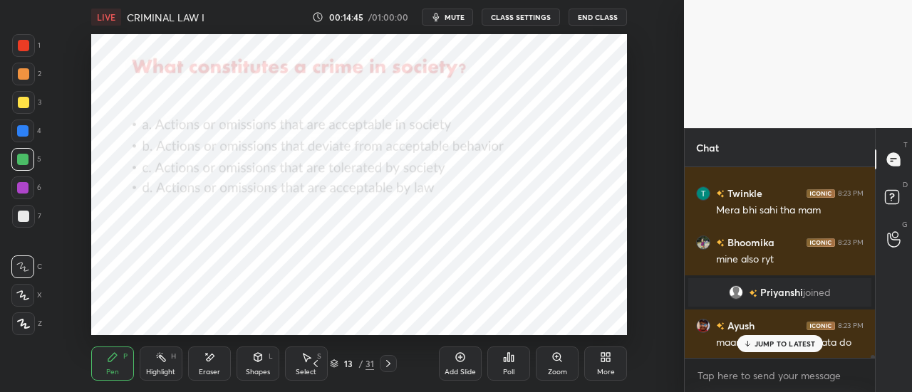
scroll to position [11920, 0]
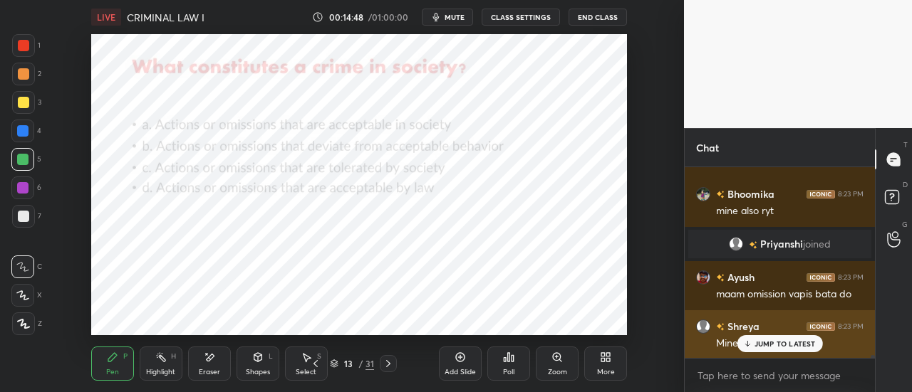
click at [771, 340] on p "JUMP TO LATEST" at bounding box center [784, 344] width 61 height 9
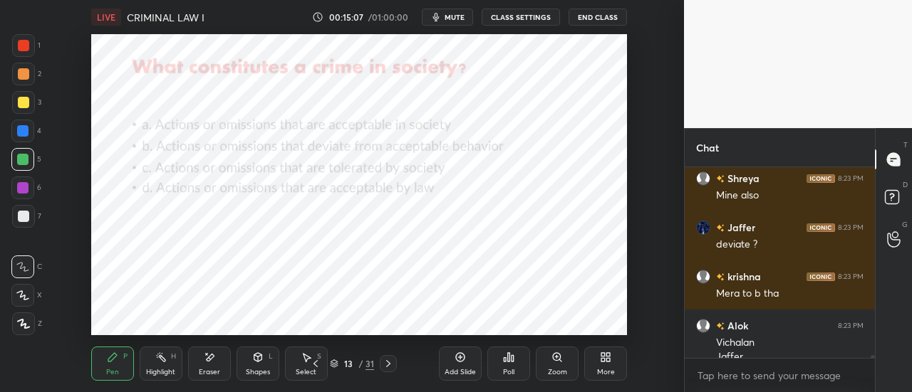
scroll to position [12083, 0]
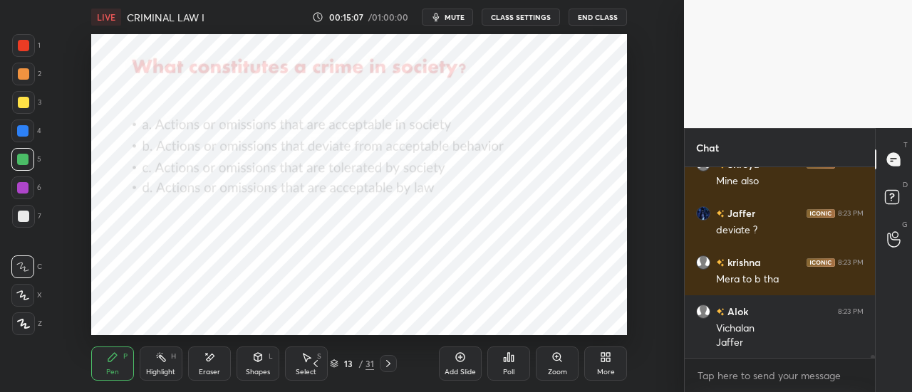
click at [24, 320] on icon at bounding box center [23, 324] width 13 height 10
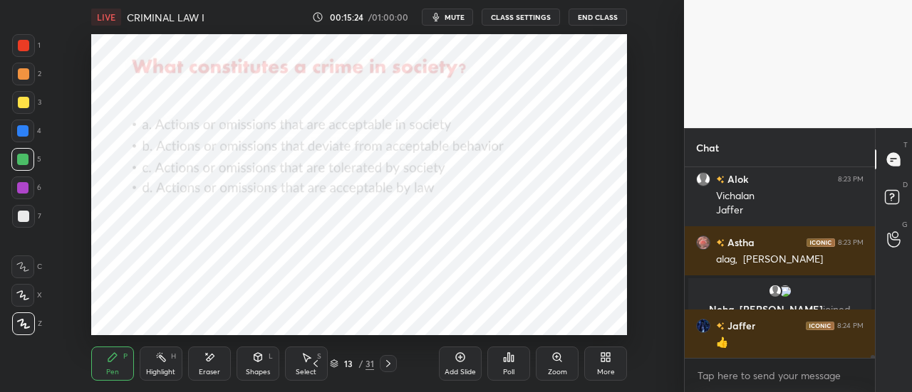
scroll to position [12263, 0]
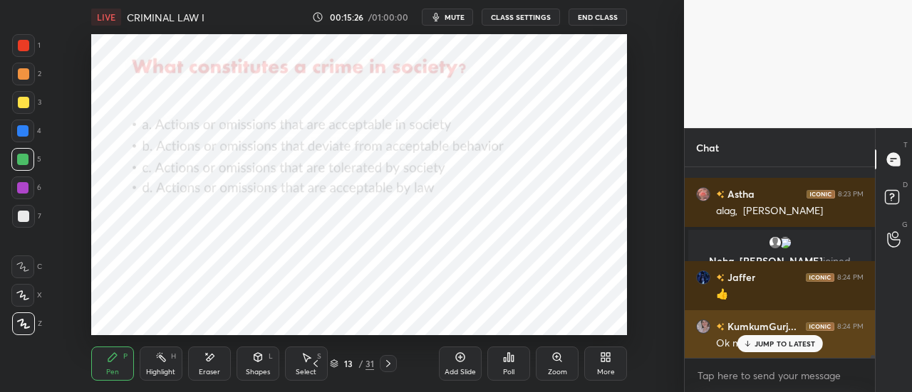
click at [762, 350] on div "JUMP TO LATEST" at bounding box center [778, 343] width 85 height 17
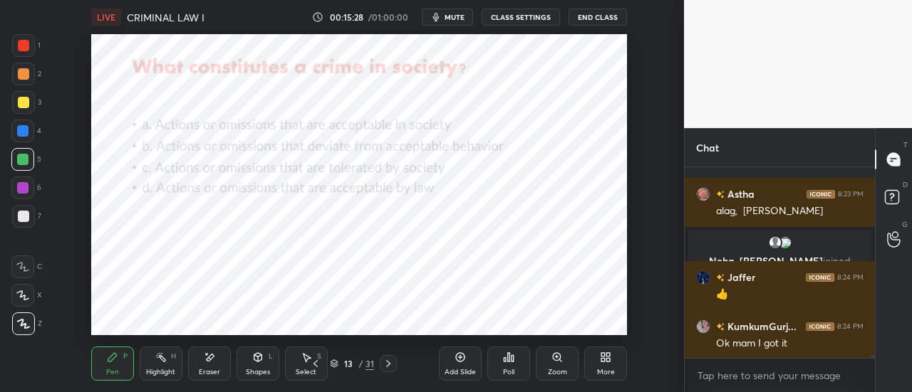
scroll to position [12278, 0]
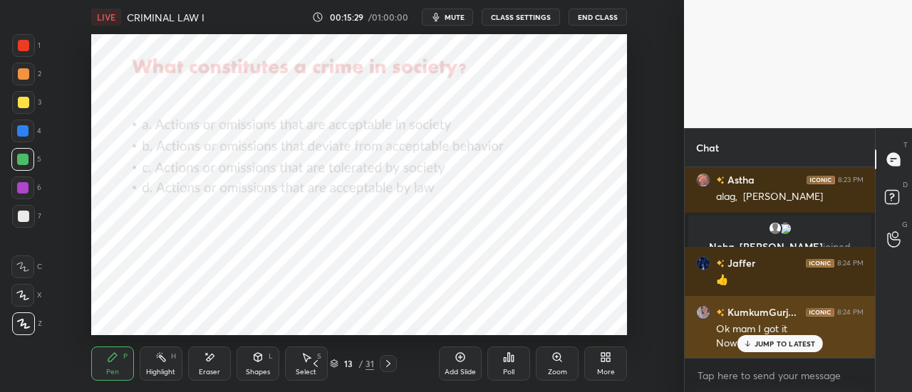
click at [776, 348] on p "JUMP TO LATEST" at bounding box center [784, 344] width 61 height 9
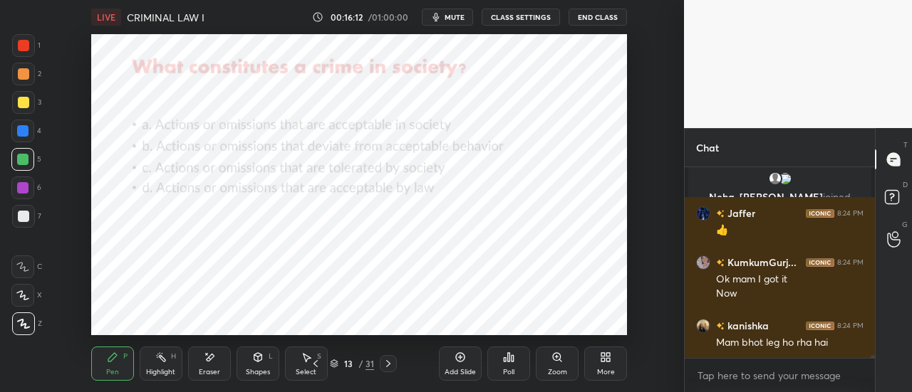
scroll to position [12376, 0]
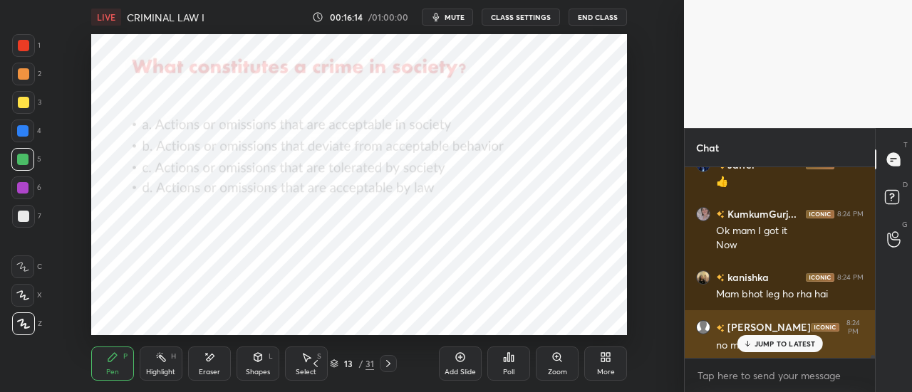
click at [789, 345] on p "JUMP TO LATEST" at bounding box center [784, 344] width 61 height 9
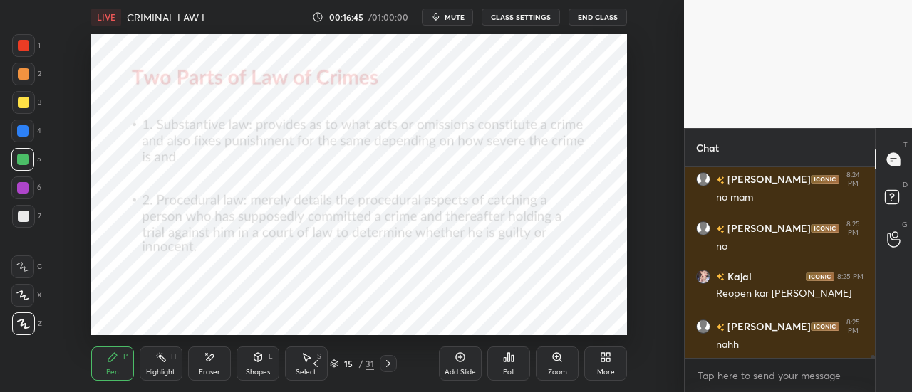
scroll to position [12573, 0]
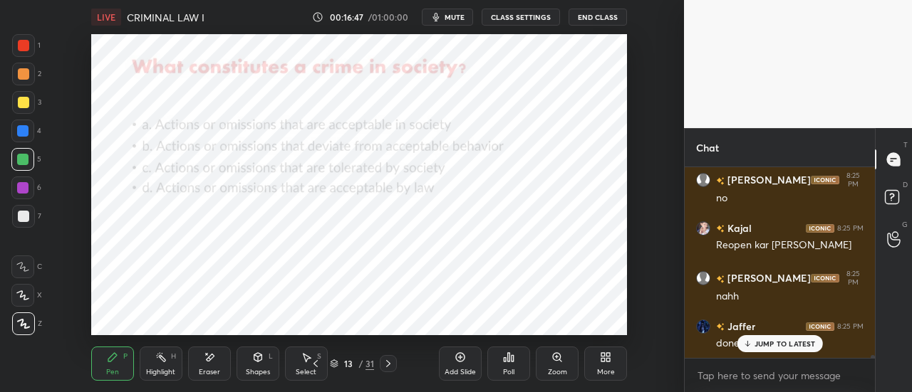
click at [784, 348] on p "JUMP TO LATEST" at bounding box center [784, 344] width 61 height 9
click at [463, 362] on icon at bounding box center [459, 357] width 11 height 11
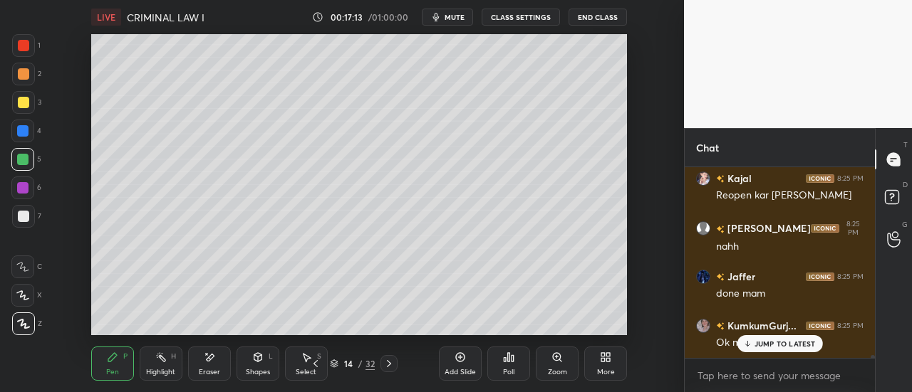
scroll to position [12671, 0]
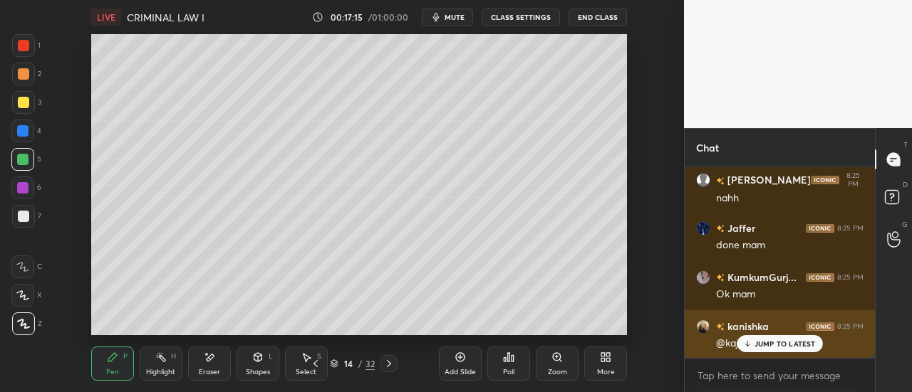
click at [785, 346] on p "JUMP TO LATEST" at bounding box center [784, 344] width 61 height 9
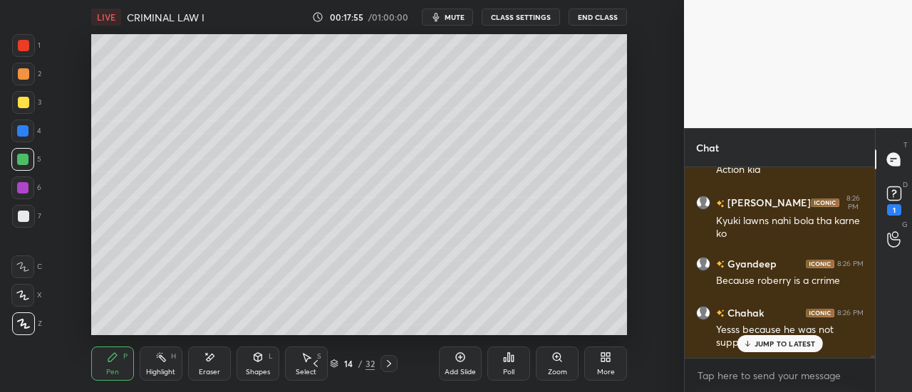
scroll to position [14146, 0]
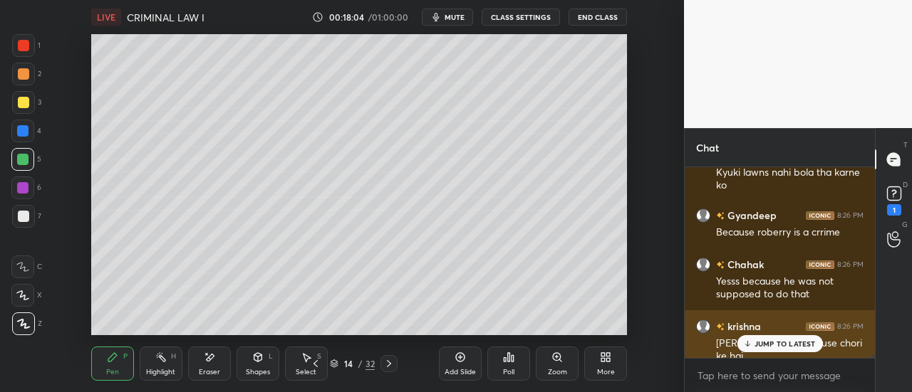
click at [791, 342] on p "JUMP TO LATEST" at bounding box center [784, 344] width 61 height 9
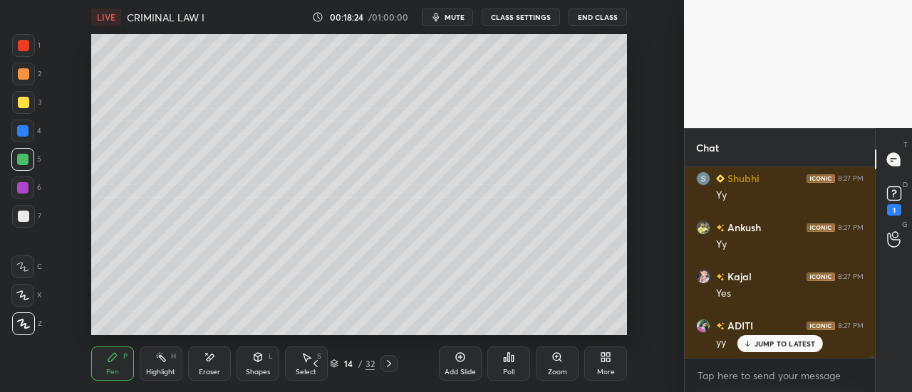
scroll to position [15253, 0]
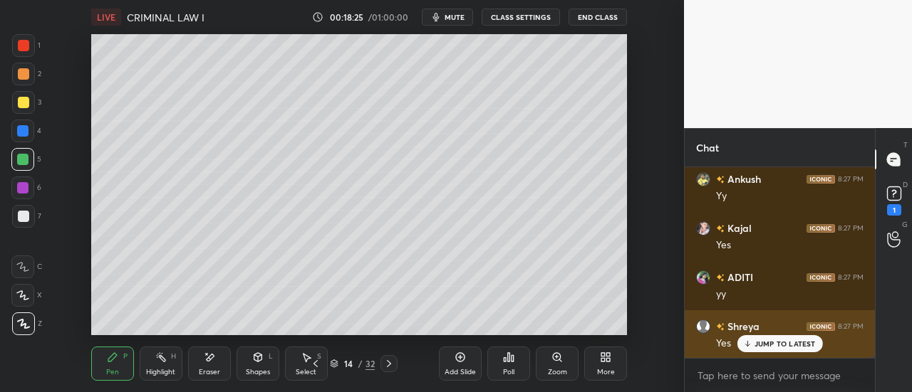
click at [778, 347] on p "JUMP TO LATEST" at bounding box center [784, 344] width 61 height 9
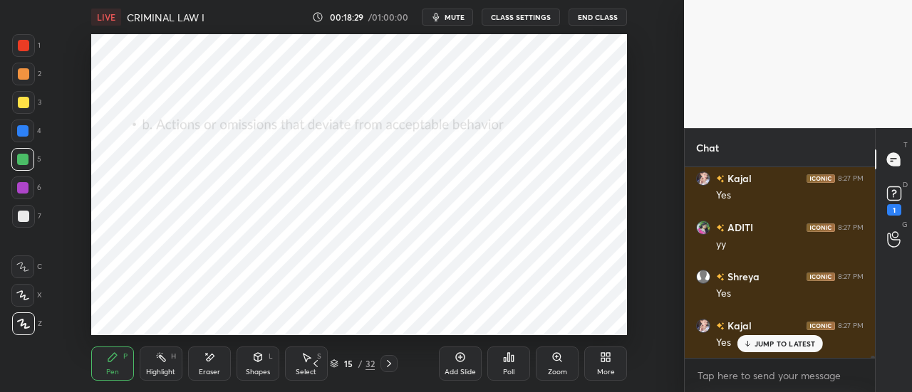
scroll to position [15351, 0]
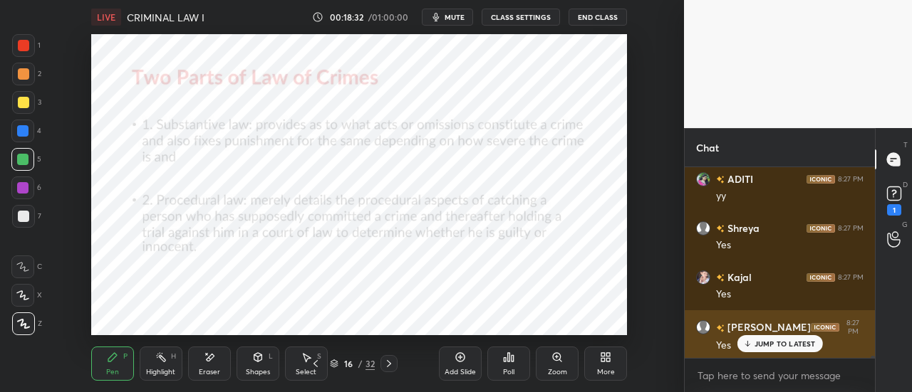
click at [773, 344] on p "JUMP TO LATEST" at bounding box center [784, 344] width 61 height 9
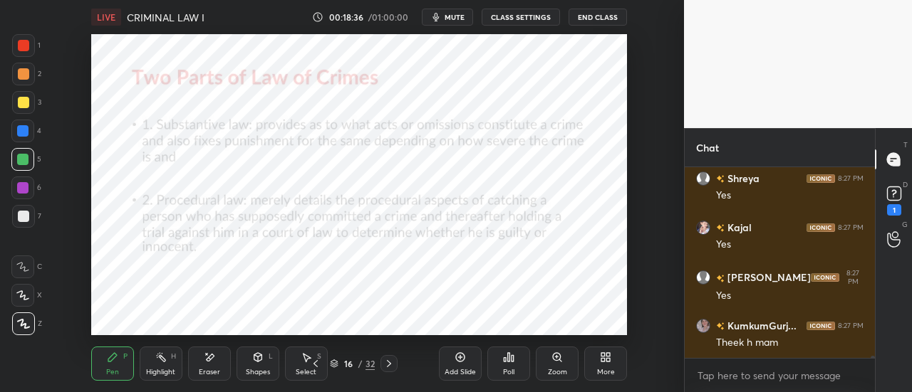
click at [26, 187] on div at bounding box center [22, 187] width 11 height 11
click at [457, 369] on div "Add Slide" at bounding box center [459, 372] width 31 height 7
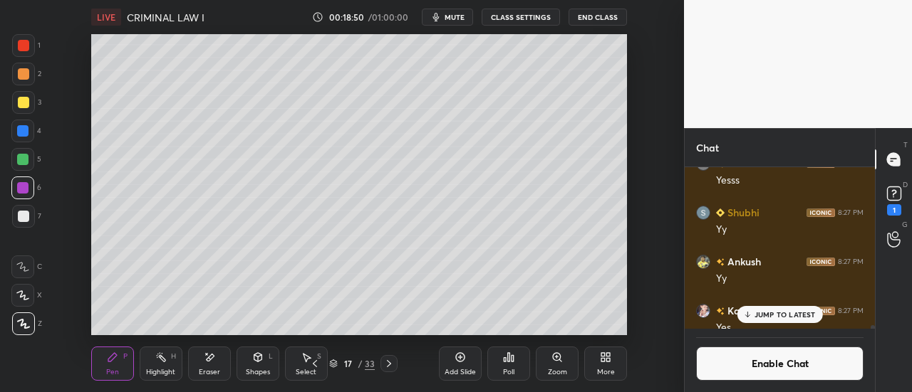
scroll to position [157, 186]
click at [762, 315] on p "JUMP TO LATEST" at bounding box center [784, 315] width 61 height 9
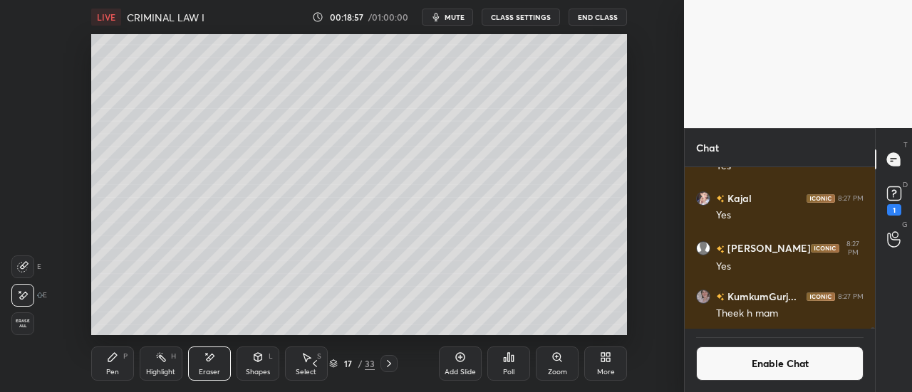
click at [307, 365] on div "Select S" at bounding box center [306, 364] width 43 height 34
click at [110, 362] on icon at bounding box center [112, 357] width 9 height 9
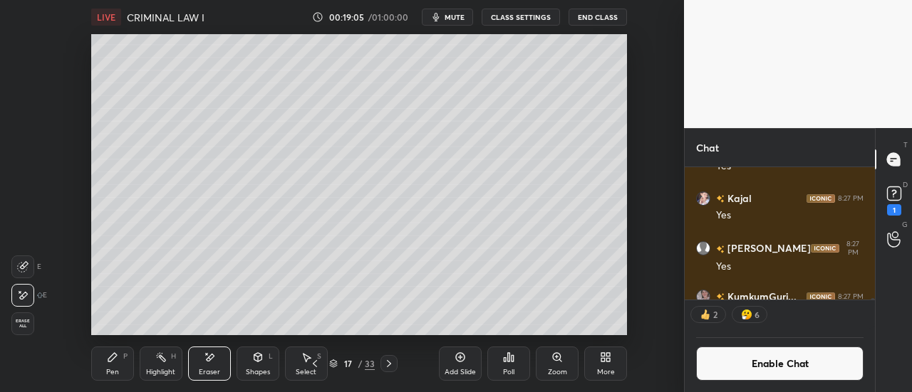
scroll to position [157, 186]
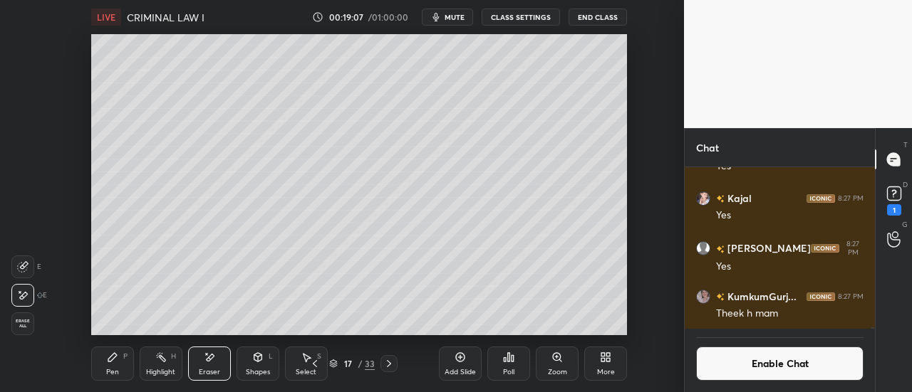
click at [113, 362] on icon at bounding box center [112, 357] width 11 height 11
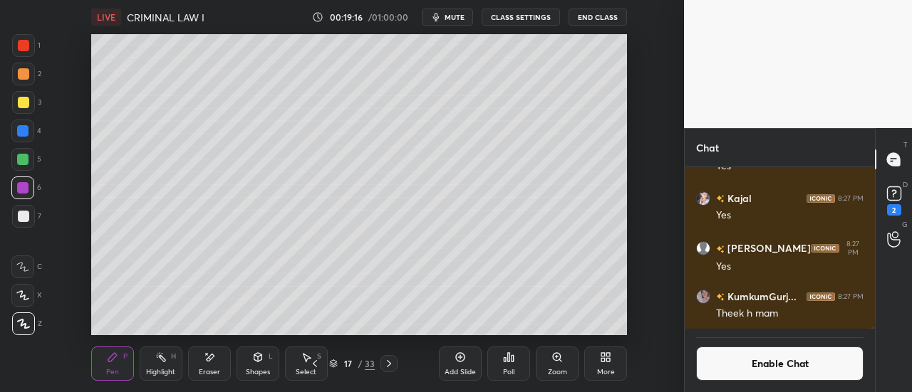
scroll to position [14969, 0]
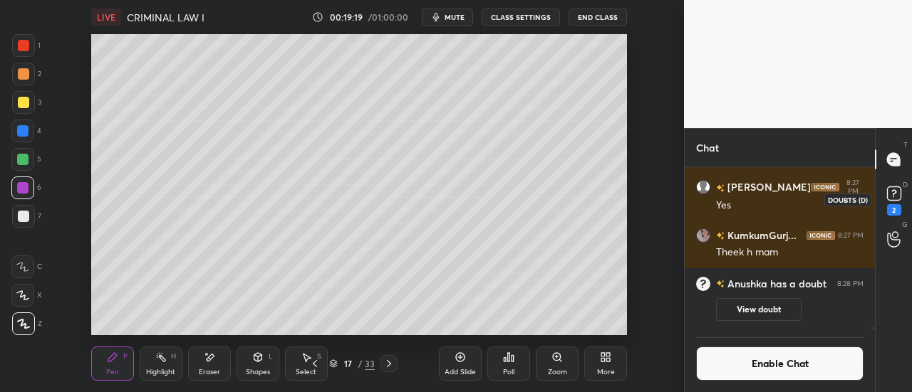
click at [890, 192] on rect at bounding box center [894, 194] width 14 height 14
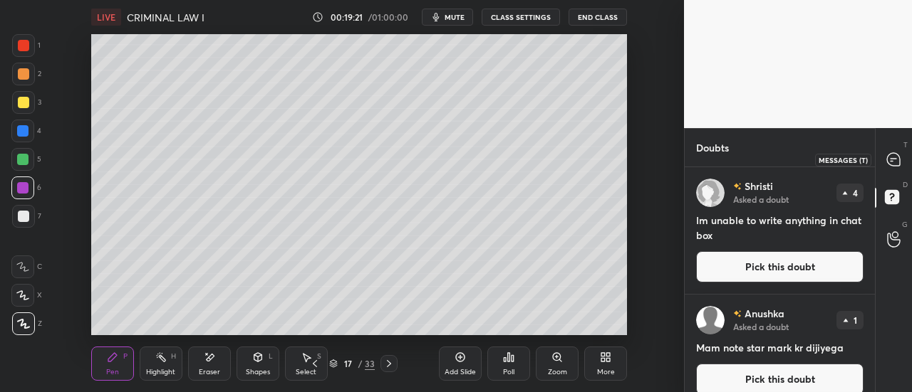
click at [894, 156] on icon at bounding box center [893, 159] width 13 height 13
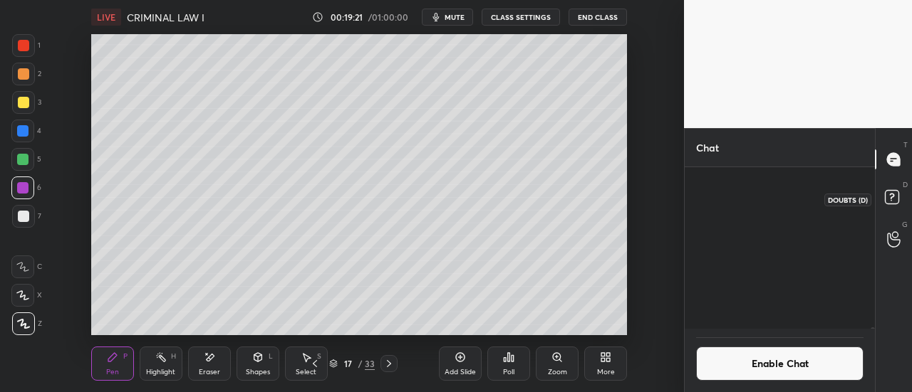
scroll to position [157, 186]
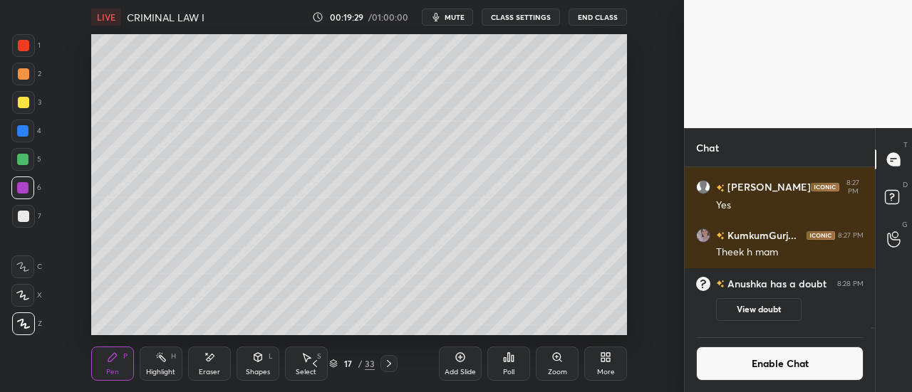
click at [26, 136] on div at bounding box center [22, 130] width 11 height 11
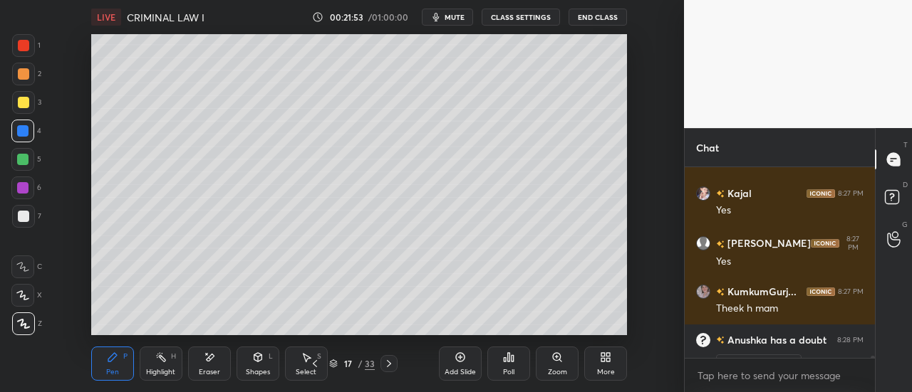
scroll to position [14913, 0]
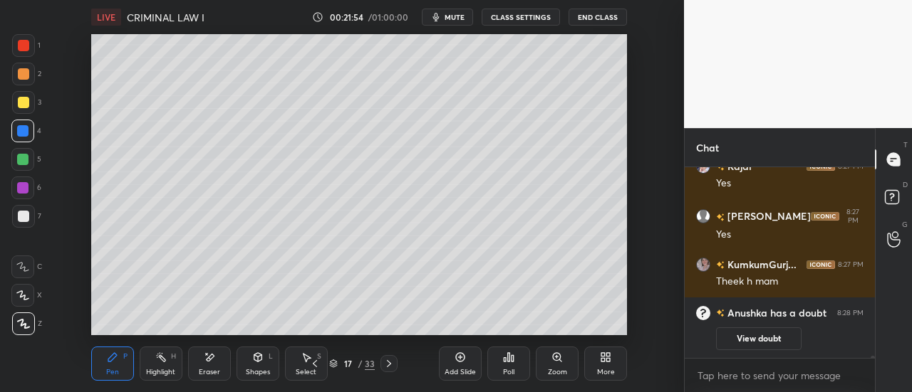
click at [456, 362] on icon at bounding box center [459, 357] width 11 height 11
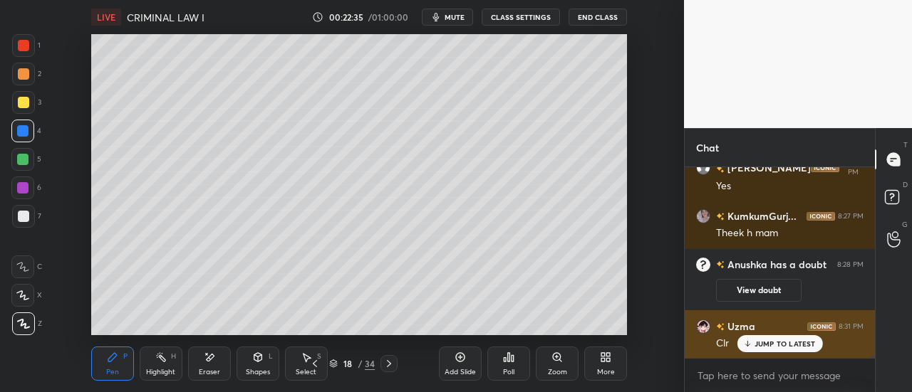
click at [781, 340] on p "JUMP TO LATEST" at bounding box center [784, 344] width 61 height 9
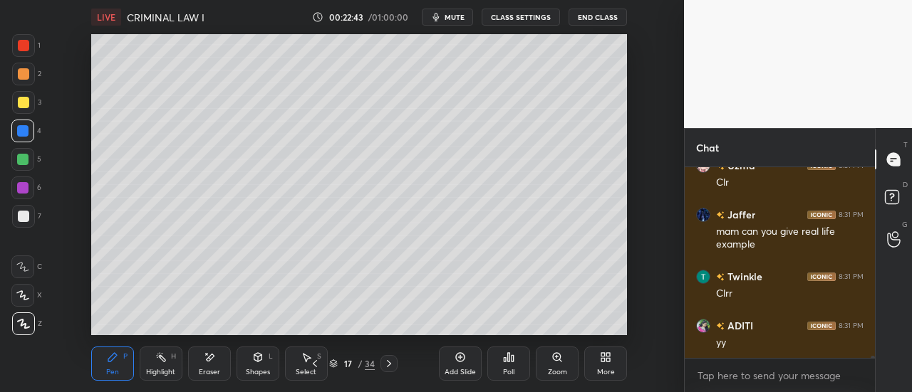
scroll to position [15171, 0]
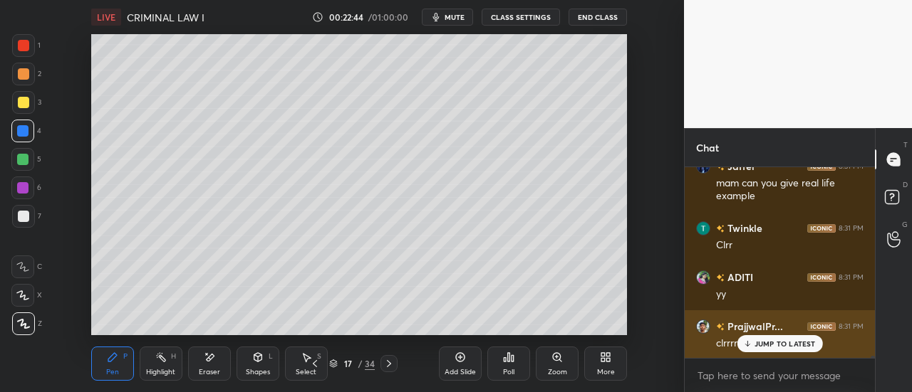
click at [782, 344] on p "JUMP TO LATEST" at bounding box center [784, 344] width 61 height 9
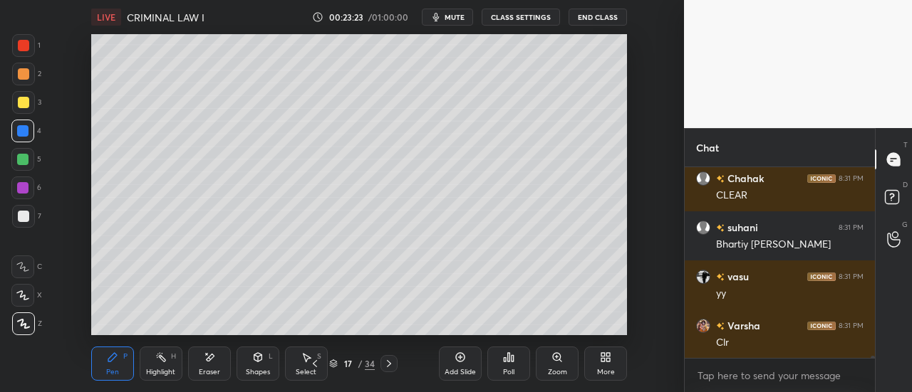
scroll to position [15564, 0]
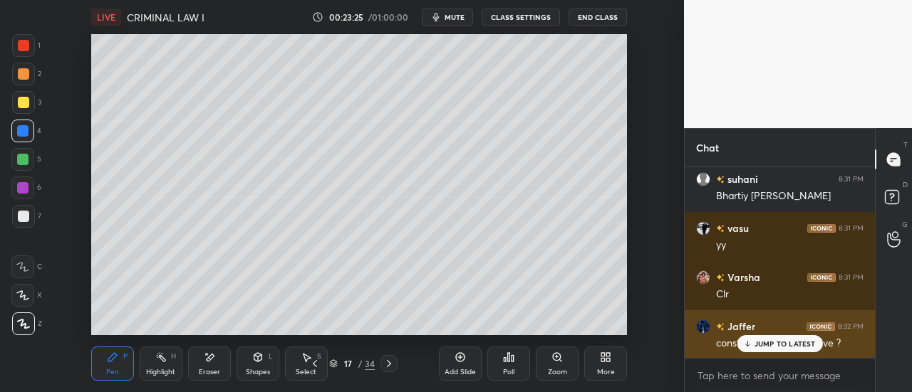
click at [793, 349] on div "JUMP TO LATEST" at bounding box center [778, 343] width 85 height 17
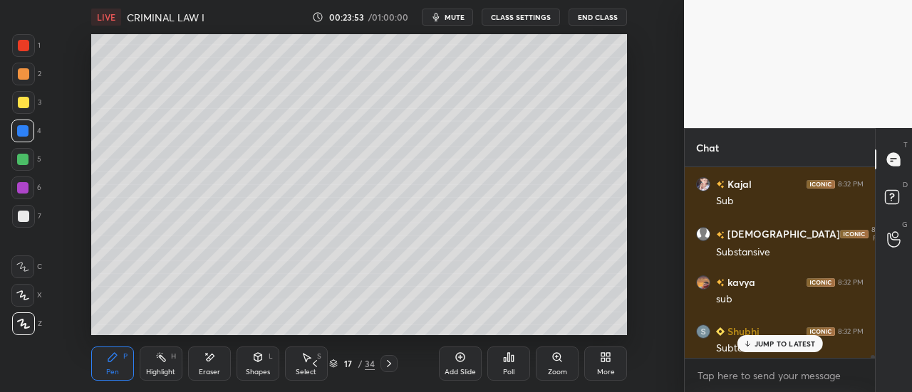
scroll to position [16720, 0]
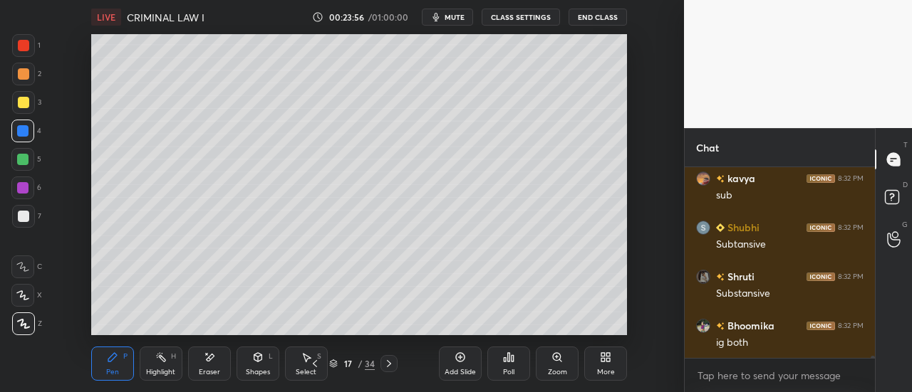
click at [459, 361] on icon at bounding box center [459, 357] width 11 height 11
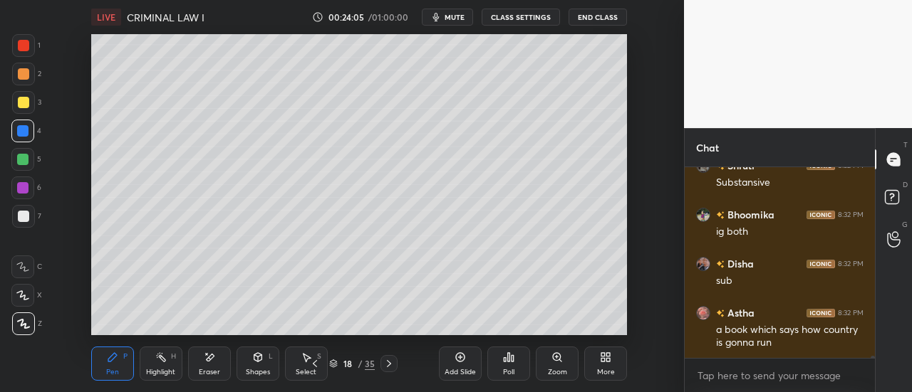
scroll to position [16880, 0]
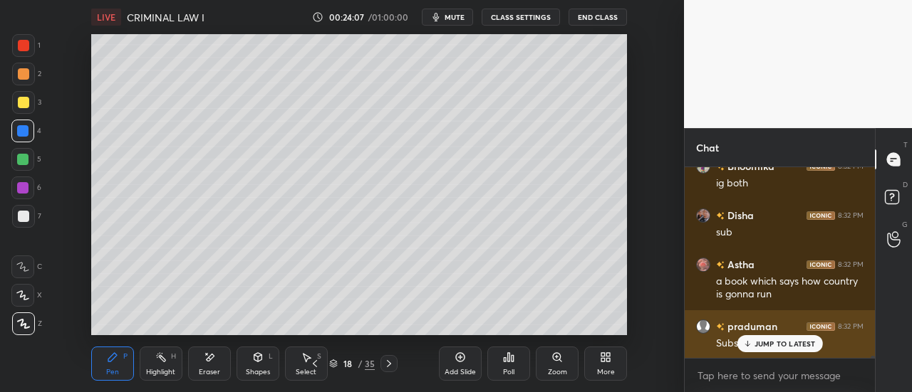
click at [786, 340] on p "JUMP TO LATEST" at bounding box center [784, 344] width 61 height 9
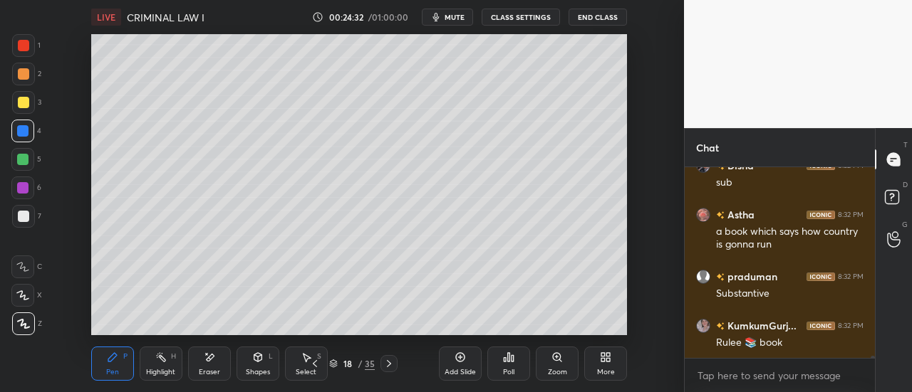
scroll to position [16991, 0]
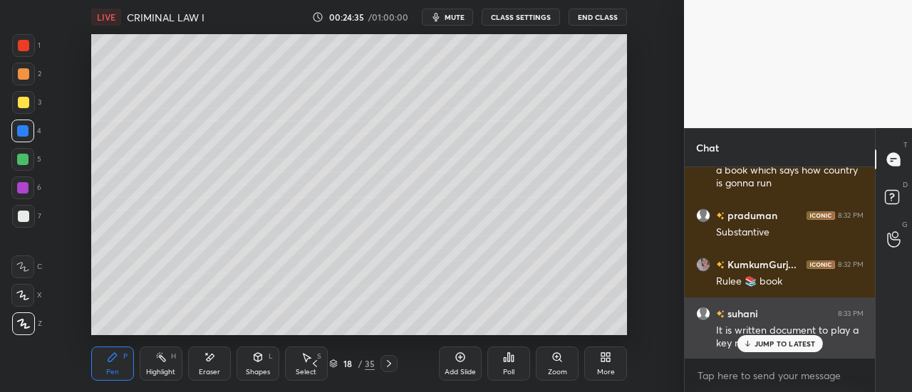
click at [783, 351] on div "JUMP TO LATEST" at bounding box center [778, 343] width 85 height 17
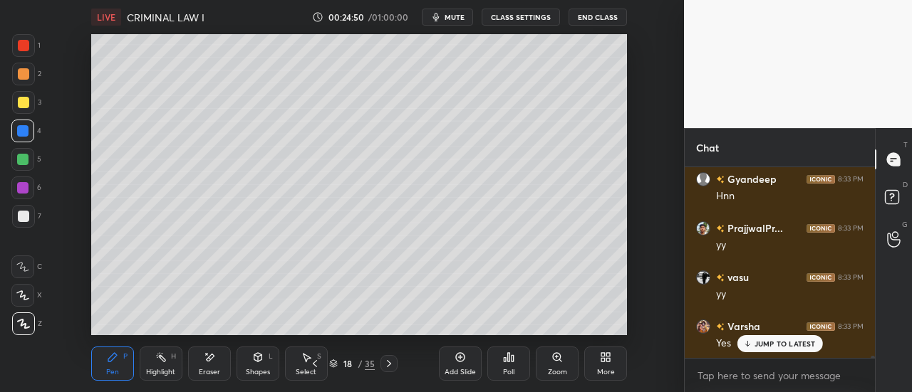
scroll to position [18563, 0]
click at [466, 364] on div "Add Slide" at bounding box center [460, 364] width 43 height 34
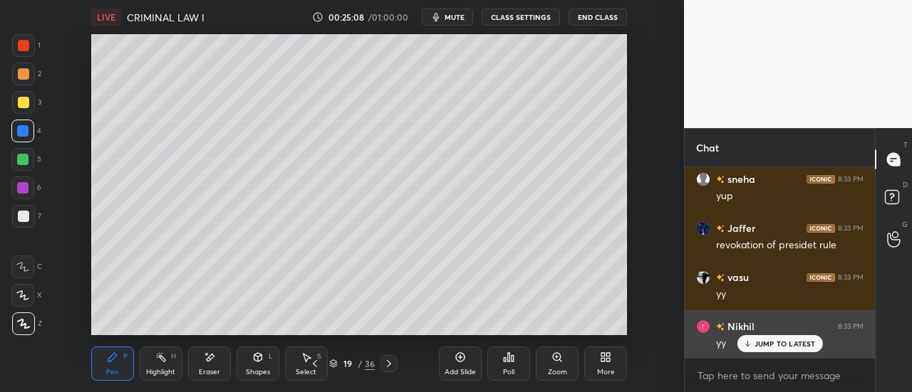
click at [776, 340] on p "JUMP TO LATEST" at bounding box center [784, 344] width 61 height 9
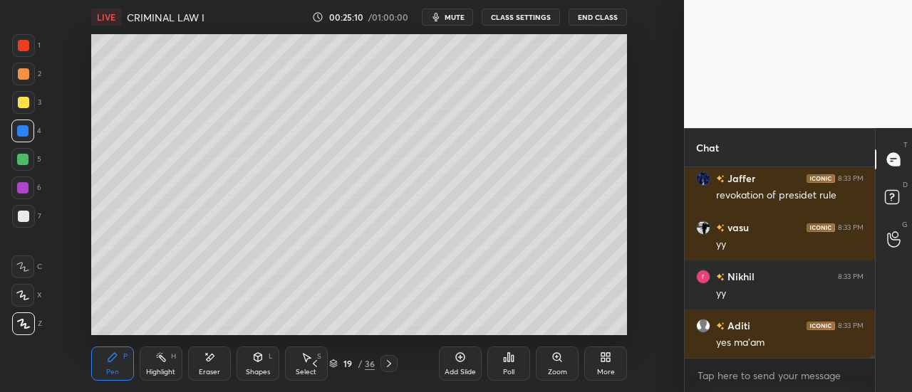
scroll to position [19055, 0]
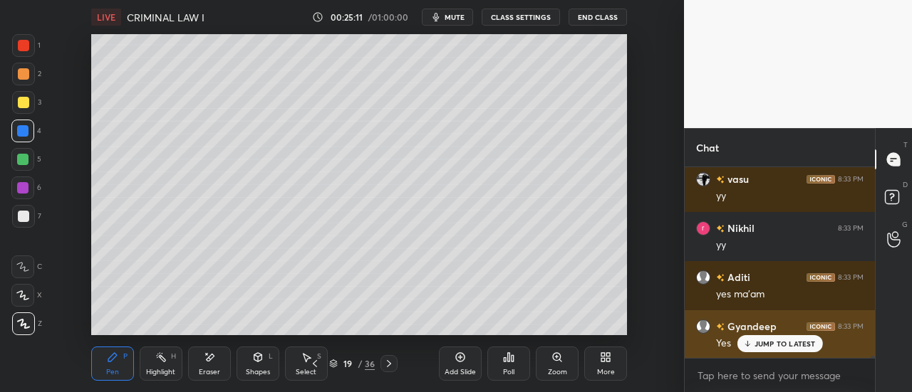
click at [770, 339] on div "JUMP TO LATEST" at bounding box center [778, 343] width 85 height 17
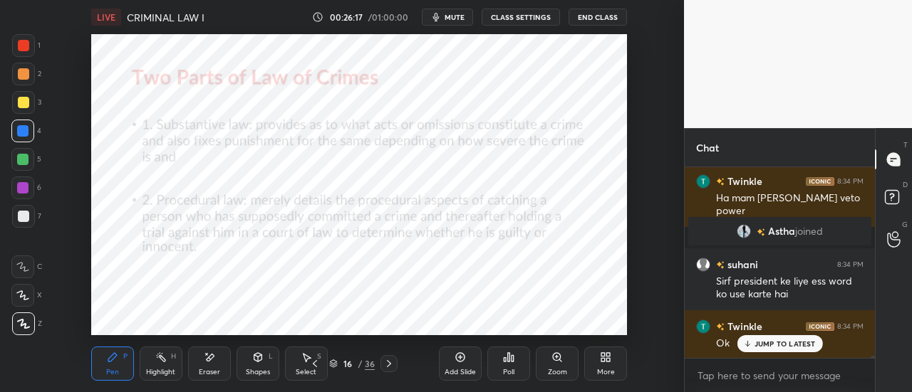
scroll to position [19669, 0]
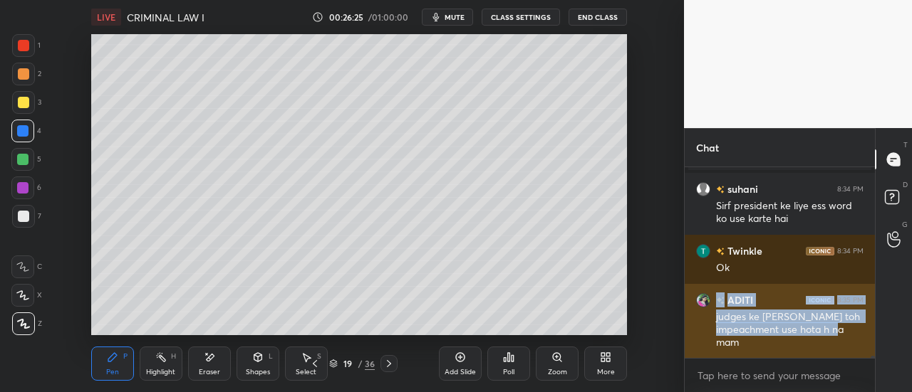
drag, startPoint x: 716, startPoint y: 306, endPoint x: 746, endPoint y: 345, distance: 49.9
click at [746, 345] on div "ADITI 8:35 PM judges ke liye bhi toh impeachment use hota h na mam" at bounding box center [779, 321] width 190 height 75
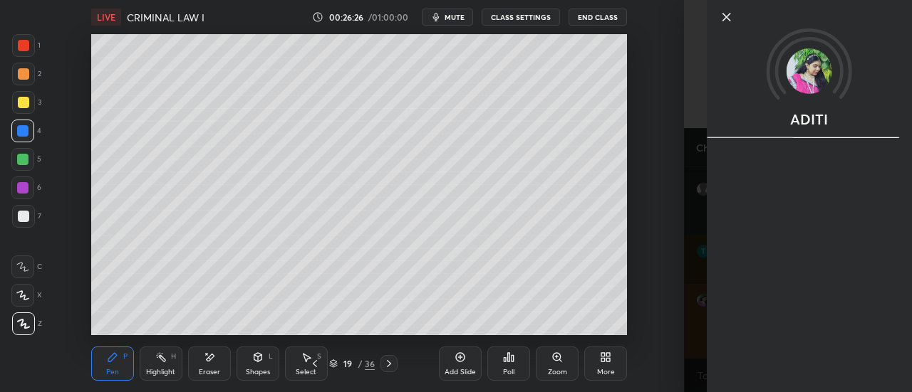
click at [746, 345] on div "ADITI" at bounding box center [798, 196] width 228 height 392
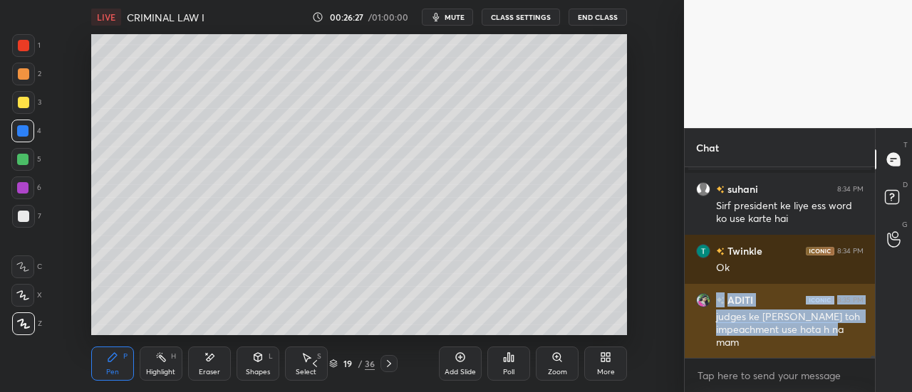
click at [724, 320] on div "judges ke liye bhi toh impeachment use hota h na mam" at bounding box center [789, 331] width 147 height 40
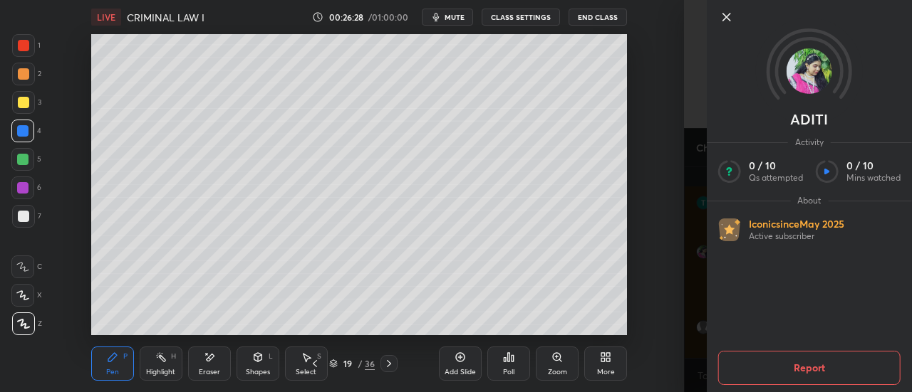
scroll to position [19767, 0]
click at [716, 9] on div at bounding box center [808, 41] width 205 height 82
click at [726, 22] on icon at bounding box center [726, 17] width 17 height 17
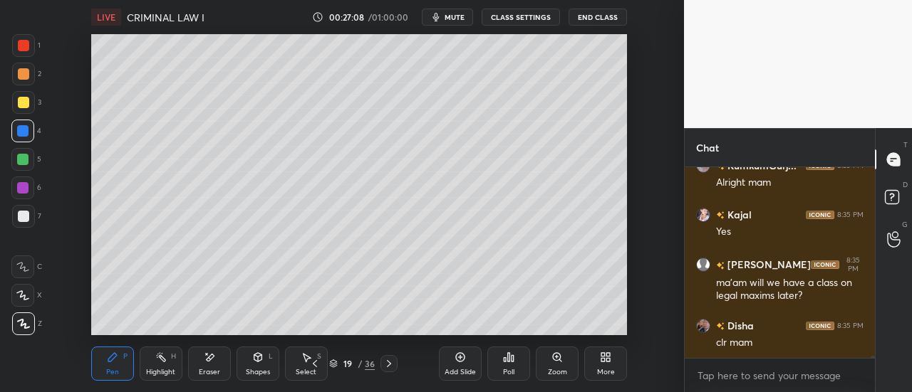
scroll to position [20136, 0]
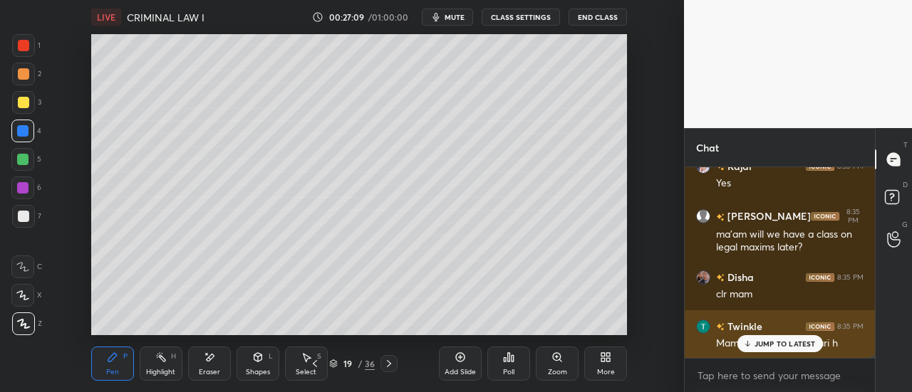
click at [779, 343] on p "JUMP TO LATEST" at bounding box center [784, 344] width 61 height 9
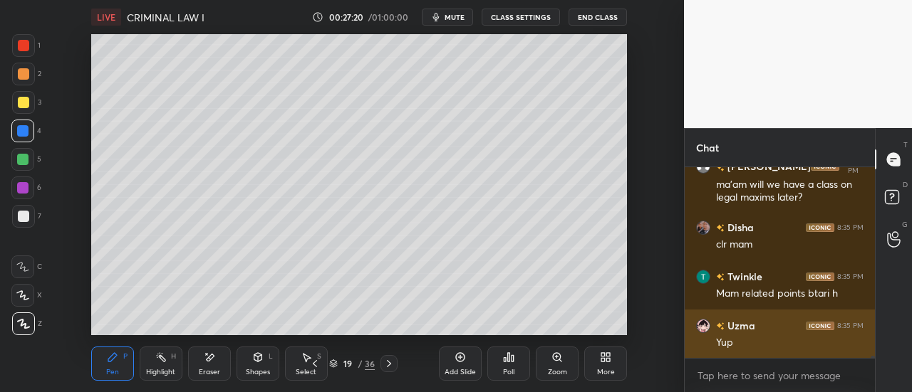
scroll to position [18763, 0]
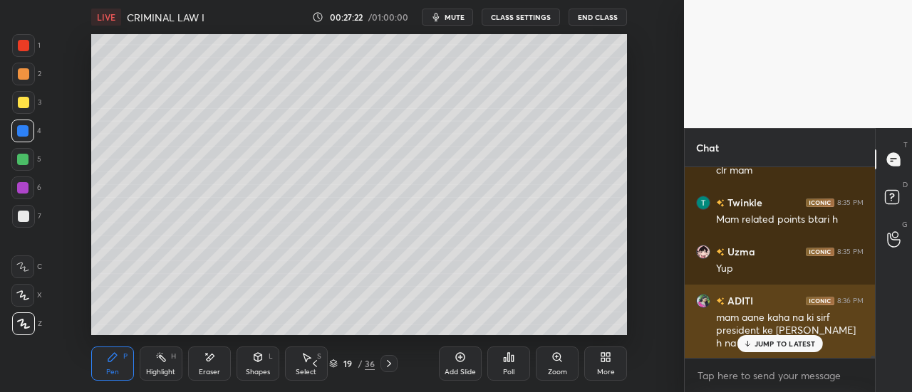
click at [784, 345] on p "JUMP TO LATEST" at bounding box center [784, 344] width 61 height 9
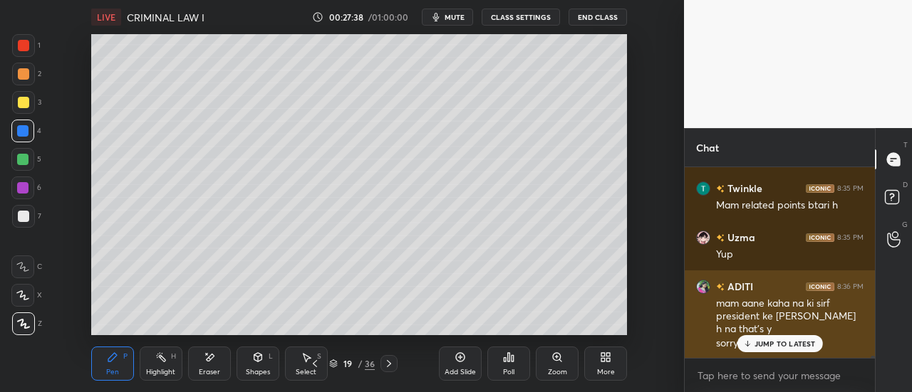
scroll to position [18888, 0]
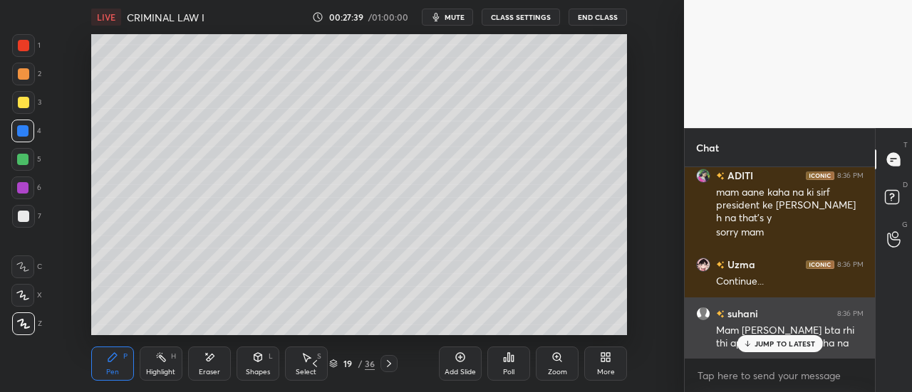
click at [808, 344] on p "JUMP TO LATEST" at bounding box center [784, 344] width 61 height 9
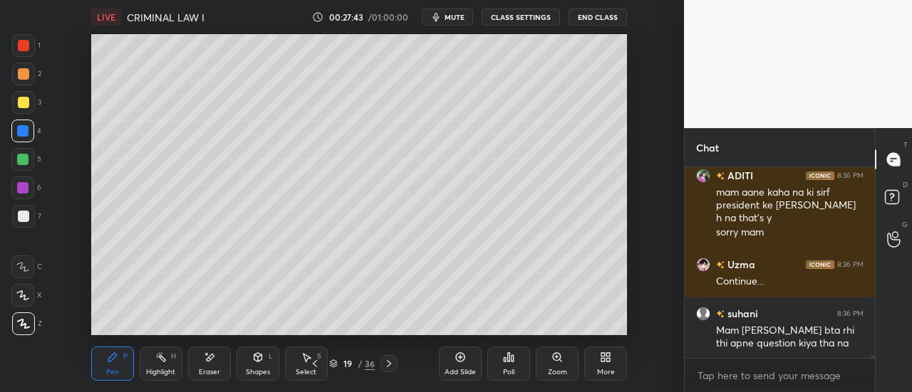
scroll to position [18938, 0]
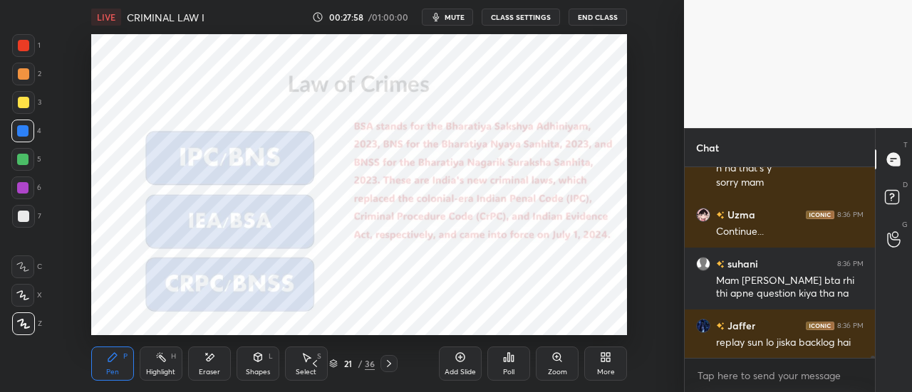
click at [24, 194] on div at bounding box center [22, 188] width 23 height 23
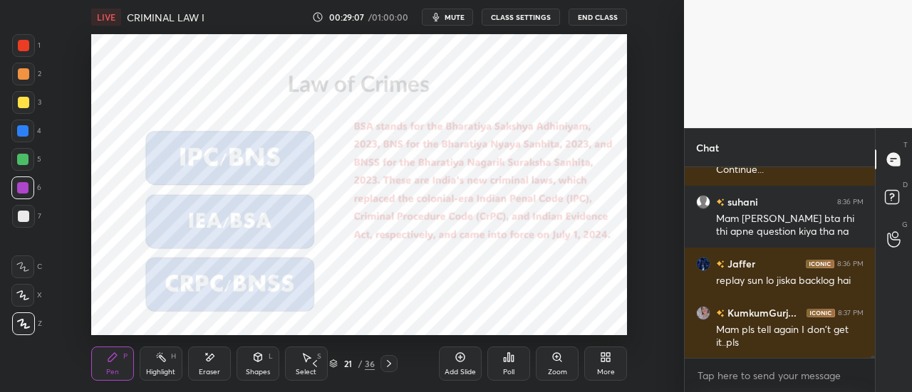
scroll to position [18921, 0]
click at [467, 351] on div "Add Slide" at bounding box center [460, 364] width 43 height 34
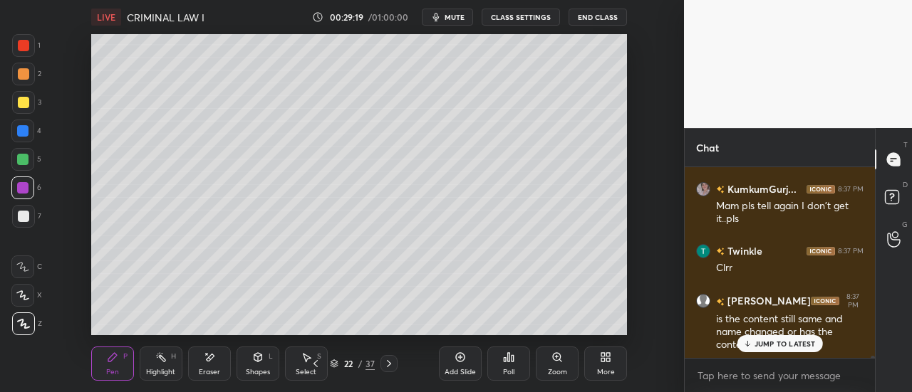
scroll to position [19093, 0]
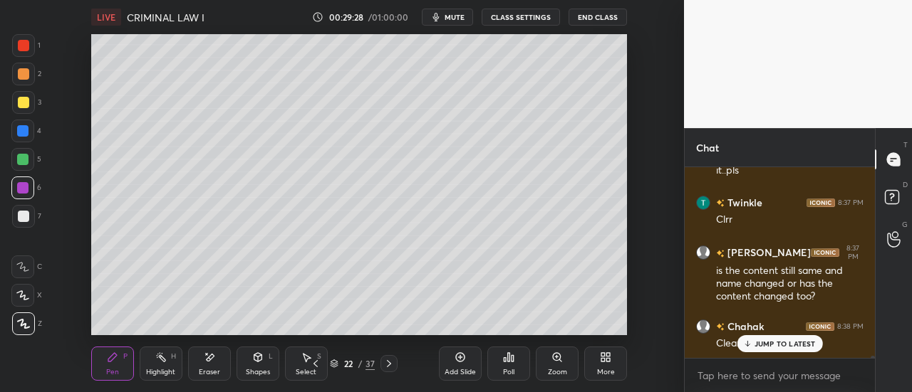
click at [778, 350] on div "JUMP TO LATEST" at bounding box center [778, 343] width 85 height 17
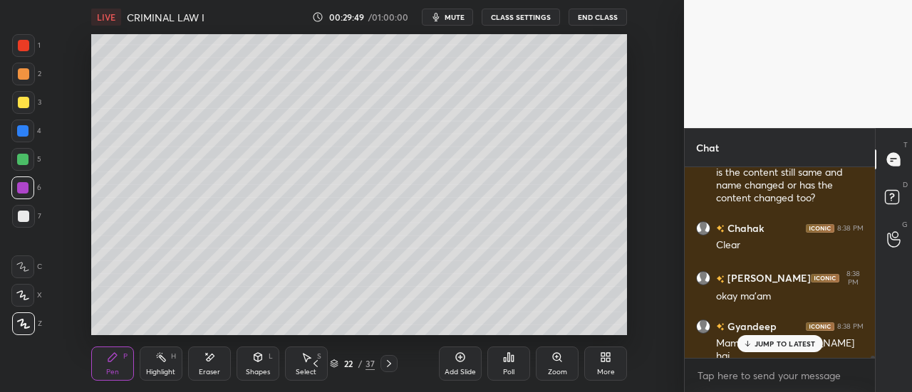
click at [779, 343] on div "Shinjini 8:35 PM ma'am will we have a class on legal maxims later? Disha 8:35 P…" at bounding box center [779, 263] width 190 height 192
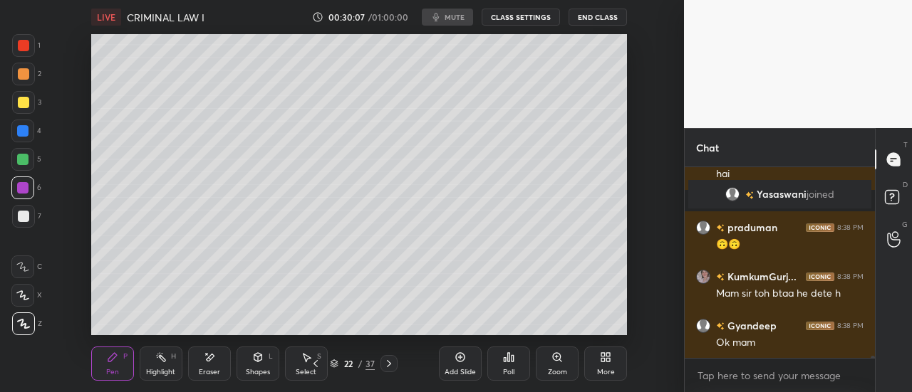
scroll to position [19506, 0]
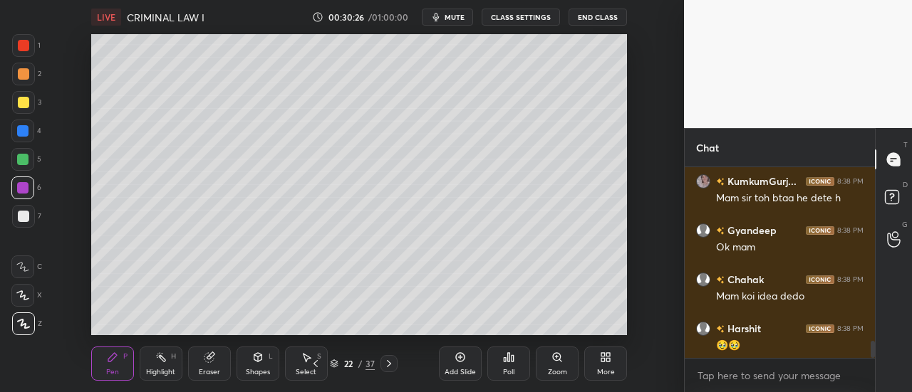
scroll to position [1920, 0]
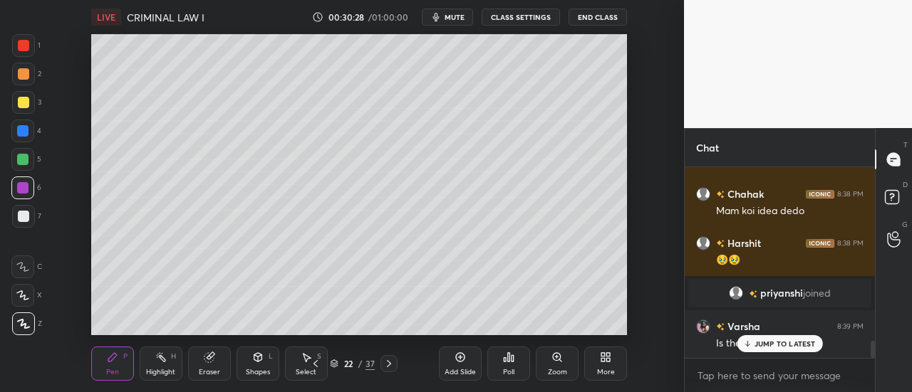
click at [768, 350] on div "JUMP TO LATEST" at bounding box center [778, 343] width 85 height 17
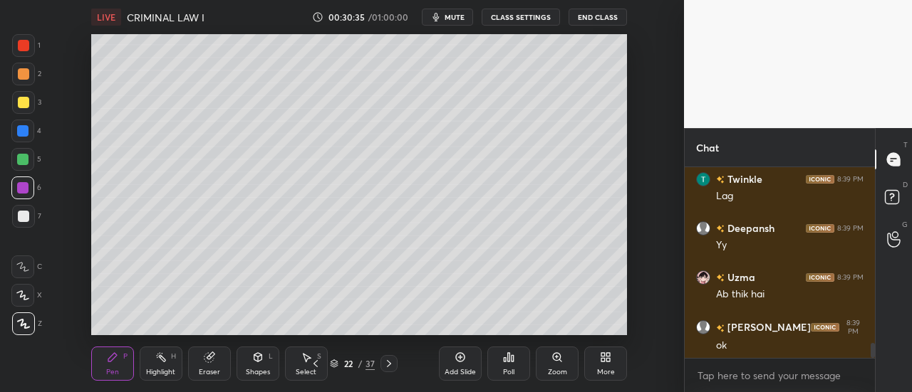
scroll to position [2411, 0]
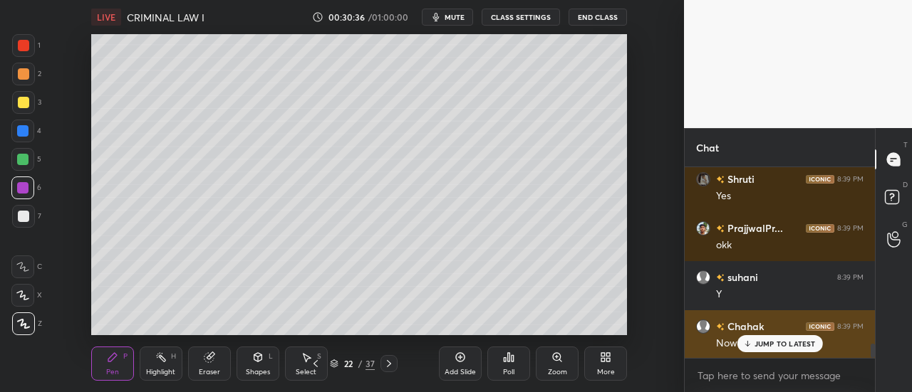
click at [765, 345] on p "JUMP TO LATEST" at bounding box center [784, 344] width 61 height 9
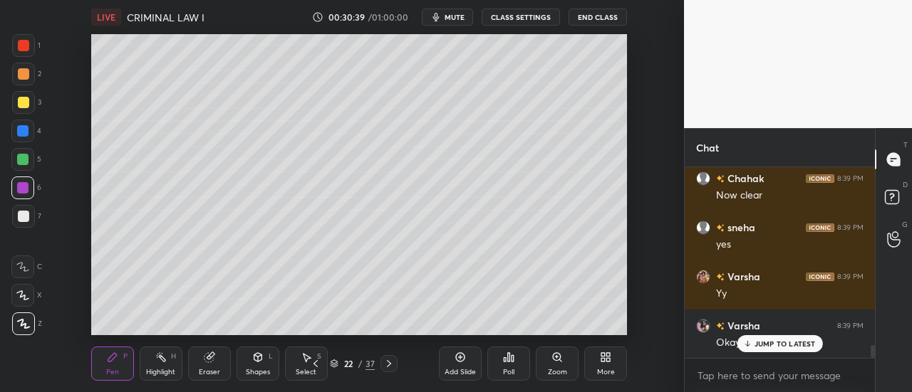
scroll to position [2608, 0]
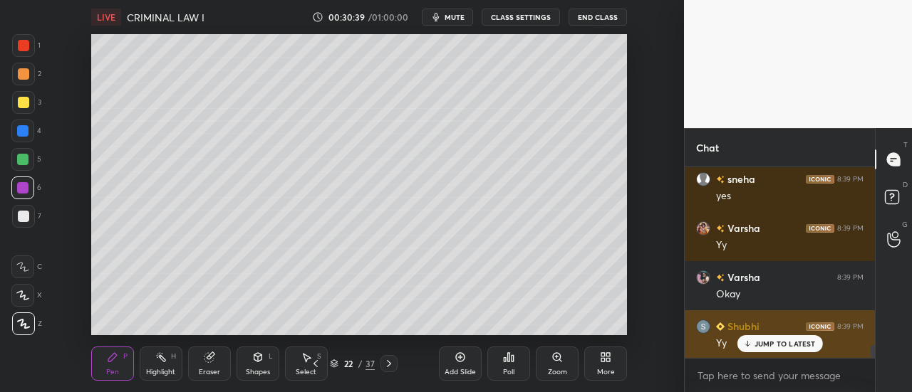
click at [775, 347] on p "JUMP TO LATEST" at bounding box center [784, 344] width 61 height 9
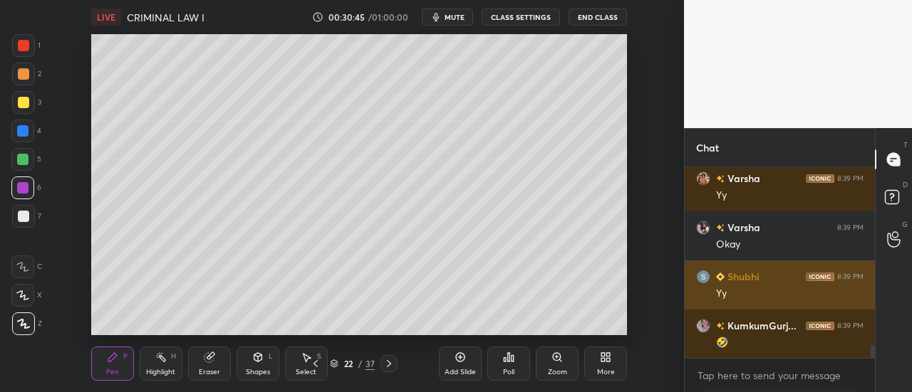
scroll to position [2706, 0]
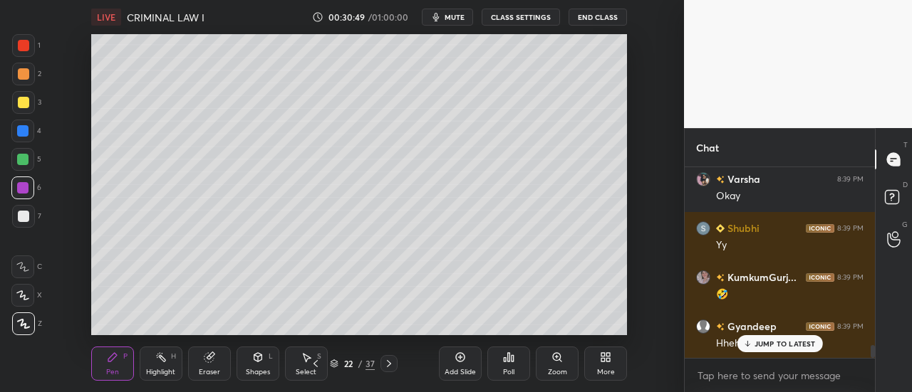
click at [803, 345] on p "JUMP TO LATEST" at bounding box center [784, 344] width 61 height 9
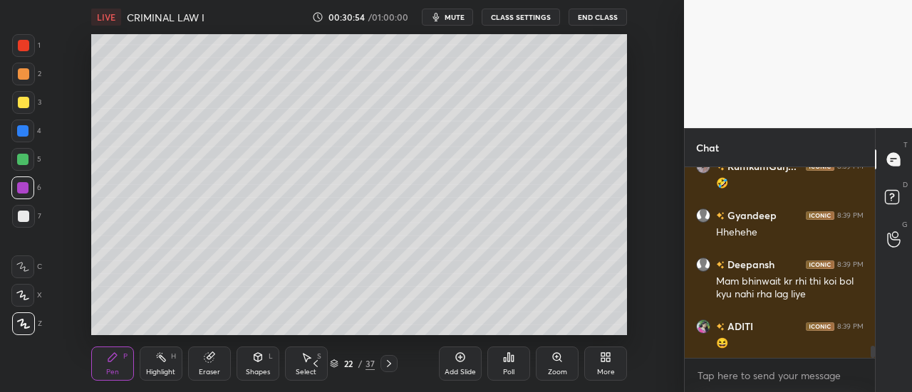
scroll to position [2867, 0]
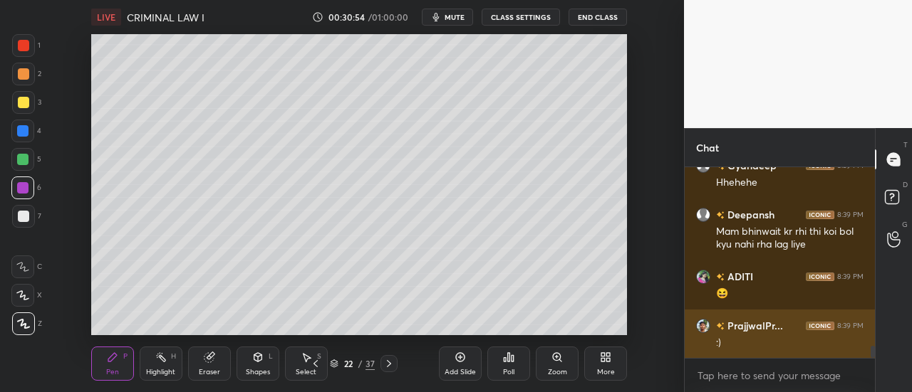
click at [778, 350] on div ":)" at bounding box center [789, 343] width 147 height 14
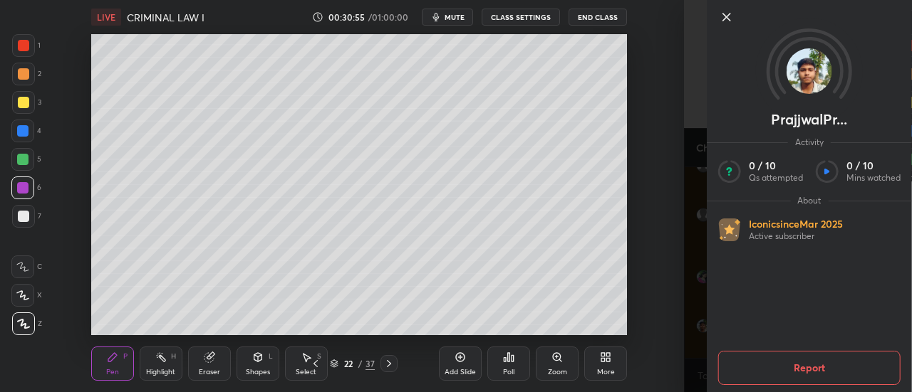
scroll to position [2916, 0]
click at [738, 16] on div at bounding box center [820, 17] width 205 height 17
click at [721, 11] on icon at bounding box center [726, 17] width 17 height 17
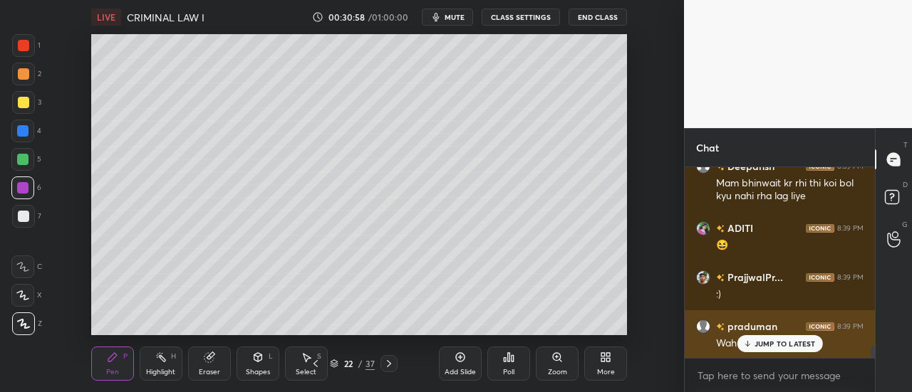
click at [765, 343] on p "JUMP TO LATEST" at bounding box center [784, 344] width 61 height 9
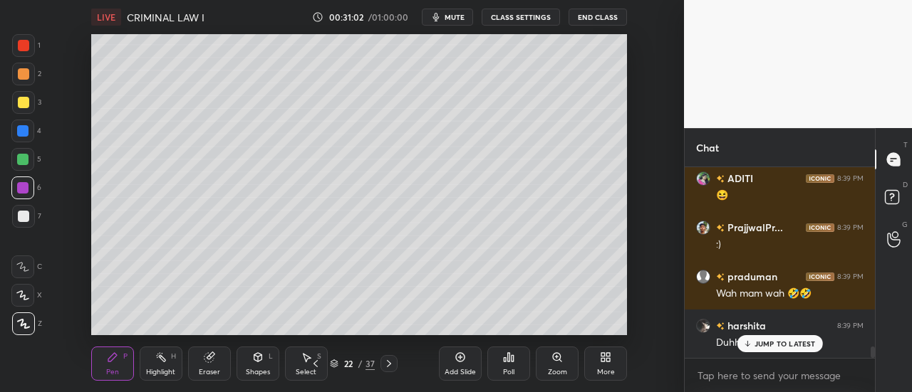
scroll to position [3014, 0]
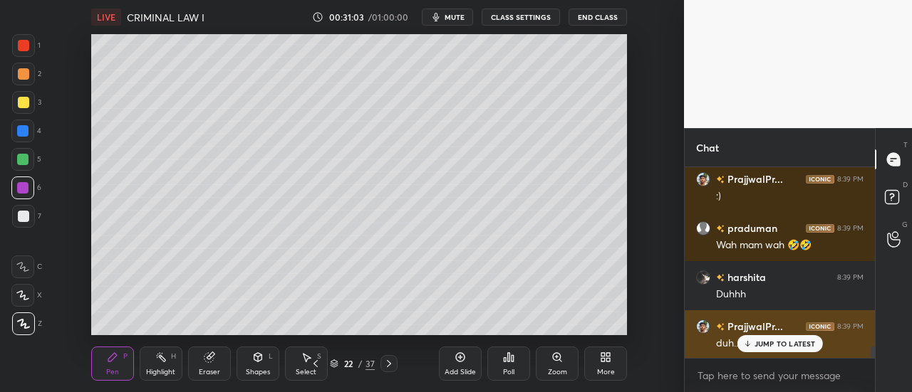
click at [786, 342] on p "JUMP TO LATEST" at bounding box center [784, 344] width 61 height 9
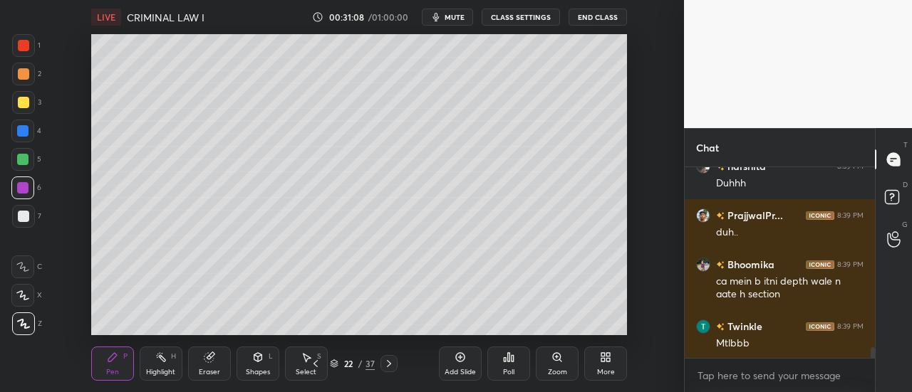
scroll to position [3175, 0]
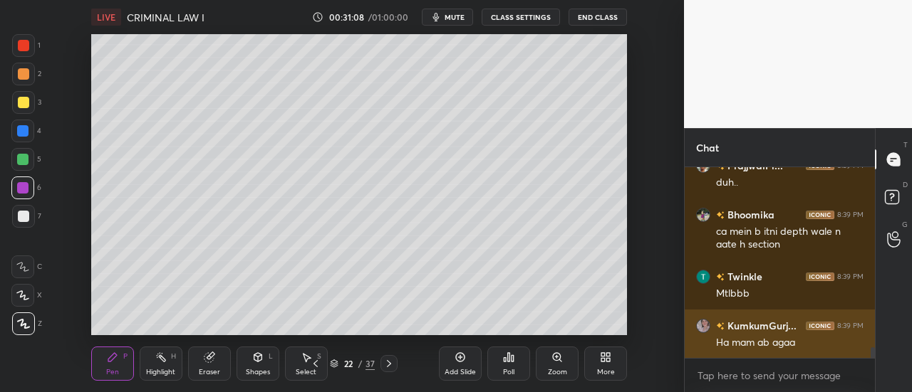
click at [771, 350] on div "Ha mam ab agaa" at bounding box center [789, 343] width 147 height 14
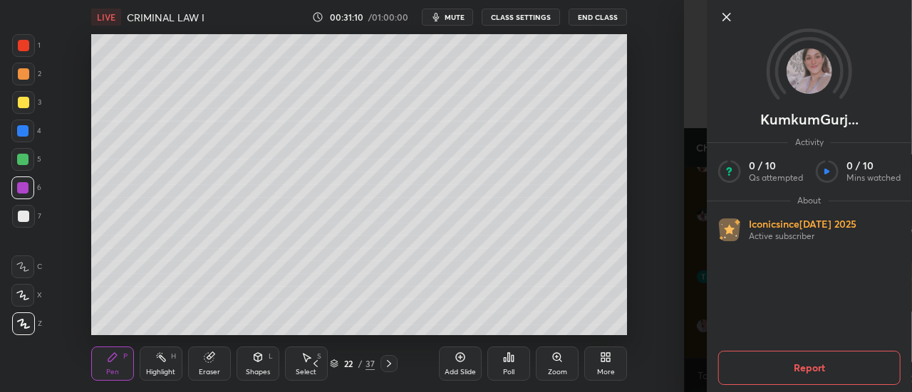
click at [728, 16] on icon at bounding box center [726, 17] width 7 height 7
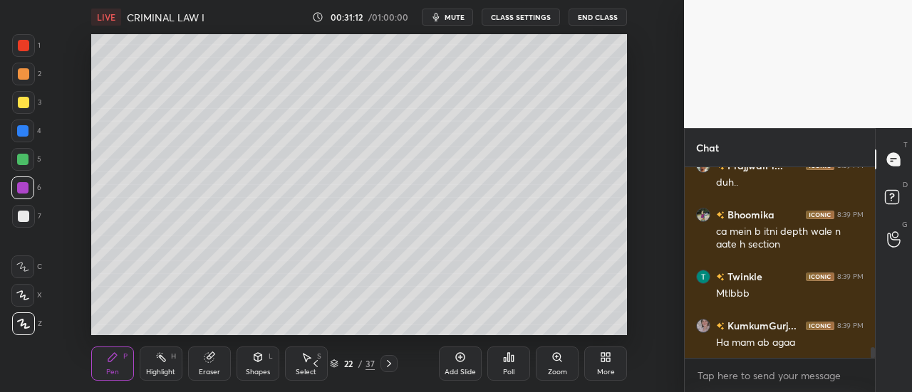
click at [462, 362] on icon at bounding box center [459, 357] width 11 height 11
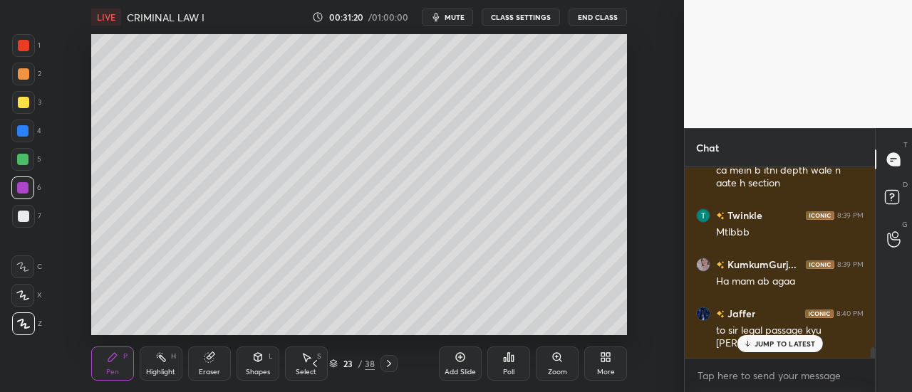
click at [783, 334] on div "to sir legal passage kyu [PERSON_NAME] hai" at bounding box center [789, 337] width 147 height 27
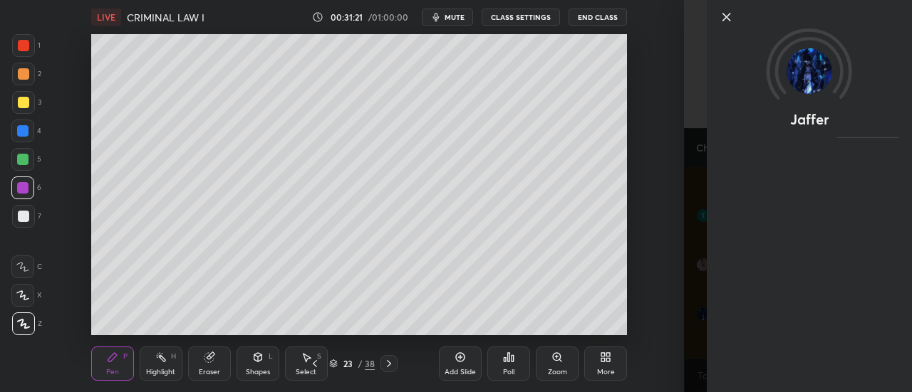
click at [726, 16] on icon at bounding box center [726, 17] width 7 height 7
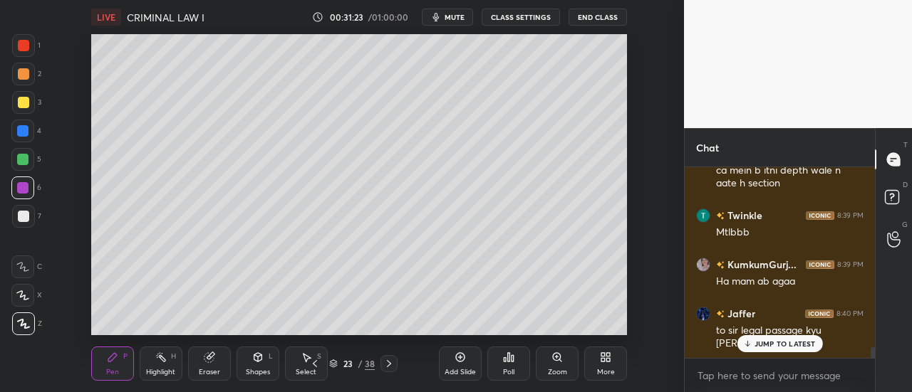
scroll to position [157, 186]
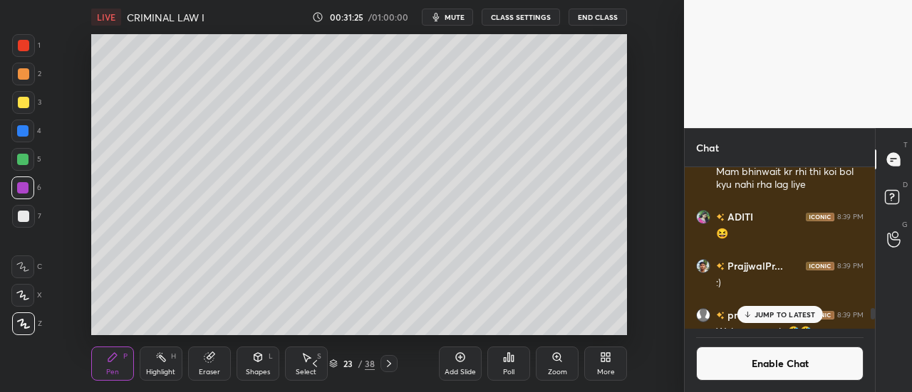
click at [799, 315] on p "JUMP TO LATEST" at bounding box center [784, 315] width 61 height 9
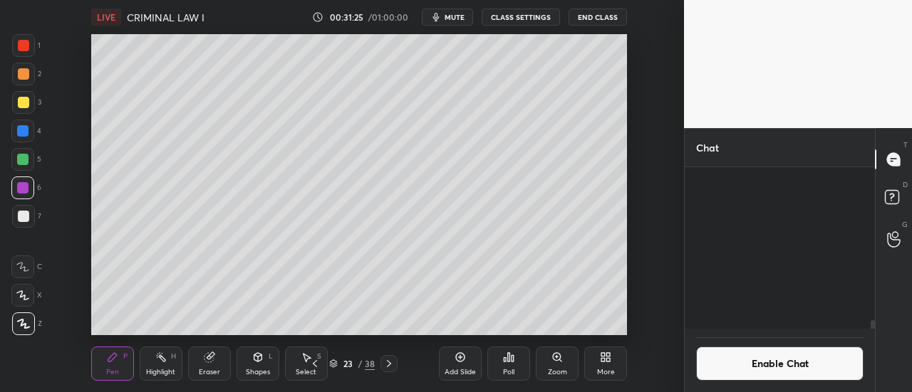
scroll to position [2853, 0]
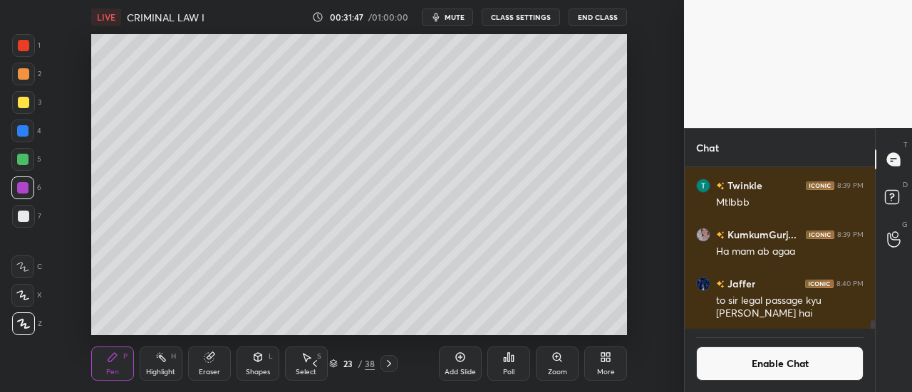
click at [763, 359] on button "Enable Chat" at bounding box center [779, 364] width 167 height 34
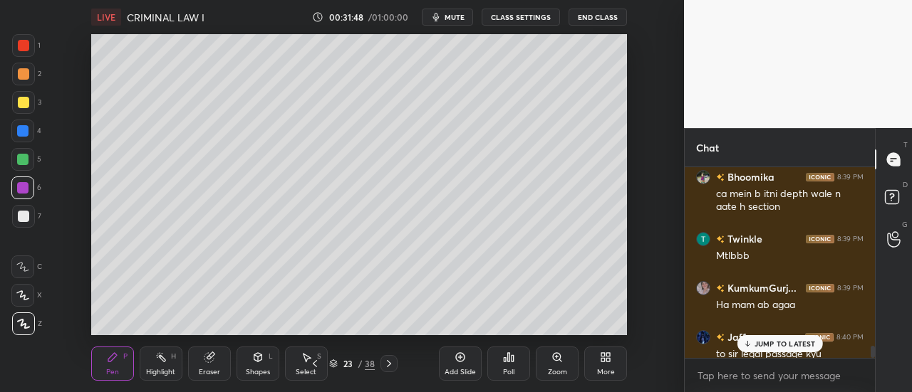
scroll to position [2796, 0]
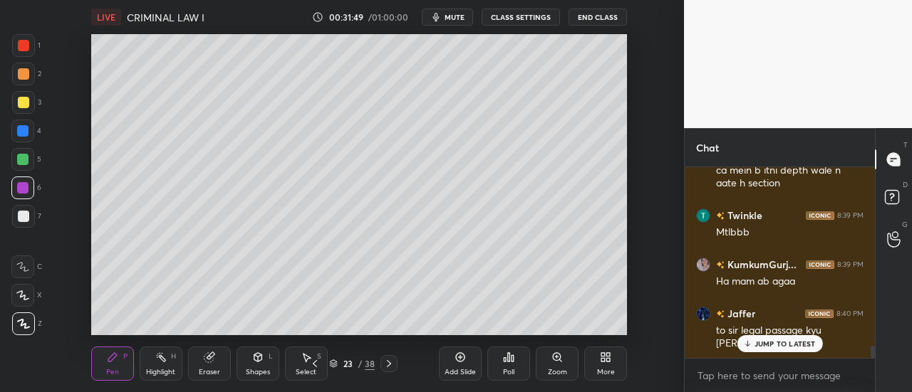
click at [773, 333] on div "to sir legal passage kyu [PERSON_NAME] hai" at bounding box center [789, 337] width 147 height 27
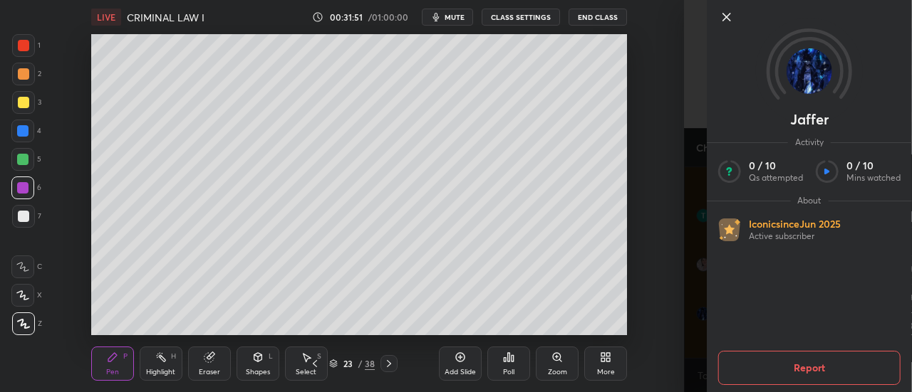
click at [729, 18] on icon at bounding box center [726, 17] width 17 height 17
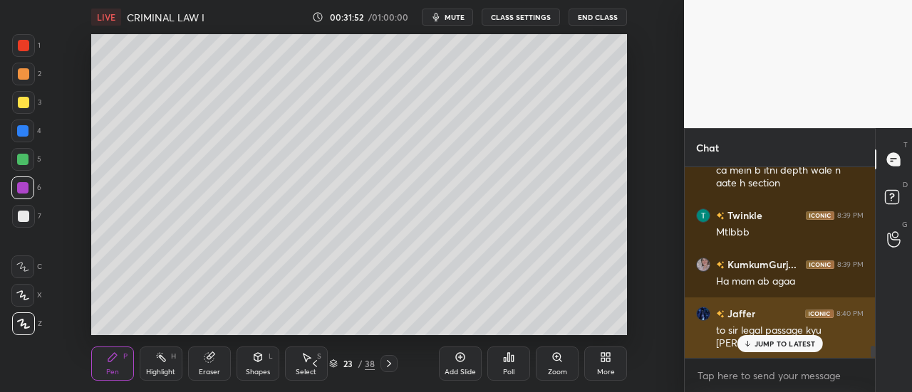
click at [777, 337] on div "JUMP TO LATEST" at bounding box center [778, 343] width 85 height 17
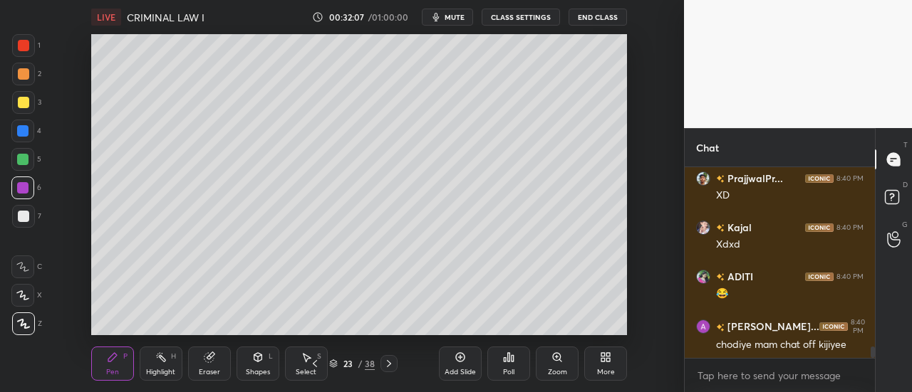
scroll to position [157, 186]
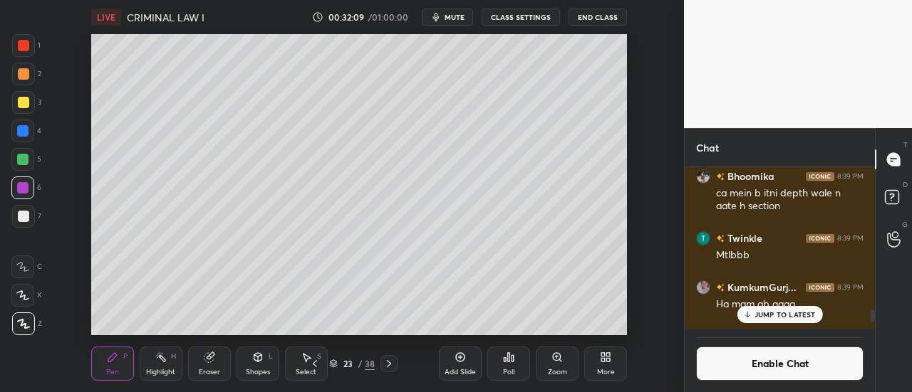
click at [775, 311] on p "JUMP TO LATEST" at bounding box center [784, 315] width 61 height 9
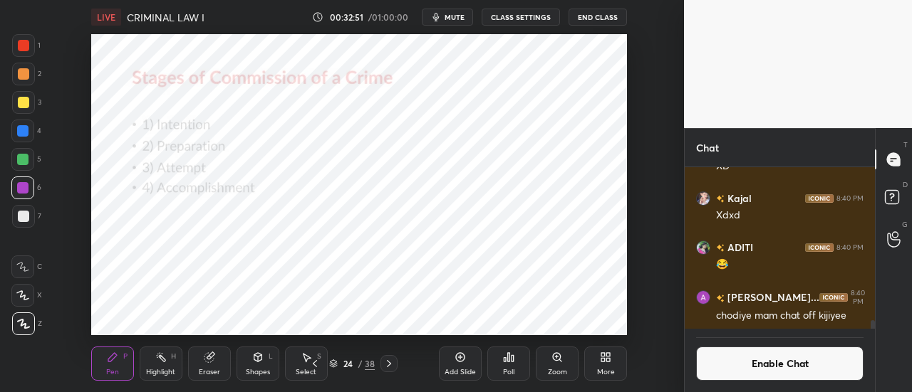
click at [23, 129] on div at bounding box center [22, 130] width 11 height 11
click at [753, 364] on button "Enable Chat" at bounding box center [779, 364] width 167 height 34
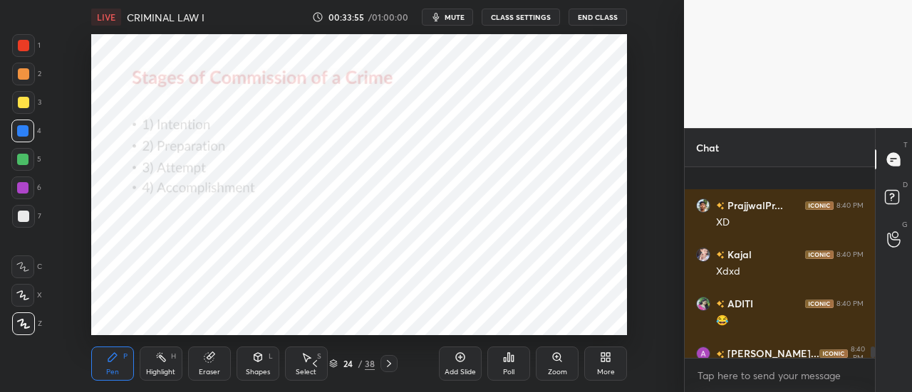
scroll to position [3010, 0]
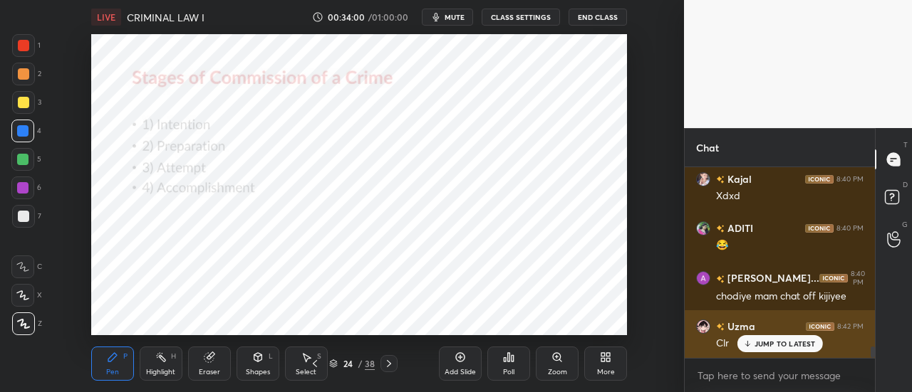
click at [781, 345] on p "JUMP TO LATEST" at bounding box center [784, 344] width 61 height 9
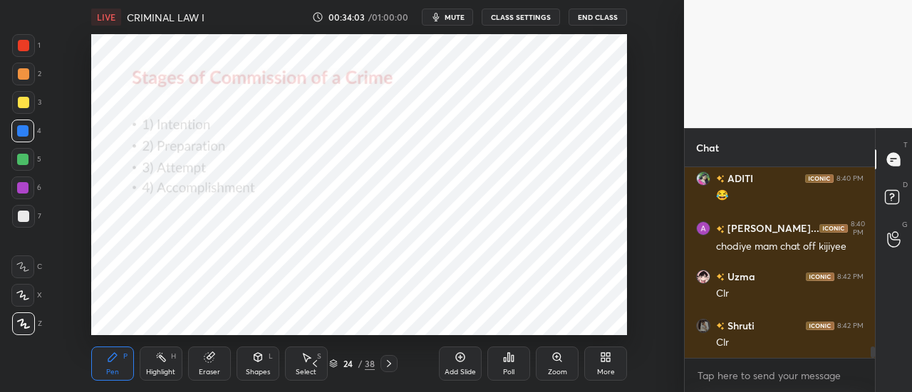
scroll to position [3108, 0]
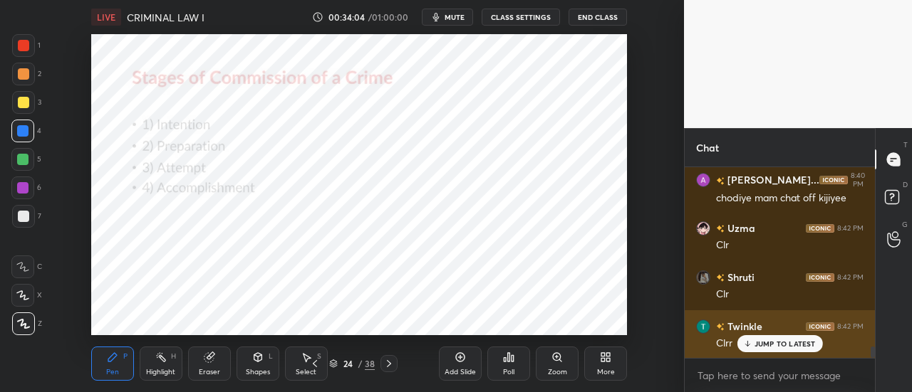
click at [762, 345] on p "JUMP TO LATEST" at bounding box center [784, 344] width 61 height 9
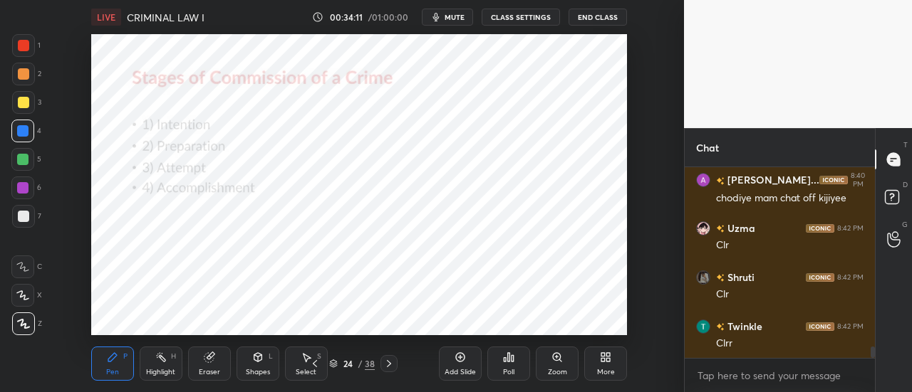
click at [23, 189] on div at bounding box center [22, 187] width 11 height 11
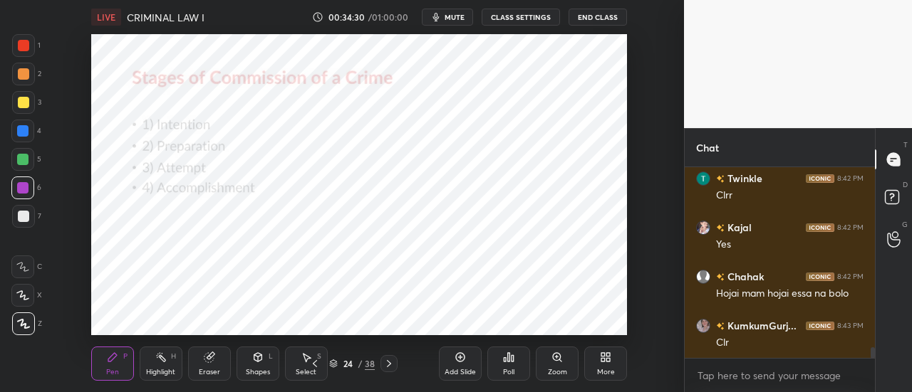
scroll to position [3304, 0]
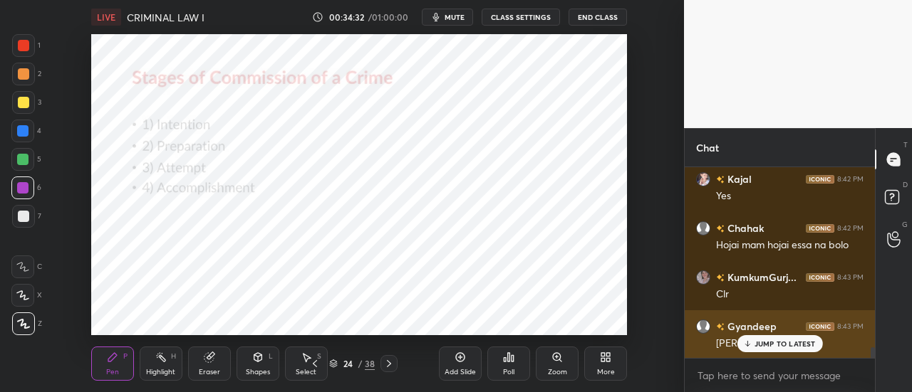
click at [782, 342] on p "JUMP TO LATEST" at bounding box center [784, 344] width 61 height 9
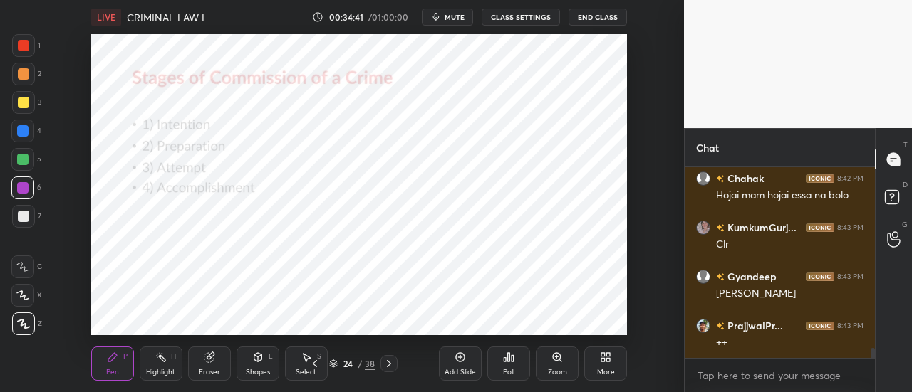
scroll to position [3403, 0]
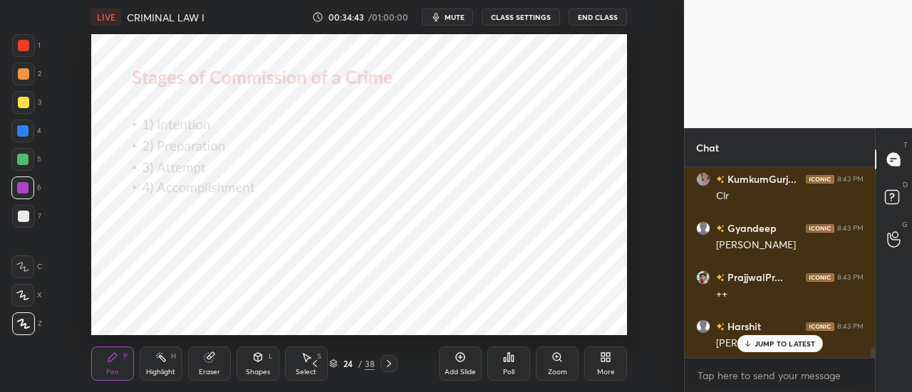
click at [779, 343] on p "JUMP TO LATEST" at bounding box center [784, 344] width 61 height 9
click at [432, 338] on div "Pen P Highlight H Eraser Shapes L Select S 24 / 38 Add Slide Poll Zoom More" at bounding box center [359, 363] width 536 height 57
click at [453, 355] on div "Add Slide" at bounding box center [460, 364] width 43 height 34
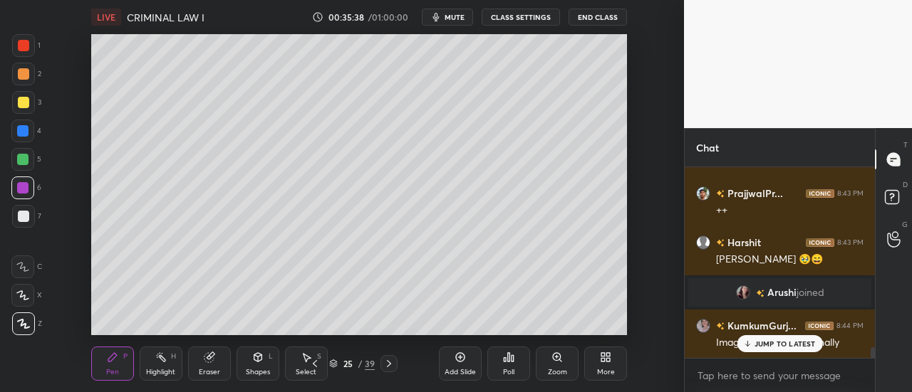
scroll to position [3334, 0]
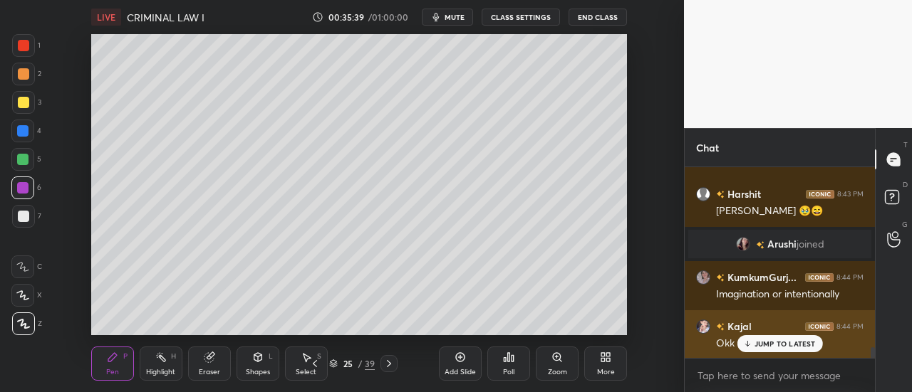
click at [776, 347] on p "JUMP TO LATEST" at bounding box center [784, 344] width 61 height 9
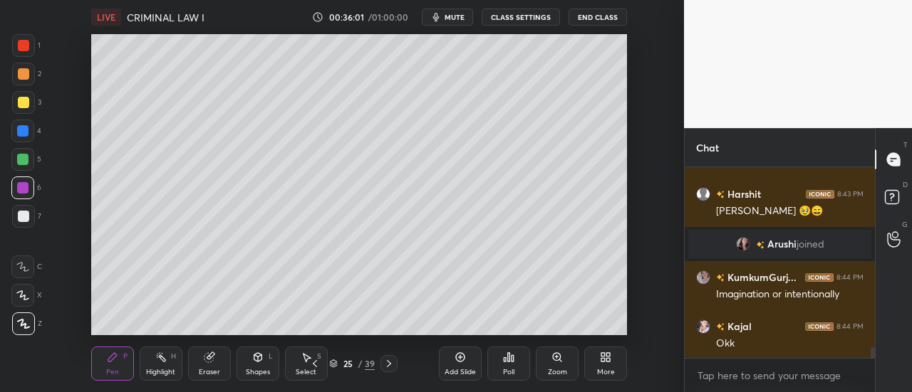
click at [24, 163] on div at bounding box center [22, 159] width 11 height 11
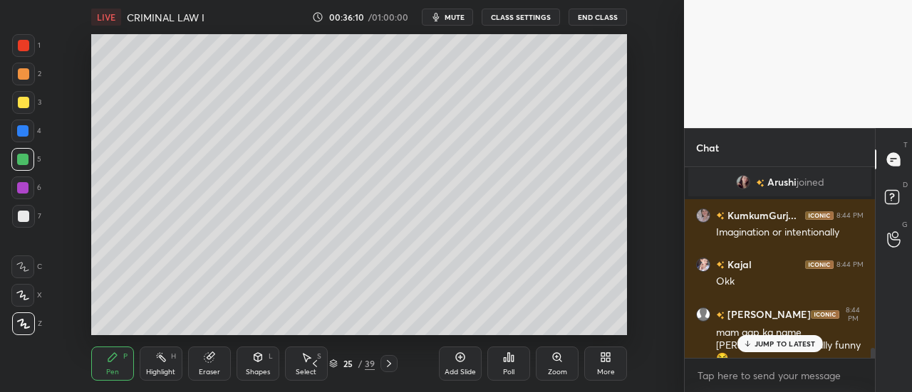
click at [756, 343] on p "JUMP TO LATEST" at bounding box center [784, 344] width 61 height 9
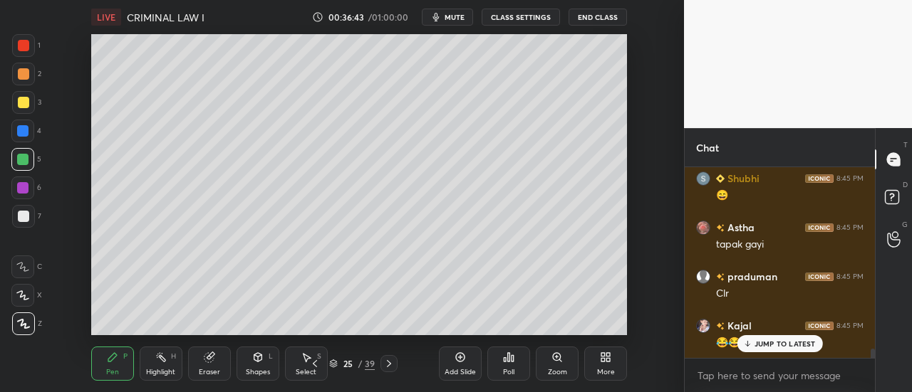
scroll to position [3874, 0]
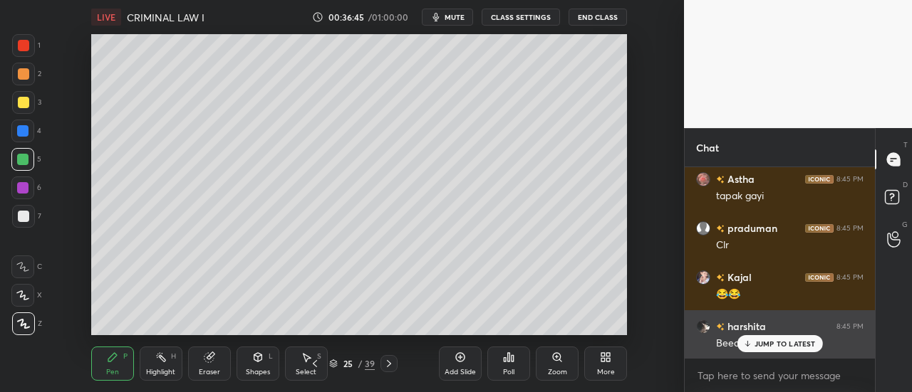
click at [779, 344] on p "JUMP TO LATEST" at bounding box center [784, 344] width 61 height 9
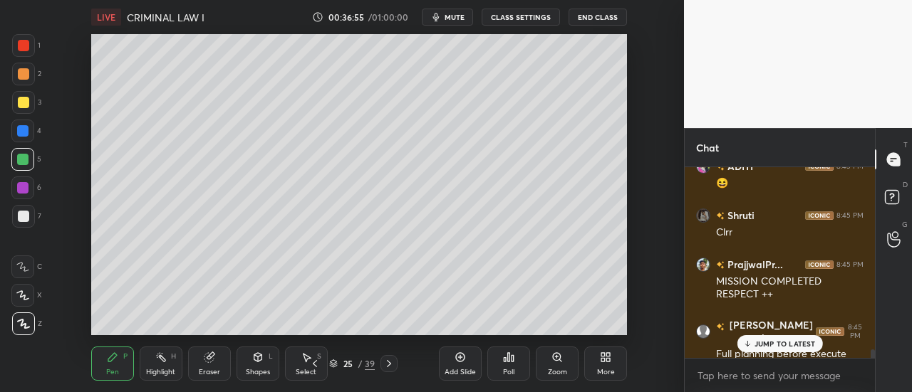
scroll to position [4133, 0]
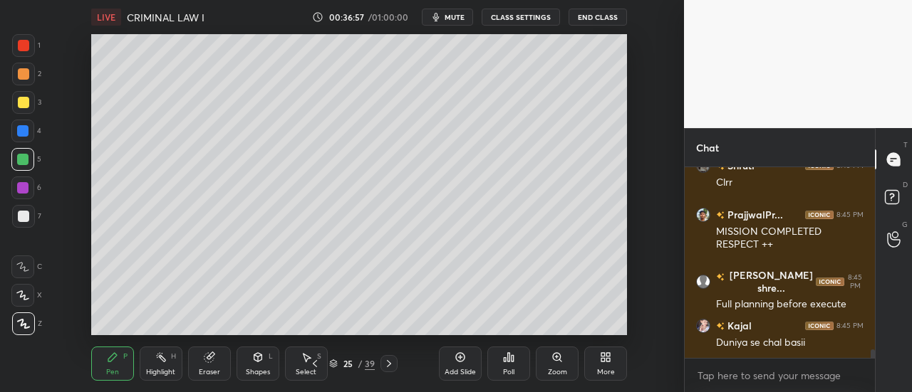
click at [471, 360] on div "Add Slide" at bounding box center [460, 364] width 43 height 34
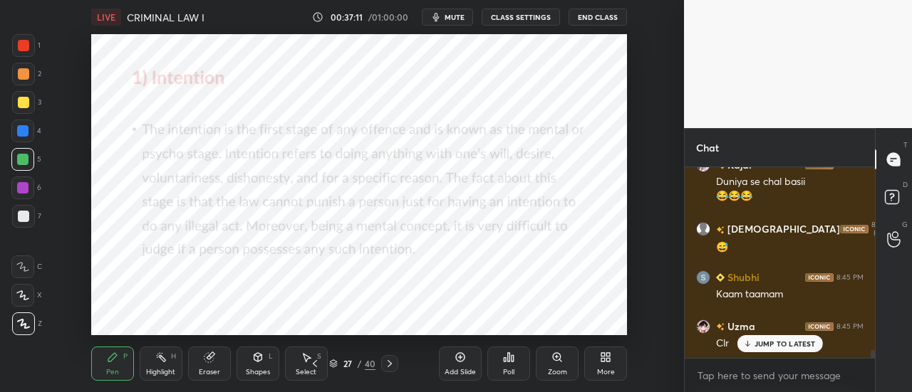
scroll to position [4344, 0]
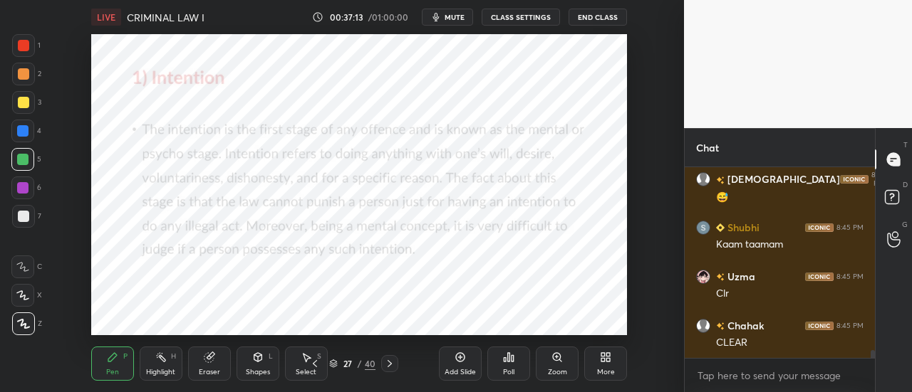
click at [14, 47] on div at bounding box center [23, 45] width 23 height 23
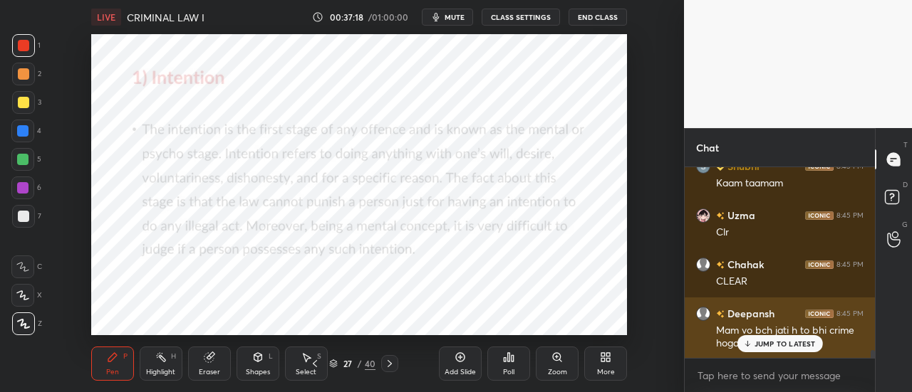
click at [761, 343] on p "JUMP TO LATEST" at bounding box center [784, 344] width 61 height 9
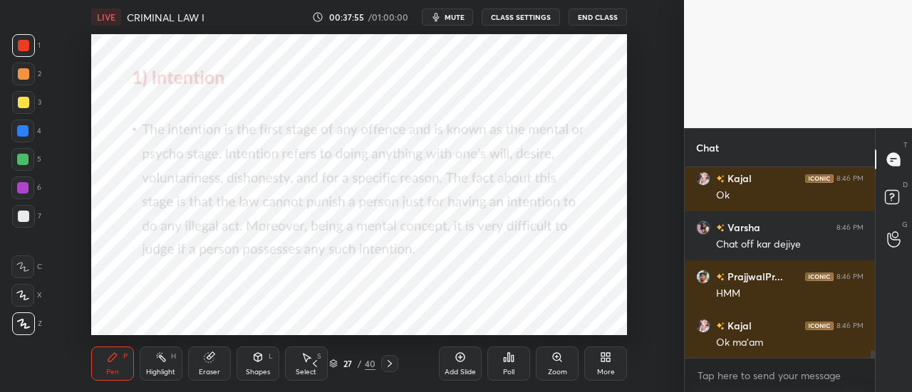
scroll to position [4700, 0]
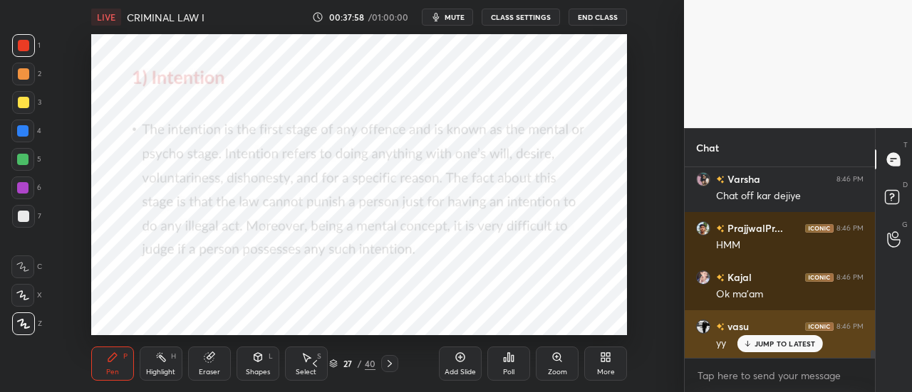
click at [781, 345] on p "JUMP TO LATEST" at bounding box center [784, 344] width 61 height 9
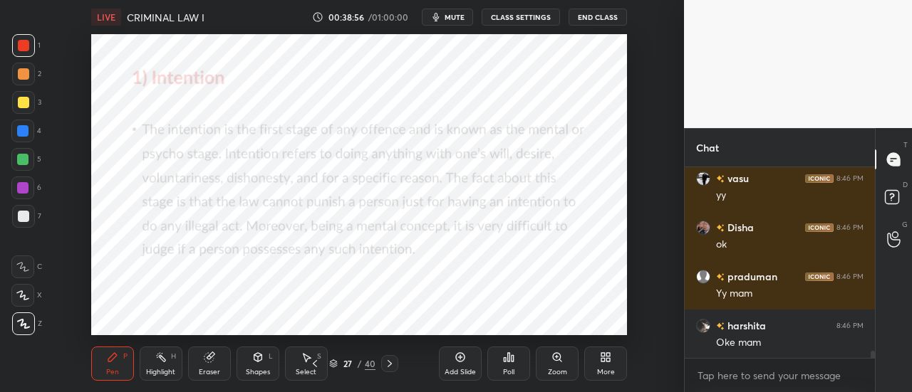
scroll to position [4897, 0]
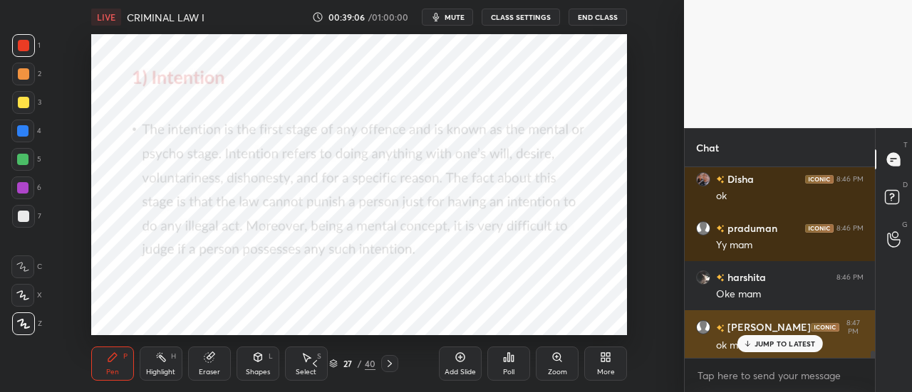
click at [762, 345] on p "JUMP TO LATEST" at bounding box center [784, 344] width 61 height 9
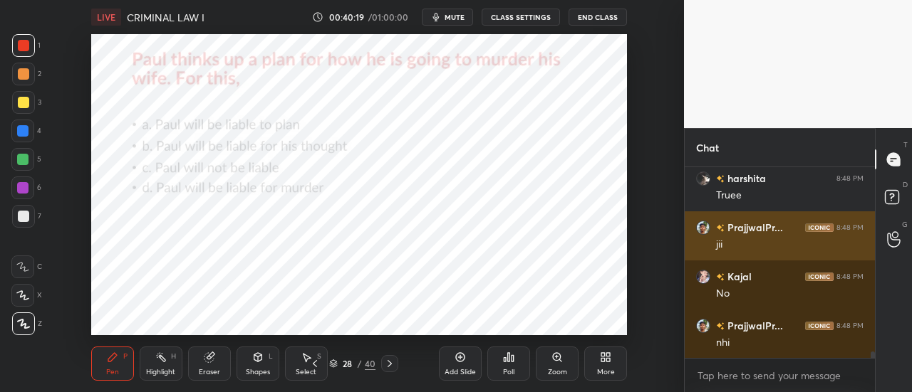
scroll to position [5880, 0]
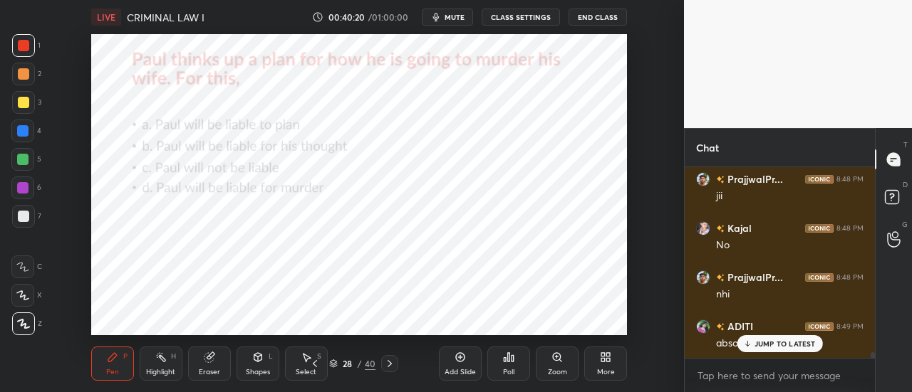
click at [763, 343] on p "JUMP TO LATEST" at bounding box center [784, 344] width 61 height 9
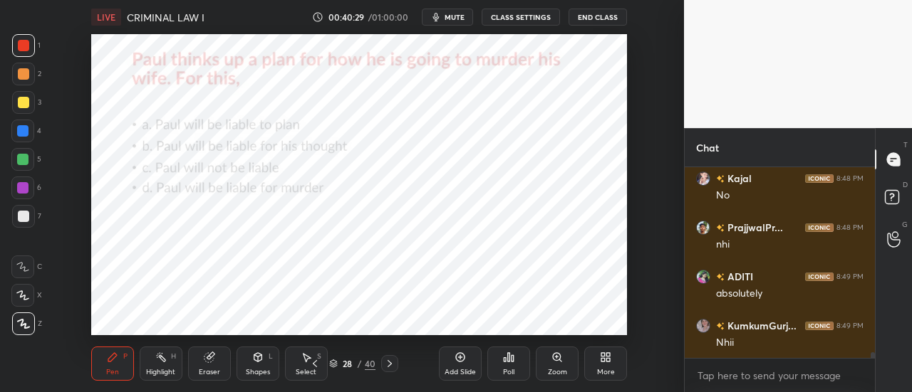
click at [516, 358] on div "Poll" at bounding box center [508, 364] width 43 height 34
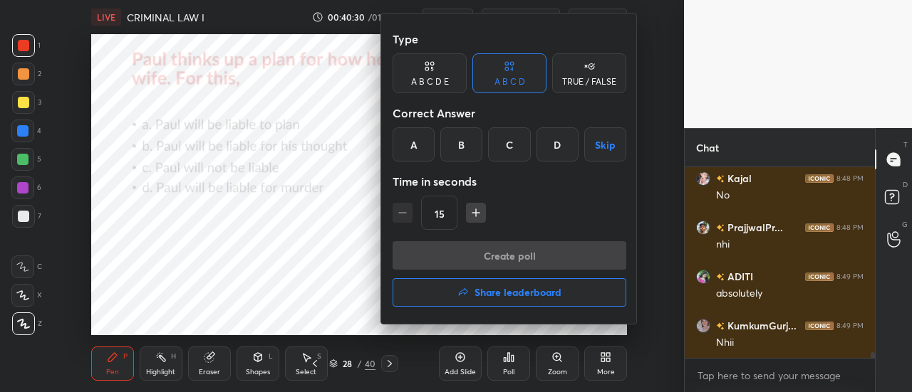
click at [513, 146] on div "C" at bounding box center [509, 144] width 42 height 34
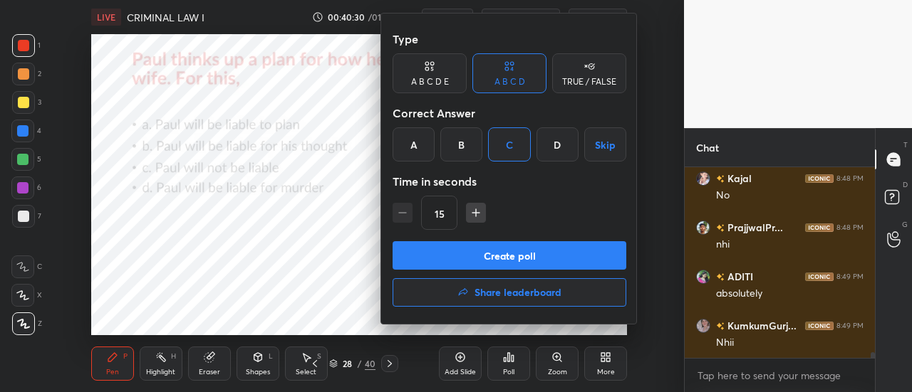
click at [533, 257] on button "Create poll" at bounding box center [509, 255] width 234 height 28
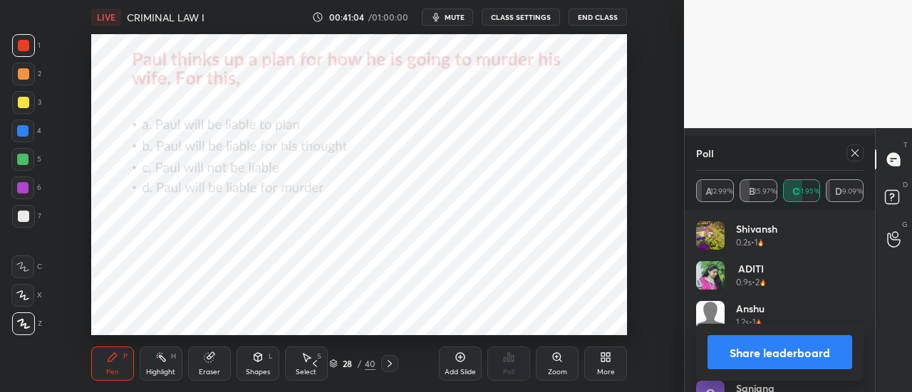
scroll to position [6543, 0]
click at [845, 156] on div at bounding box center [851, 153] width 23 height 17
click at [860, 155] on div at bounding box center [854, 153] width 17 height 17
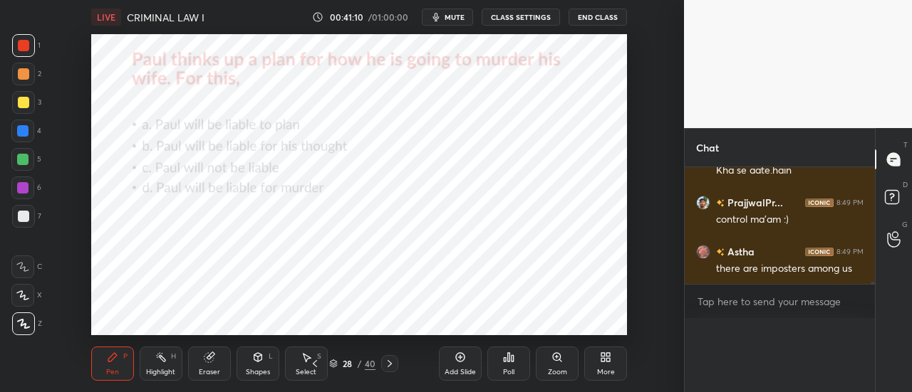
scroll to position [6563, 0]
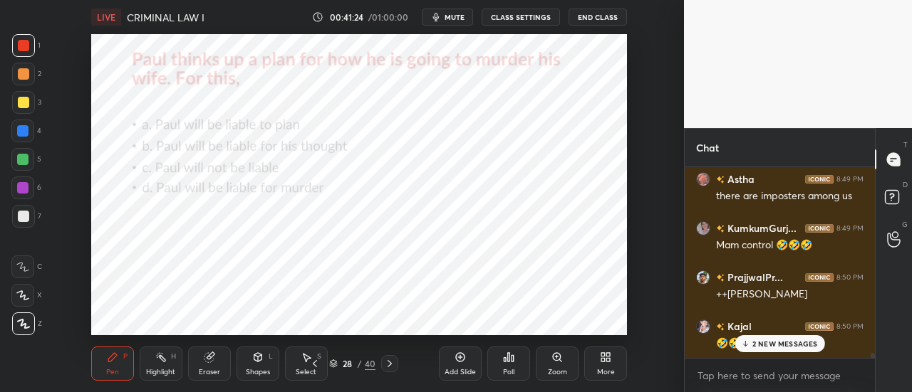
click at [763, 346] on p "2 NEW MESSAGES" at bounding box center [785, 344] width 66 height 9
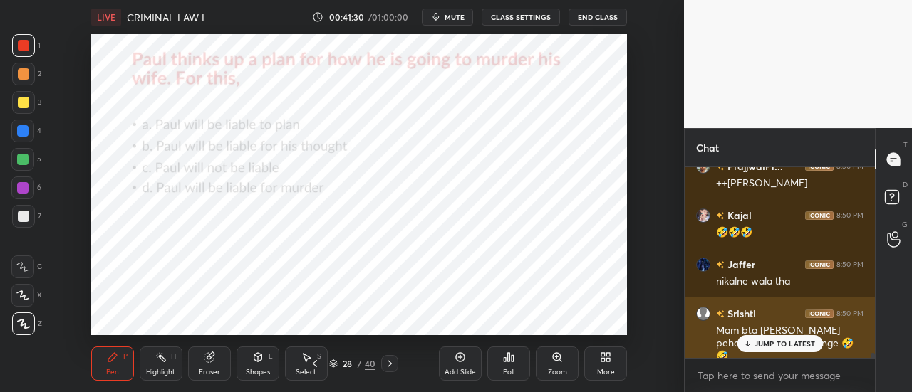
click at [788, 351] on div "JUMP TO LATEST" at bounding box center [778, 343] width 85 height 17
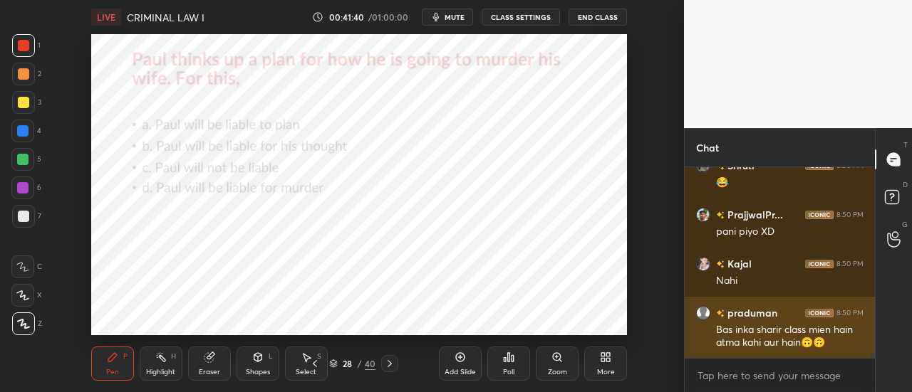
click at [771, 341] on div "Bas inka sharir class mien hain atma kahi aur hain🙃🙃" at bounding box center [789, 336] width 147 height 27
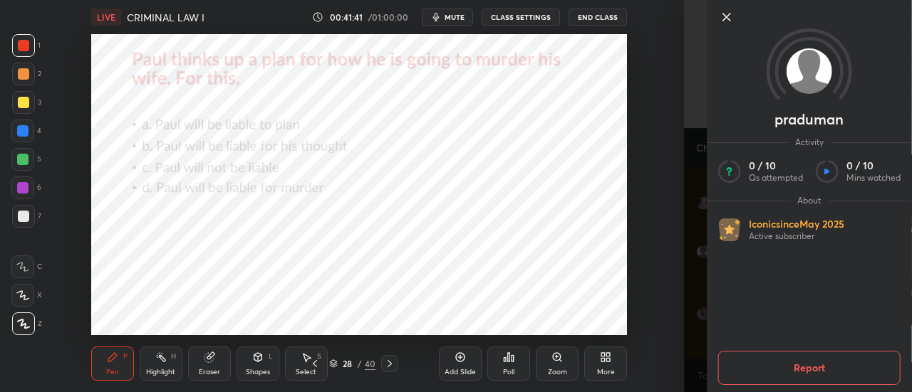
click at [725, 9] on icon at bounding box center [726, 17] width 17 height 17
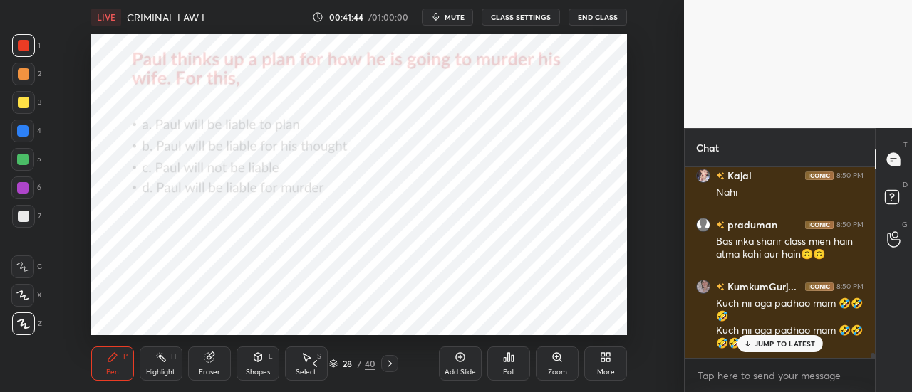
click at [773, 342] on p "JUMP TO LATEST" at bounding box center [784, 344] width 61 height 9
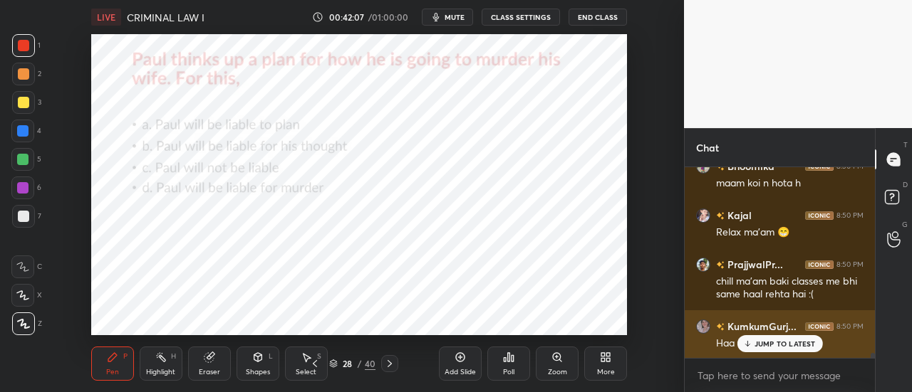
click at [783, 347] on p "JUMP TO LATEST" at bounding box center [784, 344] width 61 height 9
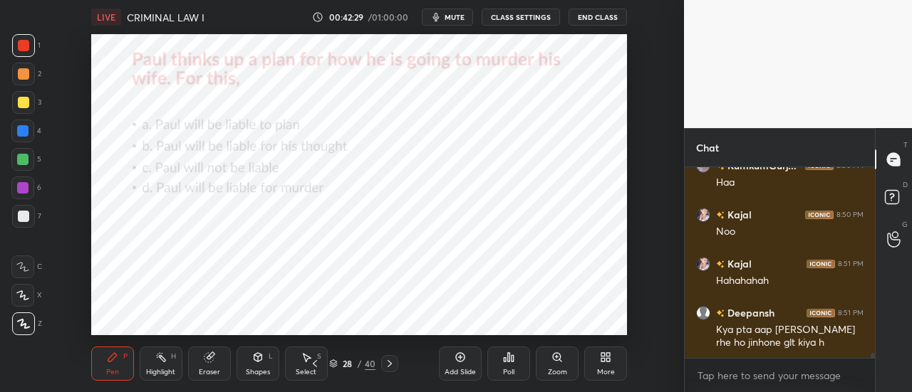
scroll to position [7642, 0]
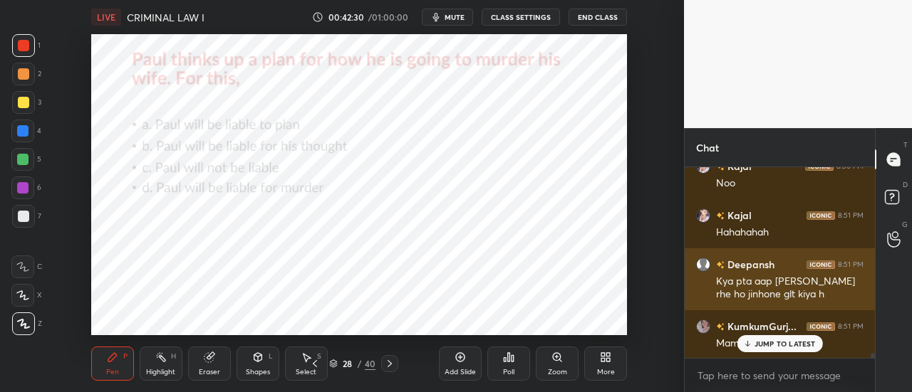
click at [791, 291] on div "Kya pta aap [PERSON_NAME] rhe ho jinhone glt kiya h" at bounding box center [789, 288] width 147 height 27
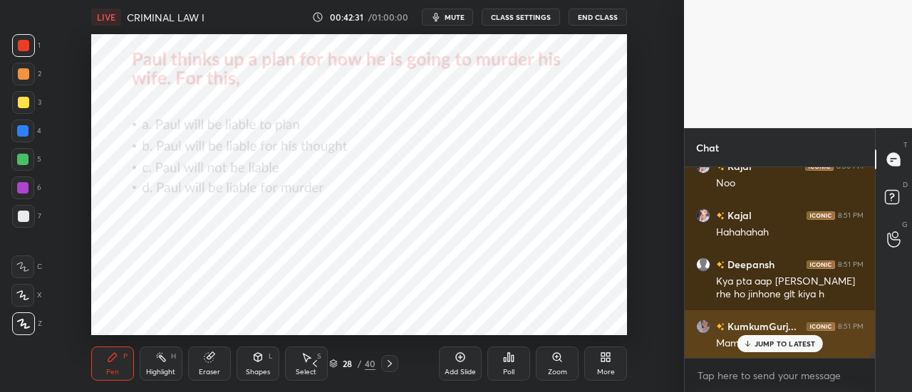
click at [771, 340] on p "JUMP TO LATEST" at bounding box center [784, 344] width 61 height 9
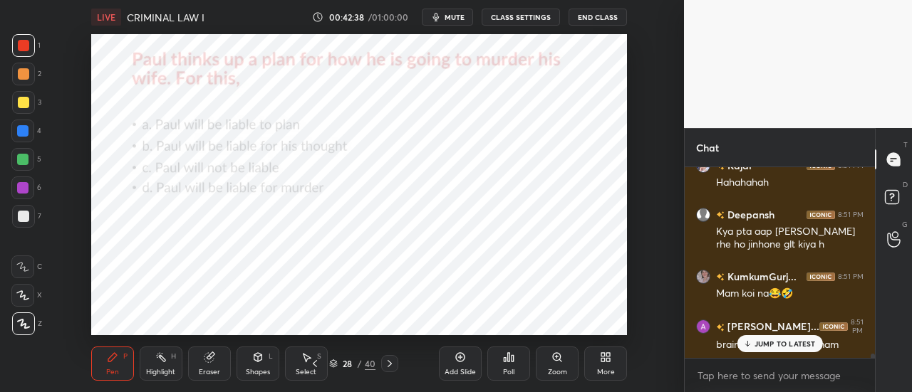
scroll to position [7740, 0]
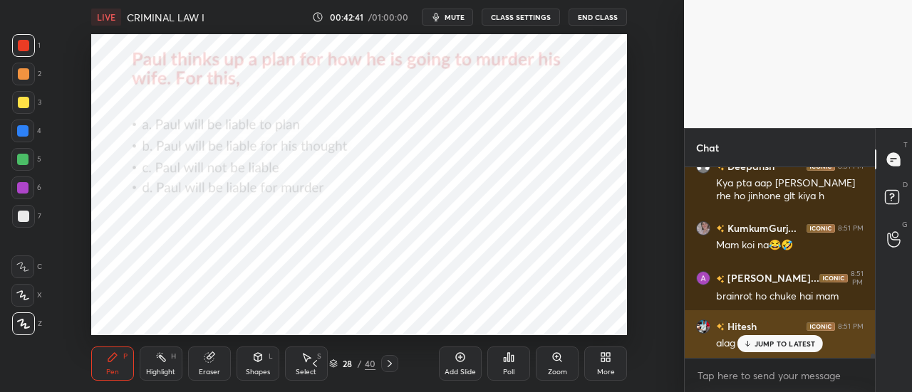
click at [770, 350] on div "JUMP TO LATEST" at bounding box center [778, 343] width 85 height 17
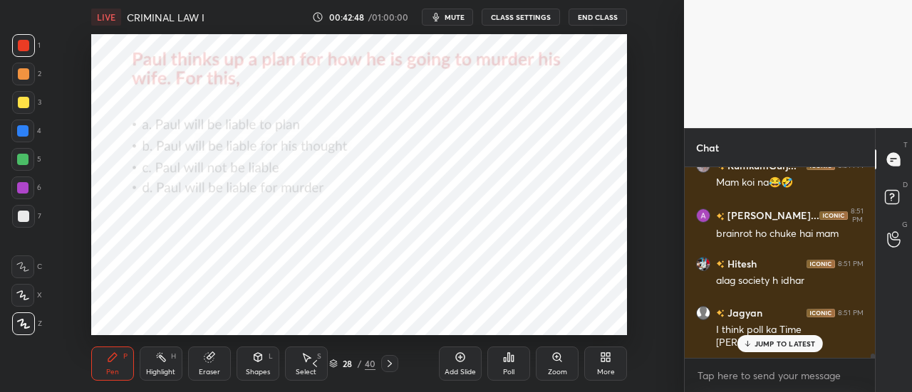
scroll to position [7851, 0]
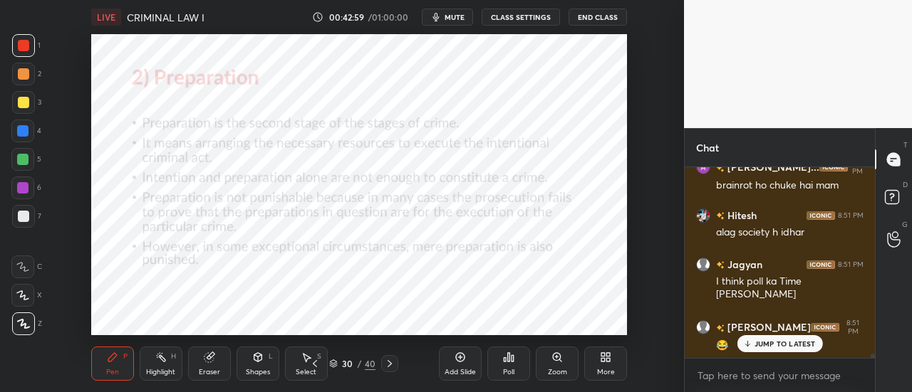
click at [776, 342] on p "JUMP TO LATEST" at bounding box center [784, 344] width 61 height 9
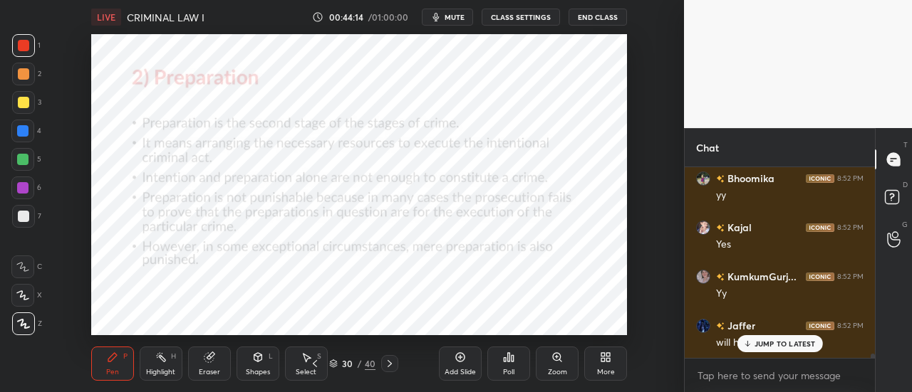
scroll to position [8146, 0]
click at [466, 360] on div "Add Slide" at bounding box center [460, 364] width 43 height 34
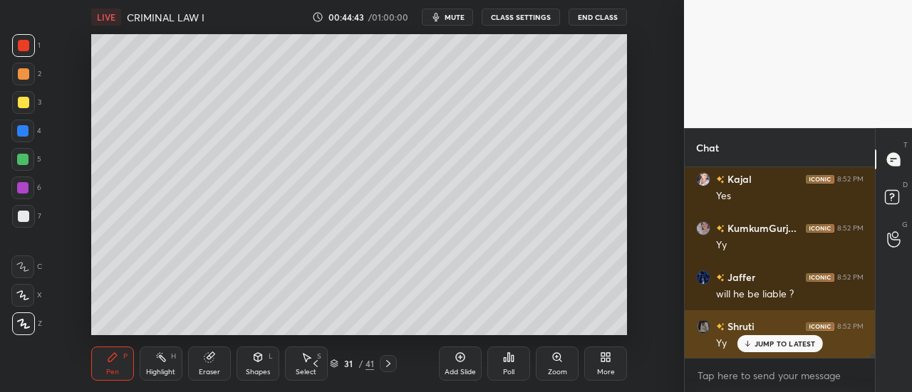
click at [792, 345] on p "JUMP TO LATEST" at bounding box center [784, 344] width 61 height 9
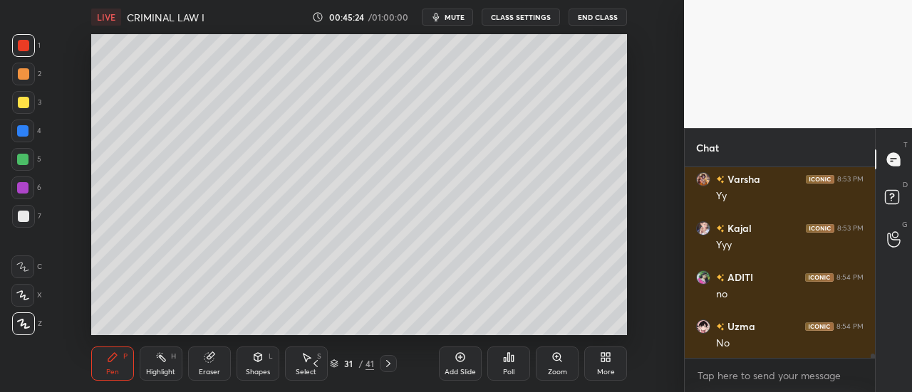
scroll to position [8392, 0]
click at [461, 365] on div "Add Slide" at bounding box center [460, 364] width 43 height 34
click at [899, 200] on rect at bounding box center [894, 194] width 14 height 14
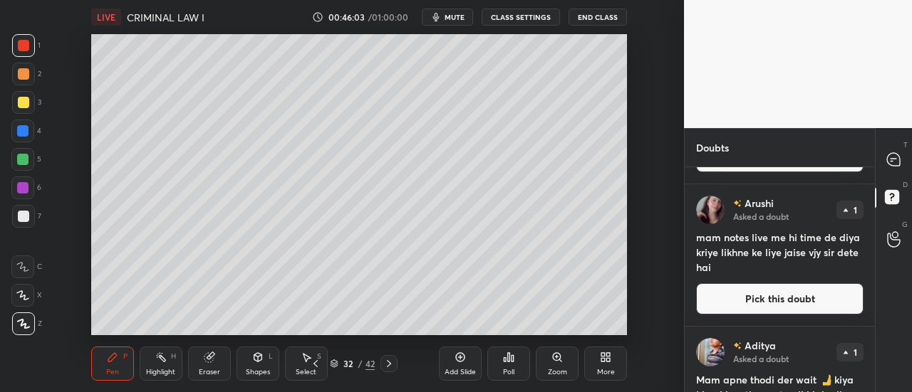
scroll to position [538, 0]
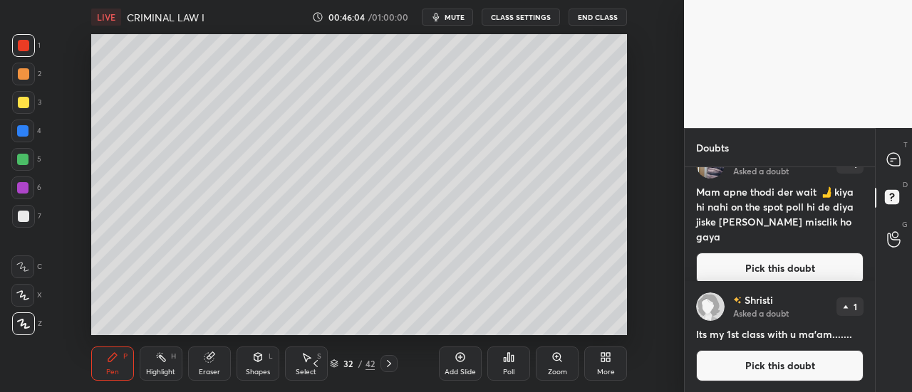
click at [889, 153] on icon at bounding box center [893, 159] width 15 height 15
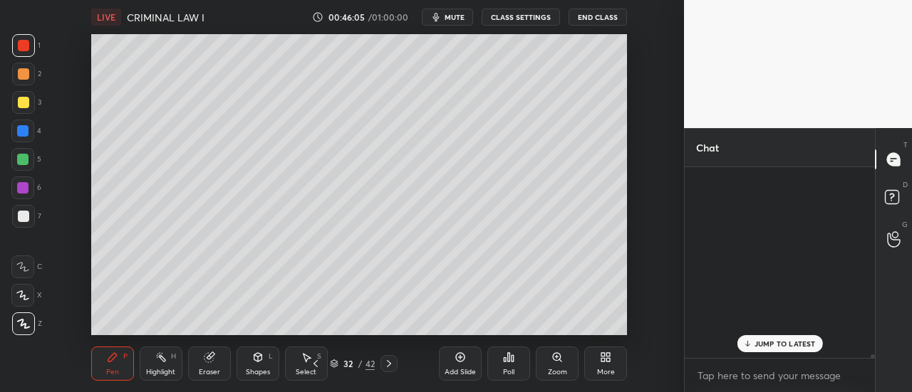
scroll to position [187, 186]
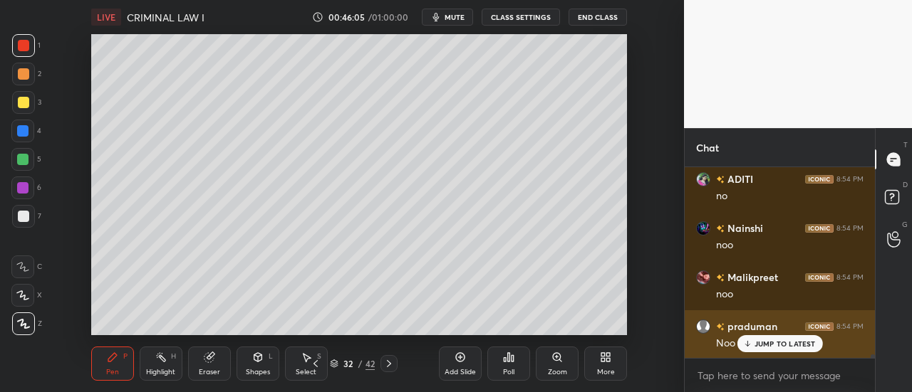
click at [777, 344] on p "JUMP TO LATEST" at bounding box center [784, 344] width 61 height 9
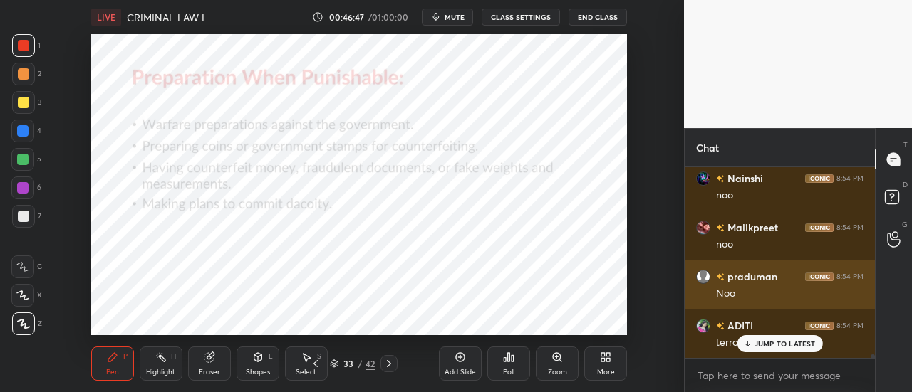
scroll to position [9345, 0]
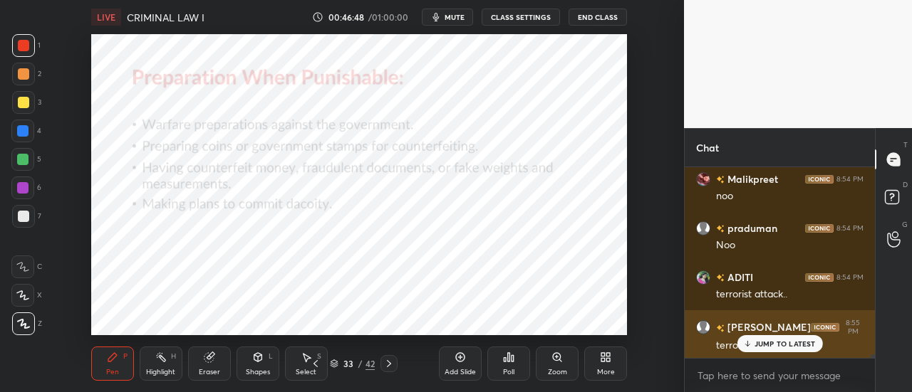
click at [789, 343] on p "JUMP TO LATEST" at bounding box center [784, 344] width 61 height 9
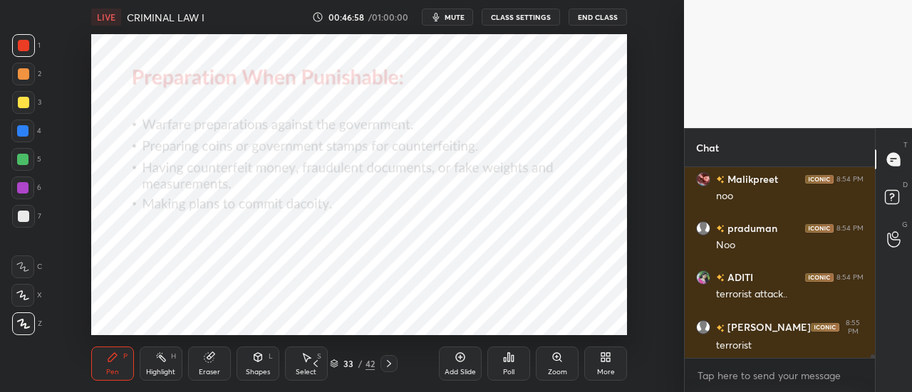
scroll to position [9440, 0]
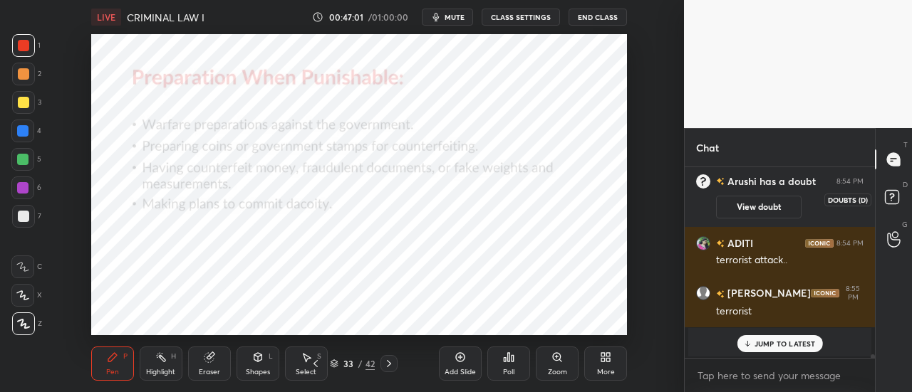
click at [892, 204] on rect at bounding box center [892, 198] width 14 height 14
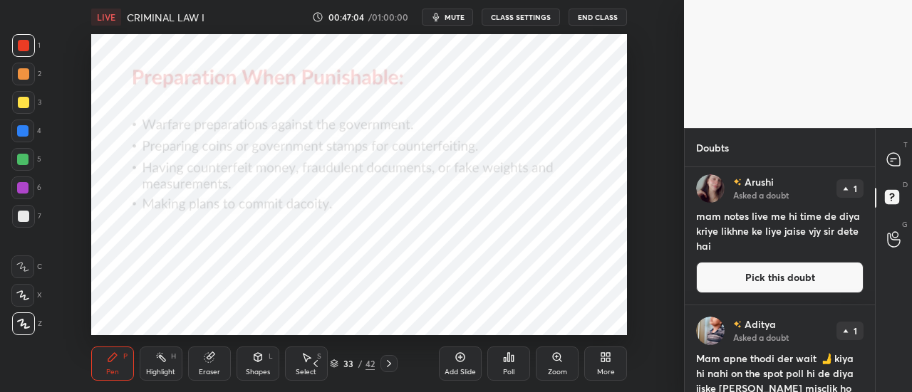
scroll to position [387, 0]
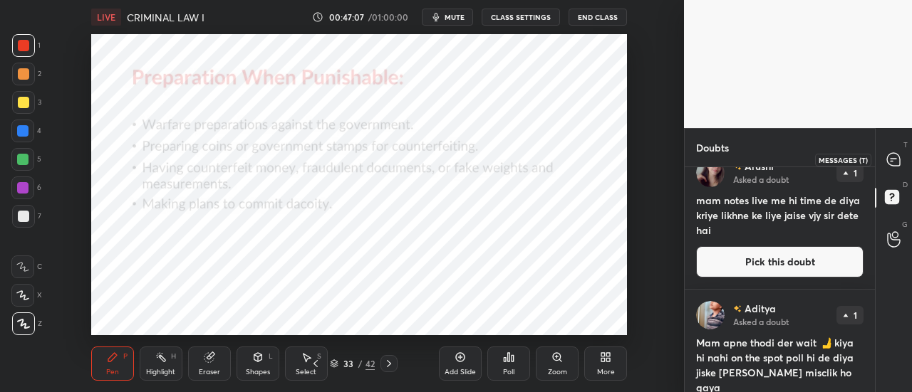
click at [903, 158] on div at bounding box center [894, 160] width 28 height 26
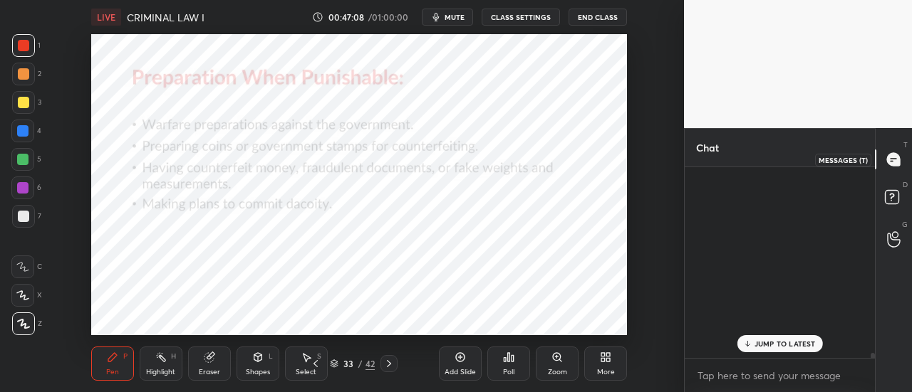
scroll to position [187, 186]
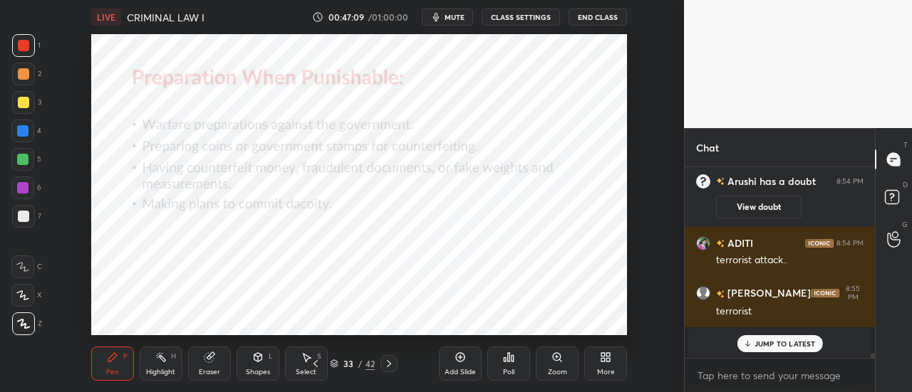
click at [779, 337] on div "JUMP TO LATEST" at bounding box center [778, 343] width 85 height 17
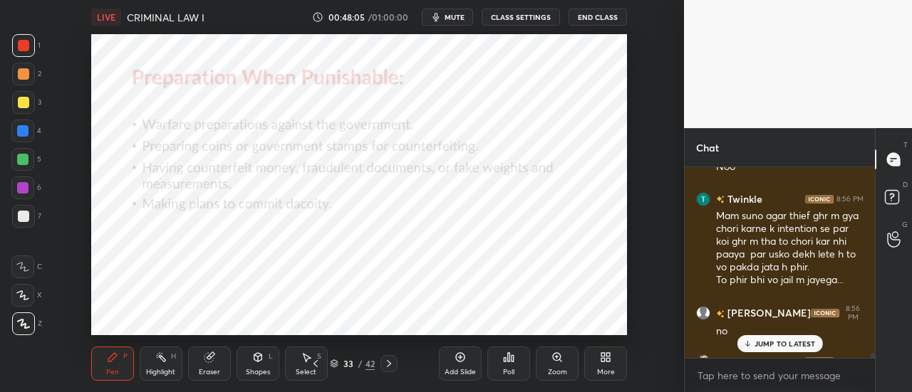
scroll to position [8114, 0]
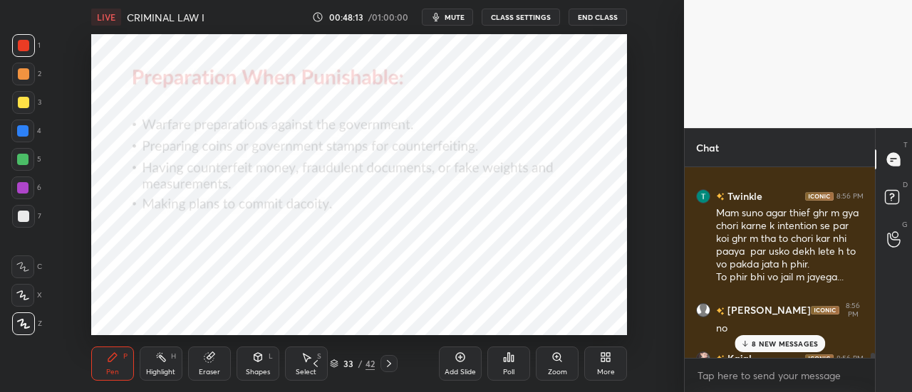
click at [771, 335] on div "8 NEW MESSAGES" at bounding box center [779, 343] width 90 height 17
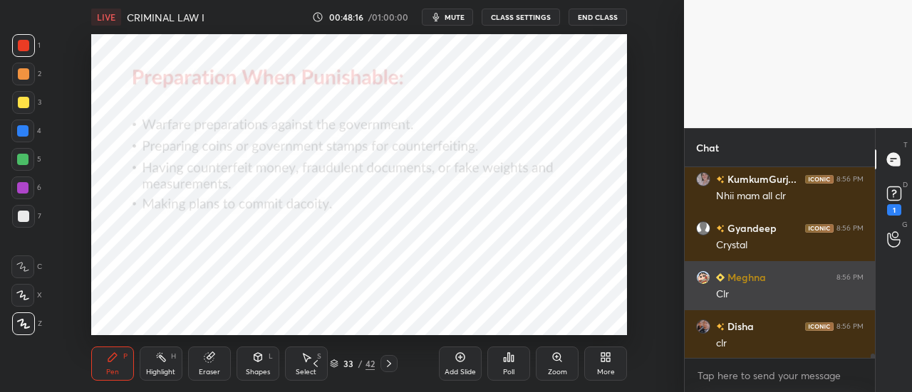
scroll to position [8600, 0]
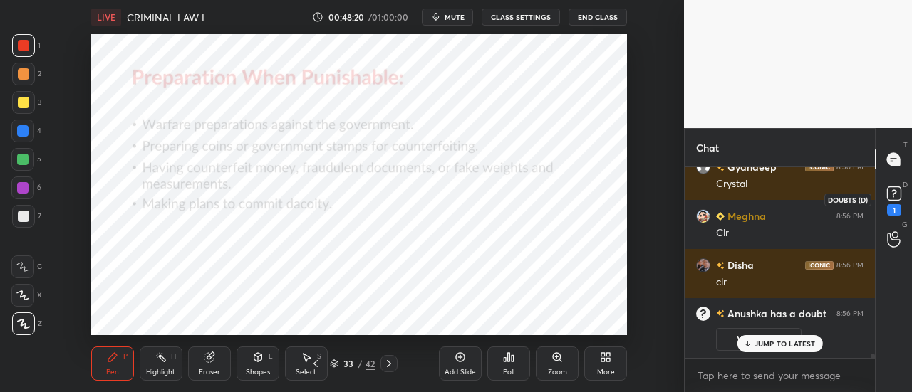
click at [890, 211] on div "1" at bounding box center [894, 209] width 14 height 11
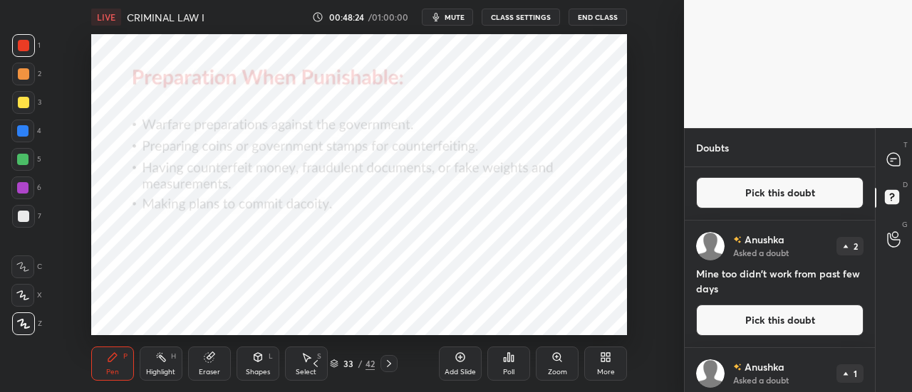
scroll to position [188, 0]
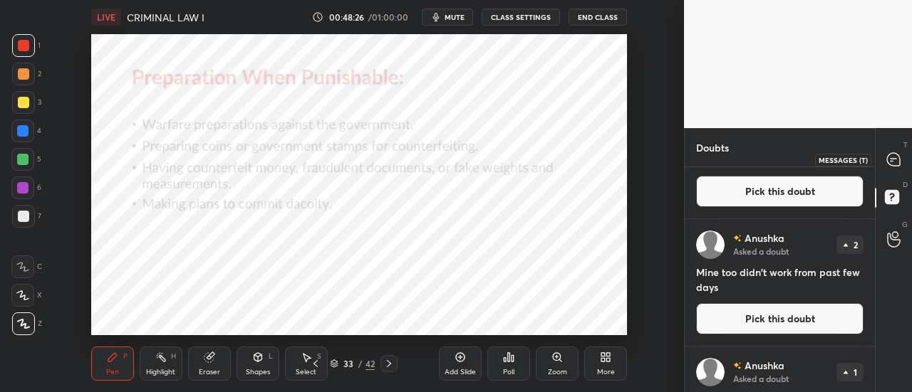
click at [886, 165] on icon at bounding box center [893, 159] width 15 height 15
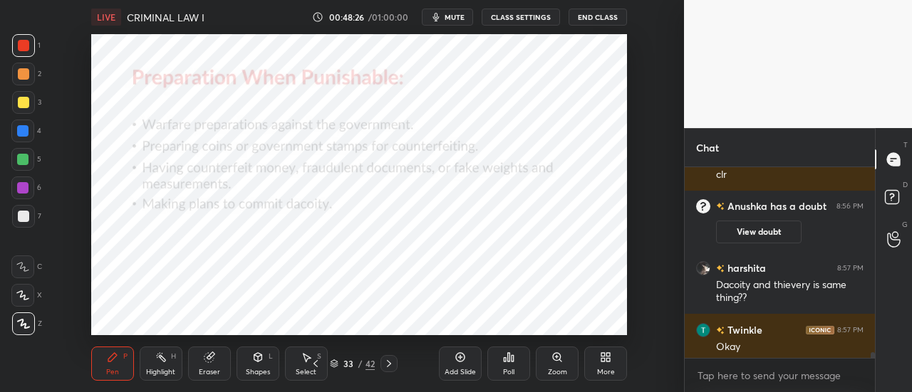
scroll to position [8559, 0]
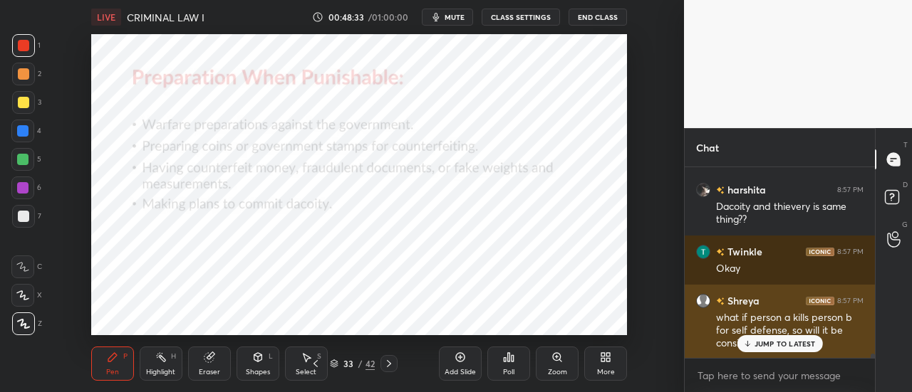
click at [780, 340] on p "JUMP TO LATEST" at bounding box center [784, 344] width 61 height 9
click at [739, 318] on div "what if person a kills person b for self defense, so will it be considered as a…" at bounding box center [789, 331] width 147 height 40
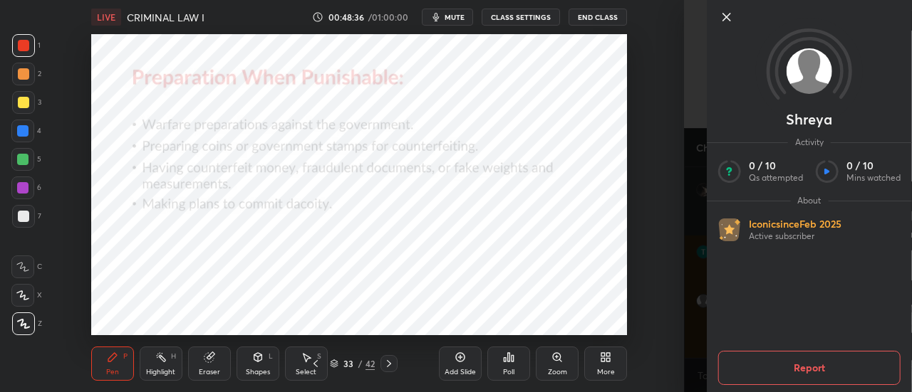
click at [729, 14] on icon at bounding box center [726, 17] width 7 height 7
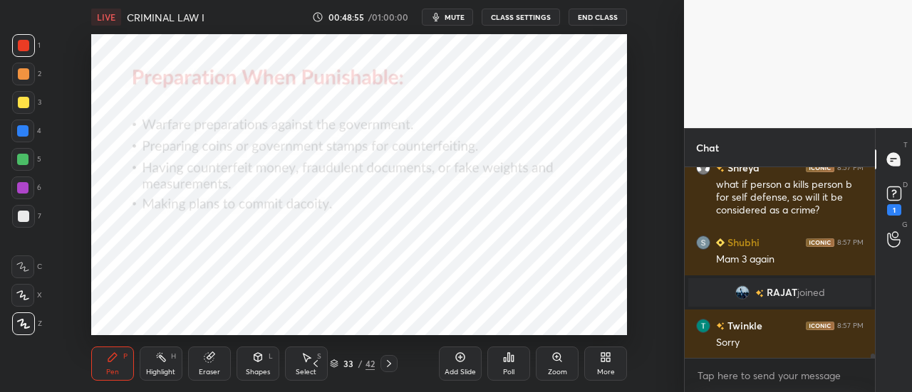
scroll to position [8432, 0]
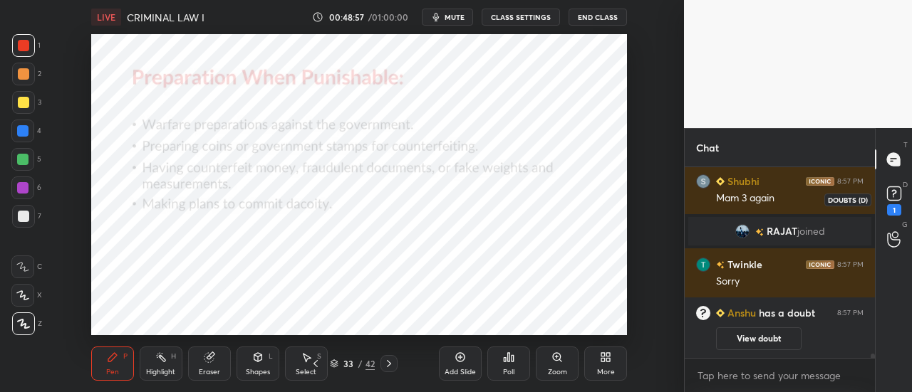
click at [892, 197] on icon at bounding box center [892, 197] width 1 height 1
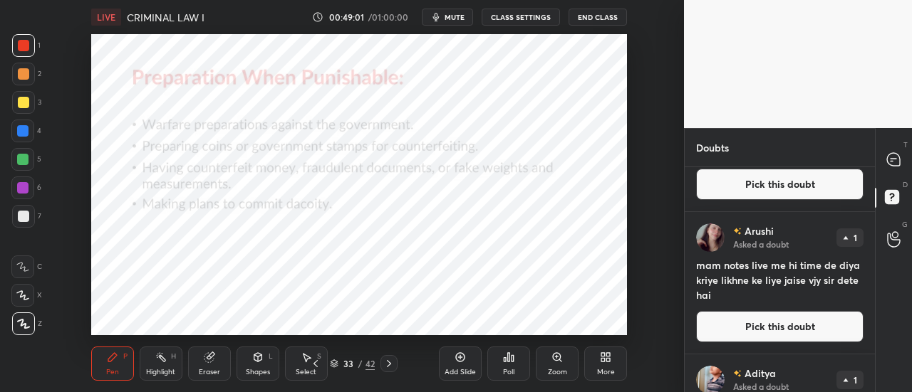
scroll to position [507, 0]
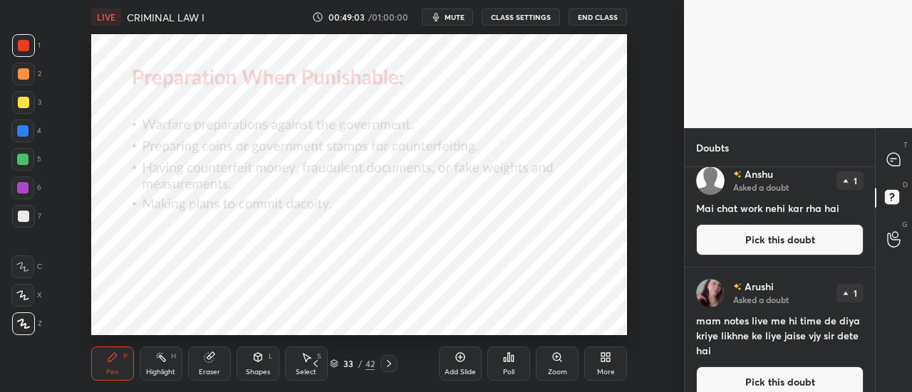
click at [903, 159] on div at bounding box center [894, 160] width 28 height 26
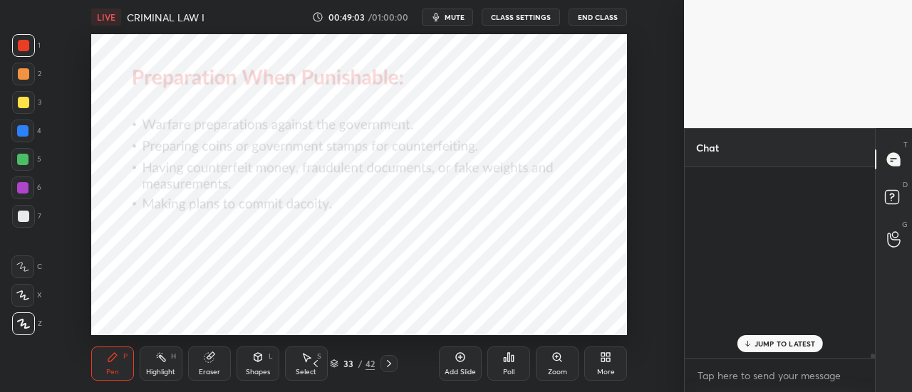
scroll to position [187, 186]
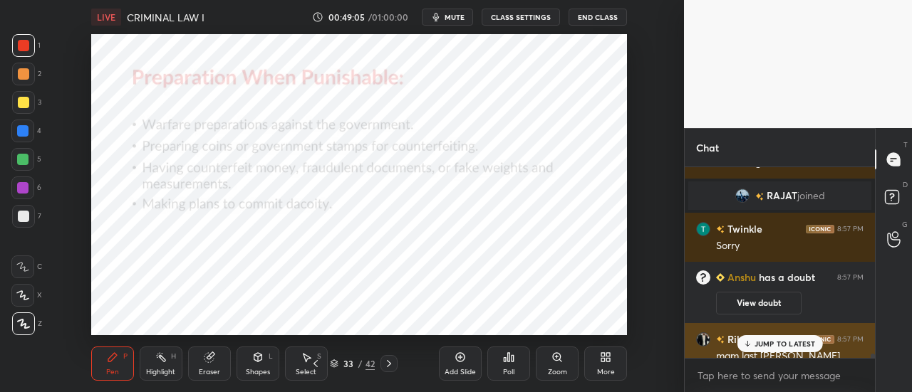
click at [753, 340] on div "JUMP TO LATEST" at bounding box center [778, 343] width 85 height 17
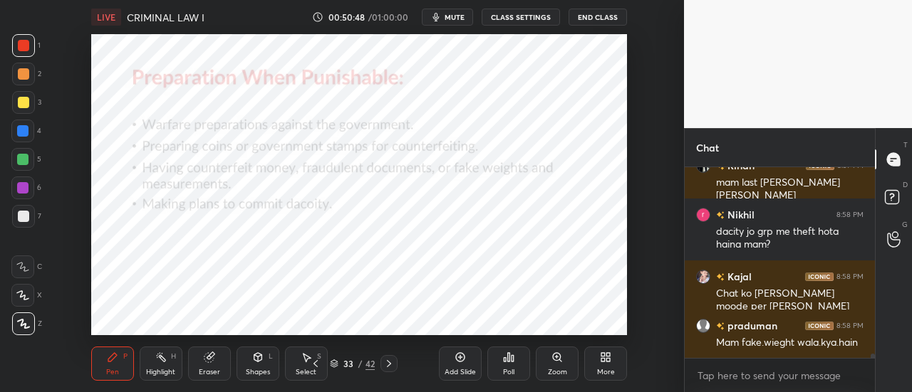
scroll to position [8663, 0]
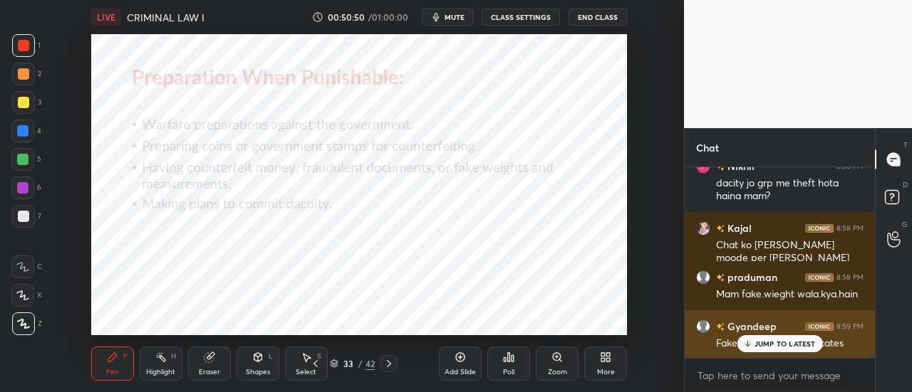
click at [780, 343] on p "JUMP TO LATEST" at bounding box center [784, 344] width 61 height 9
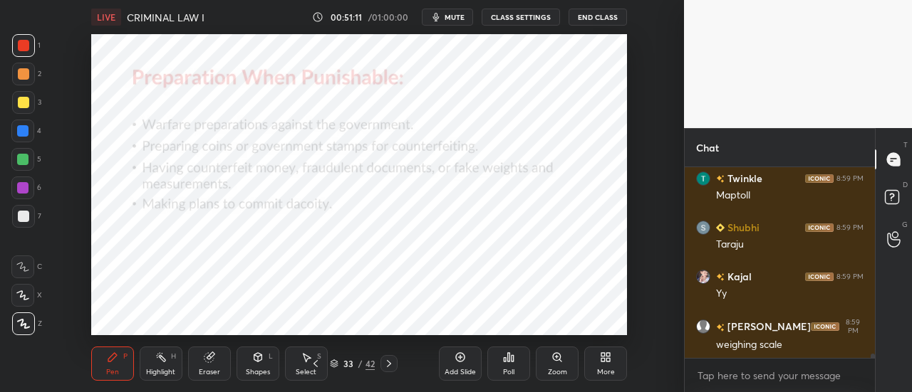
scroll to position [9056, 0]
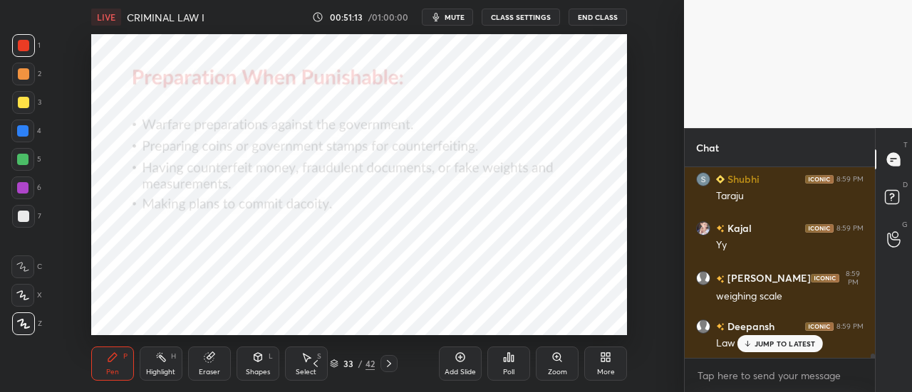
click at [769, 347] on p "JUMP TO LATEST" at bounding box center [784, 344] width 61 height 9
click at [459, 365] on div "Add Slide" at bounding box center [460, 364] width 43 height 34
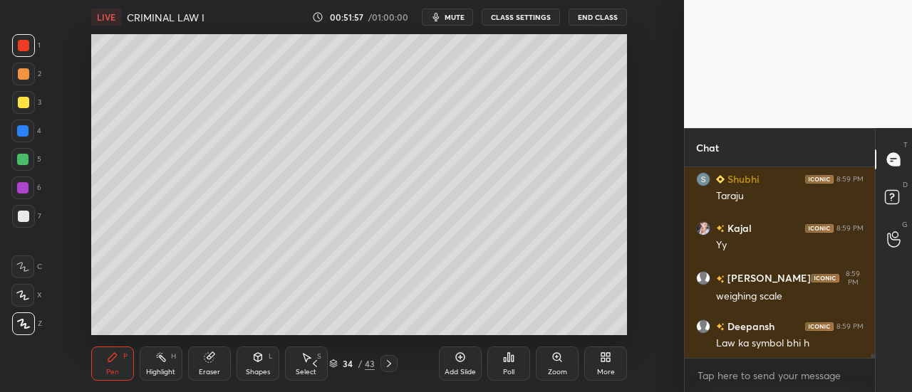
scroll to position [9090, 0]
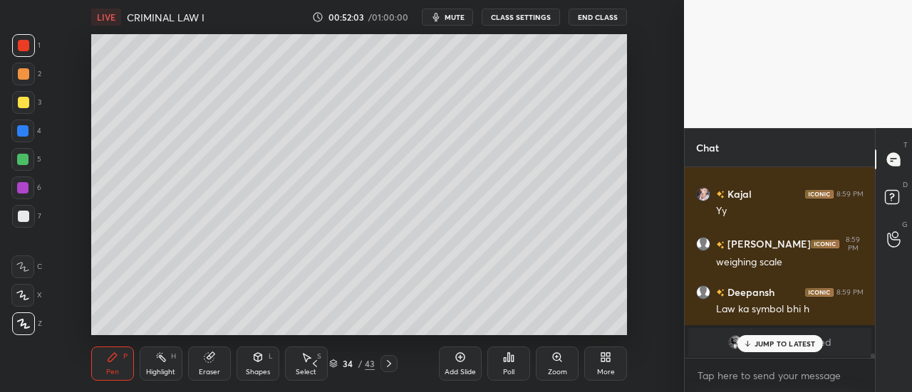
click at [771, 345] on p "JUMP TO LATEST" at bounding box center [784, 344] width 61 height 9
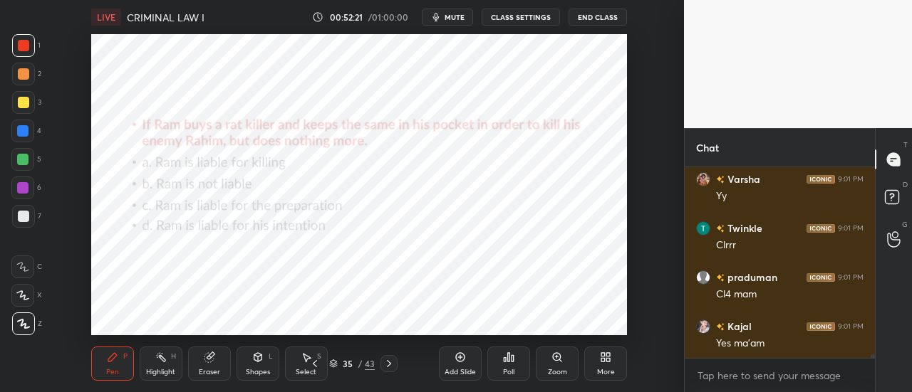
scroll to position [9245, 0]
click at [459, 358] on icon at bounding box center [459, 357] width 11 height 11
click at [514, 364] on div "Poll" at bounding box center [508, 364] width 43 height 34
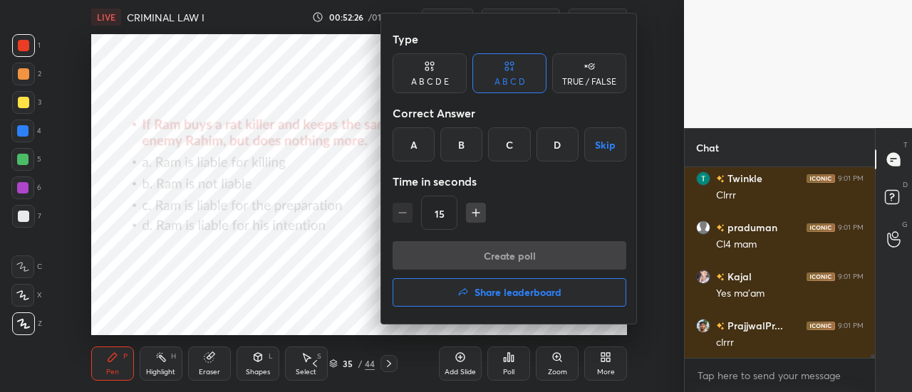
click at [462, 147] on div "B" at bounding box center [461, 144] width 42 height 34
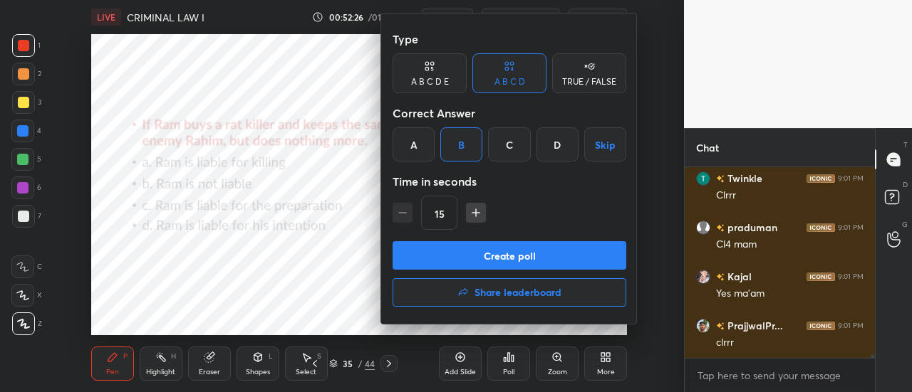
click at [496, 255] on button "Create poll" at bounding box center [509, 255] width 234 height 28
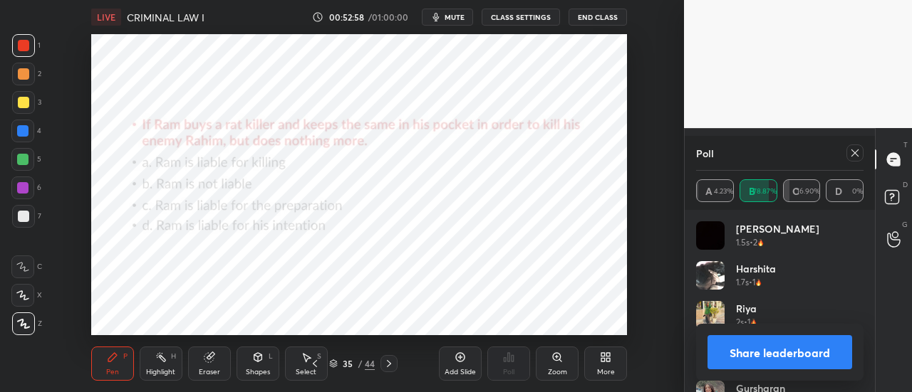
scroll to position [9412, 0]
click at [849, 155] on icon at bounding box center [854, 152] width 11 height 11
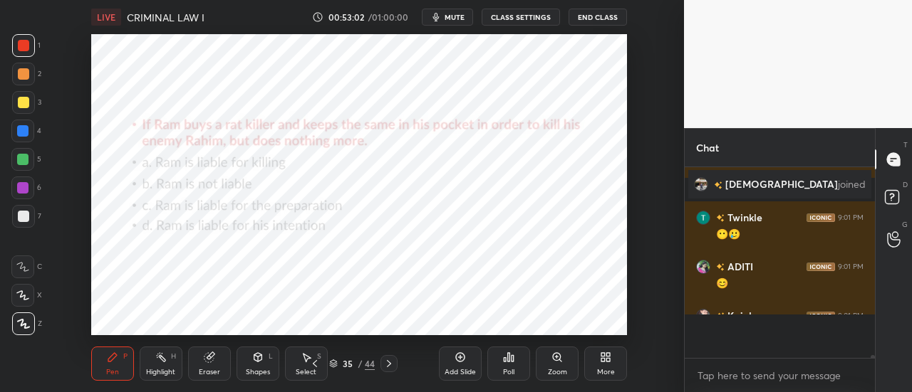
scroll to position [179, 186]
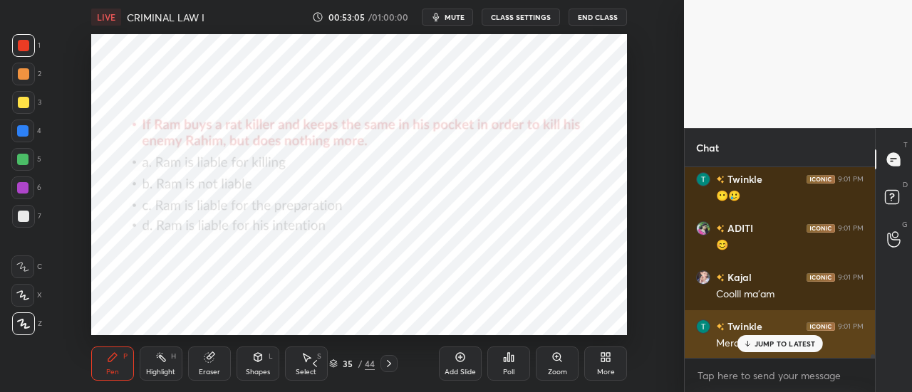
click at [766, 340] on p "JUMP TO LATEST" at bounding box center [784, 344] width 61 height 9
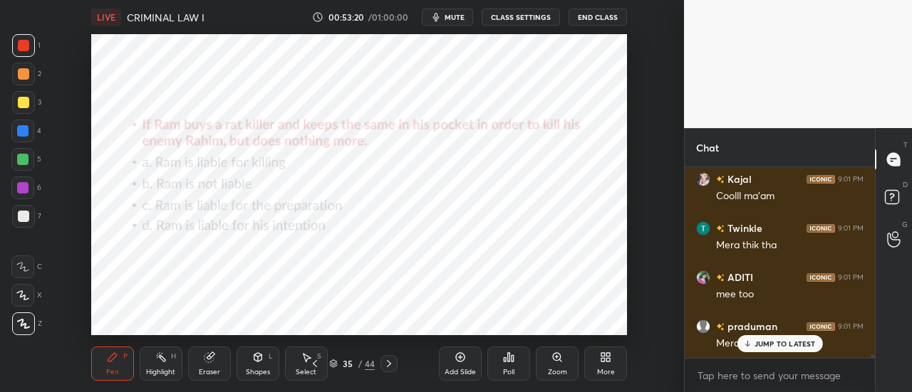
click at [785, 350] on div "JUMP TO LATEST" at bounding box center [778, 343] width 85 height 17
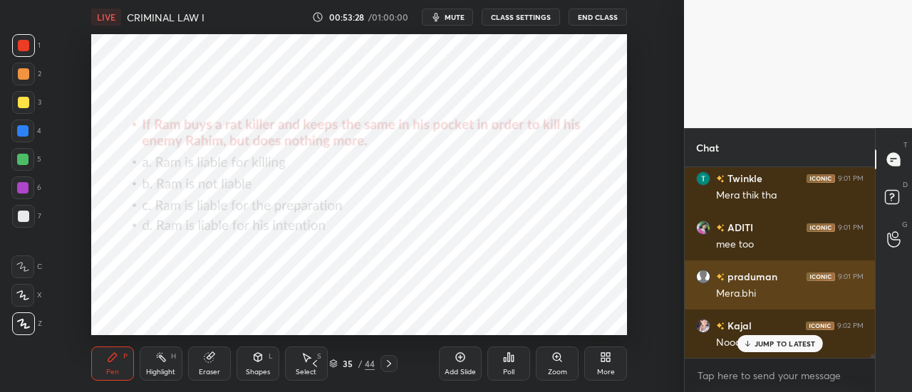
scroll to position [9596, 0]
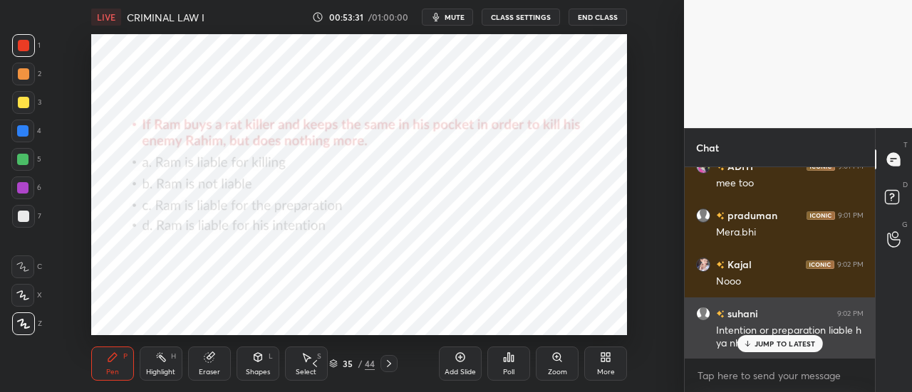
click at [765, 341] on p "JUMP TO LATEST" at bounding box center [784, 344] width 61 height 9
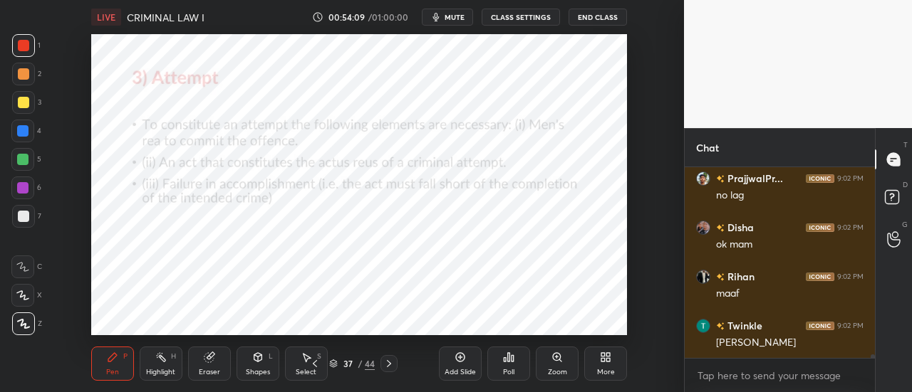
scroll to position [10212, 0]
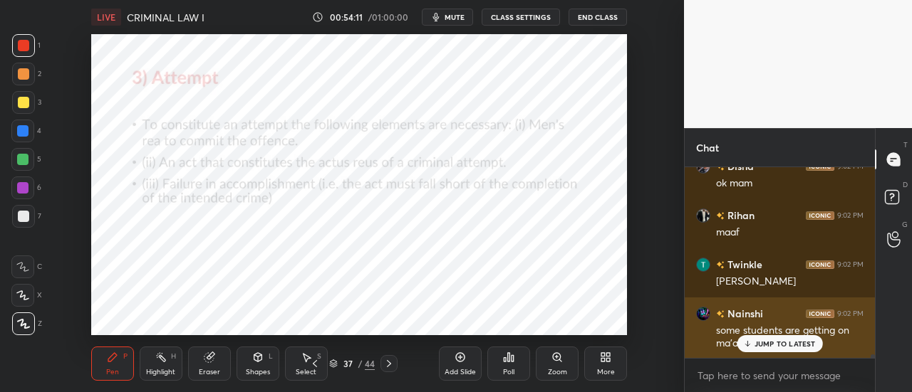
click at [772, 345] on p "JUMP TO LATEST" at bounding box center [784, 344] width 61 height 9
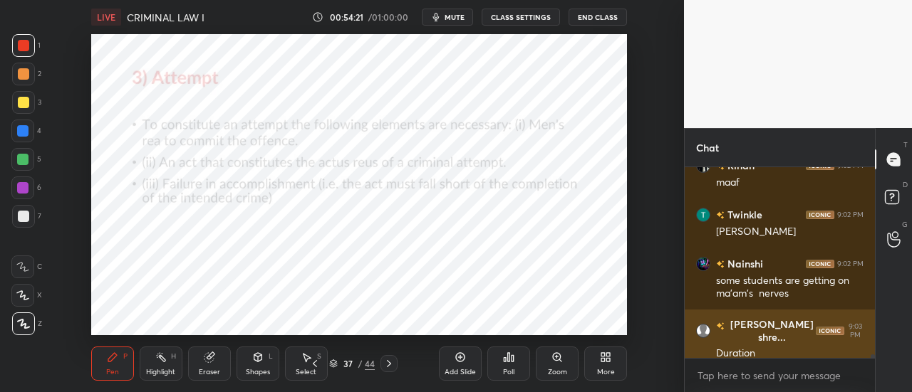
scroll to position [10311, 0]
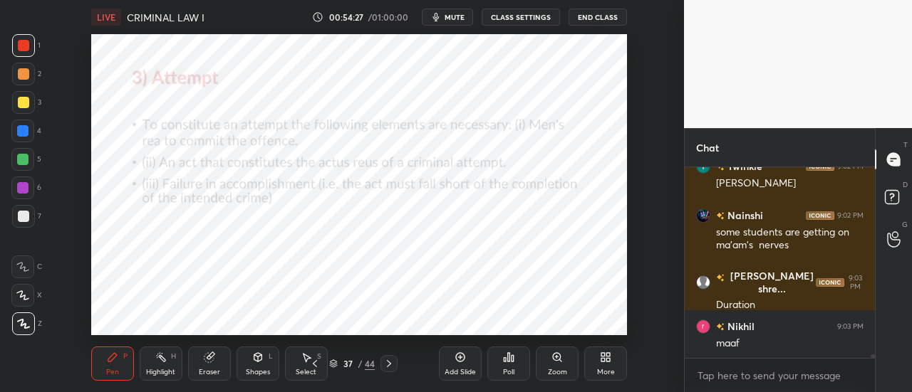
click at [463, 360] on icon at bounding box center [460, 357] width 9 height 9
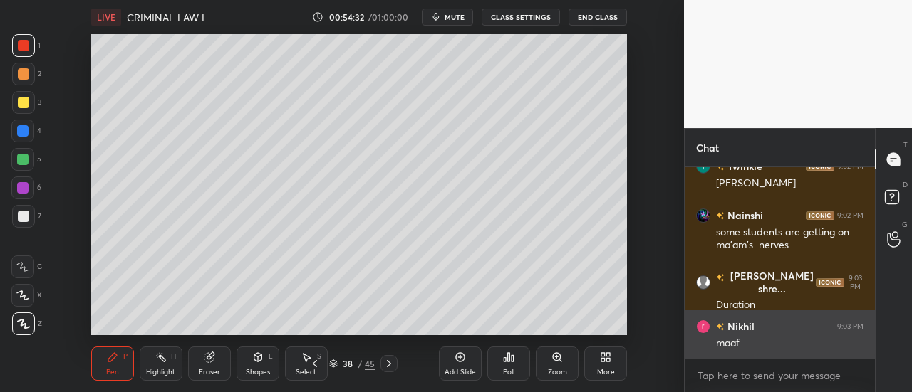
scroll to position [10373, 0]
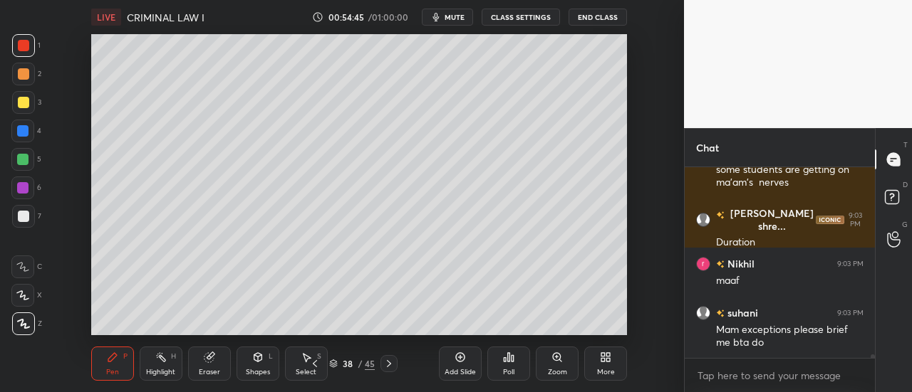
click at [19, 129] on div at bounding box center [22, 130] width 11 height 11
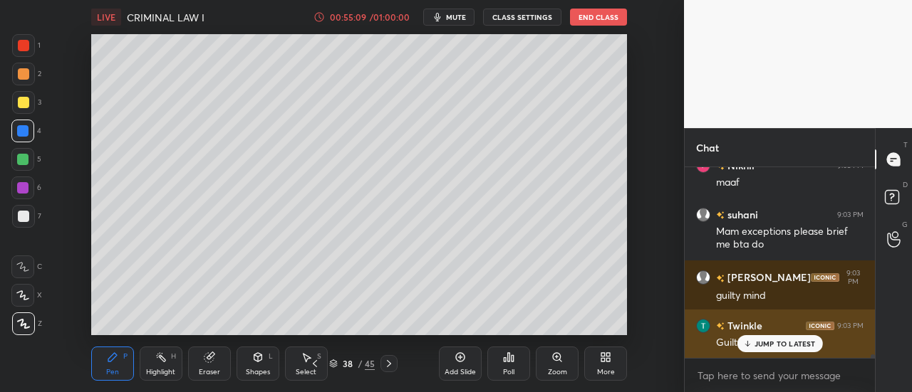
scroll to position [10520, 0]
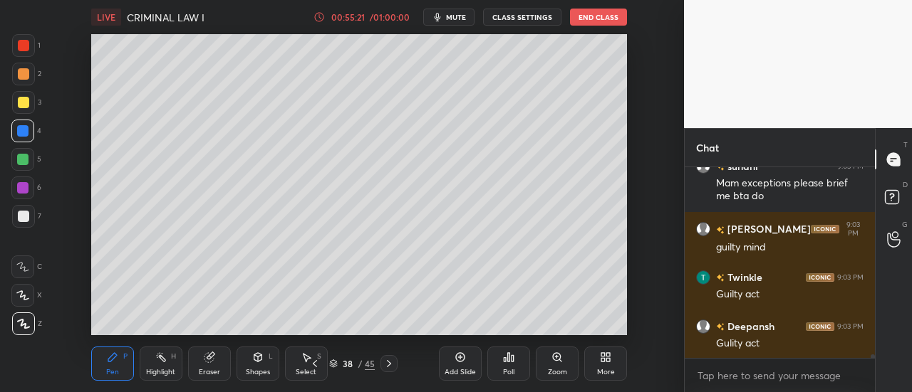
click at [27, 190] on div at bounding box center [22, 187] width 11 height 11
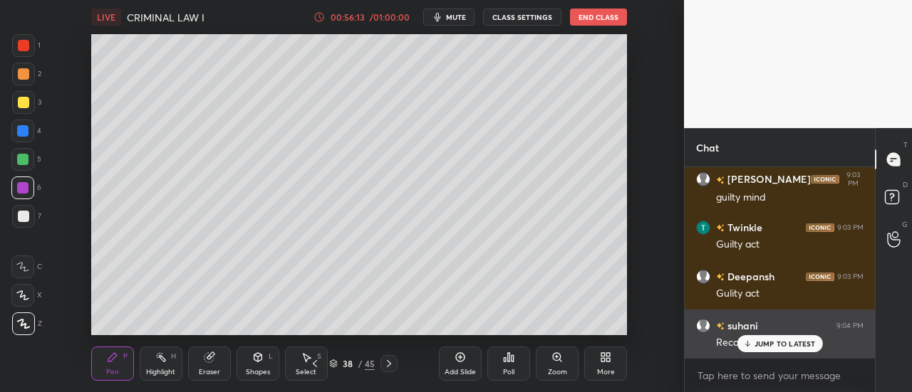
scroll to position [10618, 0]
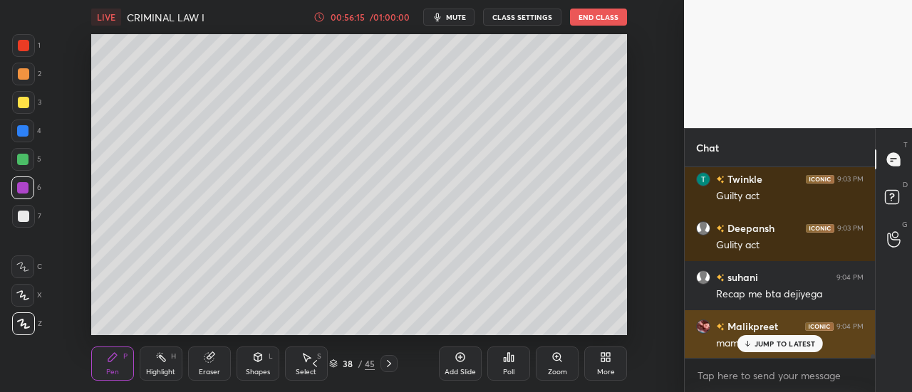
click at [763, 348] on p "JUMP TO LATEST" at bounding box center [784, 344] width 61 height 9
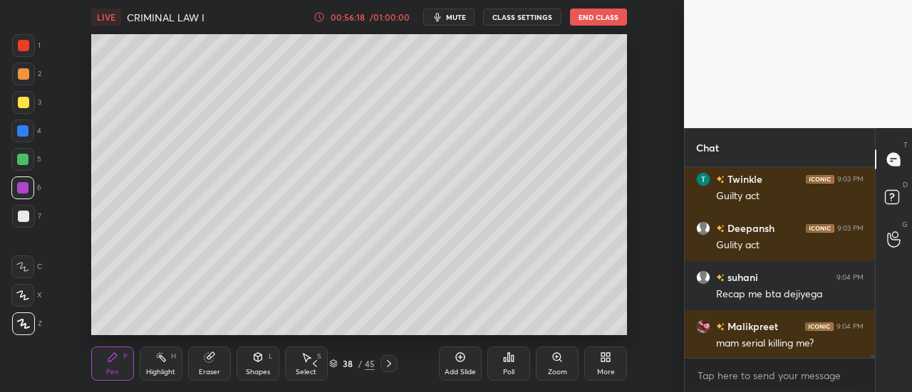
click at [449, 362] on div "Add Slide" at bounding box center [460, 364] width 43 height 34
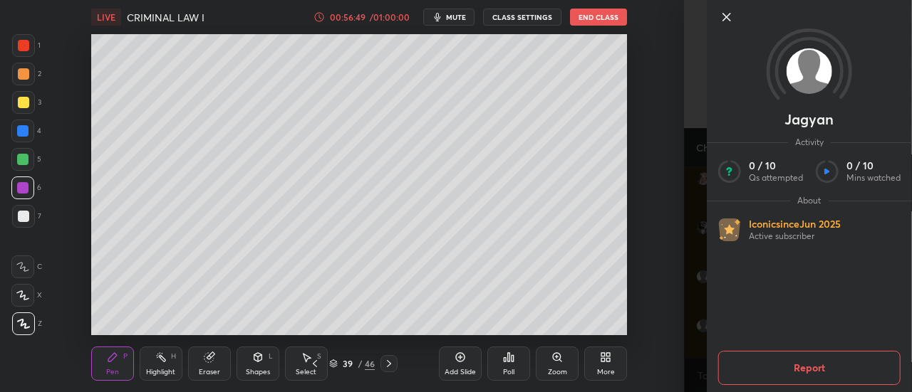
scroll to position [12093, 0]
click at [729, 17] on icon at bounding box center [726, 17] width 17 height 17
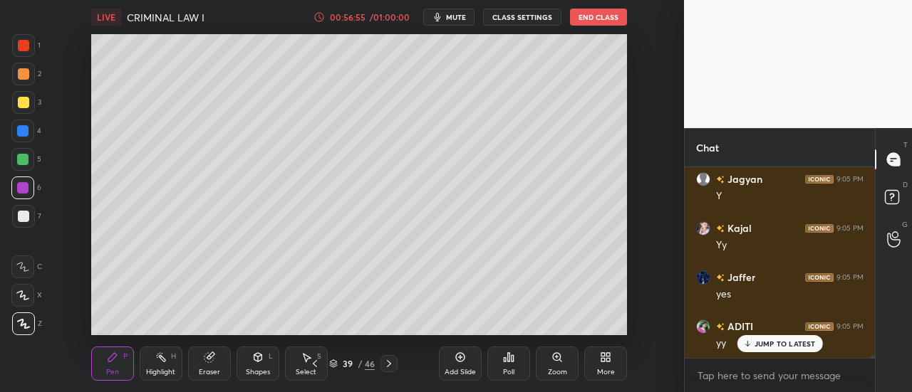
scroll to position [12241, 0]
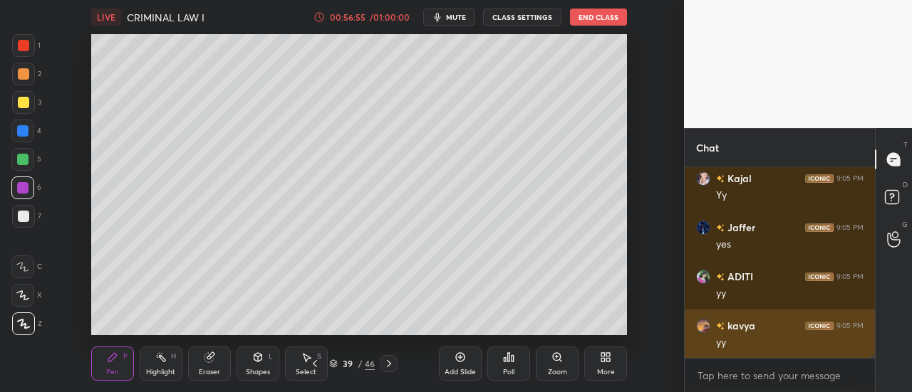
click at [763, 344] on div "yy" at bounding box center [789, 343] width 147 height 14
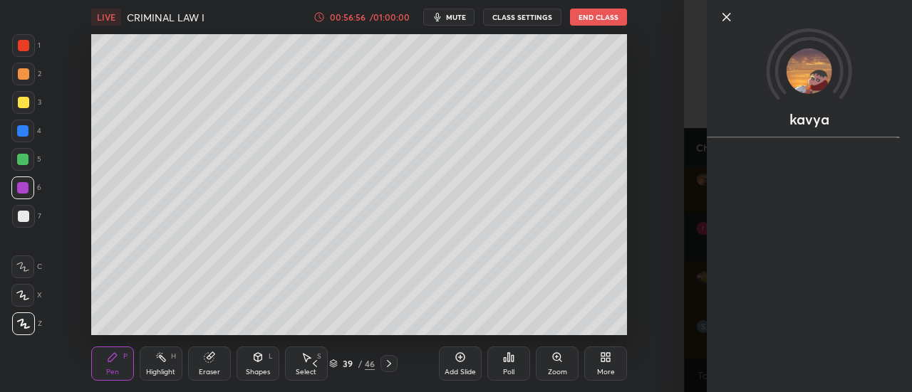
click at [723, 18] on icon at bounding box center [726, 17] width 17 height 17
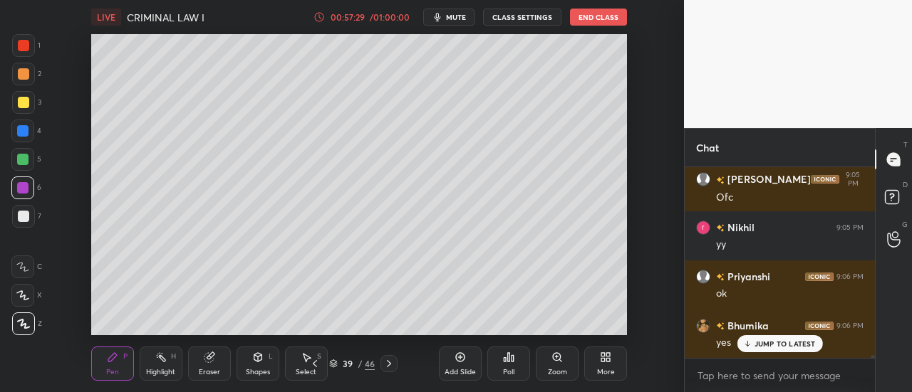
scroll to position [13481, 0]
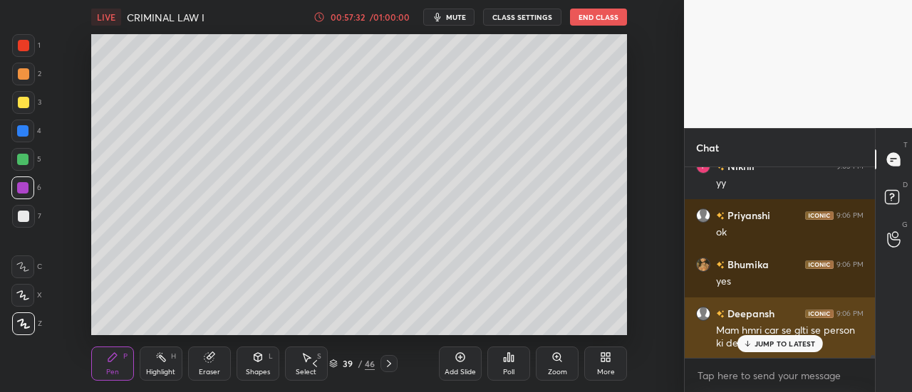
click at [783, 342] on p "JUMP TO LATEST" at bounding box center [784, 344] width 61 height 9
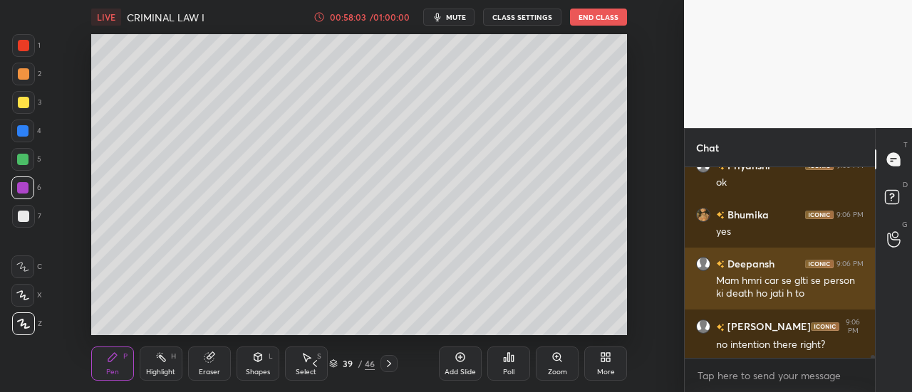
scroll to position [13580, 0]
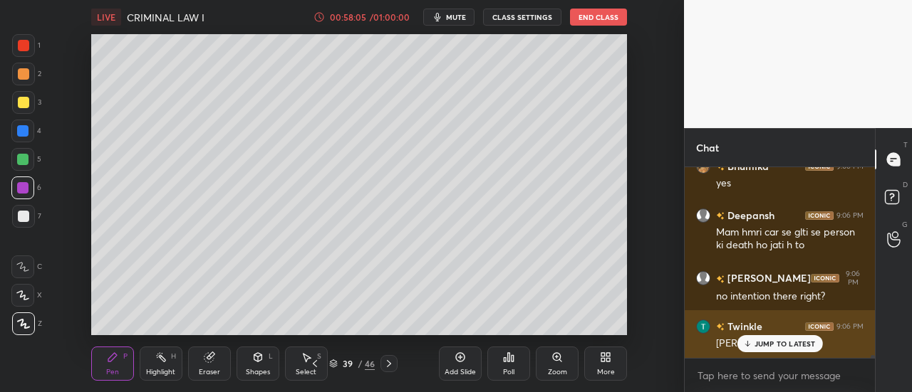
click at [793, 350] on div "JUMP TO LATEST" at bounding box center [778, 343] width 85 height 17
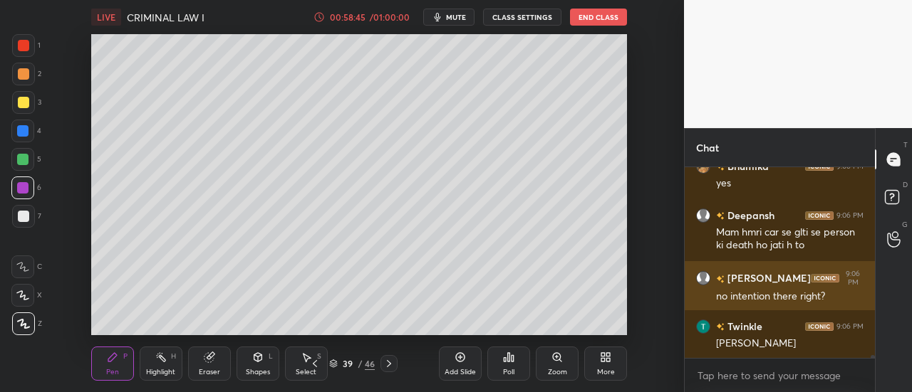
scroll to position [13614, 0]
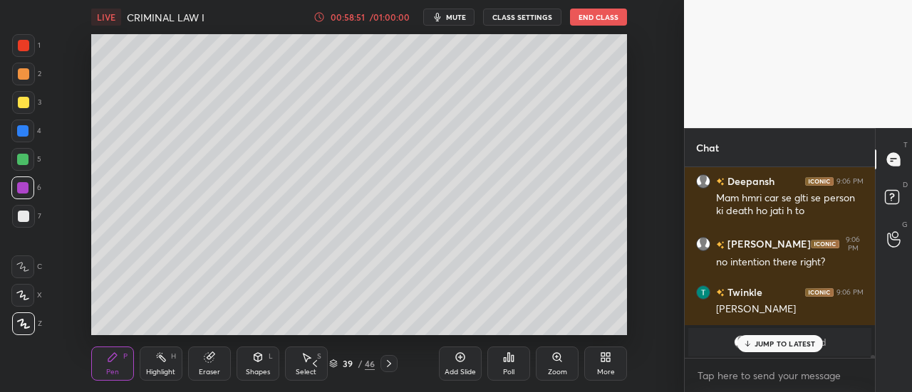
click at [788, 348] on p "JUMP TO LATEST" at bounding box center [784, 344] width 61 height 9
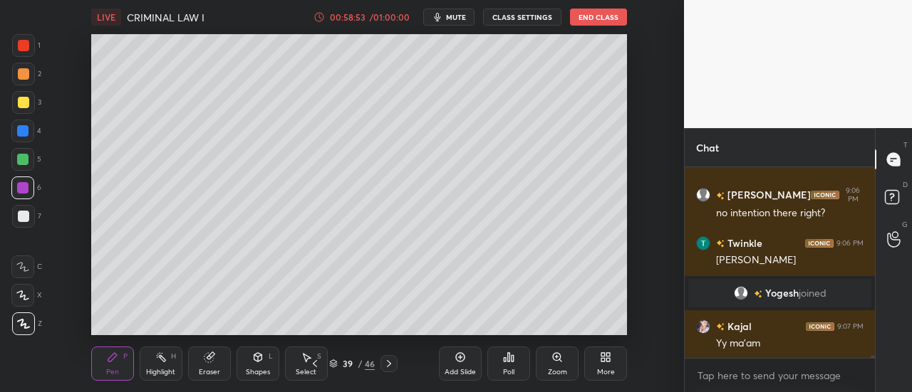
click at [635, 251] on div "Setting up your live class Poll for secs No correct answer Start poll" at bounding box center [359, 184] width 627 height 301
click at [464, 373] on div "Add Slide" at bounding box center [459, 372] width 31 height 7
click at [464, 366] on div "Add Slide" at bounding box center [460, 364] width 43 height 34
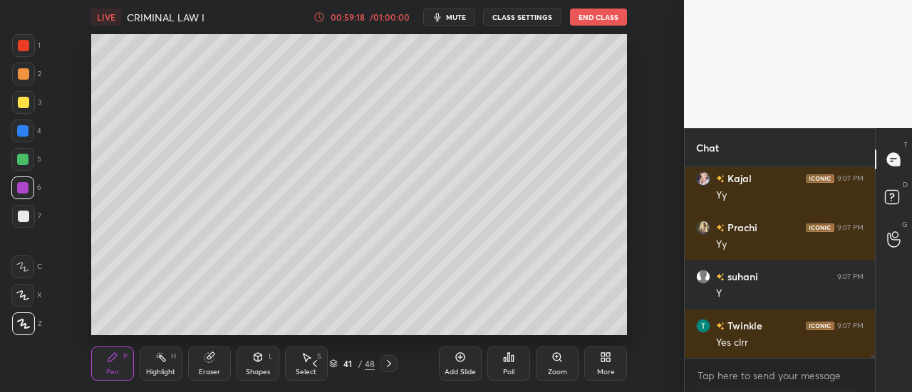
scroll to position [12731, 0]
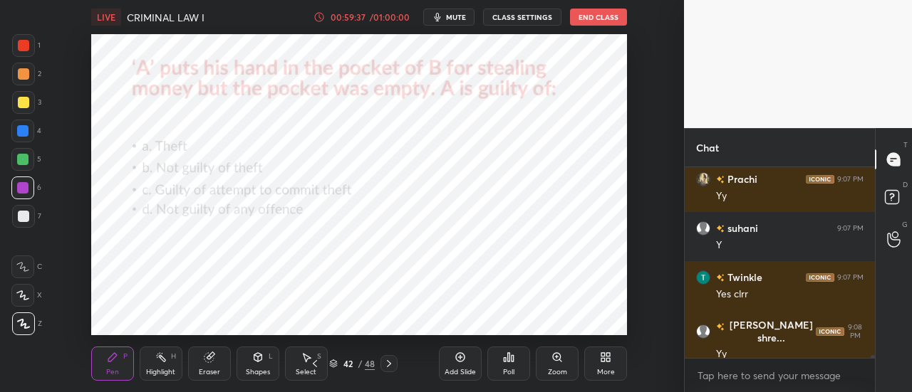
click at [516, 367] on div "Poll" at bounding box center [508, 364] width 43 height 34
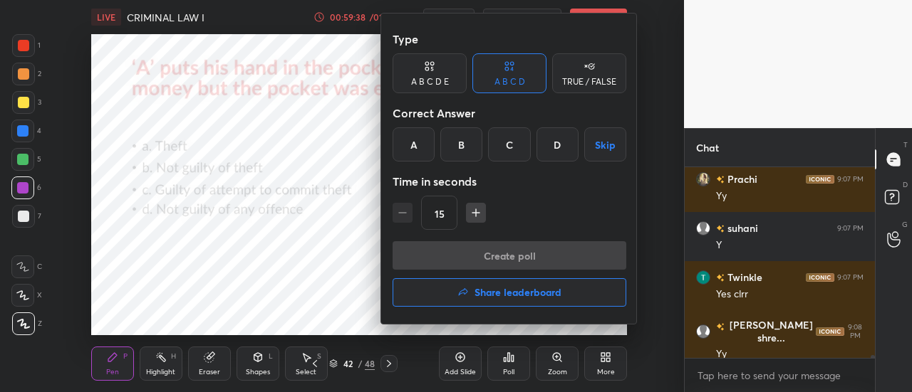
click at [510, 146] on div "C" at bounding box center [509, 144] width 42 height 34
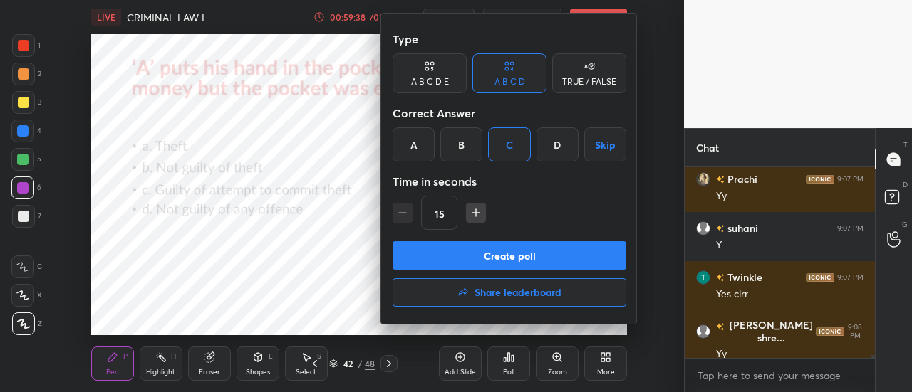
click at [531, 261] on button "Create poll" at bounding box center [509, 255] width 234 height 28
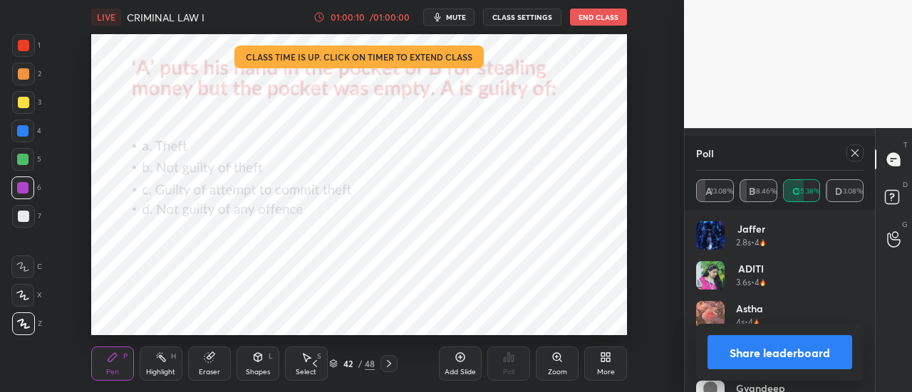
scroll to position [12916, 0]
click at [852, 152] on icon at bounding box center [854, 153] width 7 height 7
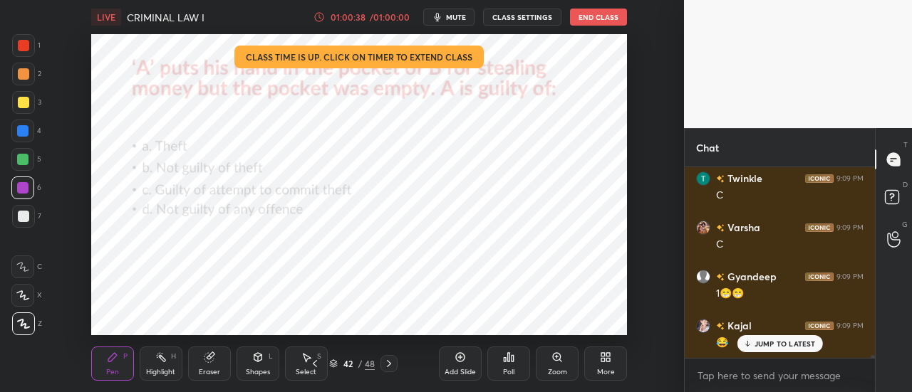
scroll to position [13235, 0]
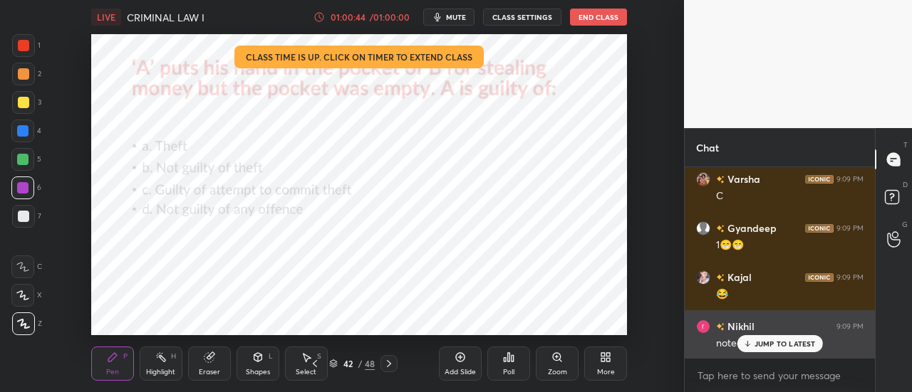
click at [788, 344] on p "JUMP TO LATEST" at bounding box center [784, 344] width 61 height 9
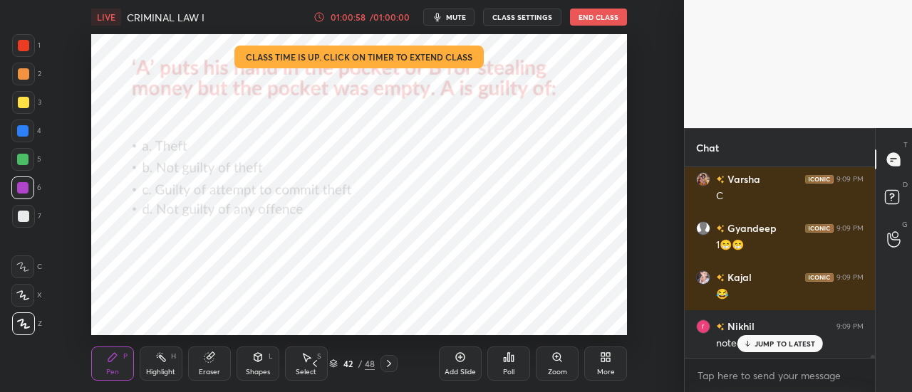
scroll to position [13269, 0]
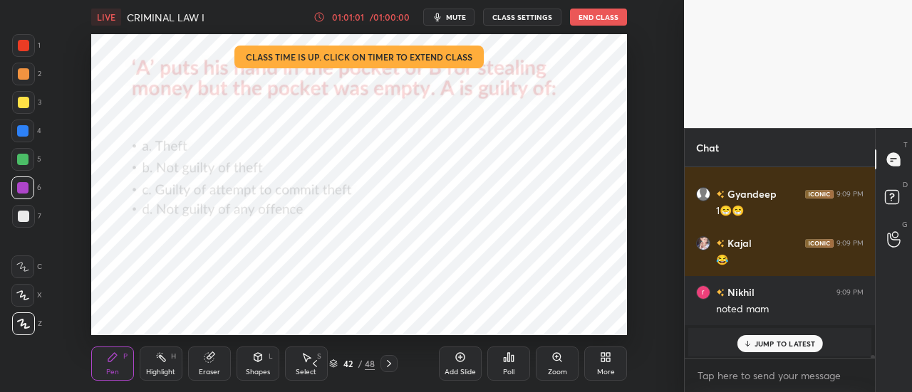
click at [785, 340] on p "JUMP TO LATEST" at bounding box center [784, 344] width 61 height 9
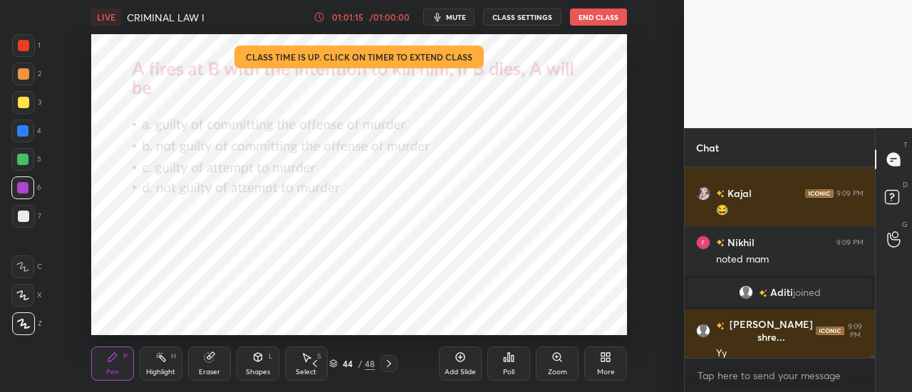
click at [508, 371] on div "Poll" at bounding box center [508, 372] width 11 height 7
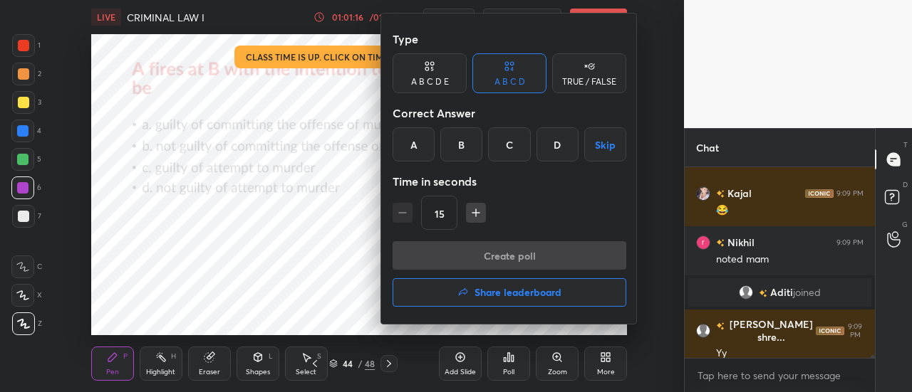
click at [513, 140] on div "C" at bounding box center [509, 144] width 42 height 34
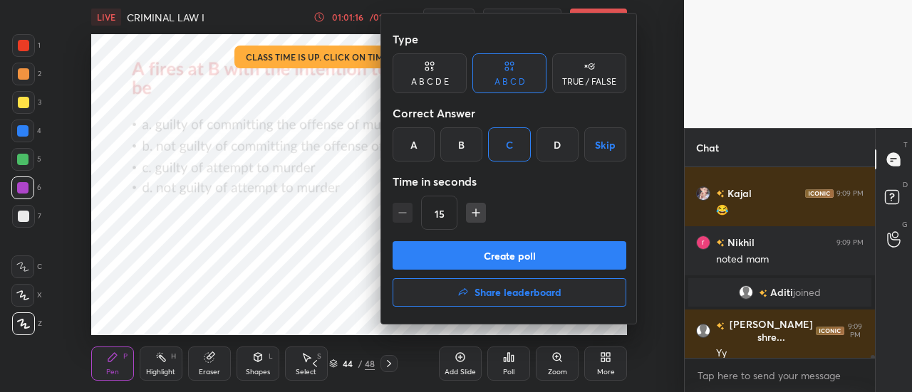
click at [543, 253] on button "Create poll" at bounding box center [509, 255] width 234 height 28
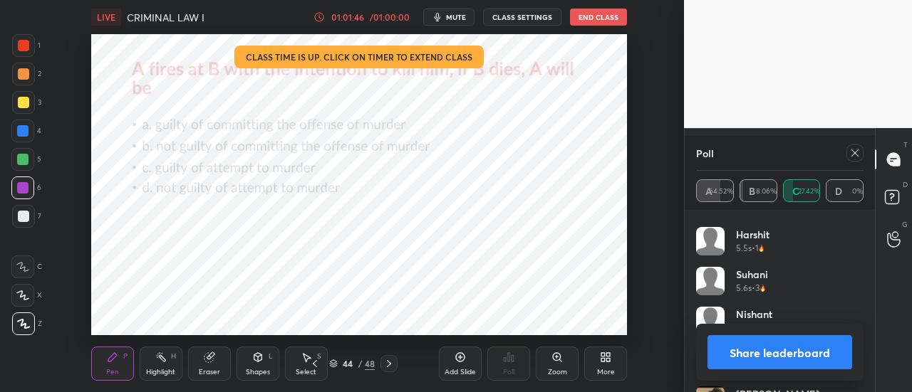
scroll to position [0, 0]
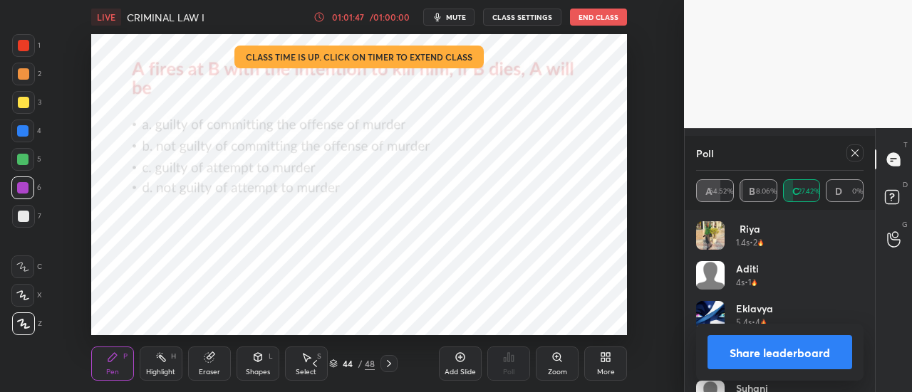
click at [855, 155] on icon at bounding box center [854, 153] width 7 height 7
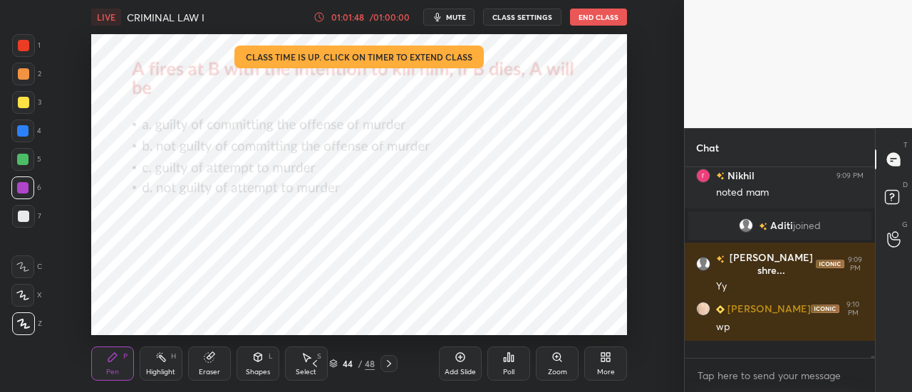
scroll to position [187, 186]
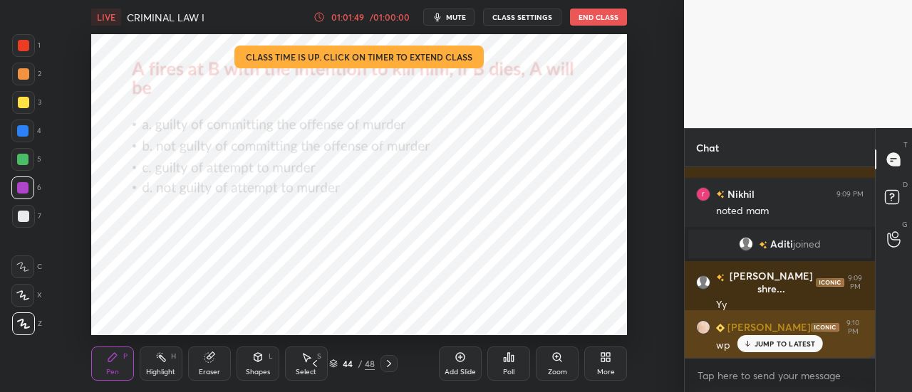
click at [784, 344] on p "JUMP TO LATEST" at bounding box center [784, 344] width 61 height 9
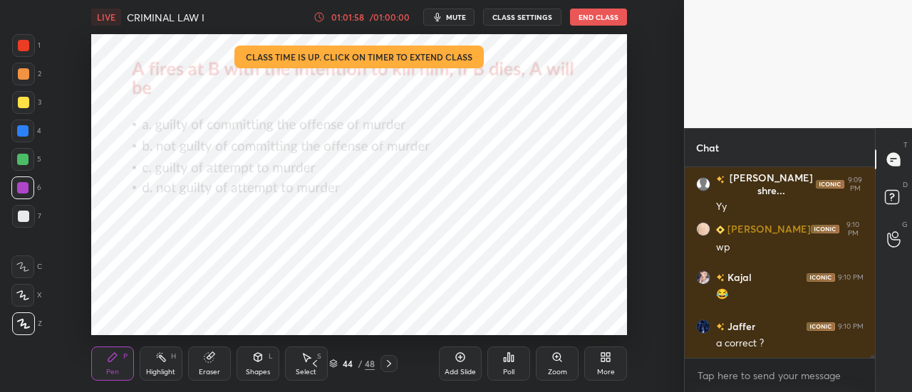
scroll to position [13288, 0]
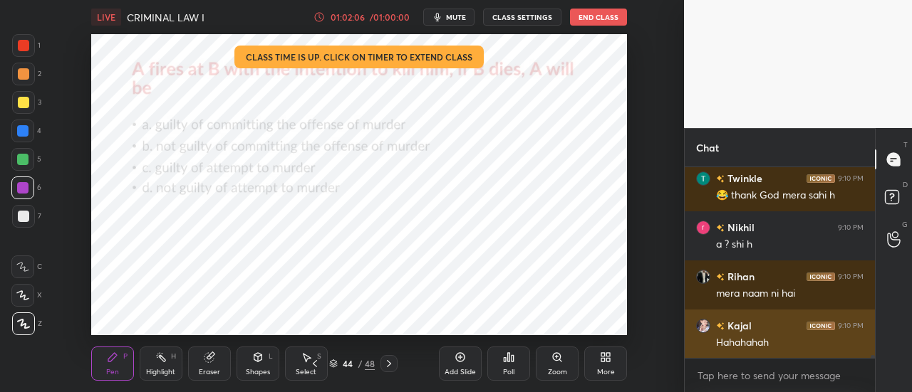
click at [780, 340] on div "Hahahahah" at bounding box center [789, 343] width 147 height 14
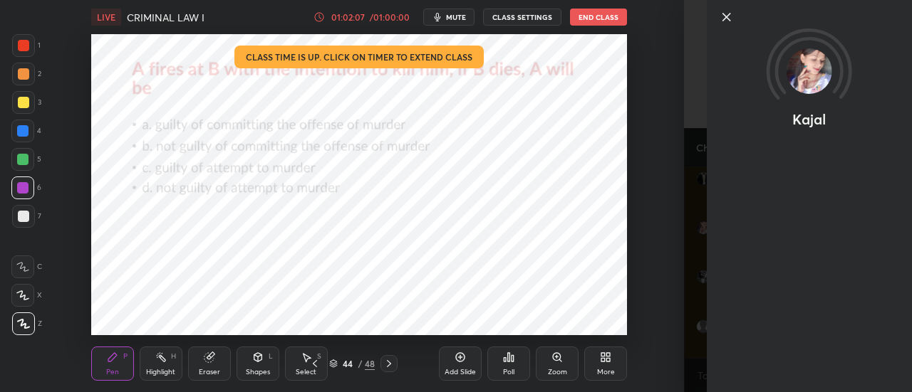
click at [724, 14] on icon at bounding box center [726, 17] width 17 height 17
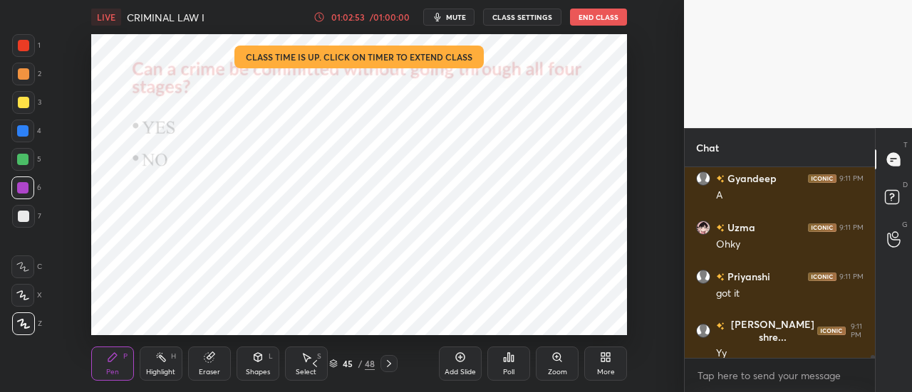
scroll to position [13926, 0]
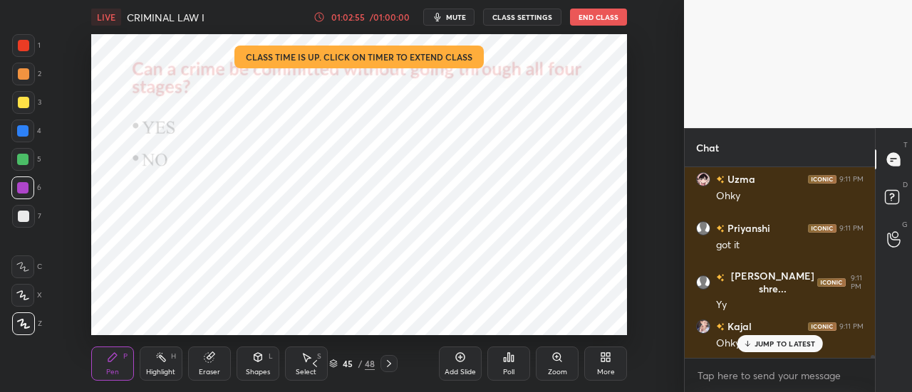
click at [767, 340] on p "JUMP TO LATEST" at bounding box center [784, 344] width 61 height 9
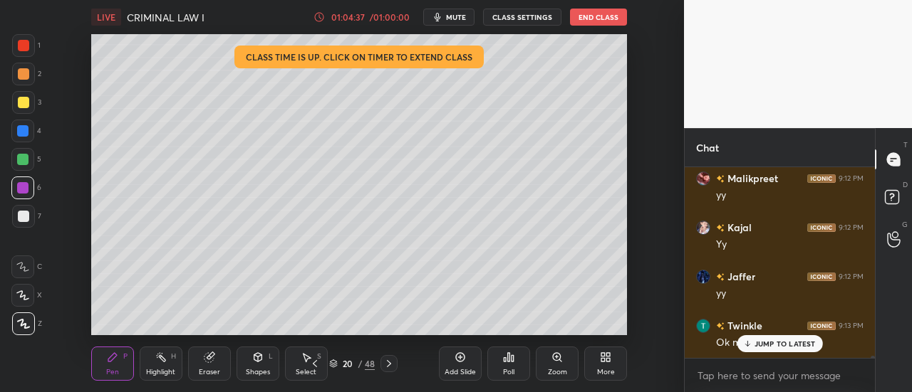
scroll to position [17365, 0]
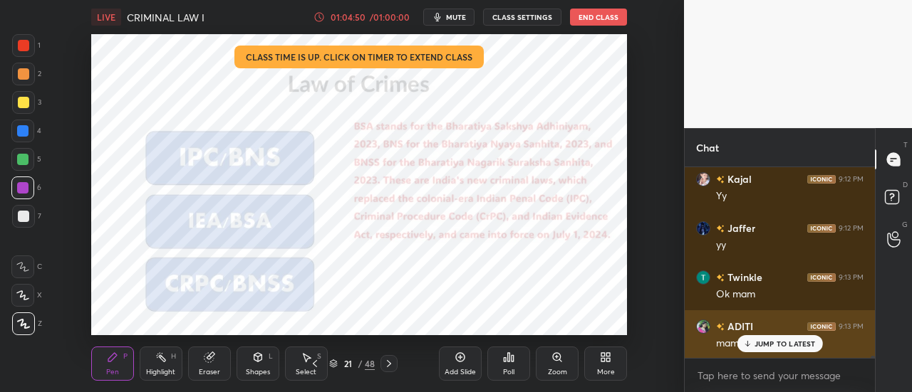
click at [778, 337] on div "JUMP TO LATEST" at bounding box center [778, 343] width 85 height 17
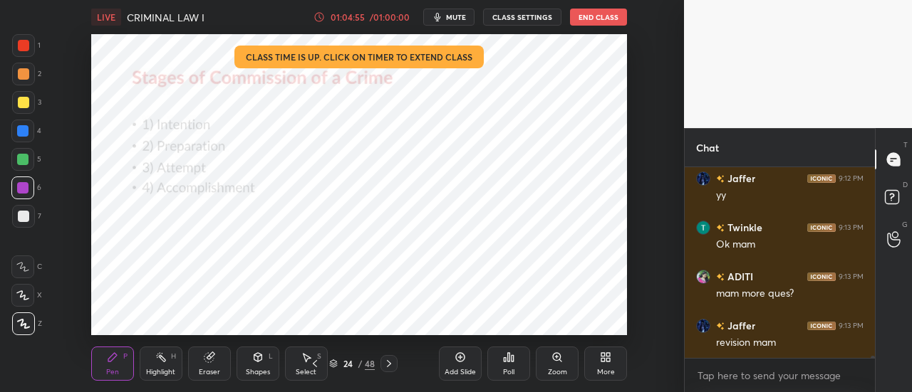
scroll to position [17476, 0]
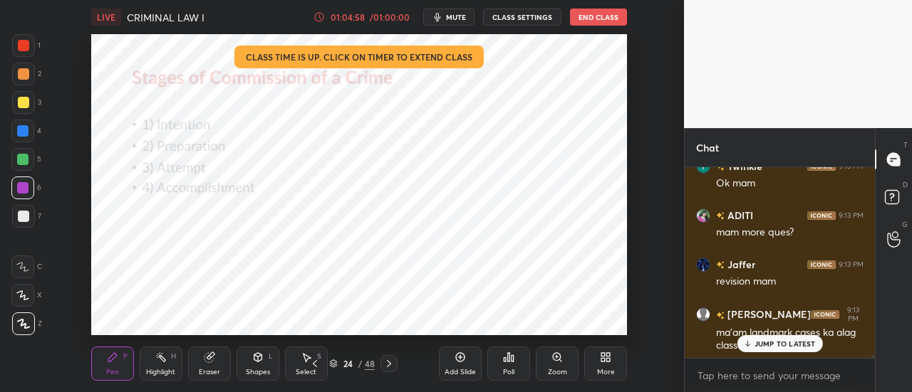
click at [795, 347] on p "JUMP TO LATEST" at bounding box center [784, 344] width 61 height 9
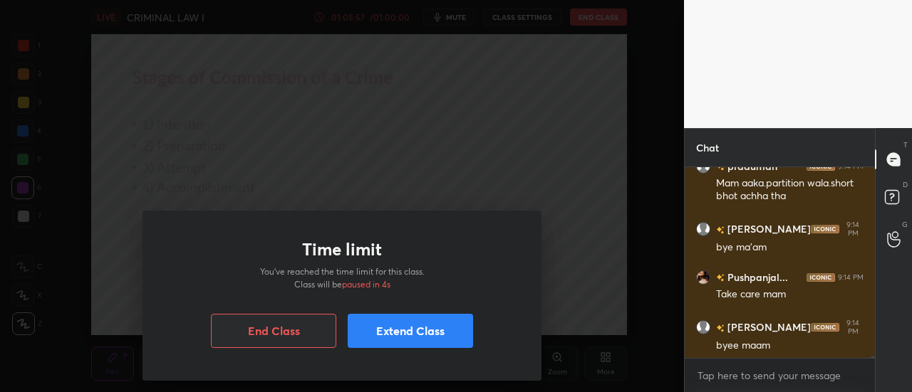
scroll to position [19505, 0]
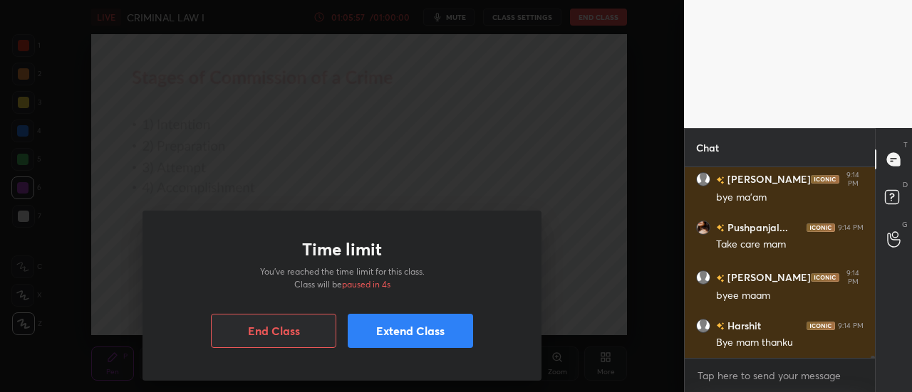
click at [290, 330] on button "End Class" at bounding box center [273, 331] width 125 height 34
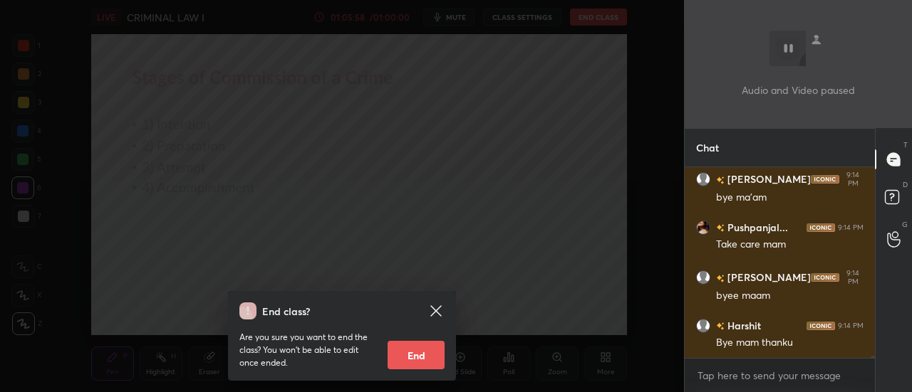
click at [416, 353] on button "End" at bounding box center [415, 355] width 57 height 28
type textarea "x"
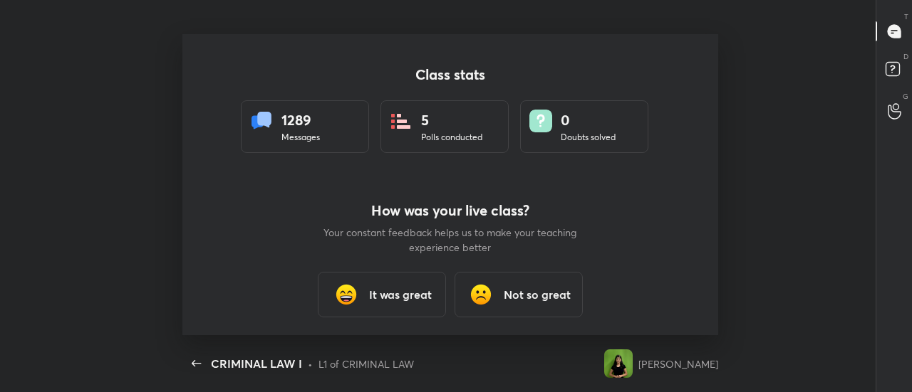
scroll to position [0, 0]
